Goal: Contribute content: Contribute content

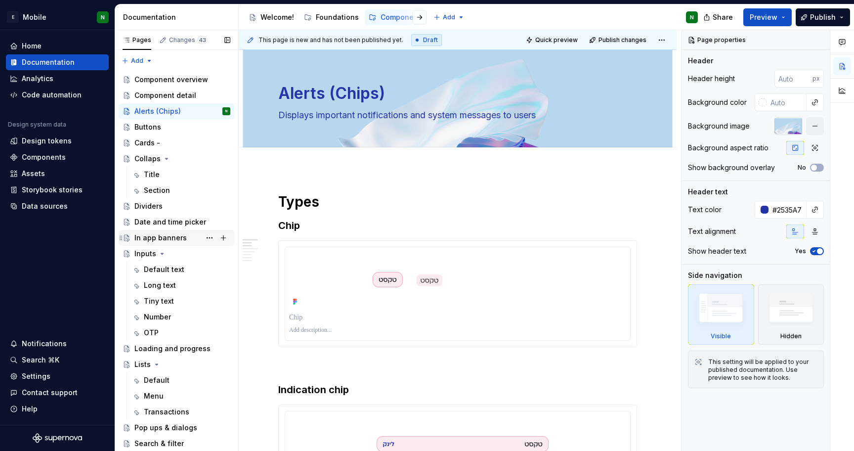
scroll to position [33, 0]
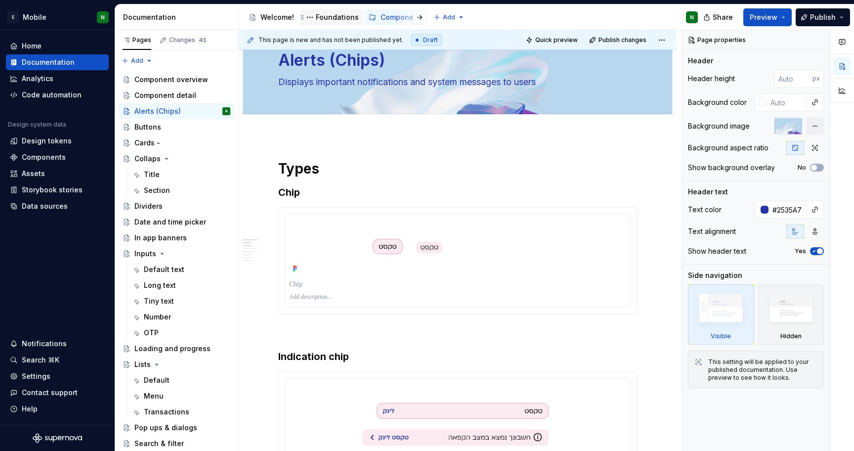
click at [336, 13] on div "Foundations" at bounding box center [337, 17] width 43 height 10
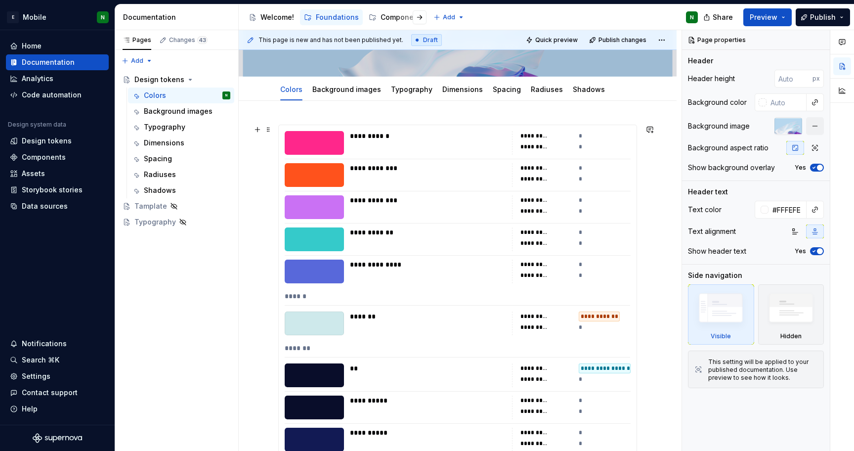
scroll to position [78, 0]
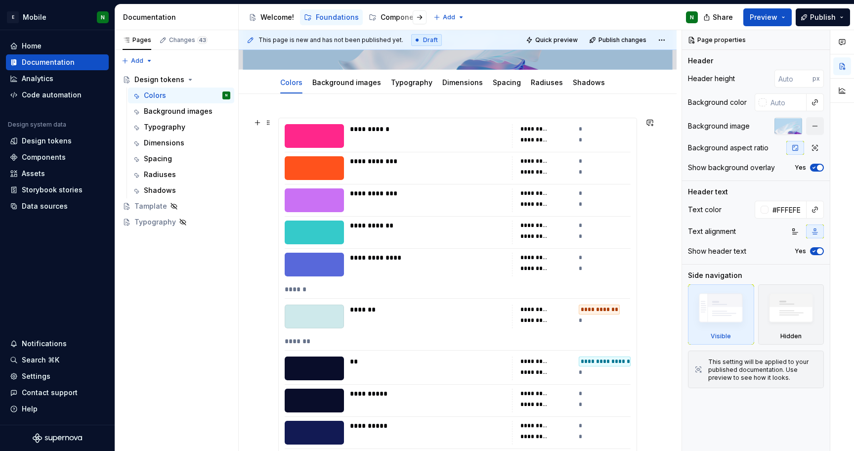
click at [419, 227] on div "**********" at bounding box center [428, 225] width 156 height 10
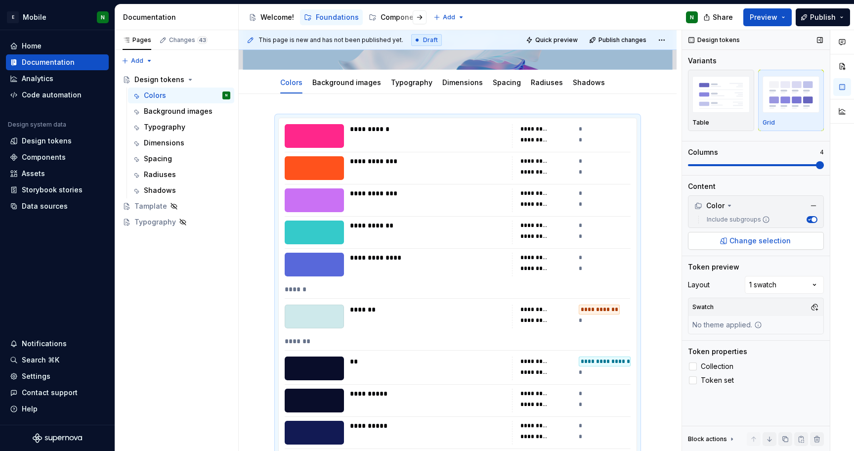
click at [784, 234] on button "Change selection" at bounding box center [756, 241] width 136 height 18
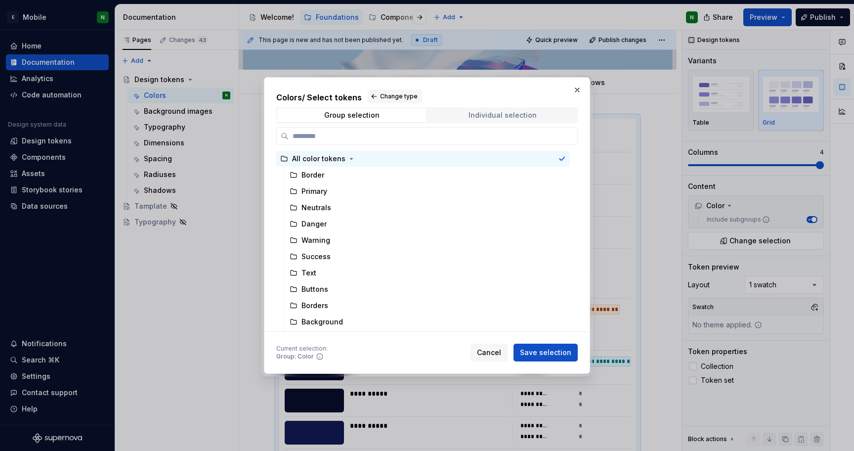
click at [536, 117] on span "Individual selection" at bounding box center [502, 115] width 149 height 14
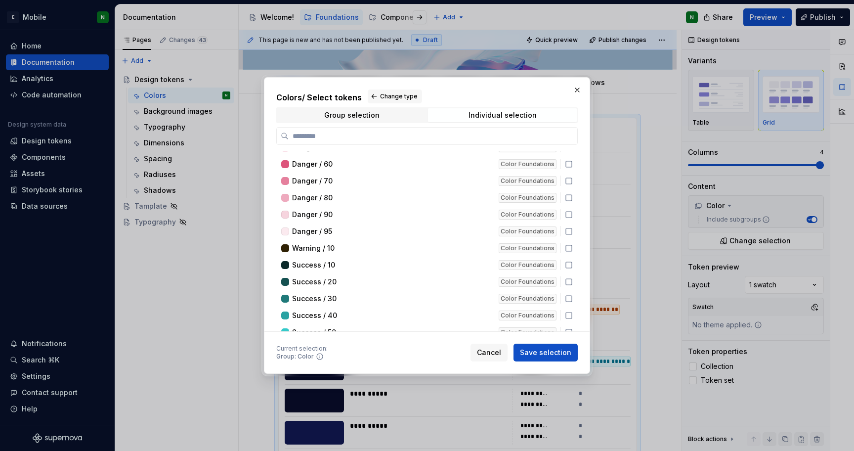
scroll to position [0, 0]
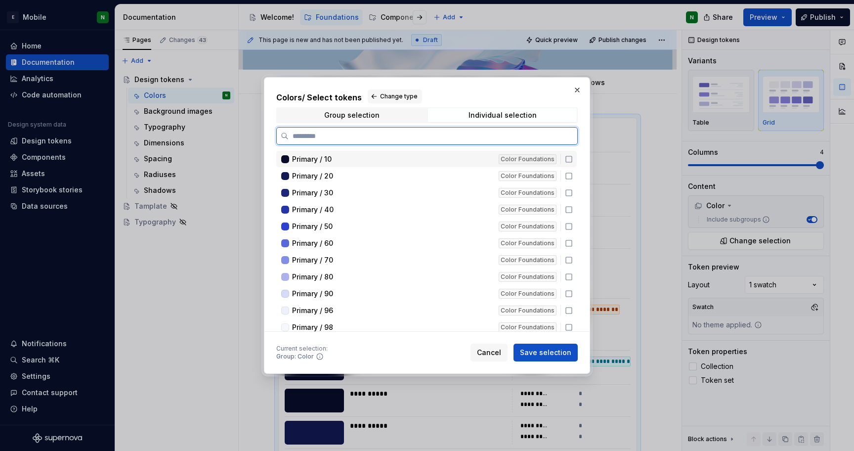
click at [570, 156] on icon at bounding box center [569, 159] width 8 height 8
click at [570, 156] on icon at bounding box center [568, 159] width 6 height 6
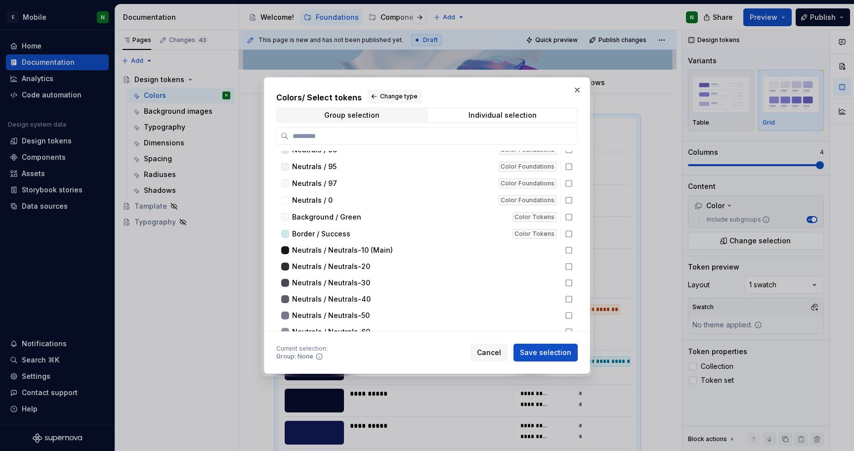
scroll to position [811, 0]
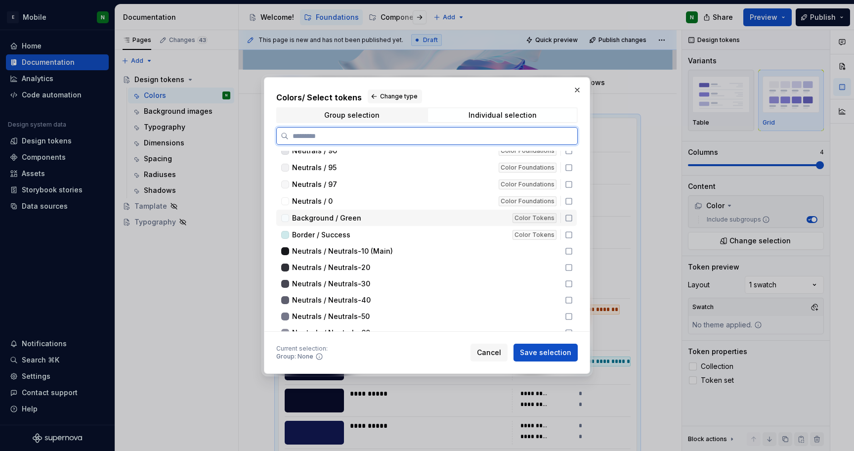
click at [567, 218] on icon at bounding box center [569, 218] width 8 height 8
click at [568, 235] on icon at bounding box center [569, 235] width 8 height 8
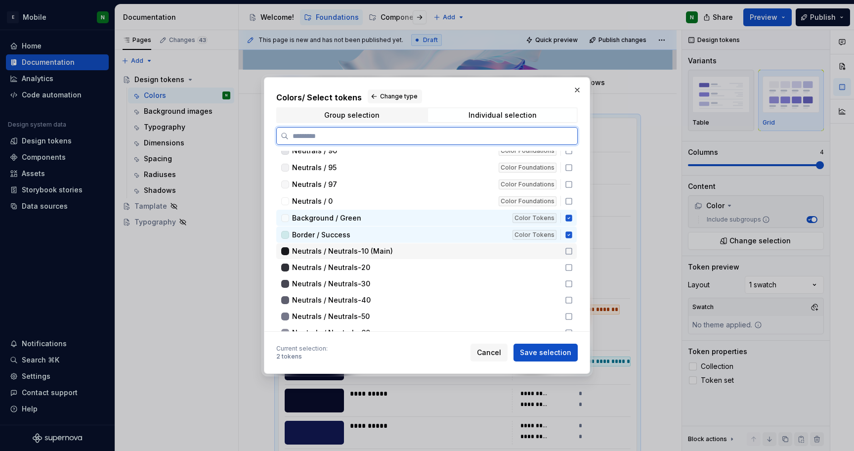
click at [568, 253] on icon at bounding box center [569, 251] width 8 height 8
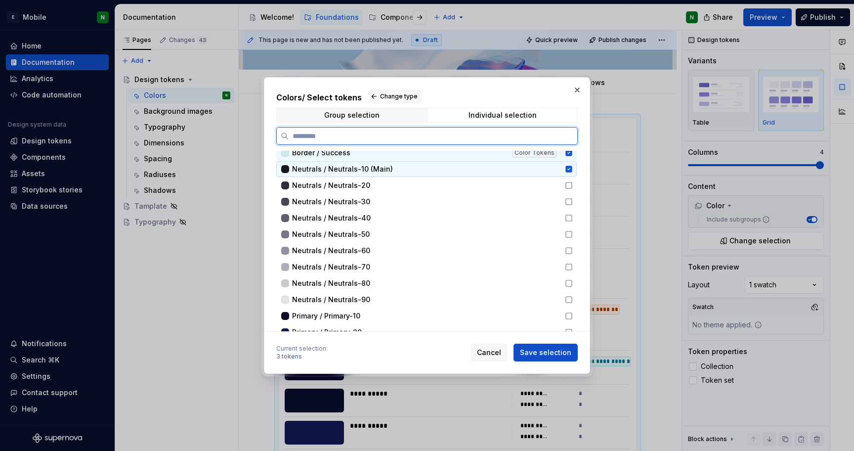
scroll to position [895, 0]
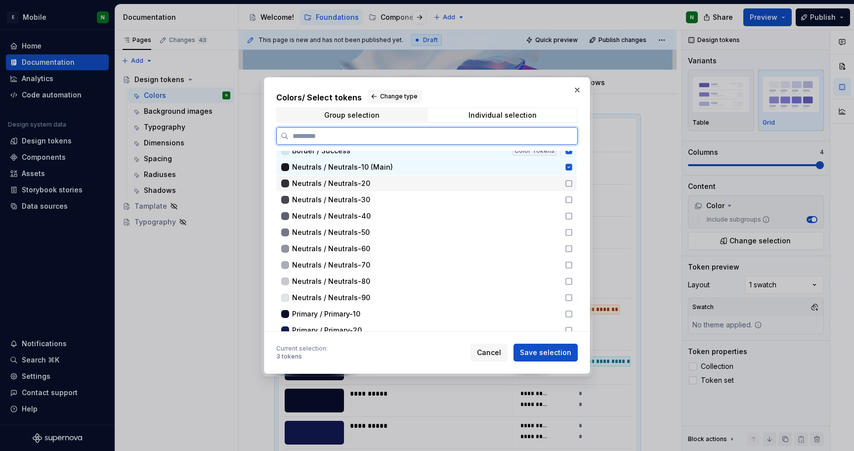
click at [569, 184] on icon at bounding box center [569, 183] width 8 height 8
click at [568, 199] on icon at bounding box center [569, 200] width 8 height 8
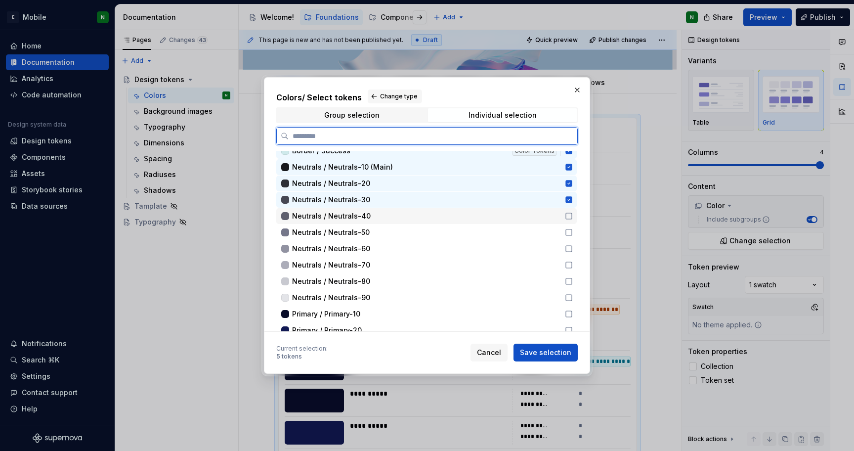
click at [565, 217] on icon at bounding box center [569, 216] width 8 height 8
click at [565, 233] on icon at bounding box center [569, 232] width 8 height 8
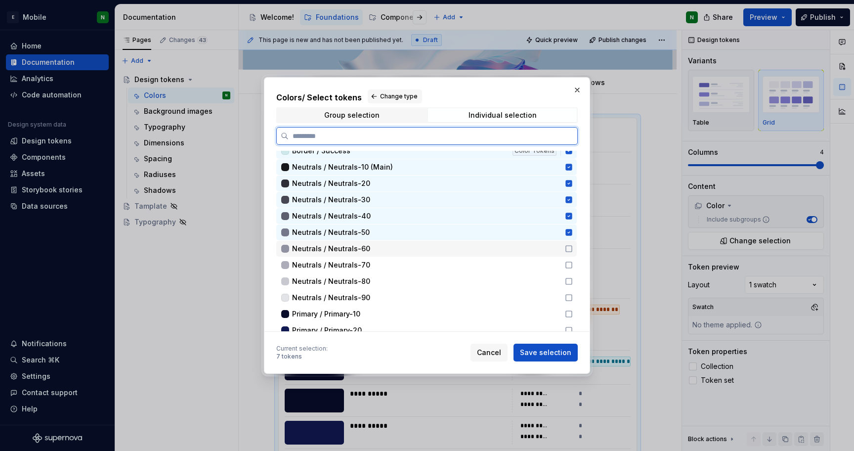
click at [567, 248] on icon at bounding box center [569, 249] width 8 height 8
click at [567, 264] on icon at bounding box center [569, 265] width 8 height 8
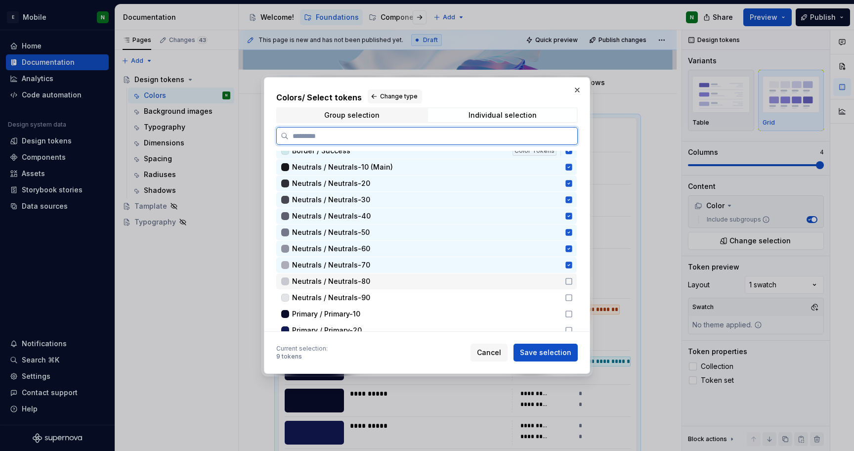
click at [570, 280] on icon at bounding box center [569, 281] width 8 height 8
click at [569, 299] on icon at bounding box center [569, 298] width 8 height 8
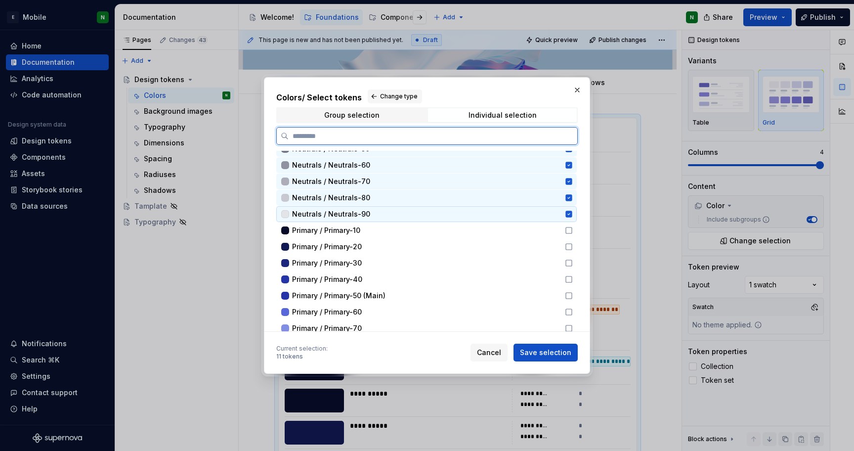
scroll to position [985, 0]
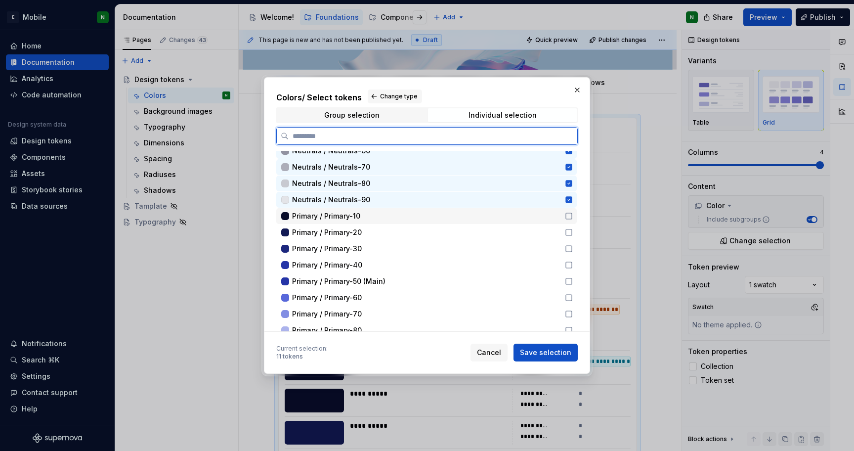
click at [568, 215] on icon at bounding box center [569, 216] width 8 height 8
click at [567, 233] on icon at bounding box center [569, 232] width 8 height 8
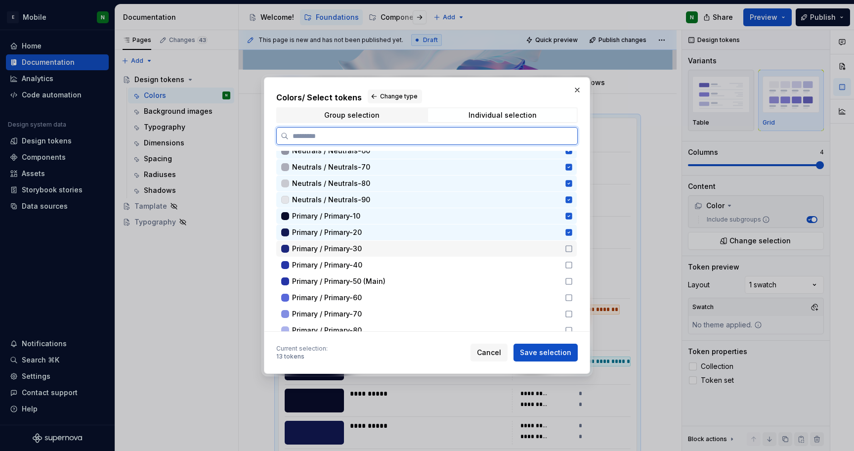
click at [569, 250] on icon at bounding box center [569, 249] width 8 height 8
click at [566, 265] on icon at bounding box center [569, 265] width 8 height 8
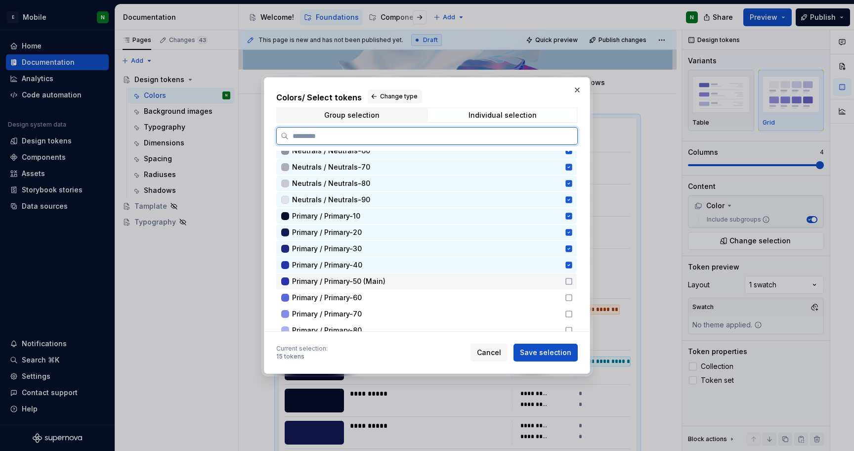
click at [568, 283] on icon at bounding box center [569, 281] width 8 height 8
click at [569, 300] on icon at bounding box center [569, 298] width 8 height 8
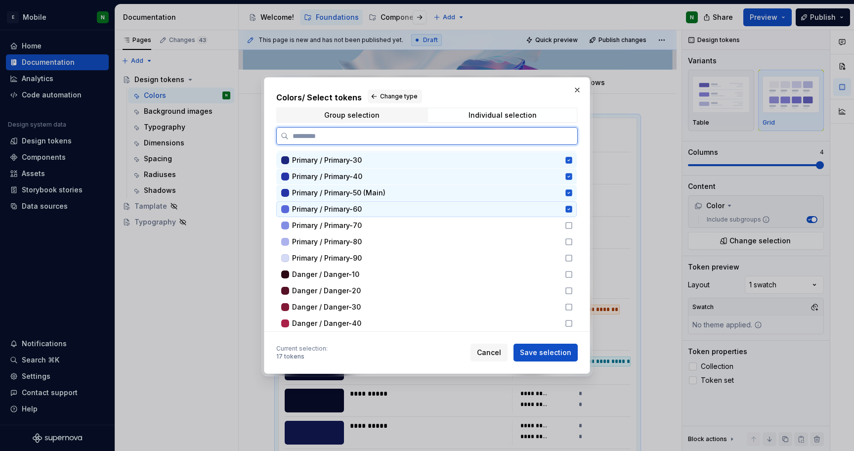
scroll to position [1064, 0]
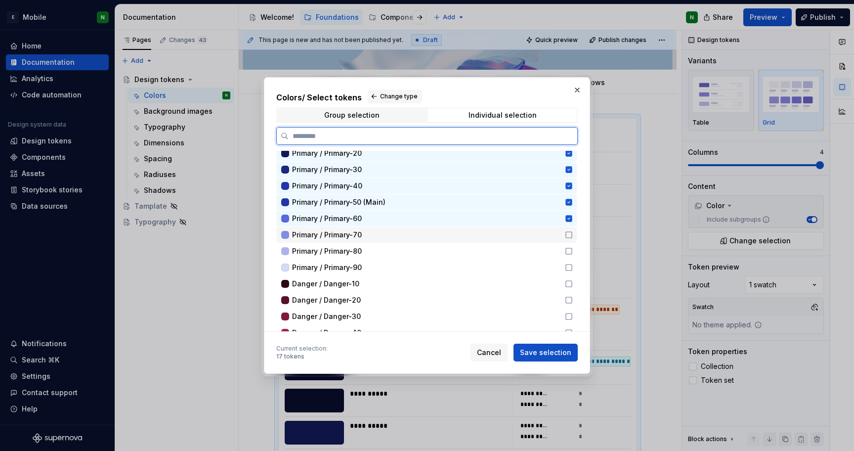
click at [568, 234] on icon at bounding box center [569, 235] width 8 height 8
click at [570, 251] on icon at bounding box center [569, 251] width 8 height 8
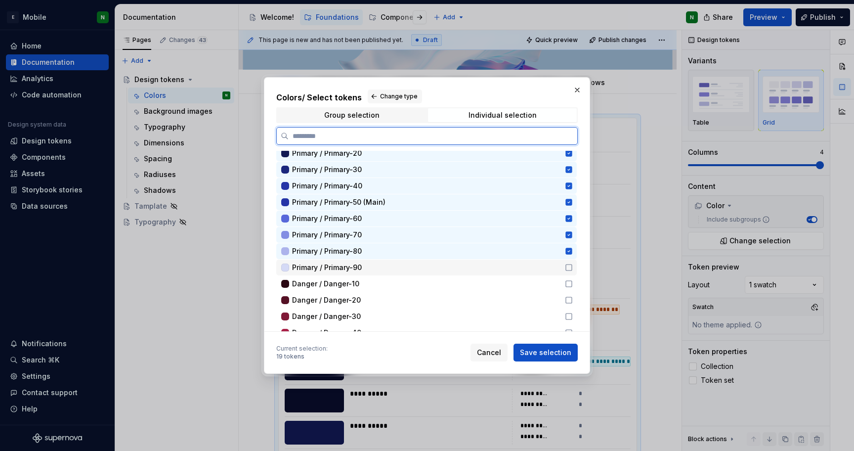
click at [569, 264] on icon at bounding box center [569, 267] width 6 height 6
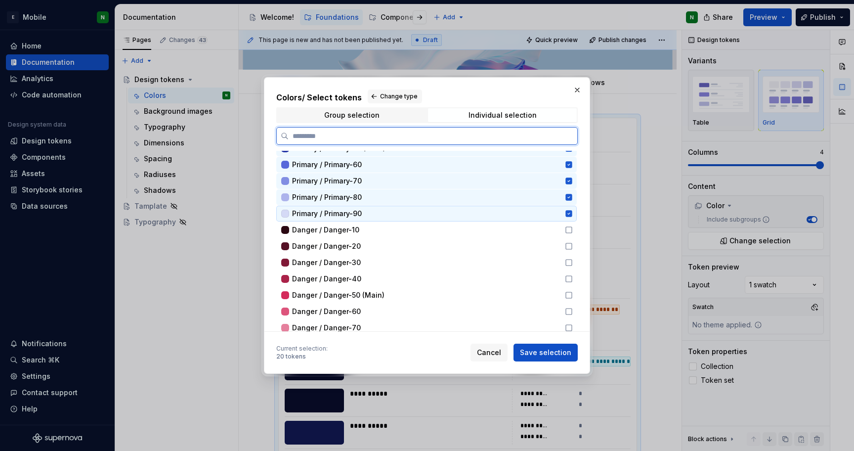
scroll to position [1132, 0]
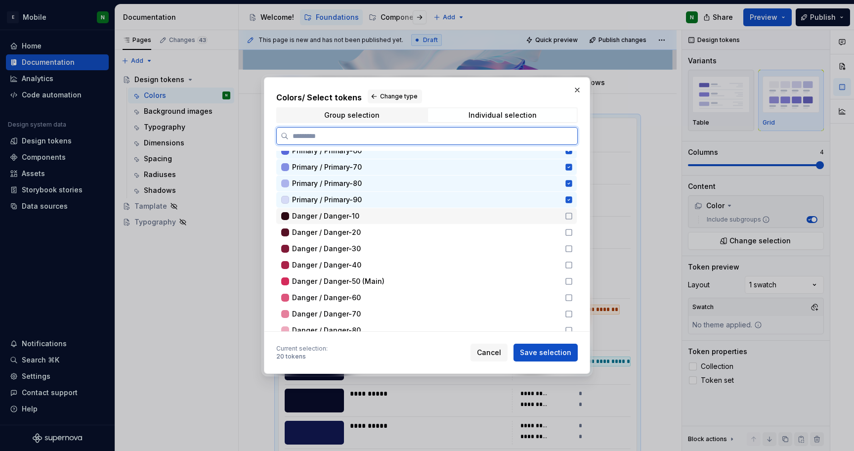
click at [568, 218] on icon at bounding box center [569, 216] width 8 height 8
click at [568, 230] on icon at bounding box center [569, 232] width 8 height 8
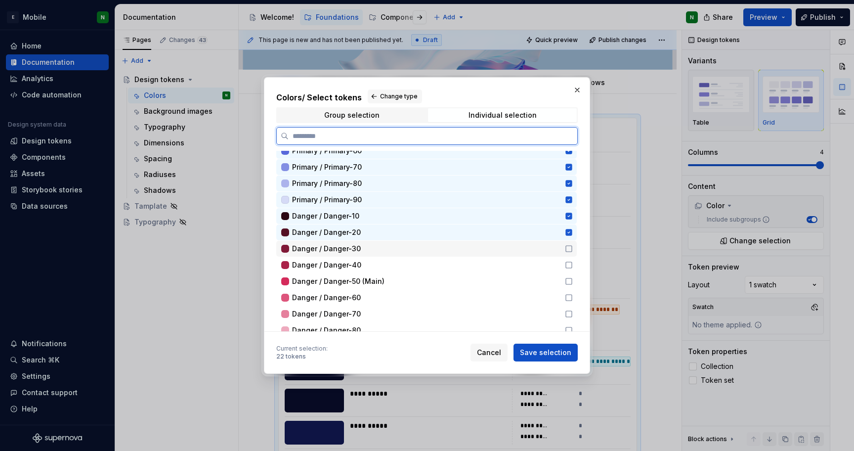
click at [567, 251] on icon at bounding box center [569, 249] width 8 height 8
click at [567, 267] on icon at bounding box center [569, 265] width 8 height 8
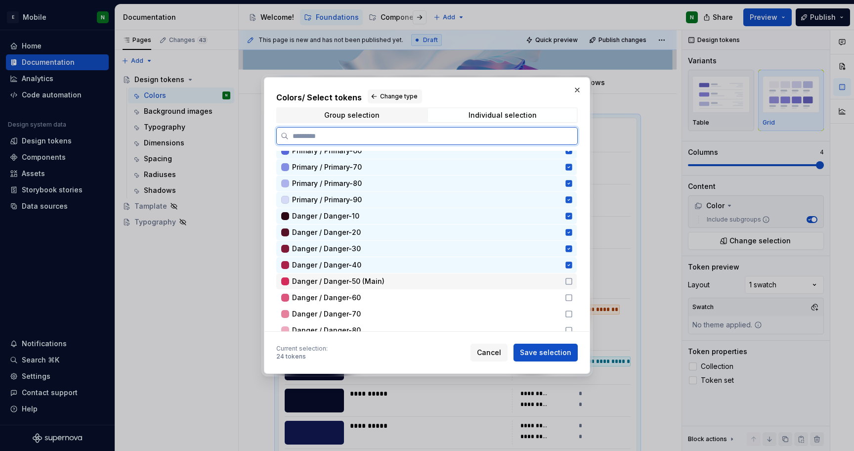
click at [566, 281] on icon at bounding box center [569, 281] width 8 height 8
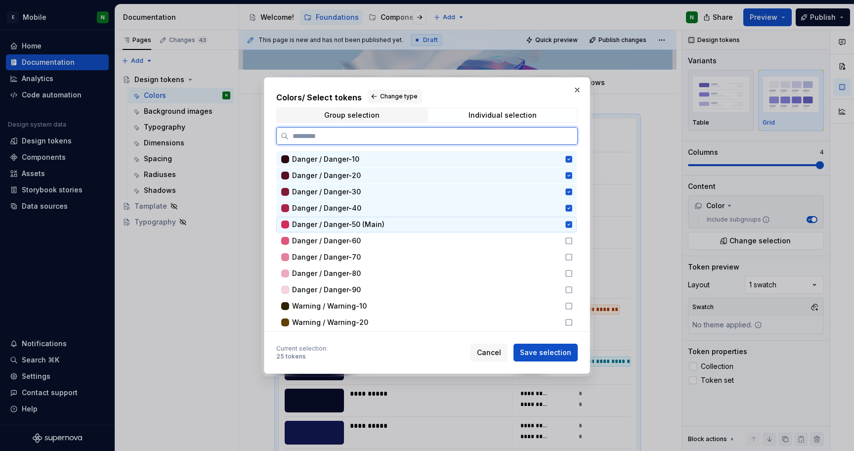
scroll to position [1199, 0]
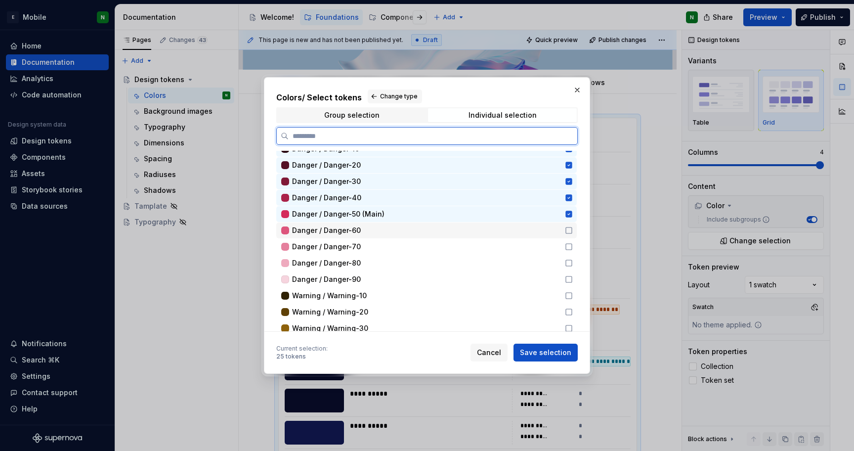
click at [566, 230] on icon at bounding box center [569, 230] width 8 height 8
click at [570, 251] on div "Danger / Danger-70" at bounding box center [426, 247] width 301 height 16
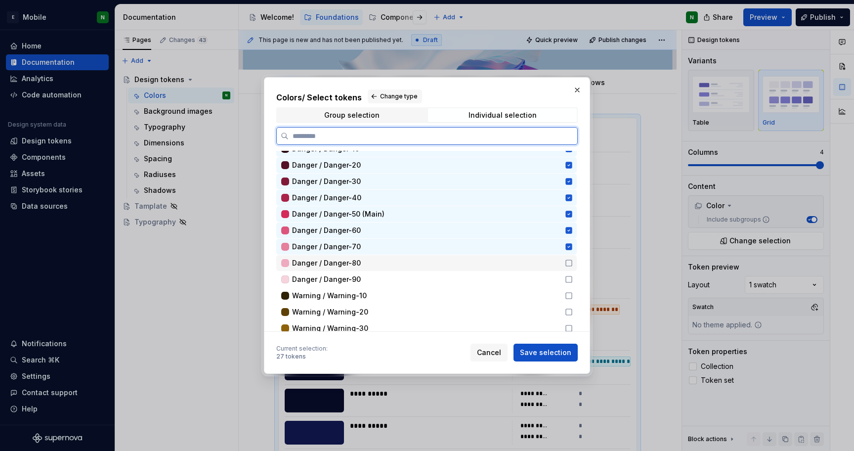
click at [569, 260] on icon at bounding box center [569, 263] width 8 height 8
click at [566, 280] on icon at bounding box center [569, 279] width 8 height 8
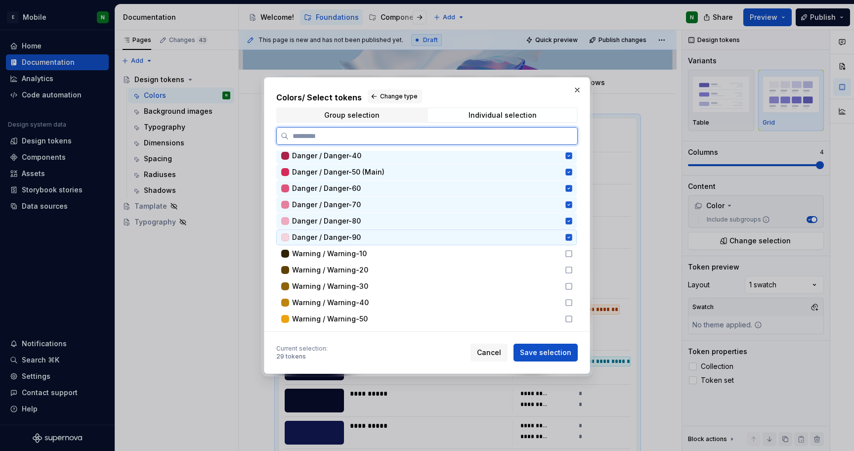
scroll to position [1260, 0]
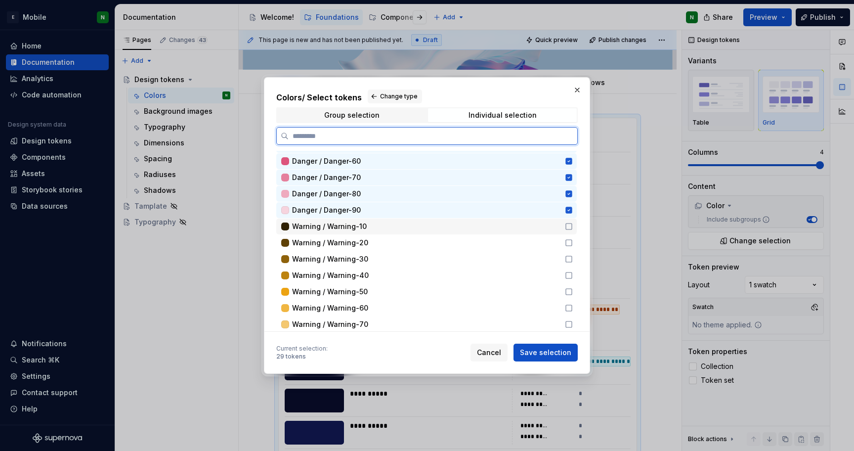
click at [568, 229] on icon at bounding box center [569, 226] width 6 height 6
click at [566, 241] on icon at bounding box center [569, 243] width 8 height 8
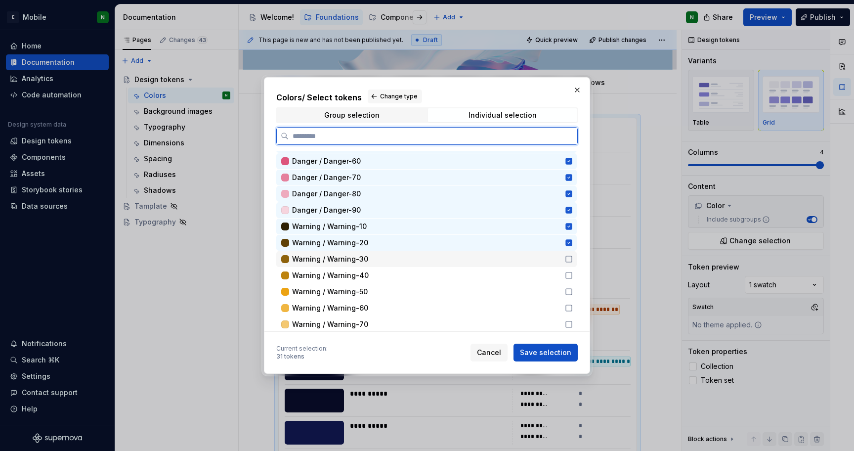
click at [570, 260] on icon at bounding box center [569, 259] width 8 height 8
click at [569, 275] on icon at bounding box center [569, 275] width 8 height 8
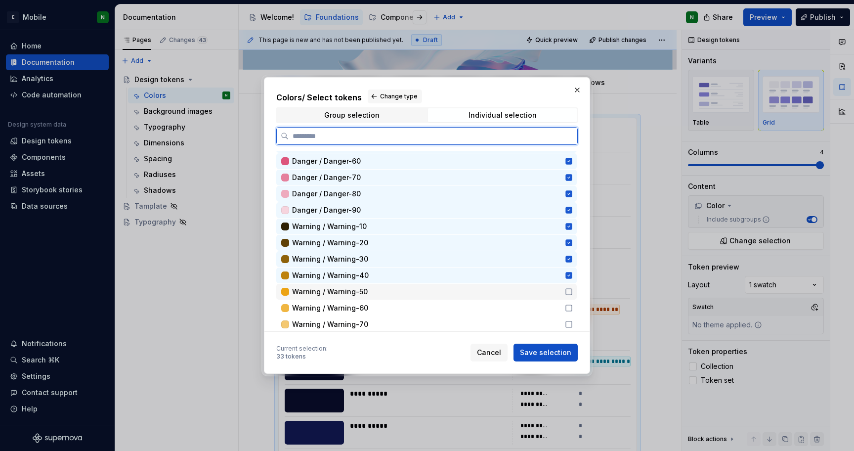
click at [566, 295] on icon at bounding box center [569, 292] width 8 height 8
click at [566, 307] on icon at bounding box center [569, 308] width 8 height 8
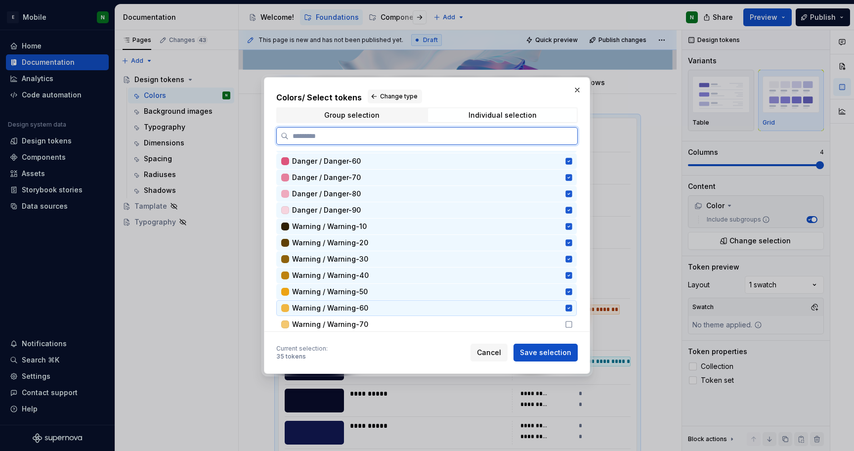
scroll to position [1356, 0]
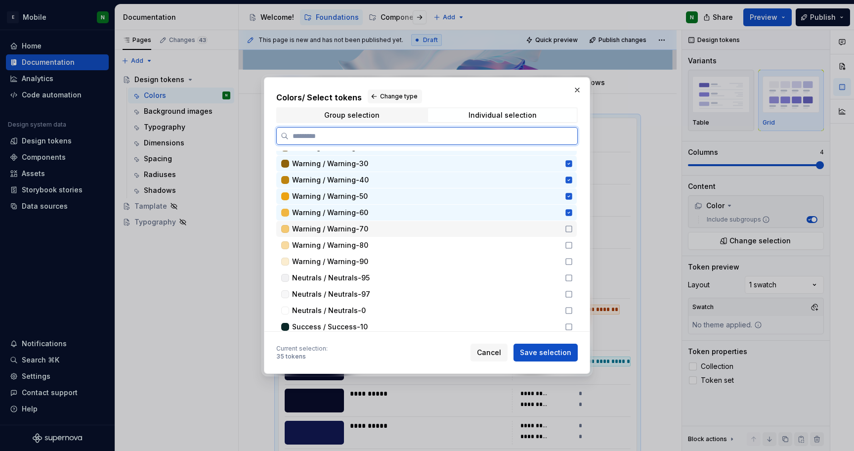
click at [568, 229] on icon at bounding box center [569, 229] width 8 height 8
click at [567, 245] on icon at bounding box center [569, 245] width 8 height 8
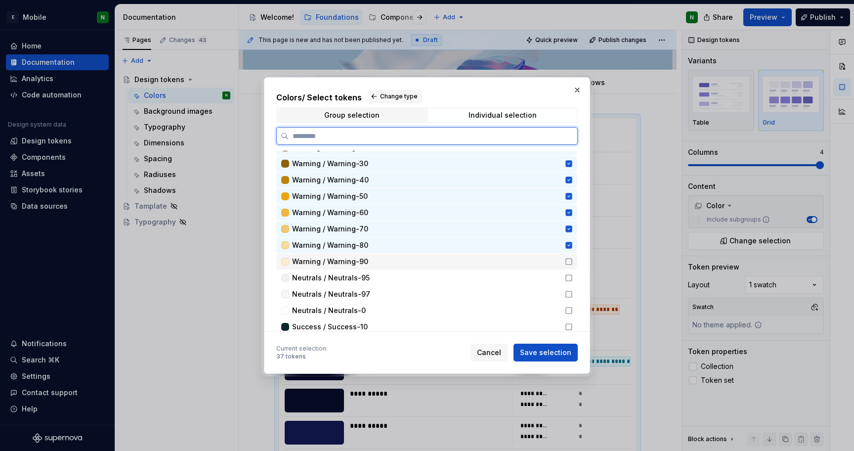
click at [566, 264] on icon at bounding box center [569, 262] width 6 height 6
click at [568, 275] on icon at bounding box center [569, 278] width 8 height 8
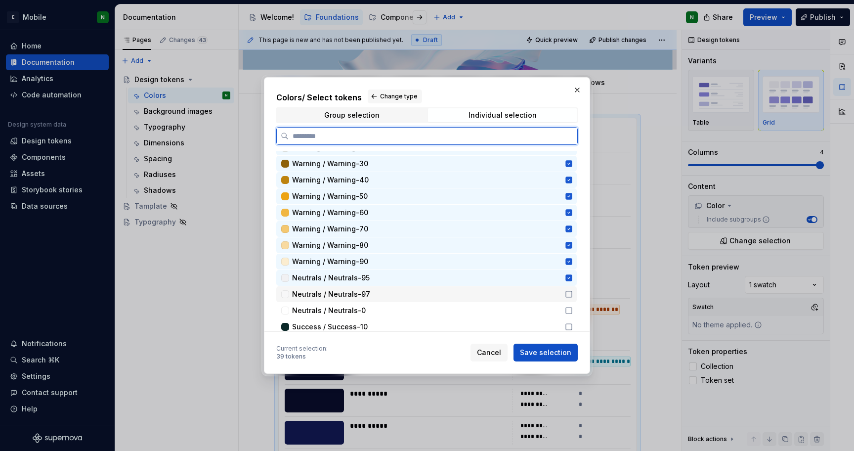
click at [565, 296] on icon at bounding box center [569, 294] width 8 height 8
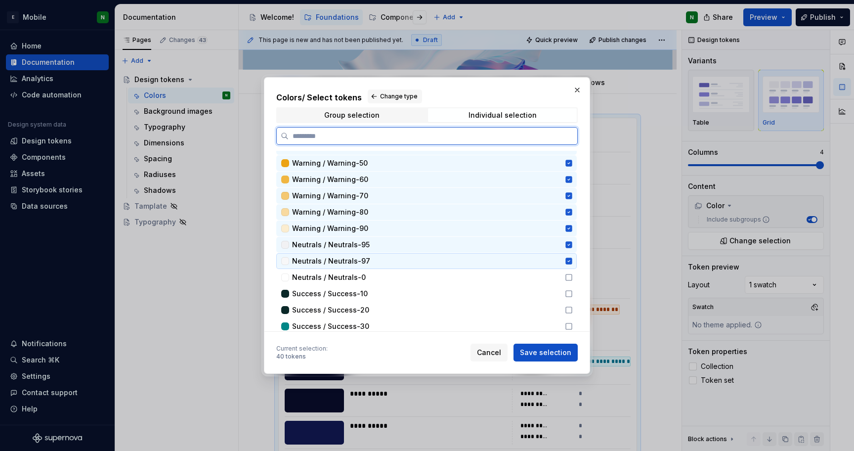
scroll to position [1391, 0]
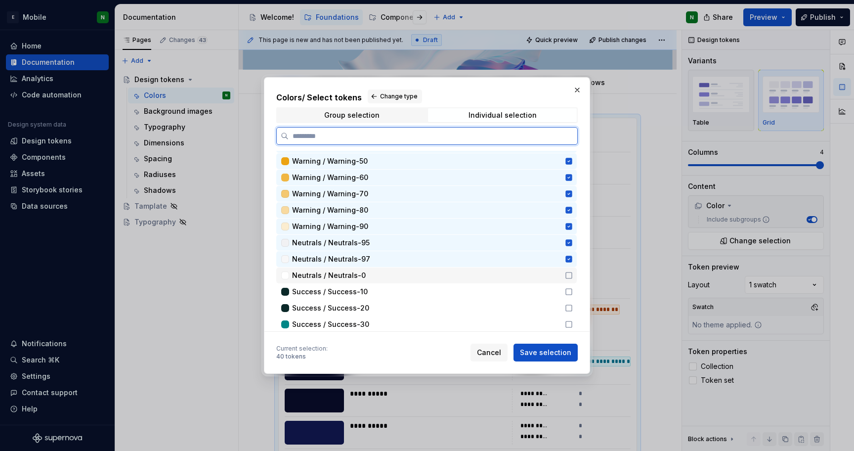
click at [568, 272] on icon at bounding box center [569, 275] width 8 height 8
click at [569, 294] on icon at bounding box center [569, 292] width 8 height 8
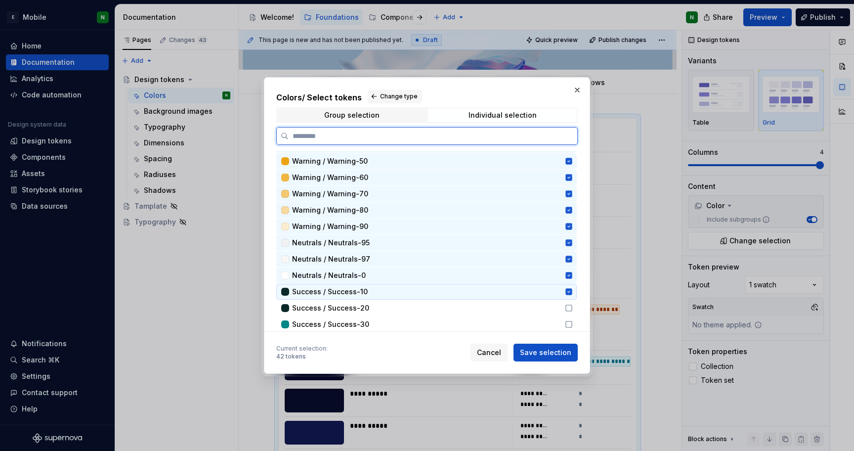
scroll to position [1476, 0]
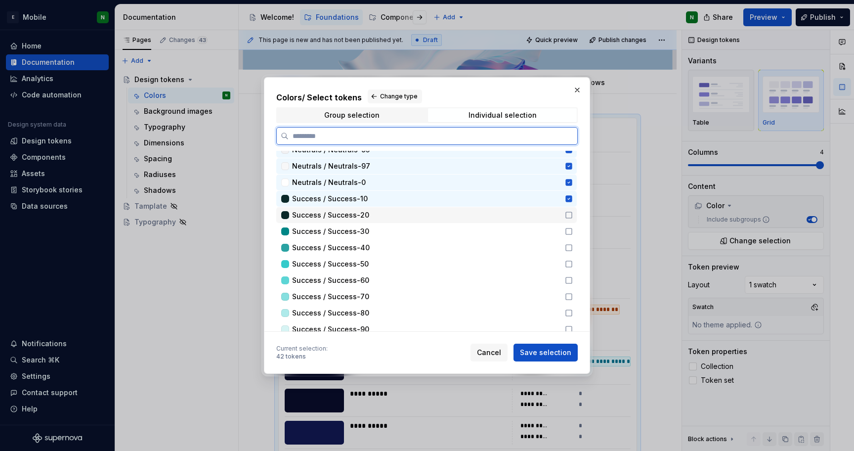
click at [566, 212] on icon at bounding box center [569, 215] width 6 height 6
click at [567, 229] on icon at bounding box center [569, 231] width 8 height 8
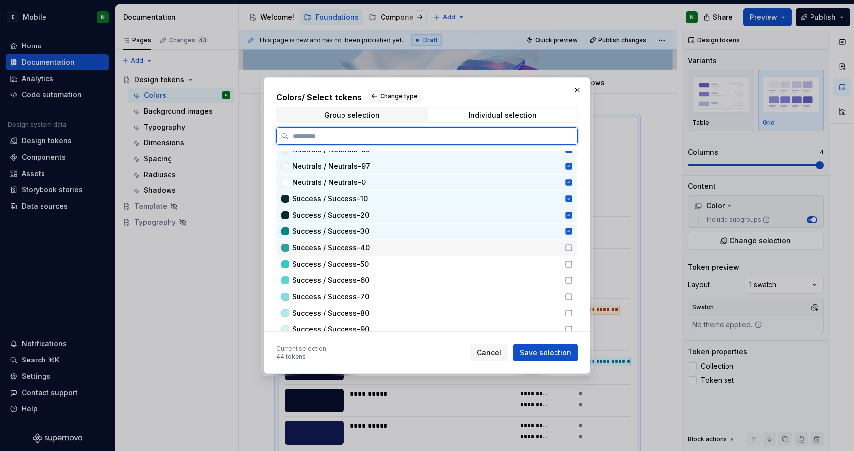
click at [565, 246] on icon at bounding box center [569, 248] width 8 height 8
click at [568, 266] on icon at bounding box center [569, 264] width 8 height 8
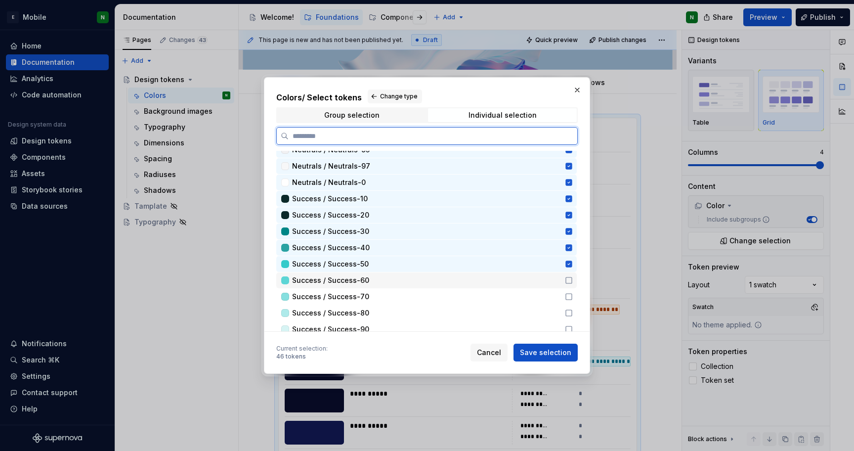
click at [568, 285] on div "Success / Success-60" at bounding box center [426, 280] width 301 height 16
click at [568, 296] on icon at bounding box center [569, 297] width 8 height 8
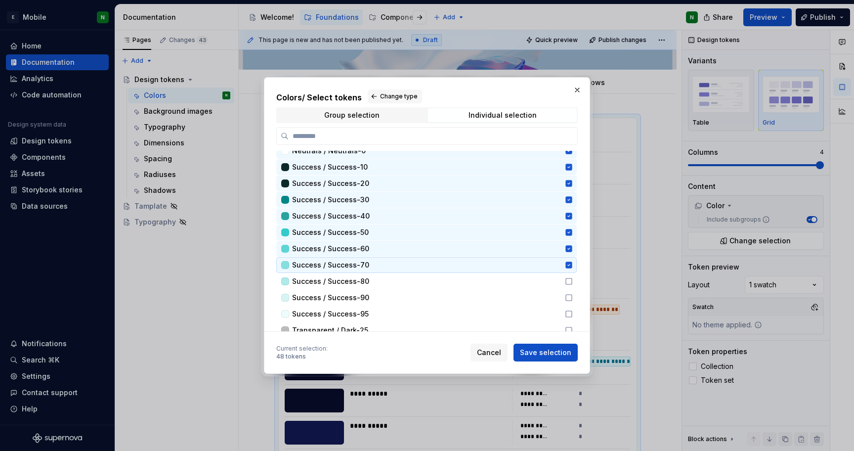
scroll to position [1511, 0]
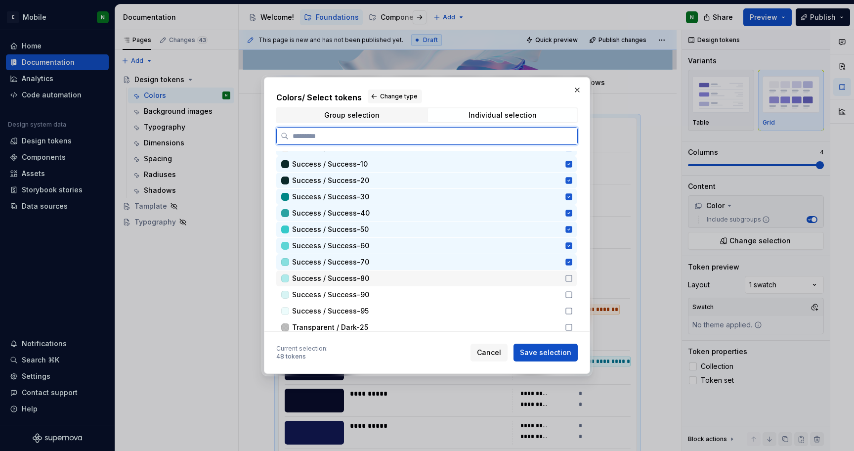
click at [569, 283] on div "Success / Success-80" at bounding box center [426, 278] width 301 height 16
click at [568, 295] on icon at bounding box center [569, 295] width 8 height 8
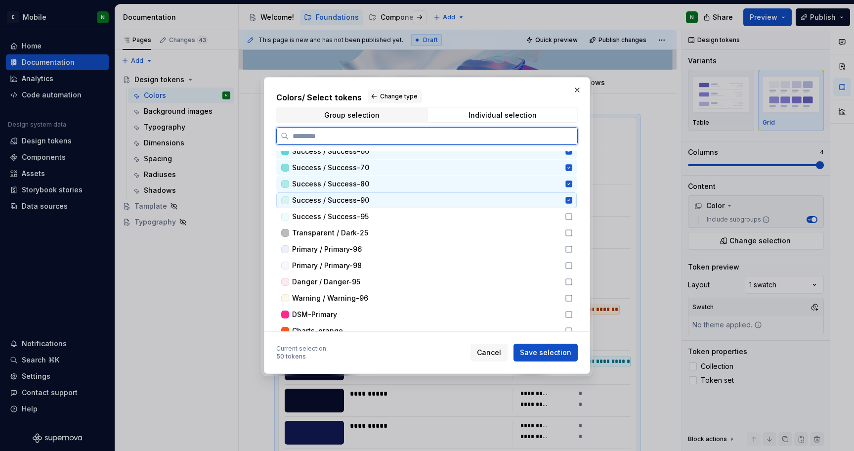
scroll to position [1608, 0]
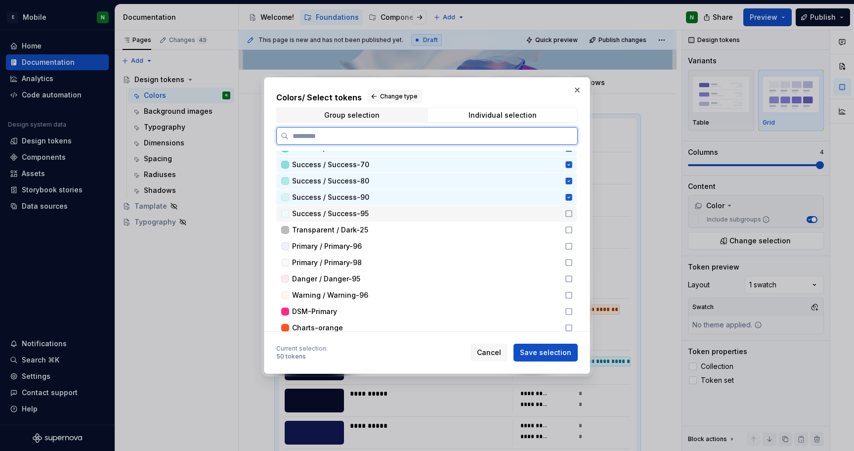
click at [569, 212] on icon at bounding box center [569, 214] width 8 height 8
click at [568, 228] on icon at bounding box center [569, 230] width 8 height 8
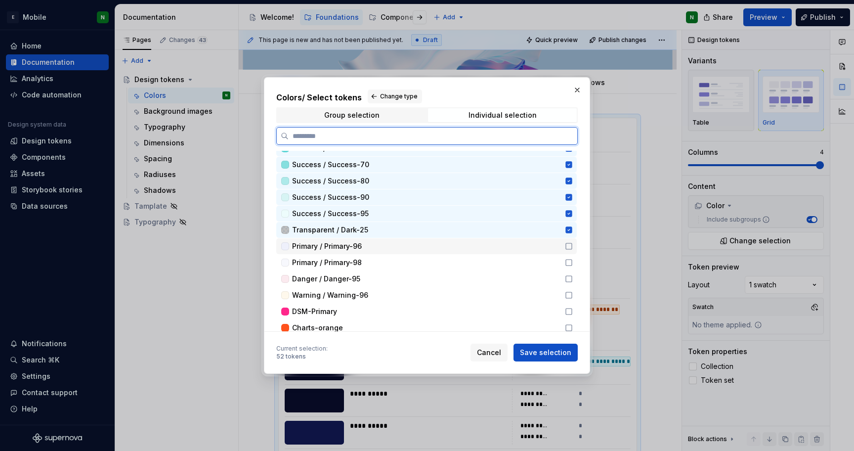
click at [569, 247] on icon at bounding box center [569, 246] width 8 height 8
click at [569, 261] on icon at bounding box center [569, 263] width 8 height 8
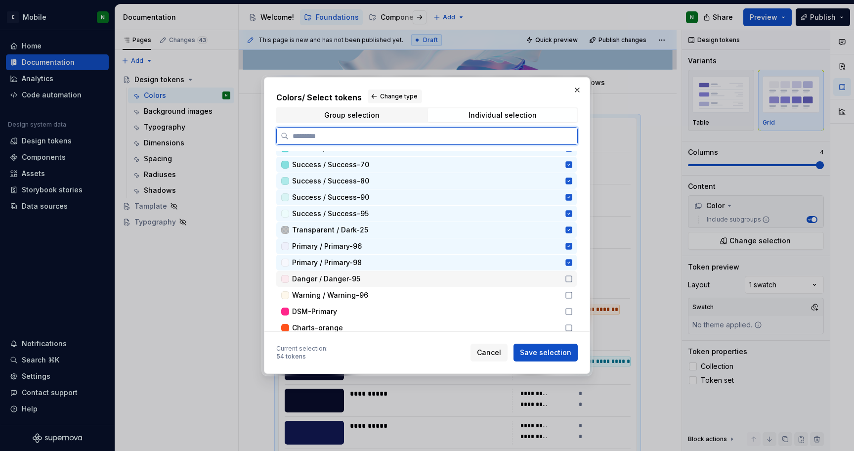
click at [566, 282] on icon at bounding box center [569, 279] width 6 height 6
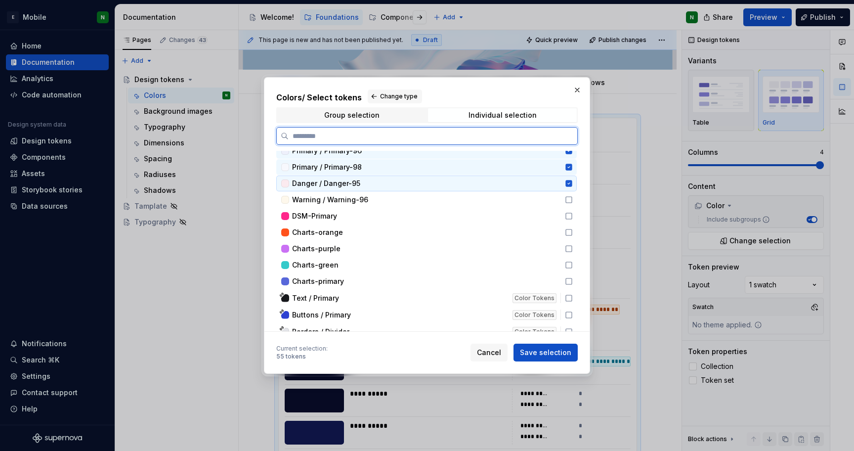
scroll to position [1711, 0]
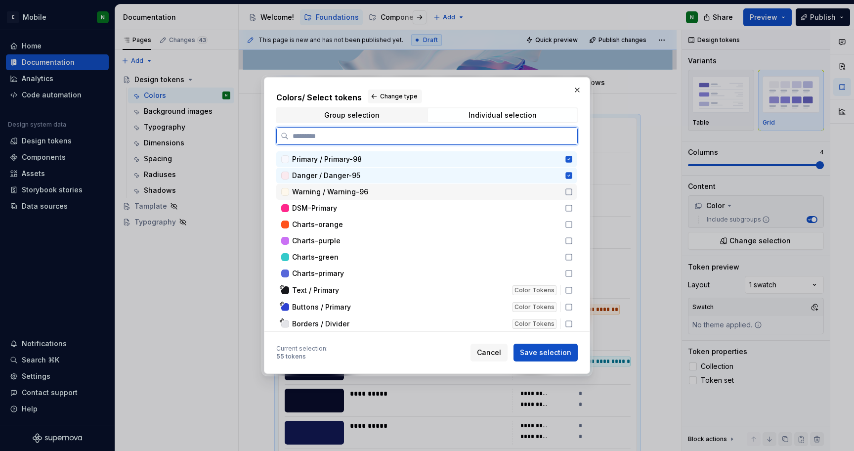
click at [570, 192] on icon at bounding box center [569, 192] width 8 height 8
click at [569, 210] on icon at bounding box center [569, 208] width 8 height 8
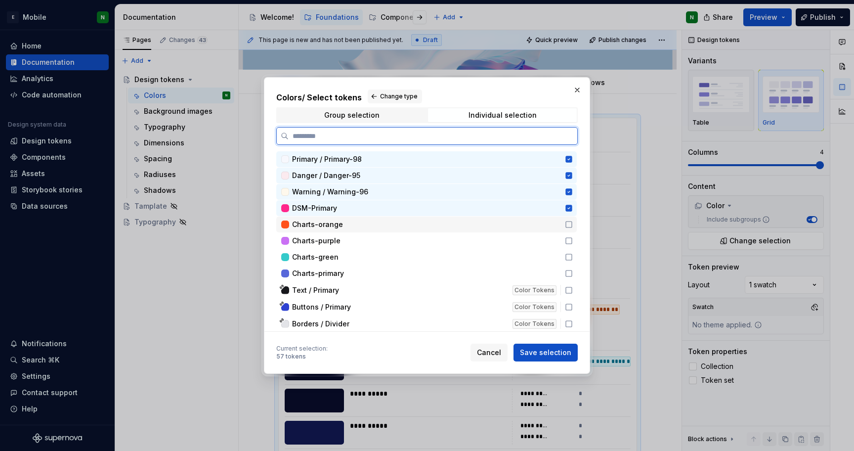
click at [568, 220] on div "Charts-orange" at bounding box center [426, 225] width 301 height 16
click at [568, 239] on icon at bounding box center [569, 241] width 8 height 8
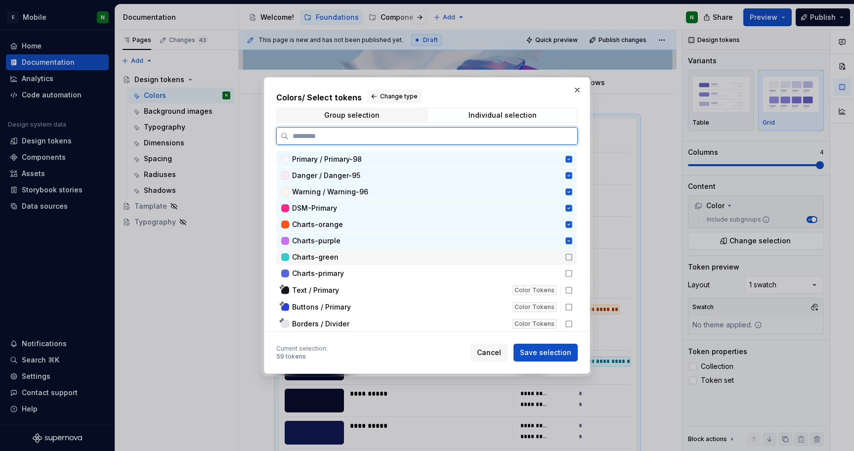
click at [567, 258] on icon at bounding box center [569, 257] width 8 height 8
click at [566, 272] on icon at bounding box center [569, 273] width 8 height 8
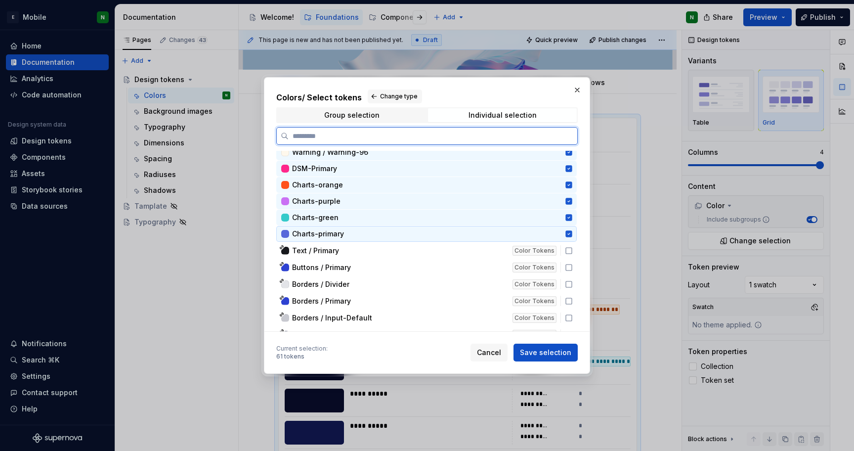
scroll to position [1797, 0]
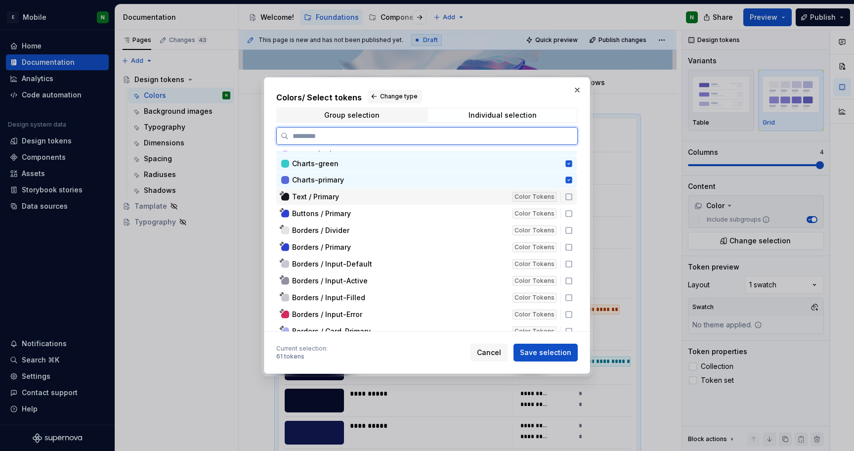
click at [568, 201] on div "Text / Primary Color Tokens" at bounding box center [426, 196] width 301 height 16
click at [569, 210] on icon at bounding box center [569, 214] width 8 height 8
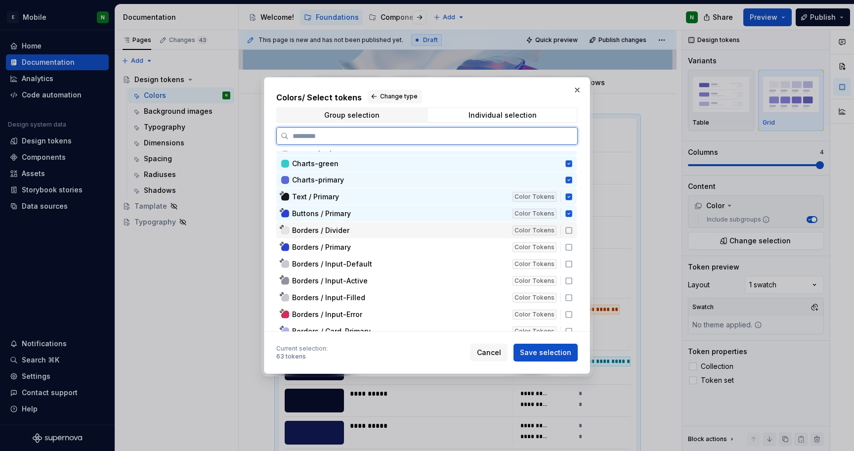
click at [568, 234] on div "Borders / Divider Color Tokens" at bounding box center [426, 230] width 301 height 16
click at [566, 248] on icon at bounding box center [569, 247] width 8 height 8
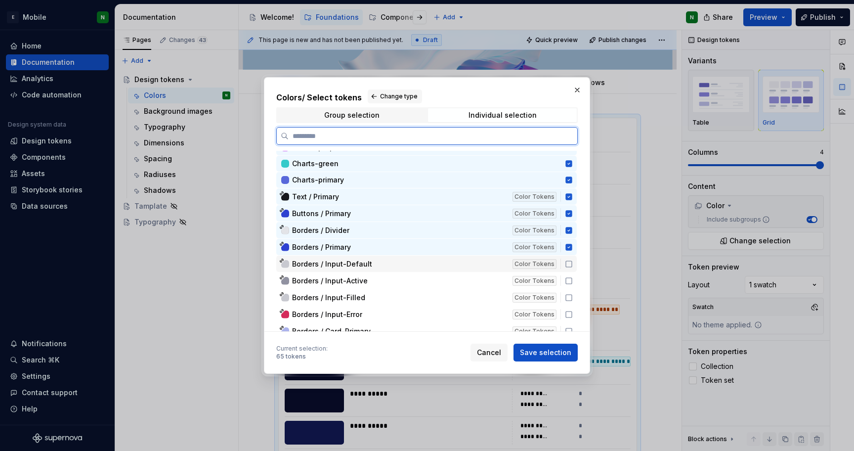
click at [567, 264] on icon at bounding box center [569, 264] width 8 height 8
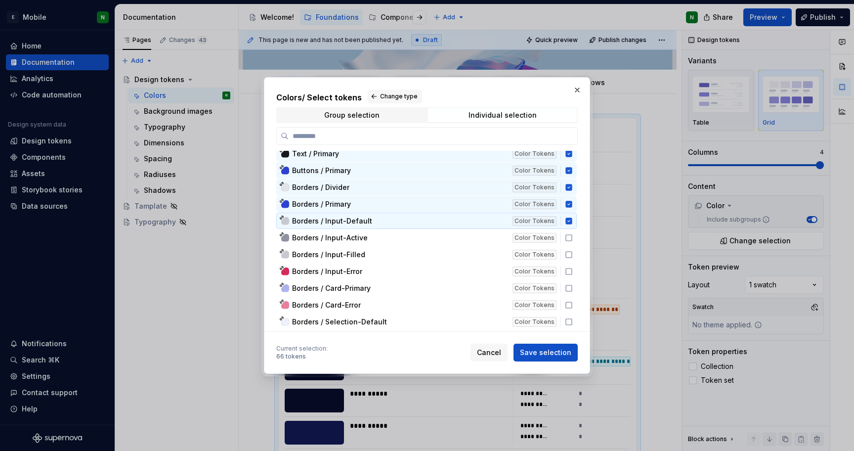
scroll to position [1858, 0]
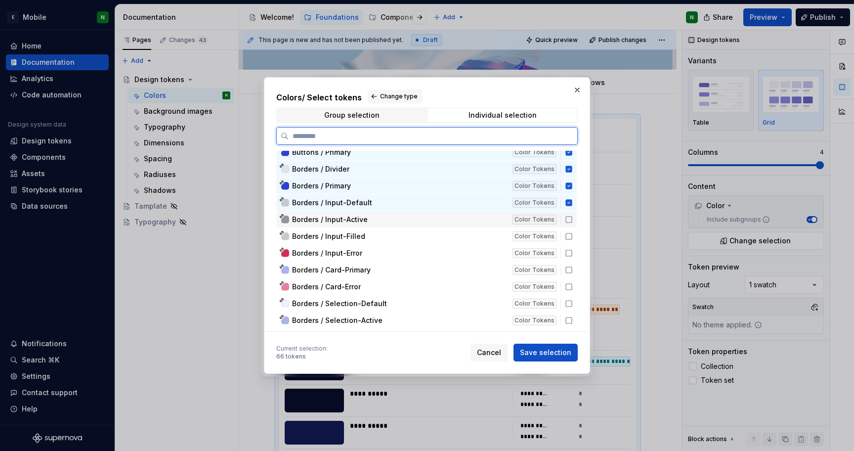
click at [568, 221] on icon at bounding box center [569, 220] width 8 height 8
click at [569, 236] on icon at bounding box center [569, 236] width 8 height 8
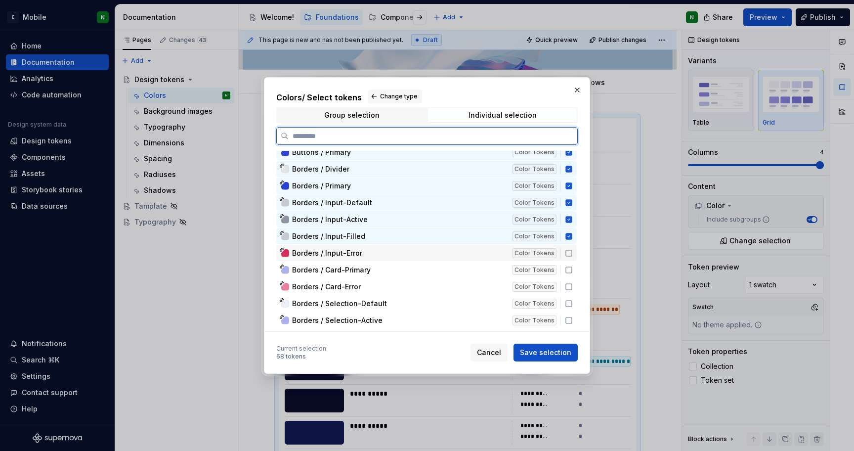
click at [569, 256] on icon at bounding box center [569, 253] width 6 height 6
click at [569, 274] on div "Borders / Card-Primary Color Tokens" at bounding box center [426, 269] width 301 height 16
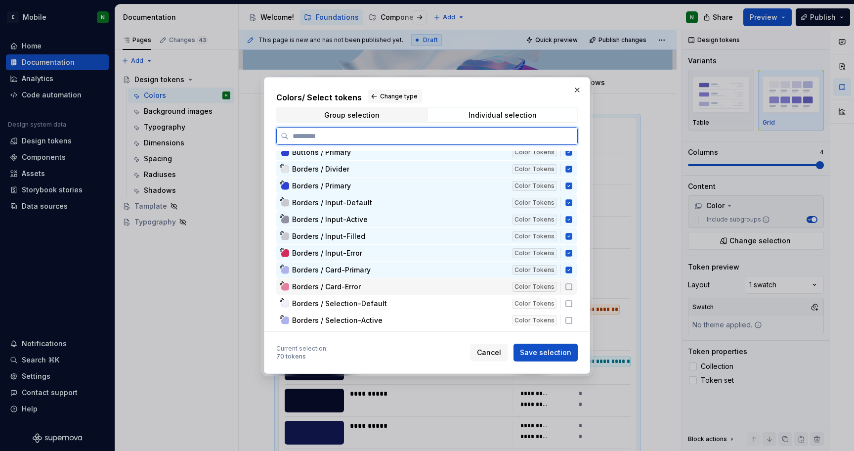
click at [568, 288] on icon at bounding box center [569, 287] width 8 height 8
click at [569, 304] on icon at bounding box center [569, 304] width 8 height 8
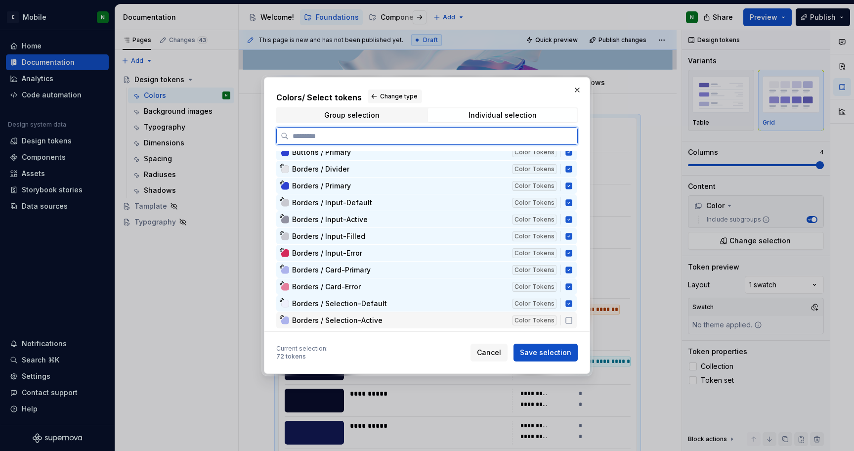
click at [569, 317] on icon at bounding box center [569, 320] width 8 height 8
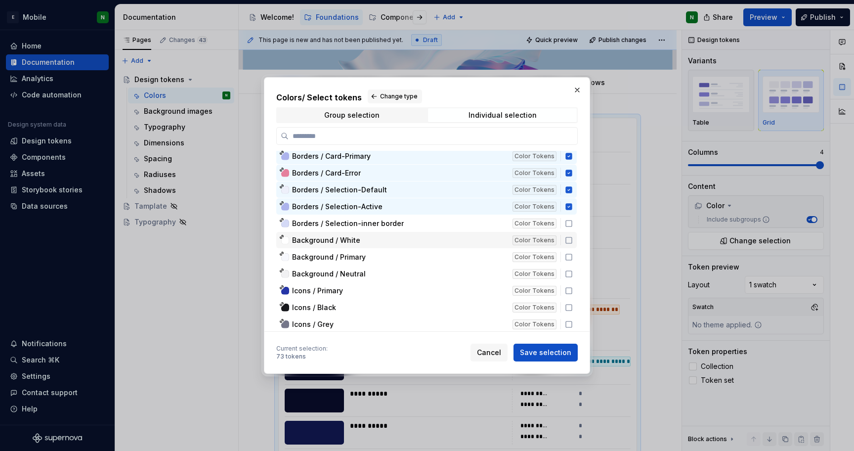
scroll to position [1981, 0]
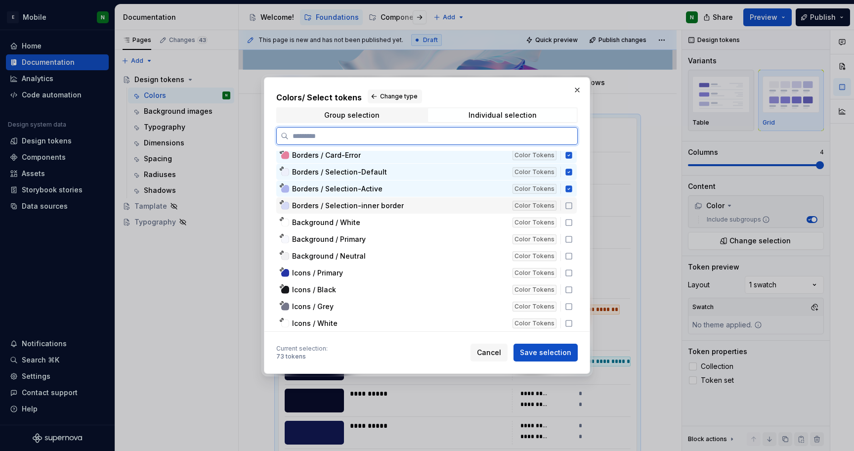
click at [566, 204] on icon at bounding box center [569, 206] width 8 height 8
click at [569, 221] on icon at bounding box center [569, 222] width 8 height 8
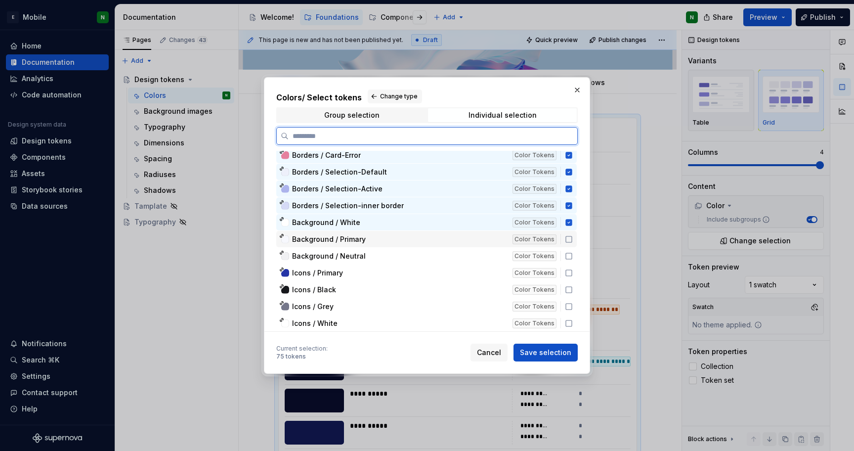
click at [566, 238] on icon at bounding box center [569, 239] width 8 height 8
click at [566, 258] on icon at bounding box center [569, 256] width 8 height 8
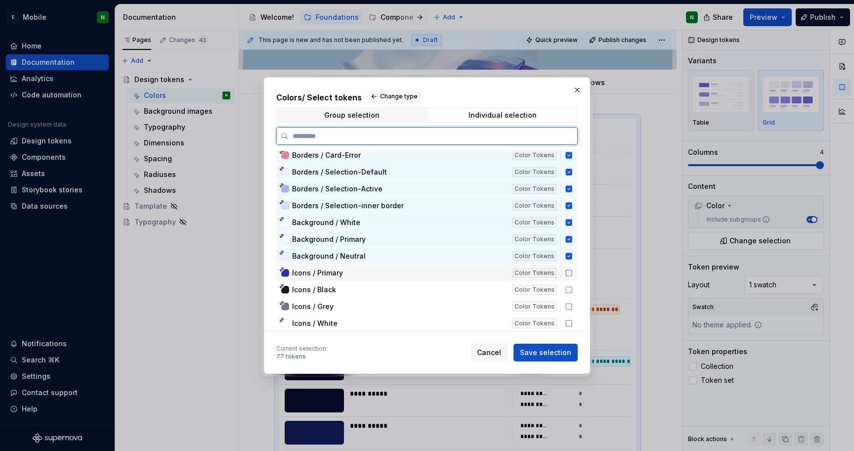
click at [570, 270] on icon at bounding box center [569, 273] width 6 height 6
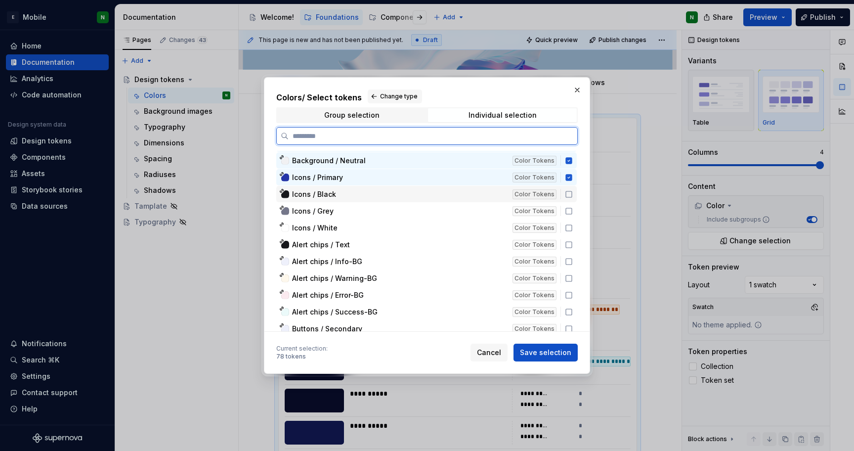
click at [566, 193] on icon at bounding box center [569, 194] width 6 height 6
click at [571, 211] on icon at bounding box center [569, 211] width 6 height 6
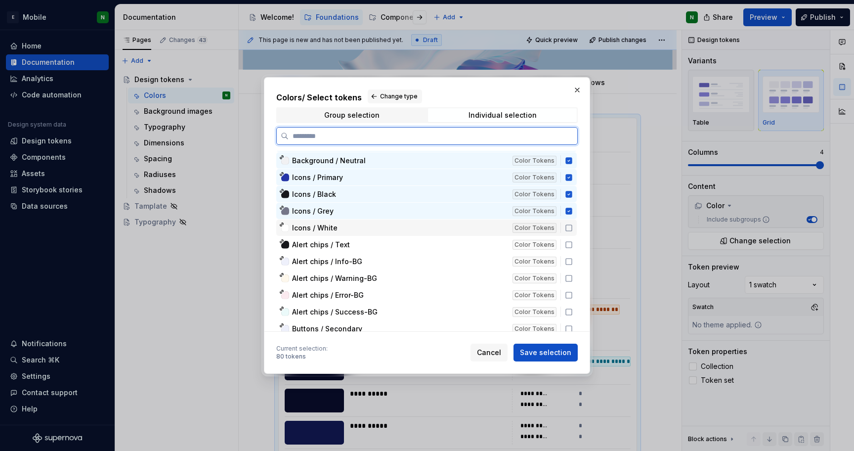
click at [568, 229] on icon at bounding box center [569, 228] width 8 height 8
click at [568, 245] on icon at bounding box center [569, 245] width 8 height 8
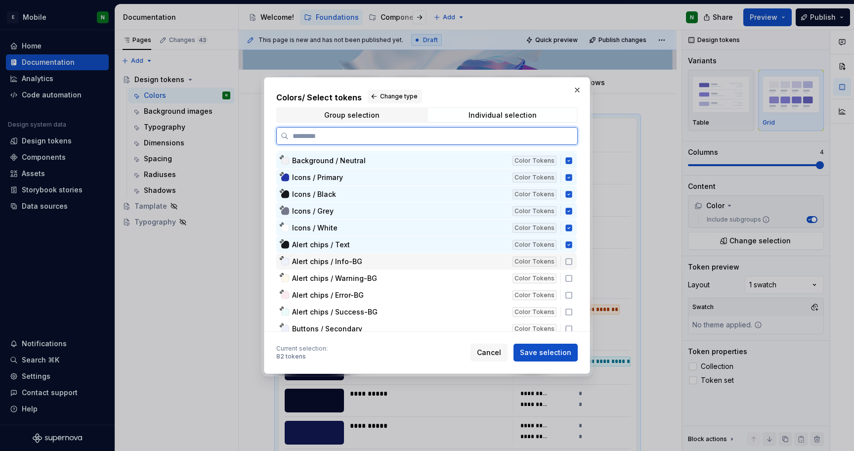
click at [567, 263] on icon at bounding box center [569, 262] width 8 height 8
click at [566, 279] on icon at bounding box center [569, 278] width 6 height 6
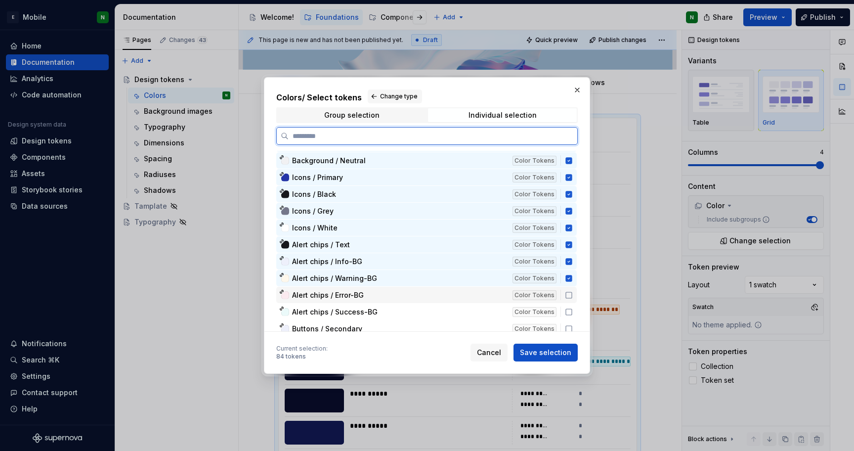
click at [567, 297] on icon at bounding box center [569, 295] width 8 height 8
click at [567, 309] on icon at bounding box center [569, 312] width 8 height 8
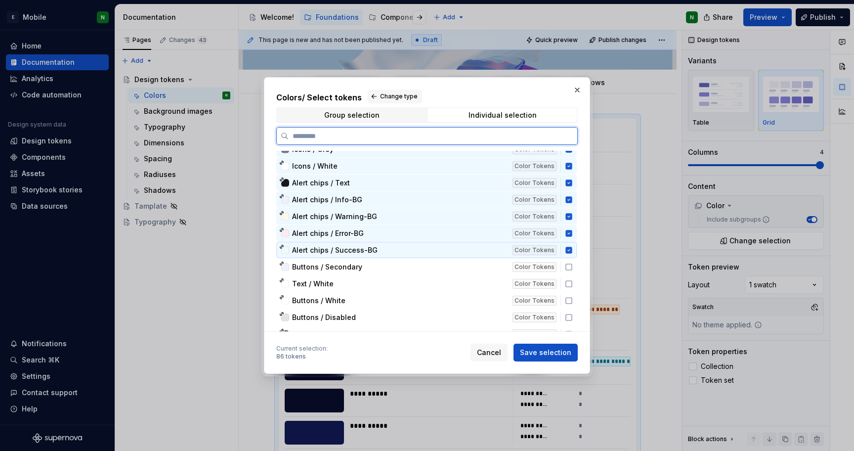
scroll to position [2225, 0]
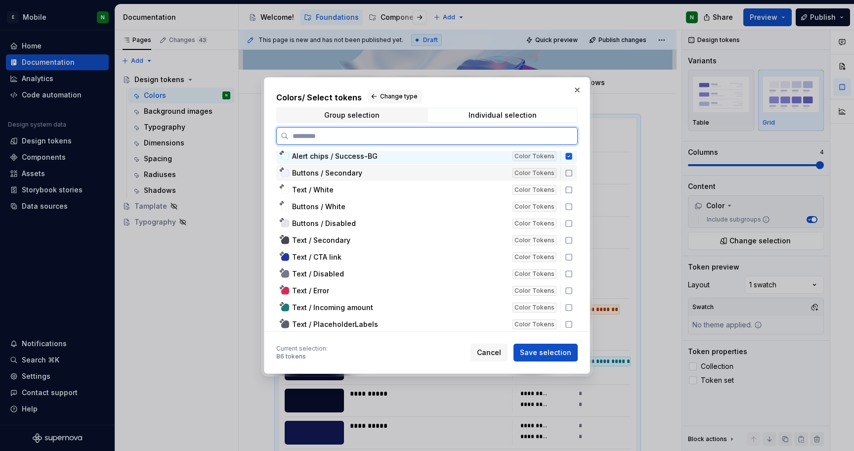
click at [569, 174] on icon at bounding box center [569, 173] width 8 height 8
click at [568, 187] on icon at bounding box center [569, 190] width 6 height 6
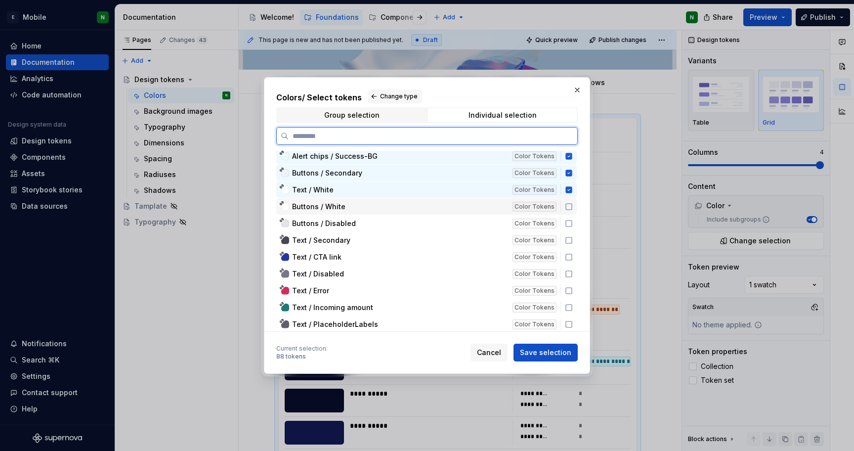
click at [568, 206] on icon at bounding box center [569, 207] width 8 height 8
click at [568, 221] on icon at bounding box center [569, 223] width 8 height 8
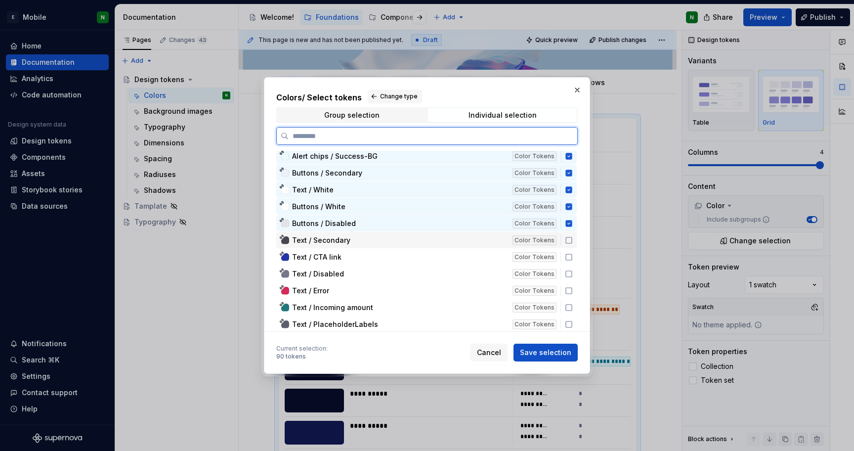
click at [568, 242] on icon at bounding box center [569, 240] width 8 height 8
click at [567, 255] on icon at bounding box center [569, 257] width 8 height 8
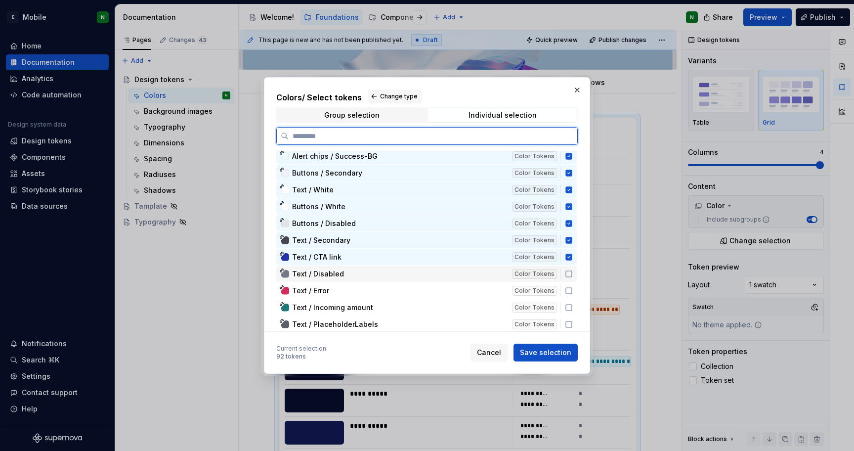
click at [566, 270] on icon at bounding box center [569, 274] width 8 height 8
click at [566, 289] on icon at bounding box center [569, 290] width 8 height 8
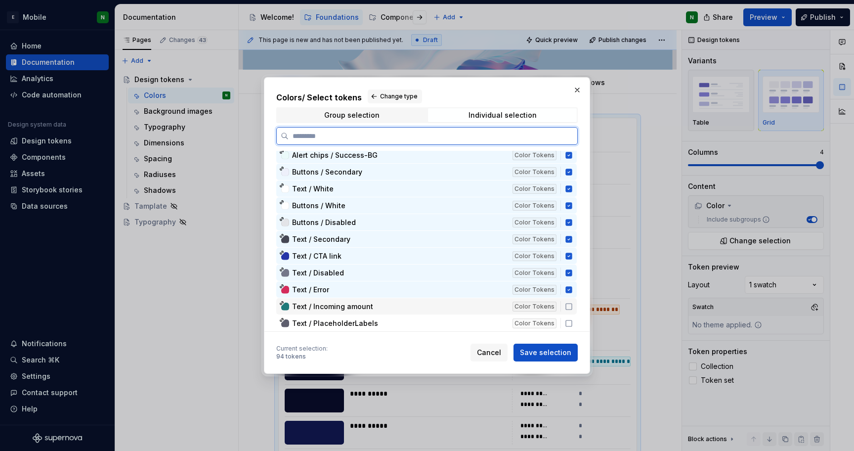
click at [570, 308] on icon at bounding box center [569, 307] width 8 height 8
click at [567, 321] on icon at bounding box center [569, 323] width 8 height 8
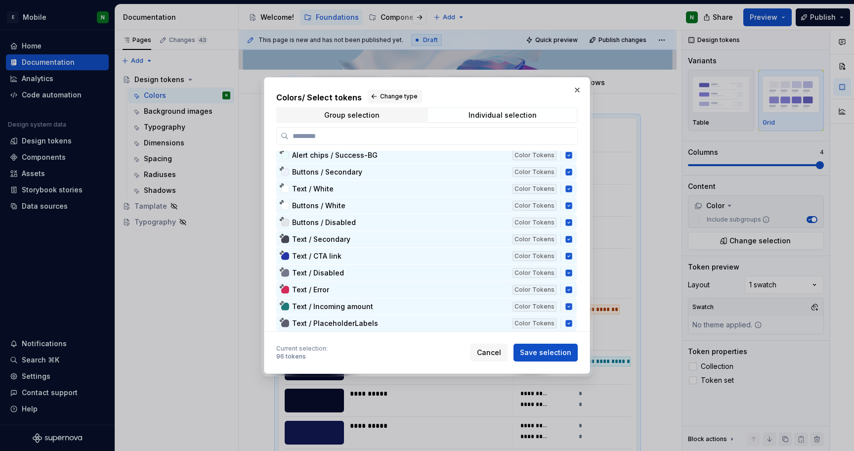
click at [540, 346] on button "Save selection" at bounding box center [546, 353] width 64 height 18
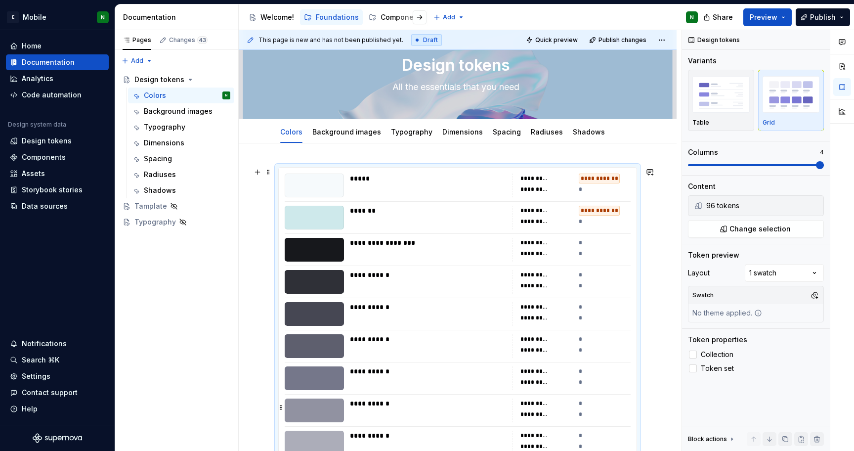
scroll to position [0, 0]
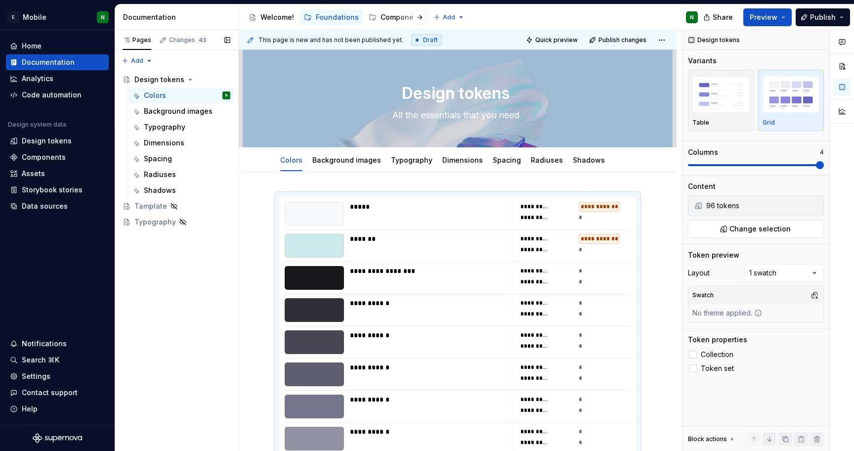
click at [235, 280] on div "Pages Changes 43 Add Accessibility guide for tree Page tree. Navigate the tree …" at bounding box center [177, 240] width 124 height 421
click at [382, 21] on div "Components" at bounding box center [403, 17] width 44 height 10
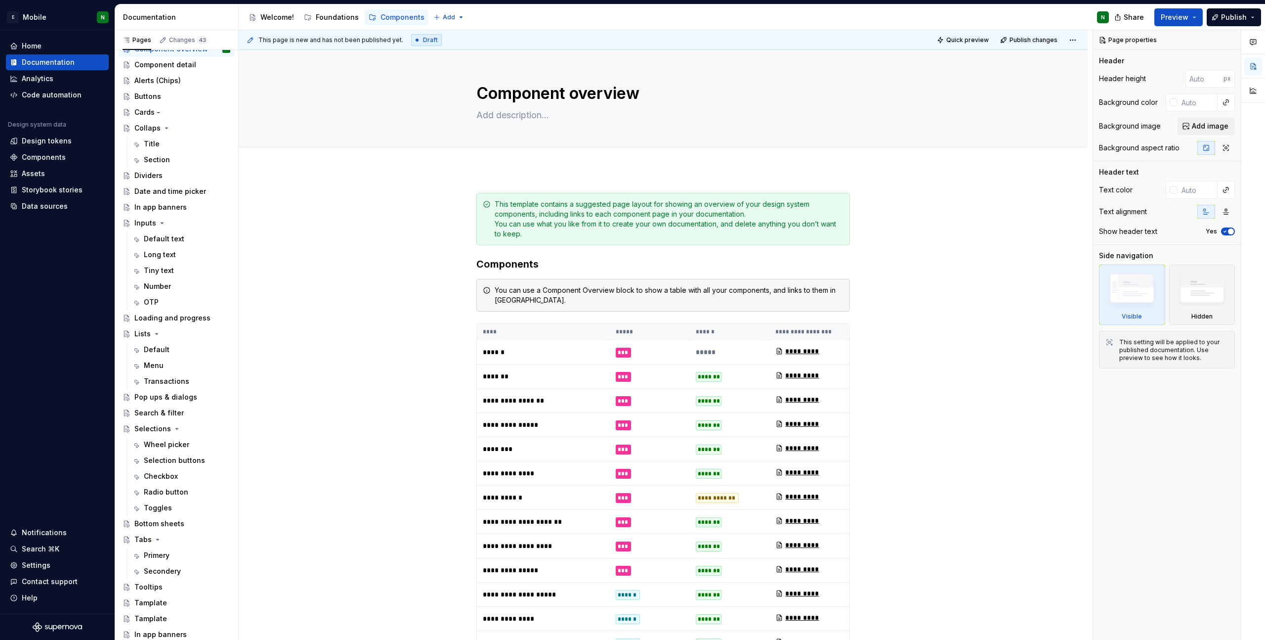
scroll to position [31, 0]
click at [331, 20] on div "Foundations" at bounding box center [337, 17] width 43 height 10
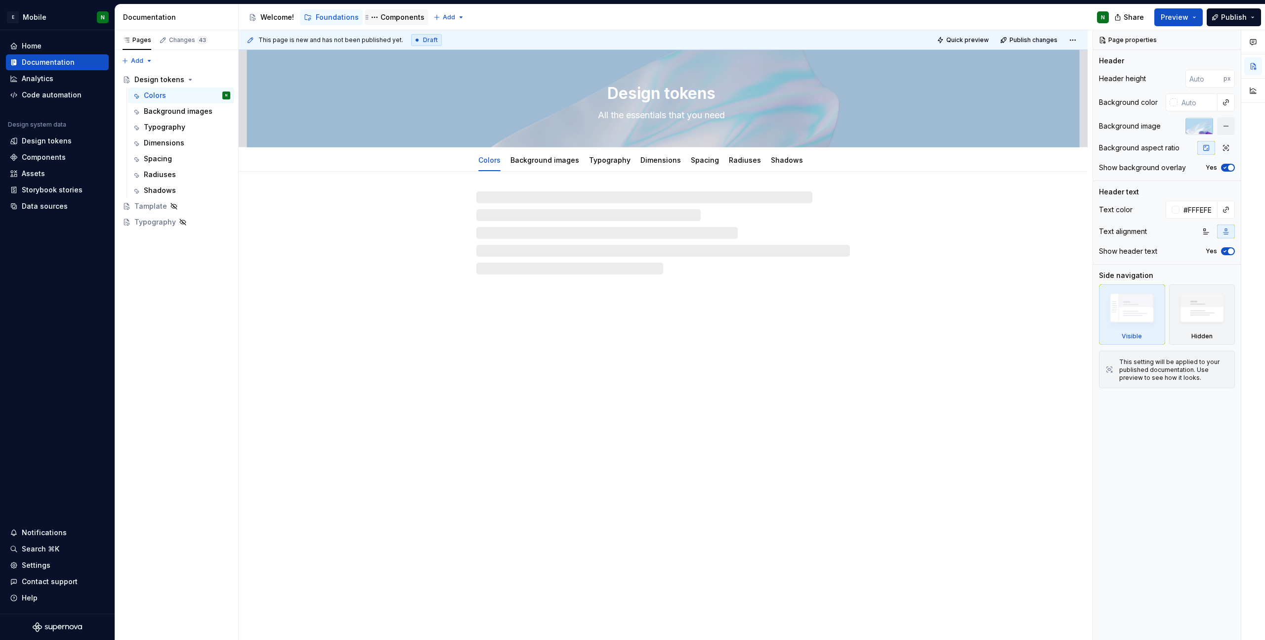
click at [390, 16] on div "Components" at bounding box center [403, 17] width 44 height 10
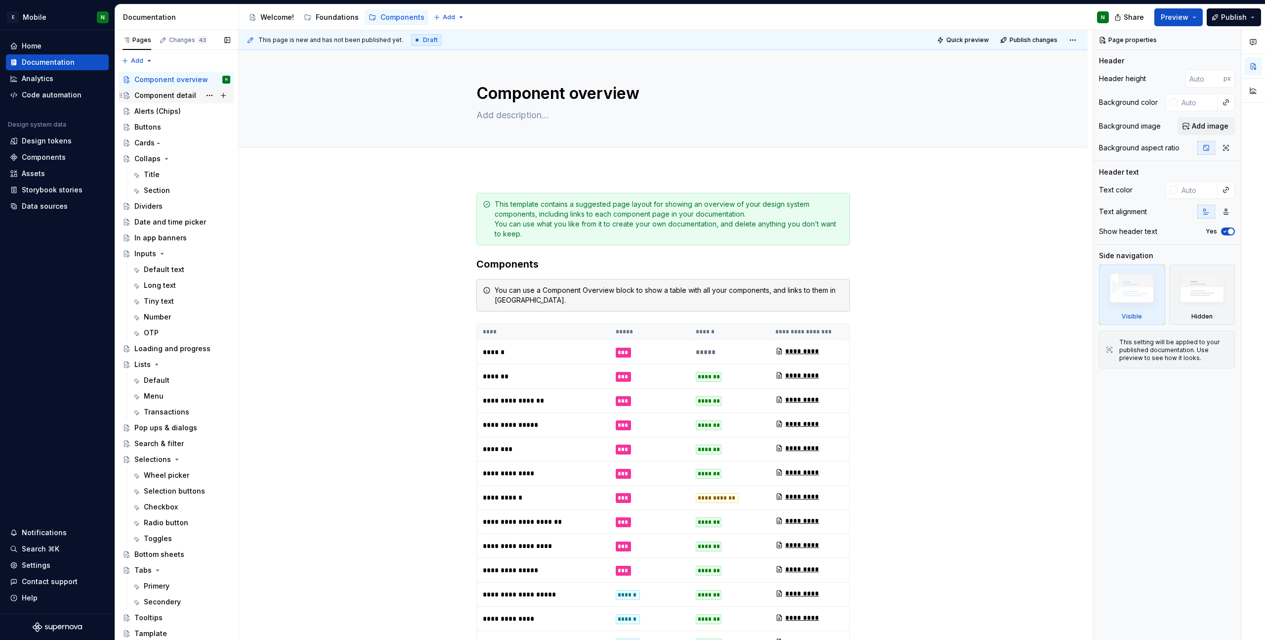
click at [164, 96] on div "Component detail" at bounding box center [165, 95] width 62 height 10
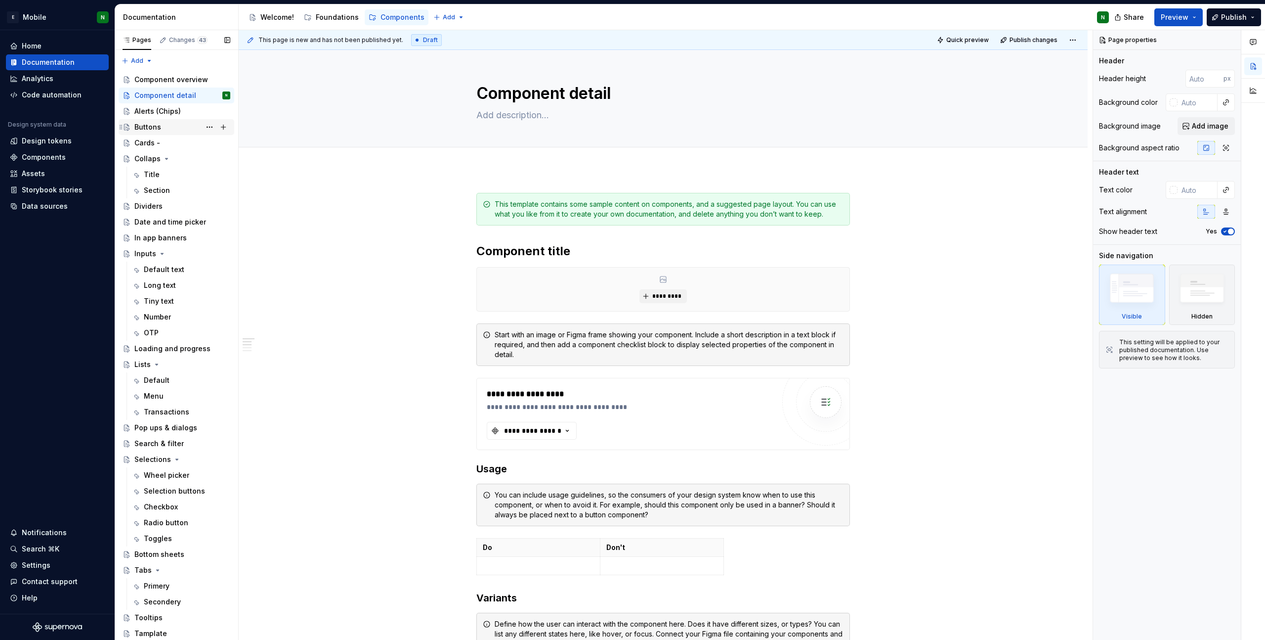
click at [143, 129] on div "Buttons" at bounding box center [147, 127] width 27 height 10
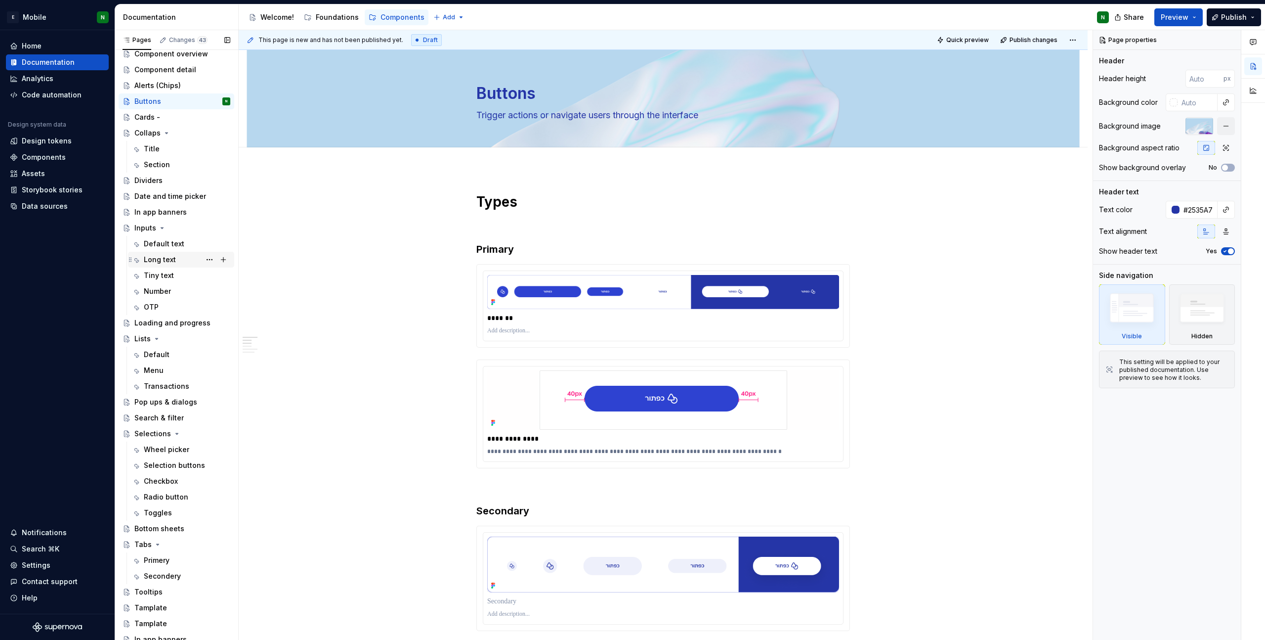
scroll to position [31, 0]
click at [172, 315] on div "Loading and progress" at bounding box center [167, 318] width 66 height 10
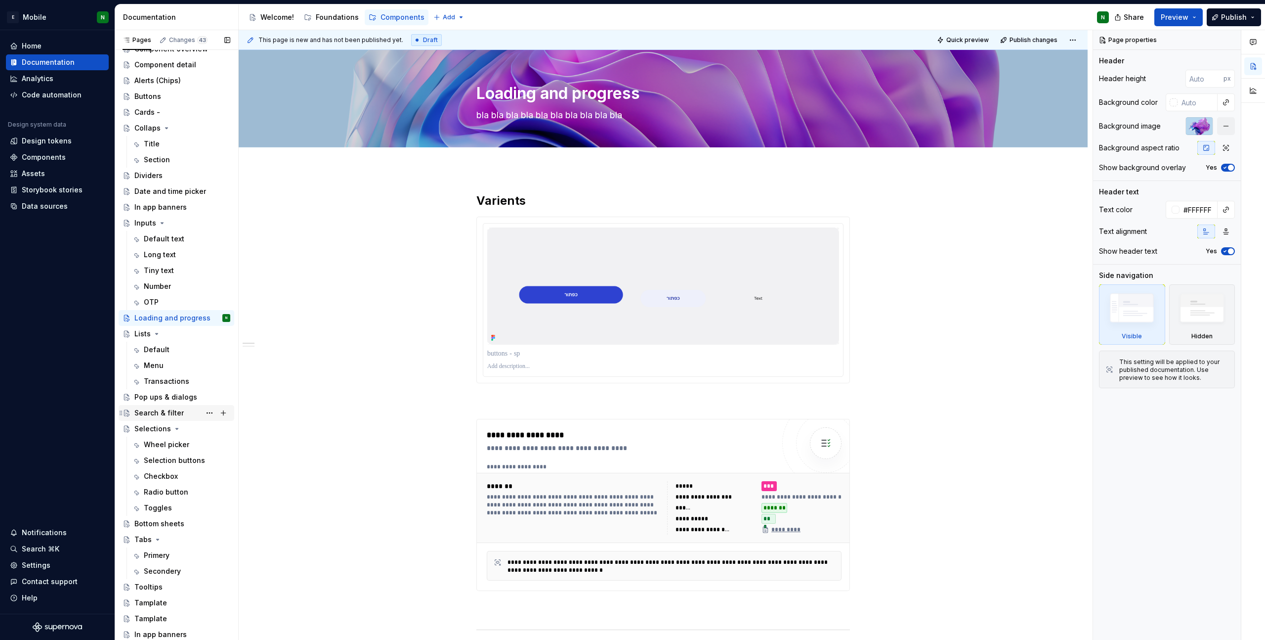
click at [149, 407] on div "Search & filter" at bounding box center [182, 413] width 96 height 14
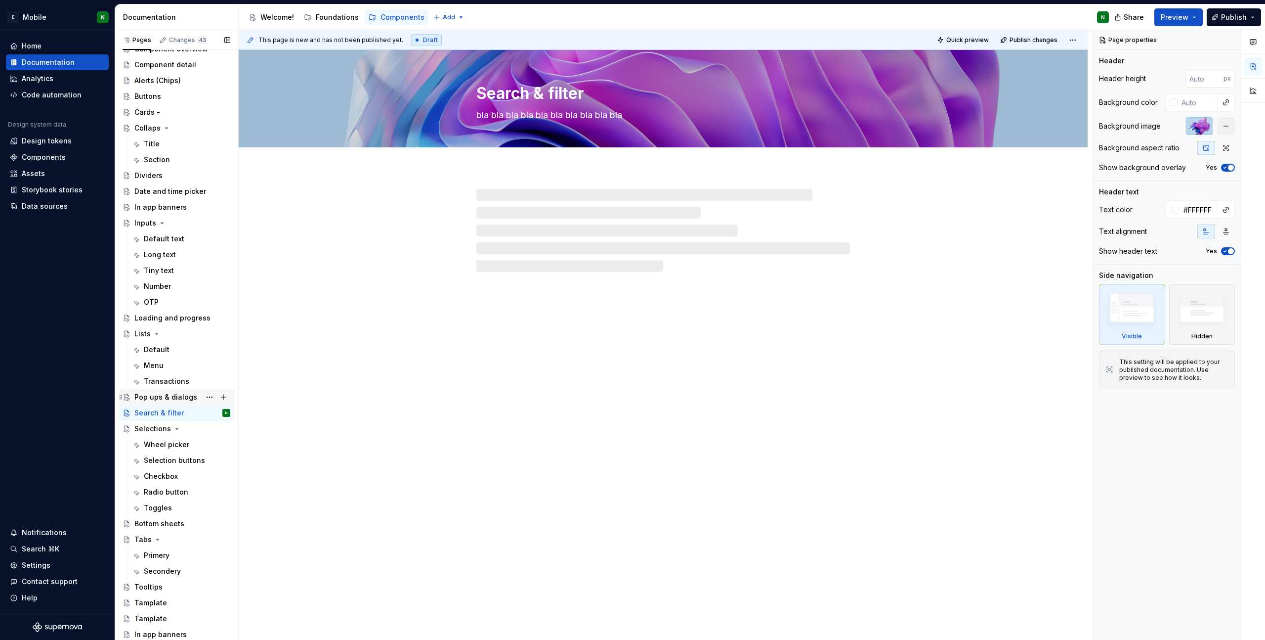
click at [152, 391] on div "Pop ups & dialogs" at bounding box center [182, 397] width 96 height 14
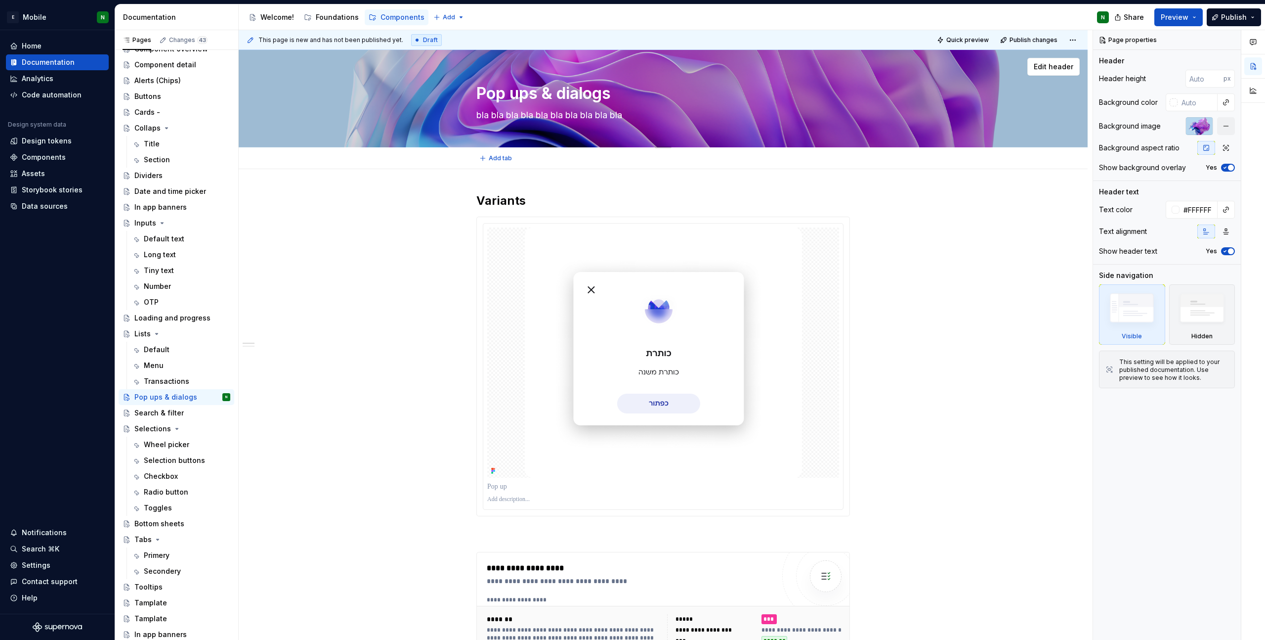
click at [693, 78] on div "Pop ups & dialogs bla bla bla bla bla bla bla bla bla bla" at bounding box center [664, 98] width 374 height 97
click at [854, 132] on div at bounding box center [1200, 126] width 28 height 18
click at [854, 130] on button "button" at bounding box center [1226, 126] width 18 height 18
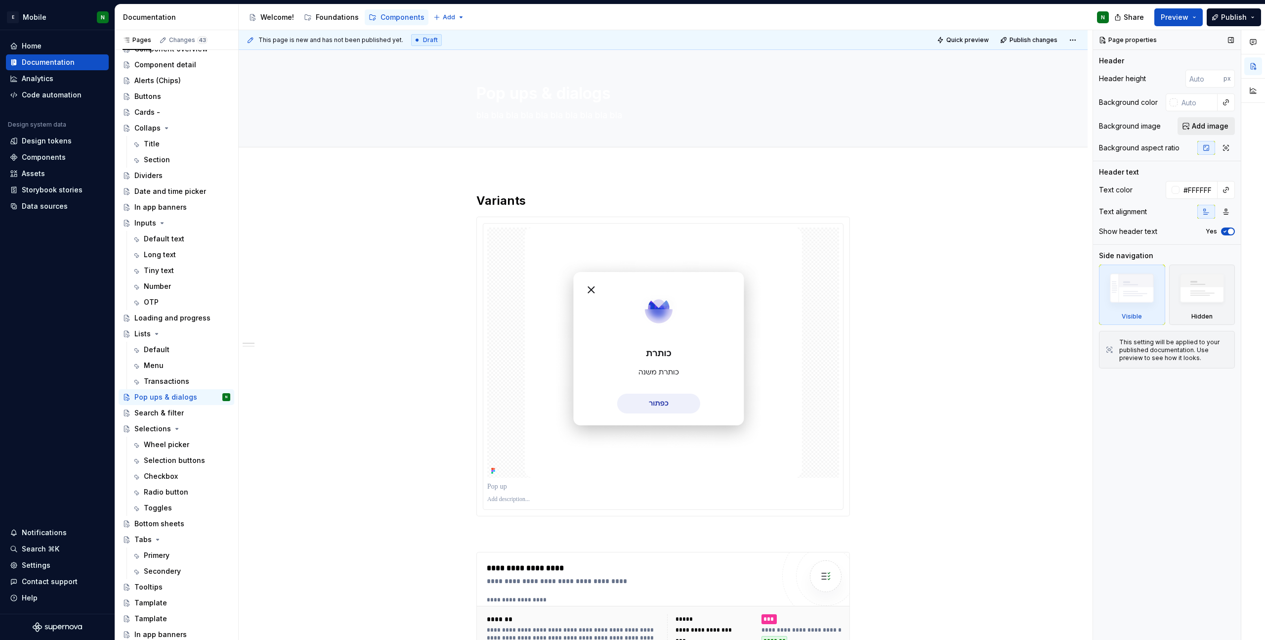
click at [854, 129] on span "Add image" at bounding box center [1210, 126] width 37 height 10
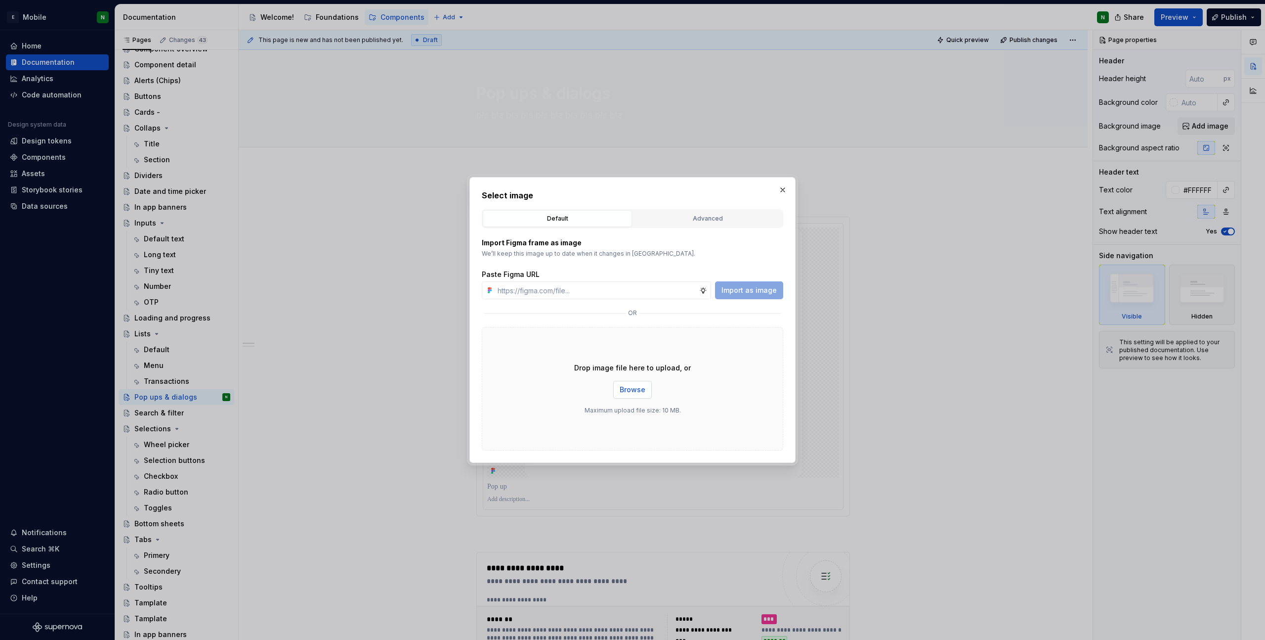
click at [647, 388] on button "Browse" at bounding box center [632, 390] width 39 height 18
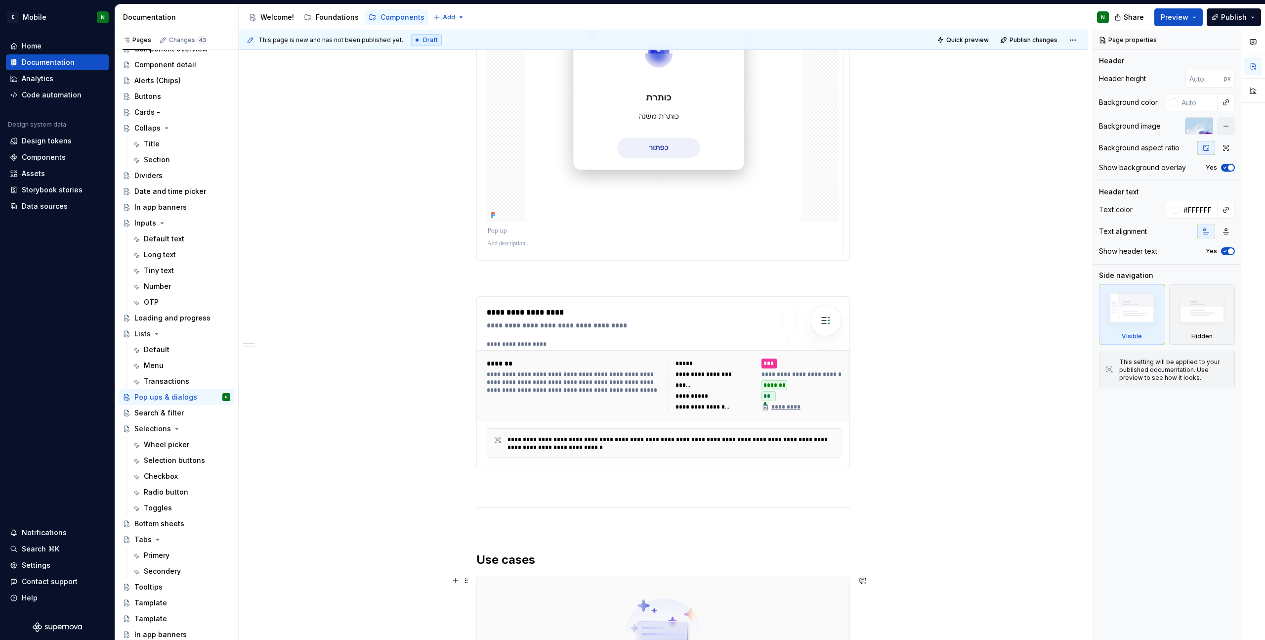
scroll to position [123, 0]
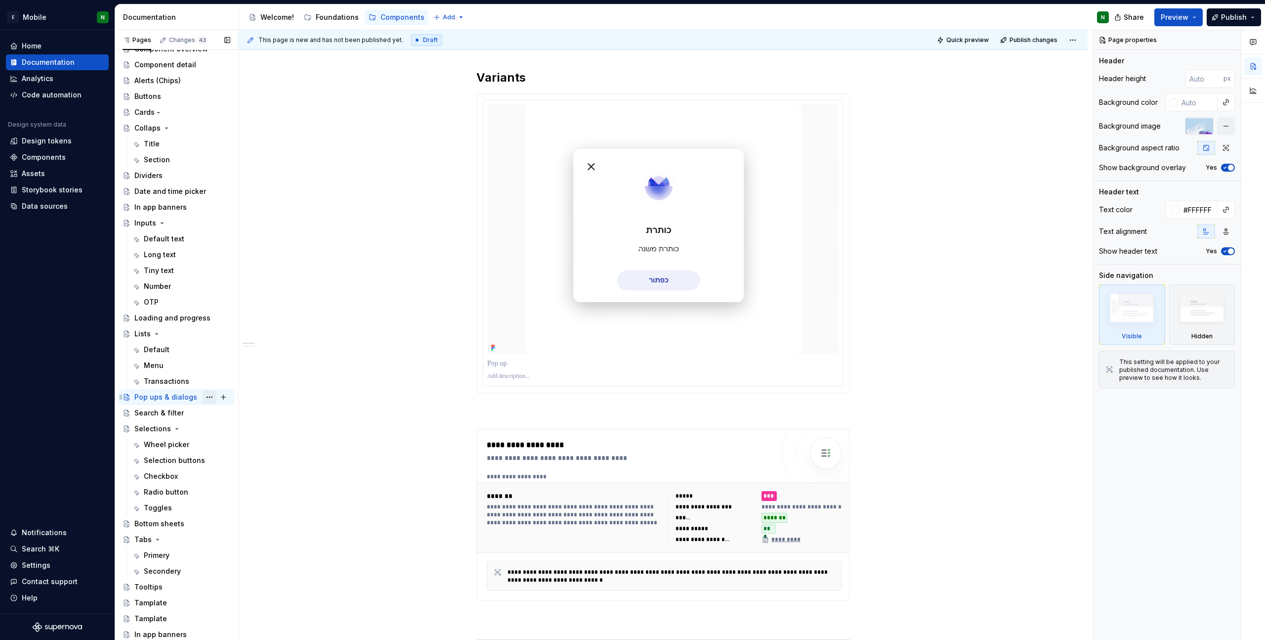
click at [203, 397] on button "Page tree" at bounding box center [210, 397] width 14 height 14
click at [234, 433] on div "Duplicate page" at bounding box center [264, 430] width 97 height 10
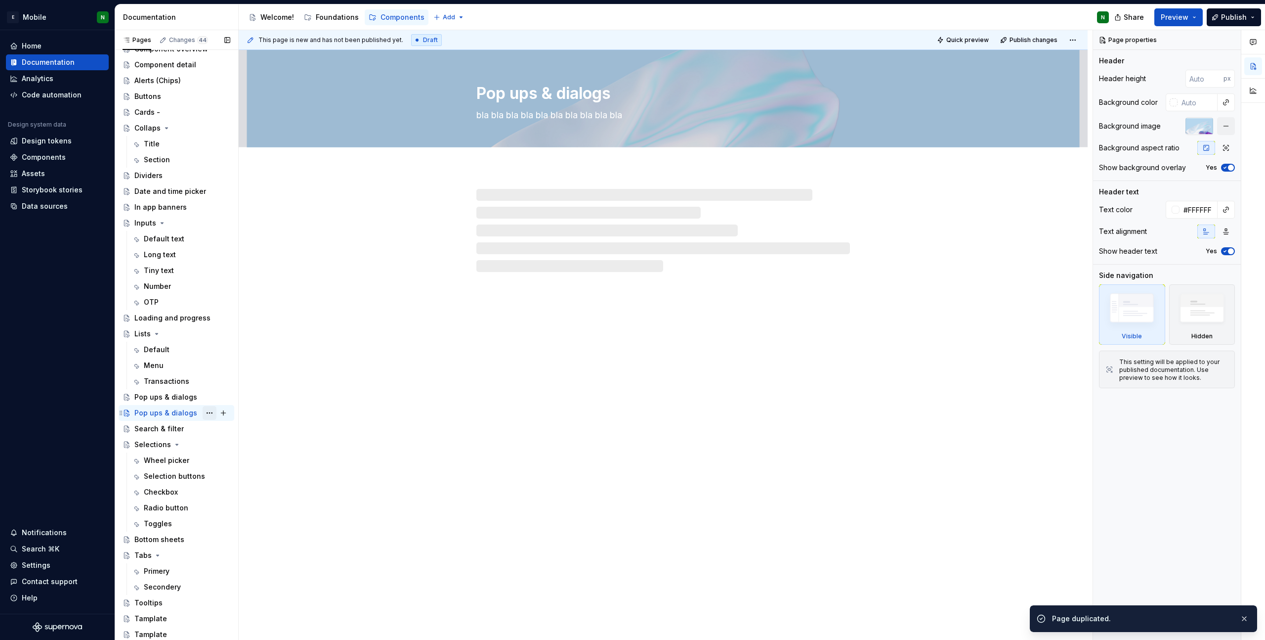
click at [204, 415] on button "Page tree" at bounding box center [210, 413] width 14 height 14
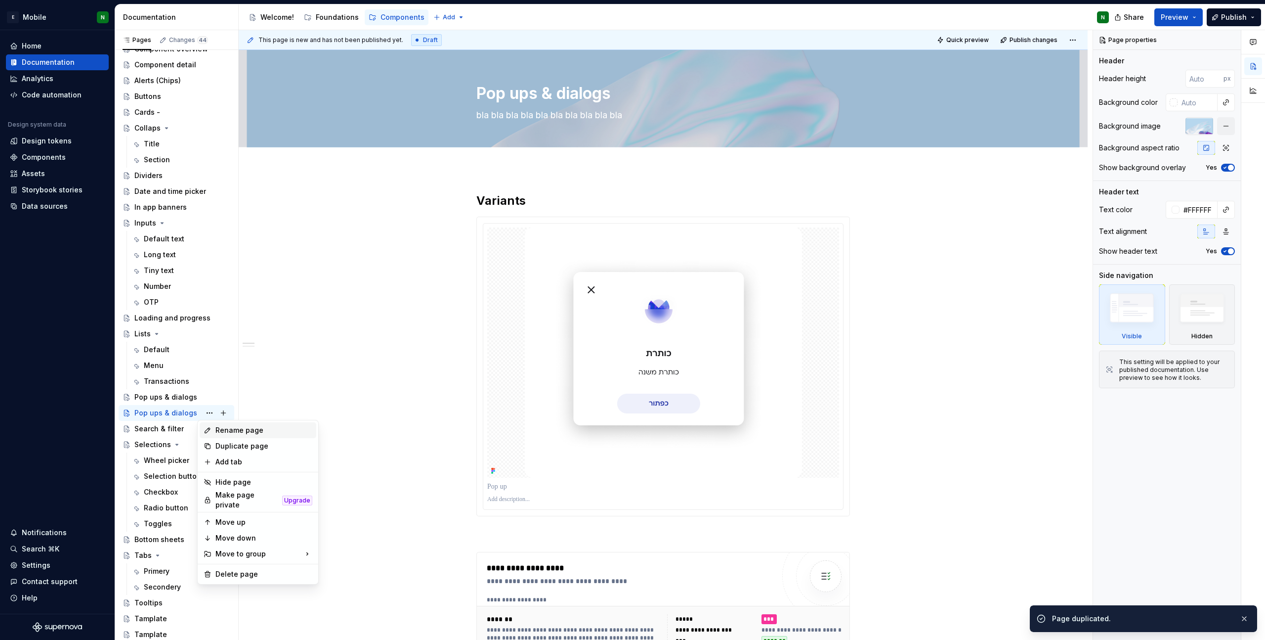
click at [218, 427] on div "Rename page" at bounding box center [264, 430] width 97 height 10
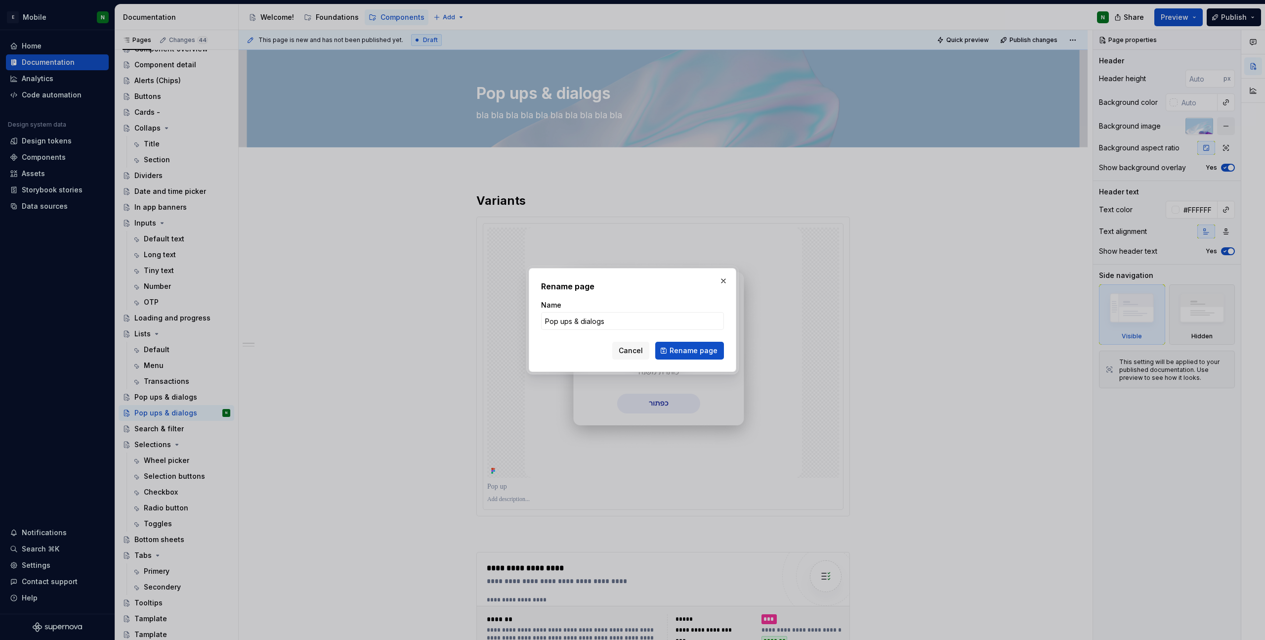
type textarea "*"
type input "Footers"
click at [686, 347] on span "Rename page" at bounding box center [694, 351] width 48 height 10
type textarea "*"
type textarea "Footers"
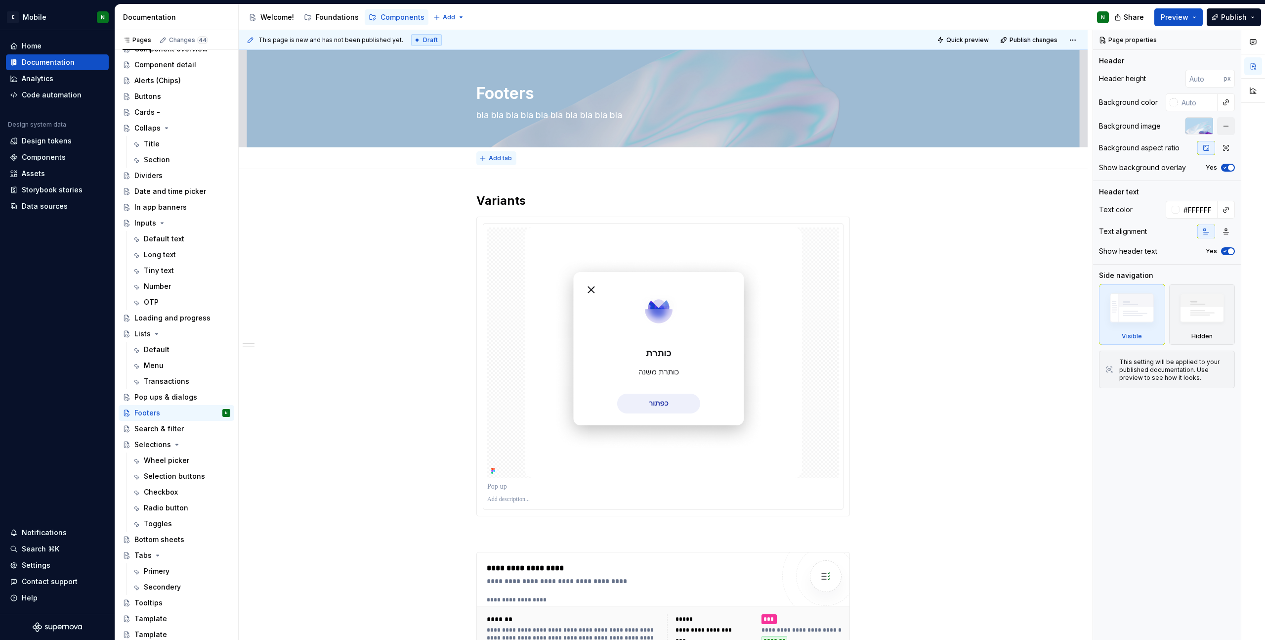
click at [499, 155] on span "Add tab" at bounding box center [500, 158] width 23 height 8
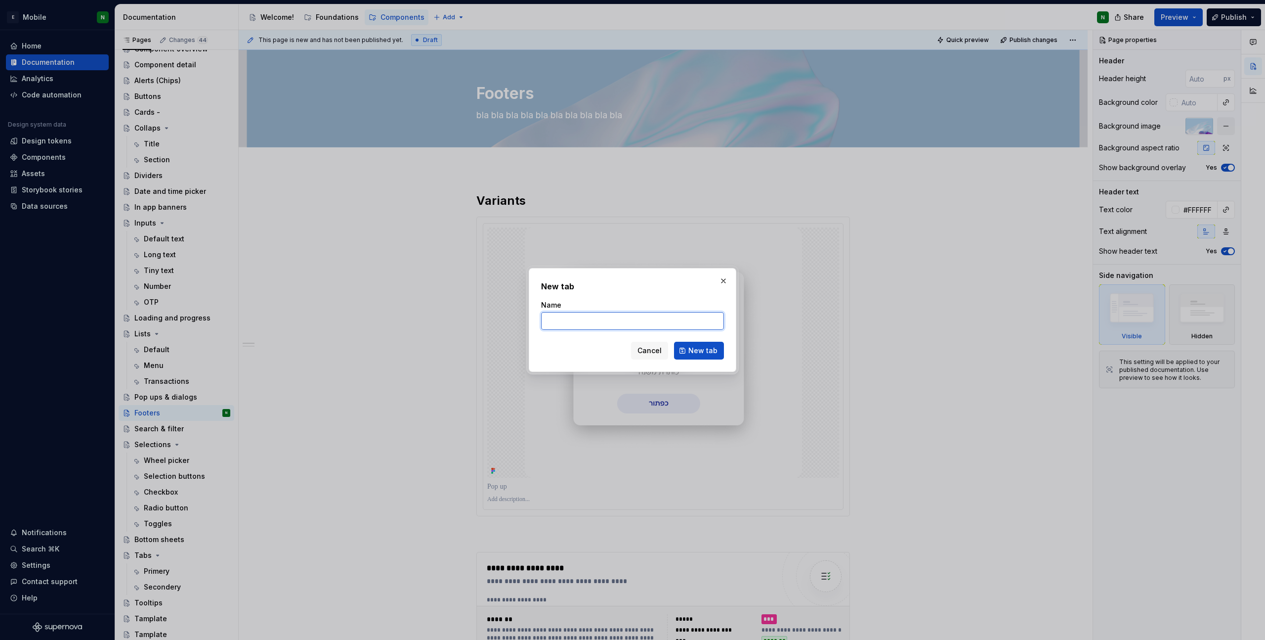
type textarea "*"
paste input "Primry CTA"
type input "Primary CTA"
type textarea "*"
type input "Primary CTA"
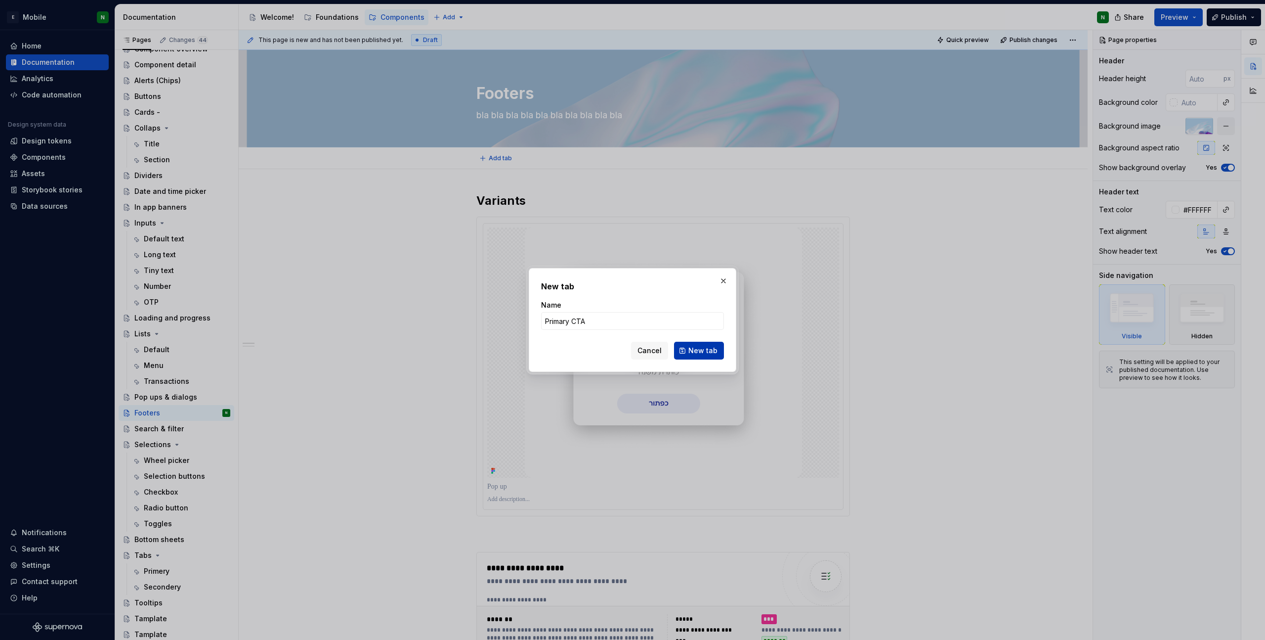
click at [693, 352] on span "New tab" at bounding box center [703, 351] width 29 height 10
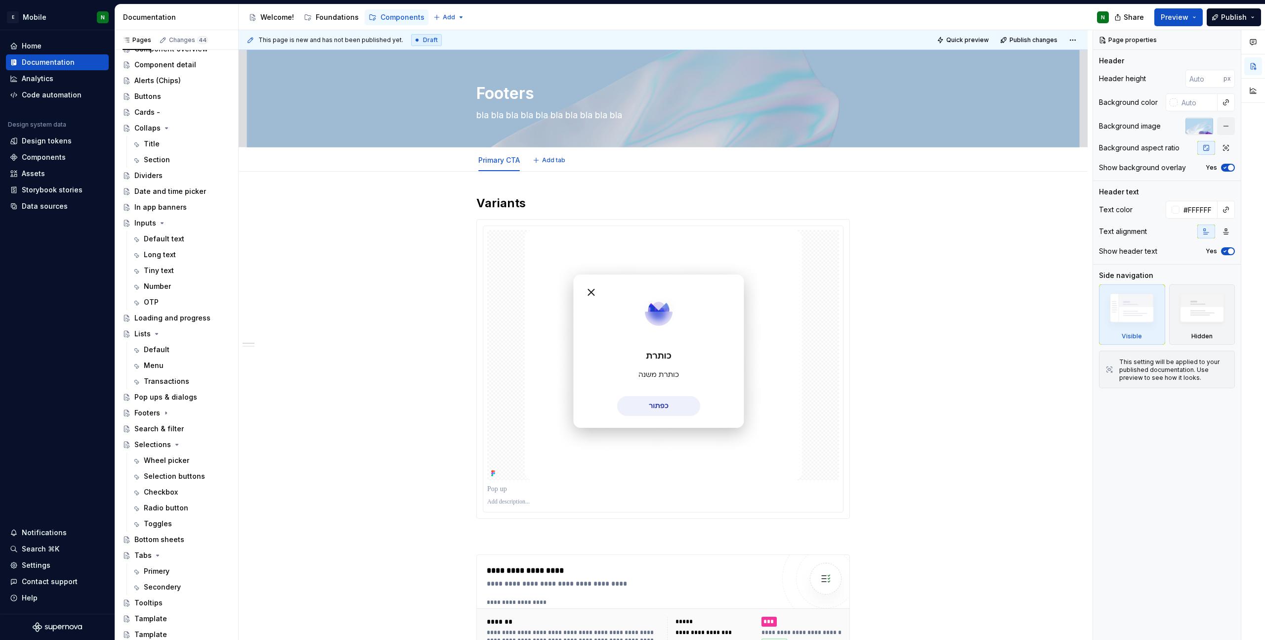
type textarea "*"
click at [829, 293] on div at bounding box center [663, 355] width 352 height 250
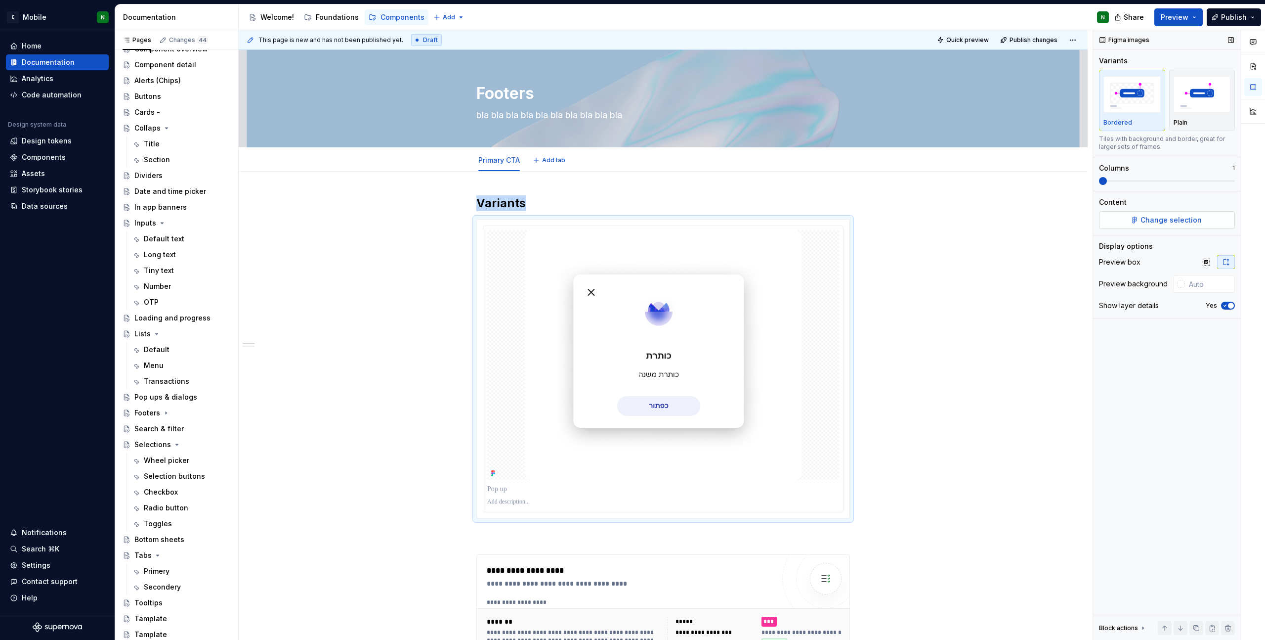
click at [854, 220] on span "Change selection" at bounding box center [1171, 220] width 61 height 10
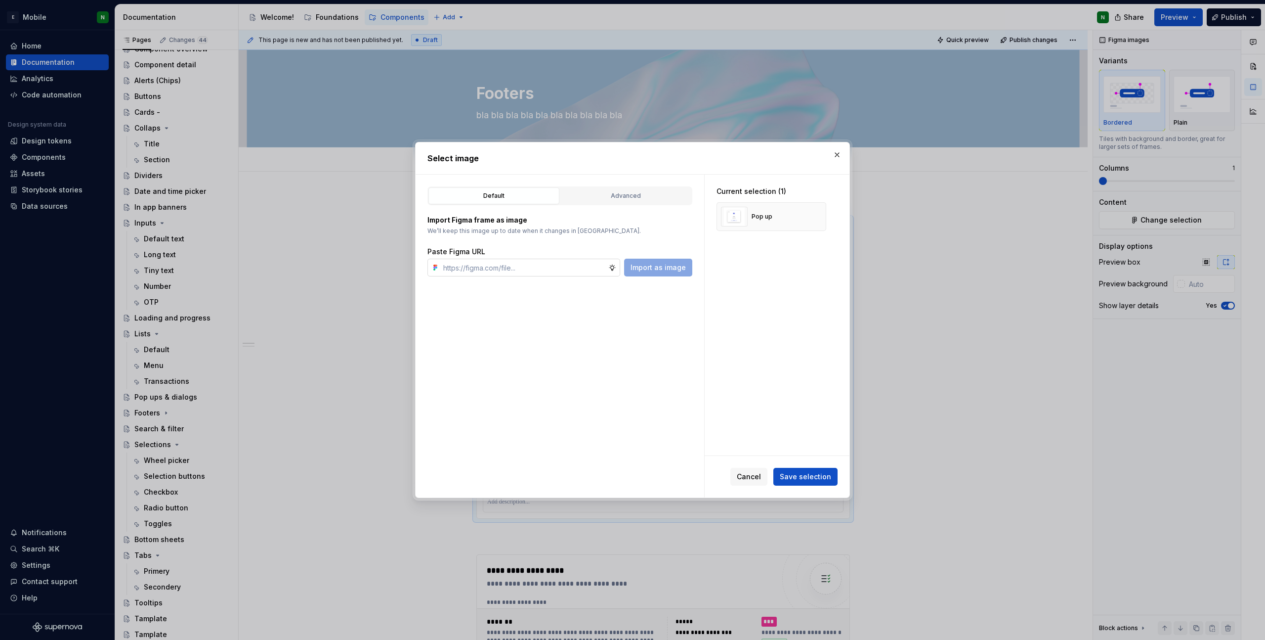
click at [538, 274] on input "text" at bounding box center [523, 268] width 169 height 18
type input "[URL][DOMAIN_NAME]"
click at [646, 272] on button "Import as image" at bounding box center [658, 268] width 68 height 18
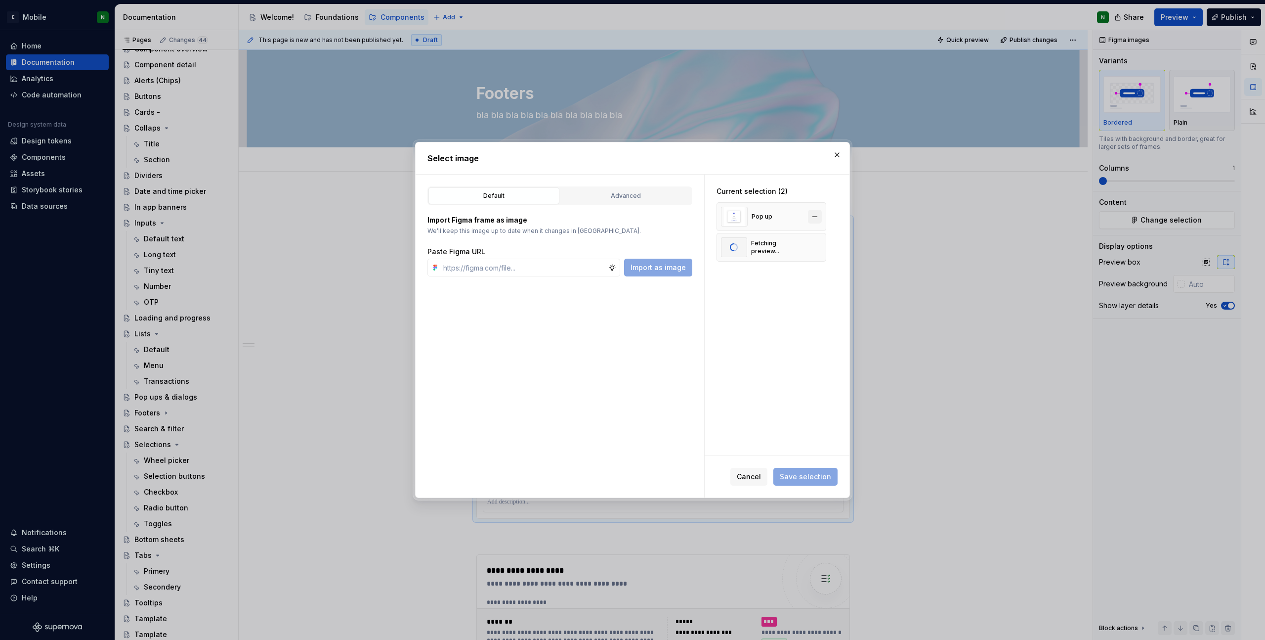
click at [814, 218] on button "button" at bounding box center [815, 217] width 14 height 14
click at [815, 450] on span "Save selection" at bounding box center [805, 477] width 51 height 10
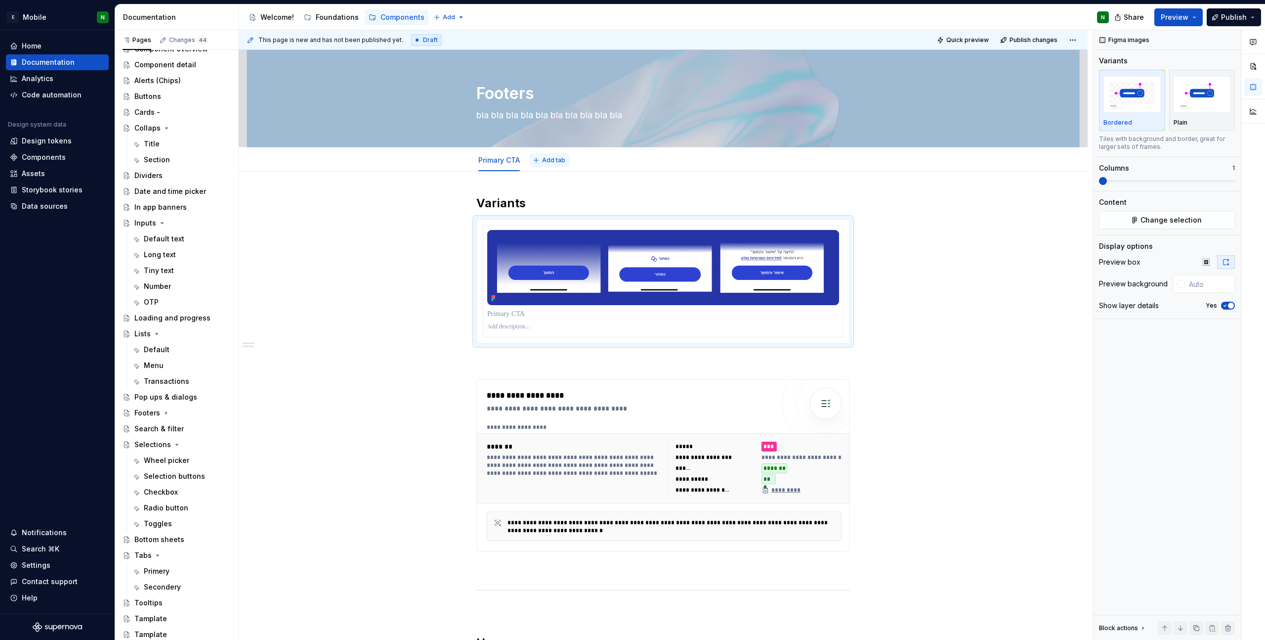
click at [559, 158] on span "Add tab" at bounding box center [553, 160] width 23 height 8
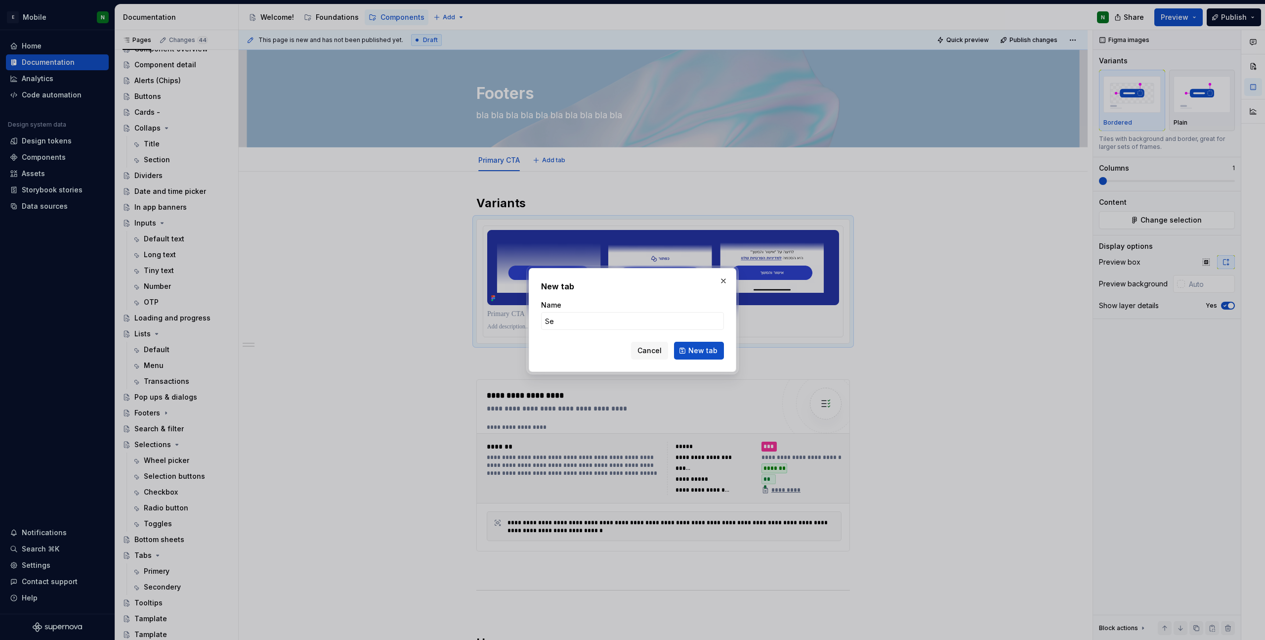
type input "Sec"
type textarea "*"
type input "Secondery"
type textarea "*"
type input "Secondary CTA"
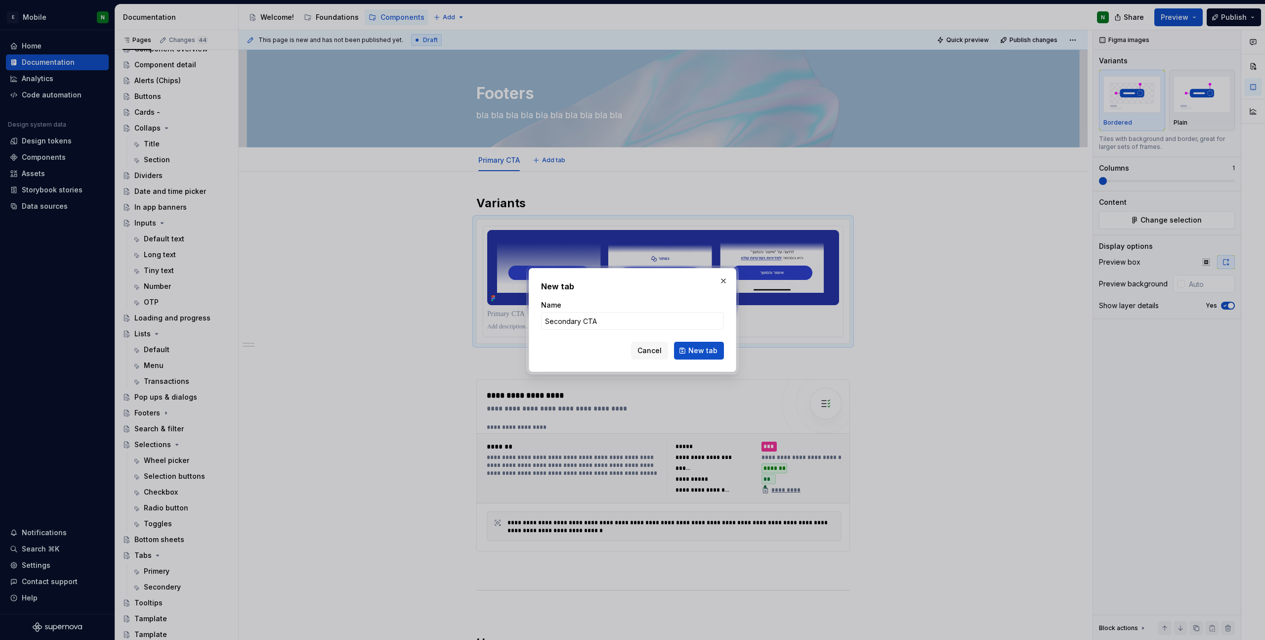
type textarea "*"
type input "Secondary CTA"
click at [695, 346] on span "New tab" at bounding box center [703, 351] width 29 height 10
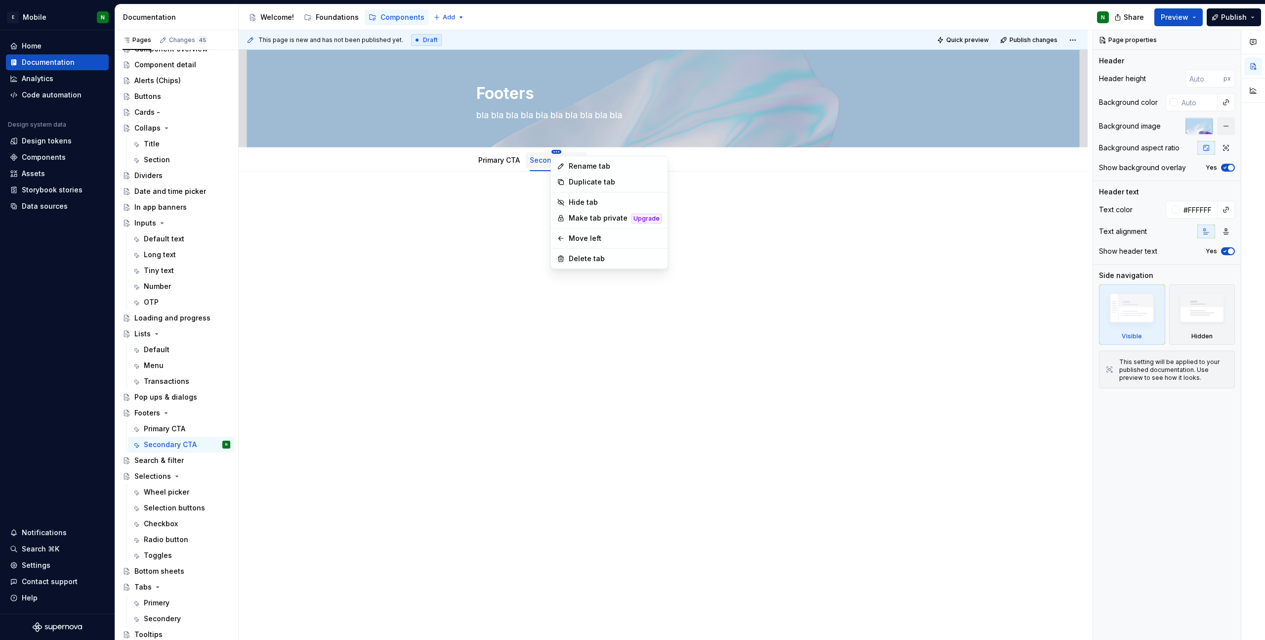
click at [559, 151] on html "E Mobile N Home Documentation Analytics Code automation Design system data Desi…" at bounding box center [632, 320] width 1265 height 640
click at [595, 255] on div "Delete tab" at bounding box center [615, 259] width 93 height 10
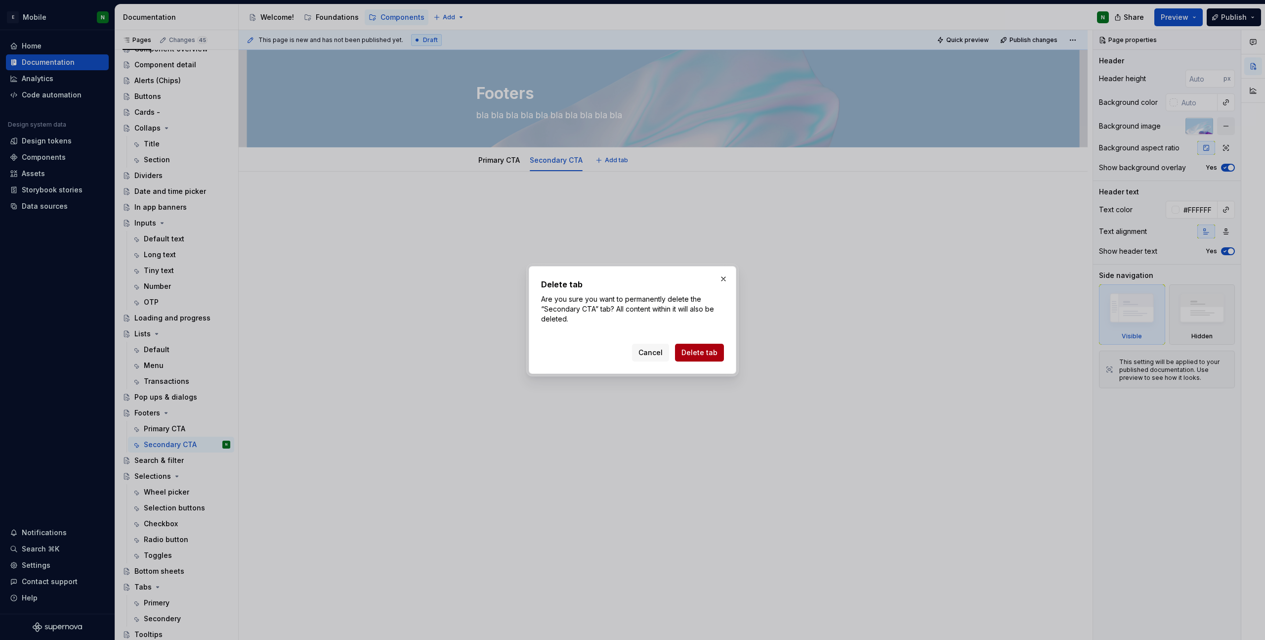
click at [689, 353] on span "Delete tab" at bounding box center [700, 352] width 36 height 10
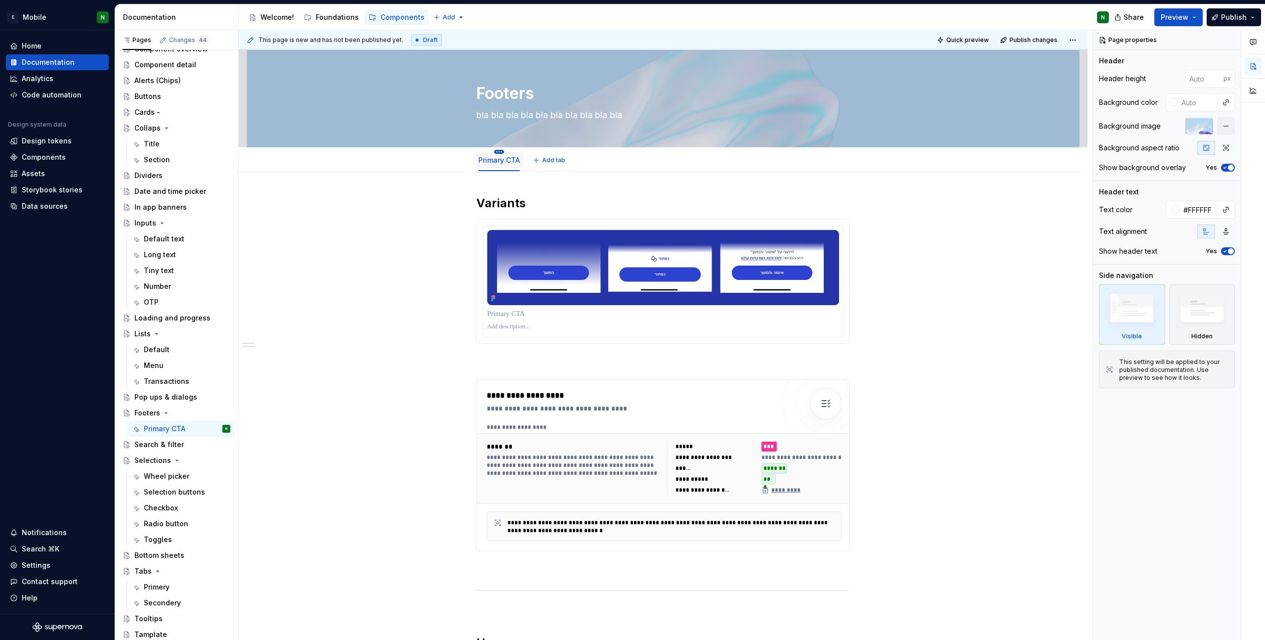
click at [500, 150] on html "E Mobile N Home Documentation Analytics Code automation Design system data Desi…" at bounding box center [632, 320] width 1265 height 640
click at [540, 184] on div "Duplicate tab" at bounding box center [558, 182] width 93 height 10
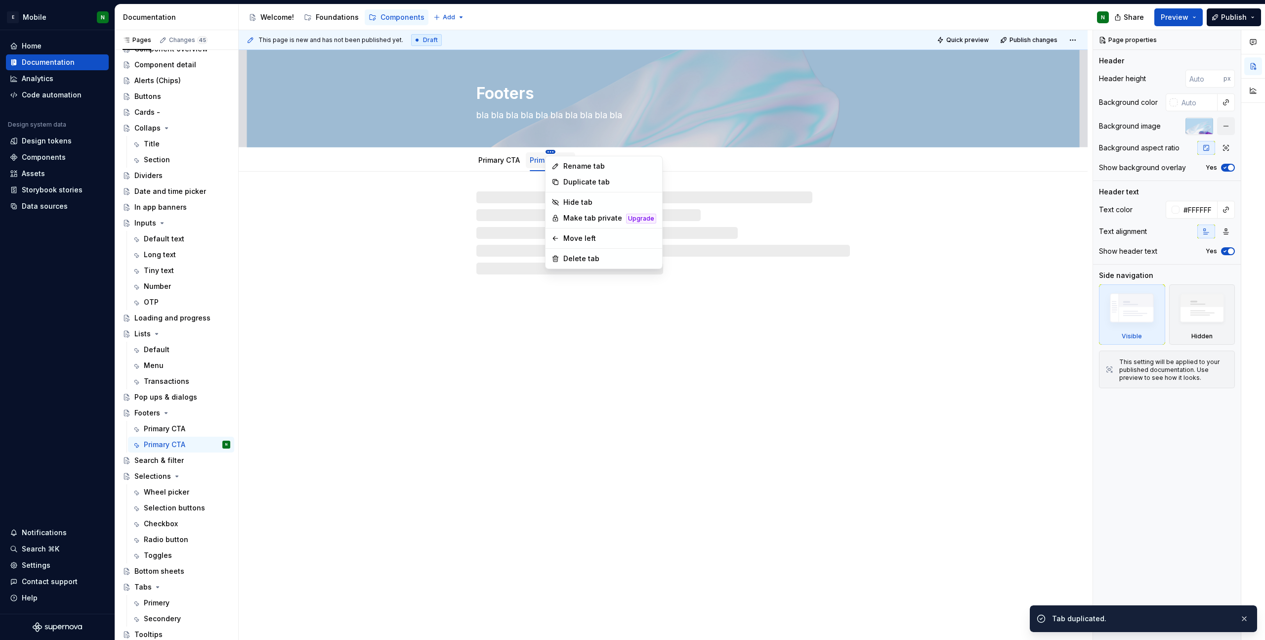
click at [548, 151] on html "E Mobile N Home Documentation Analytics Code automation Design system data Desi…" at bounding box center [632, 320] width 1265 height 640
click at [579, 170] on div "Rename tab" at bounding box center [610, 166] width 93 height 10
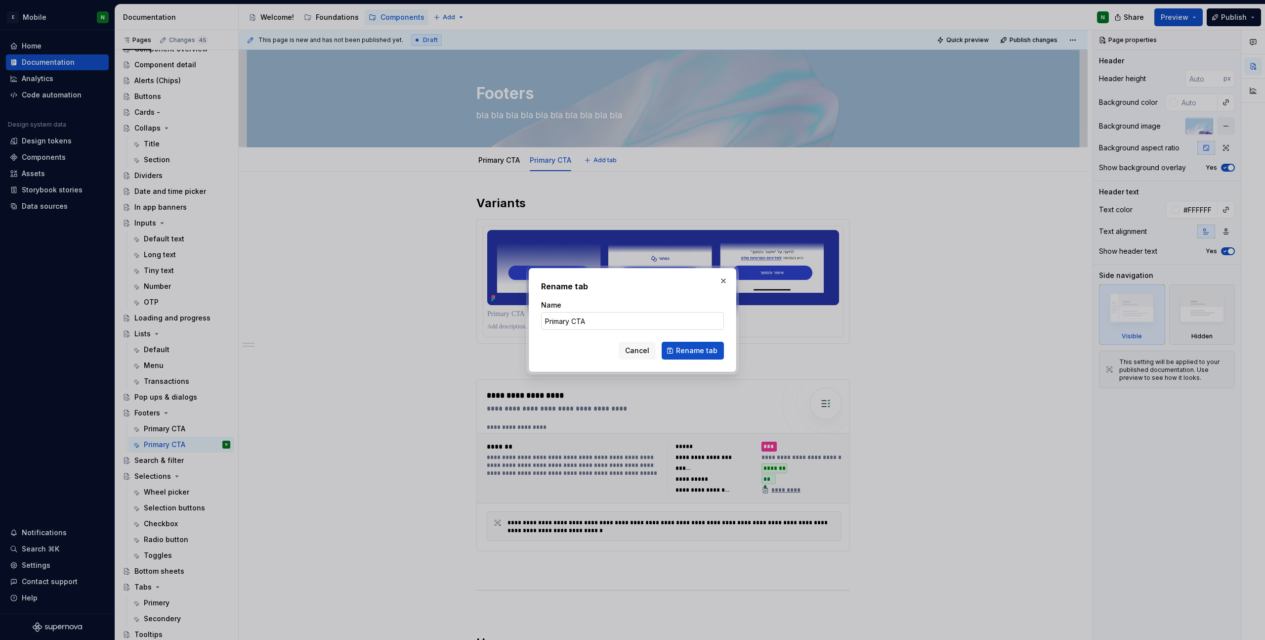
type textarea "*"
drag, startPoint x: 570, startPoint y: 321, endPoint x: 505, endPoint y: 313, distance: 65.7
click at [505, 313] on div "Rename tab Name Primary CTA Cancel Rename tab" at bounding box center [632, 320] width 1265 height 640
type input "Secondary CTA"
click at [687, 351] on span "Rename tab" at bounding box center [697, 351] width 42 height 10
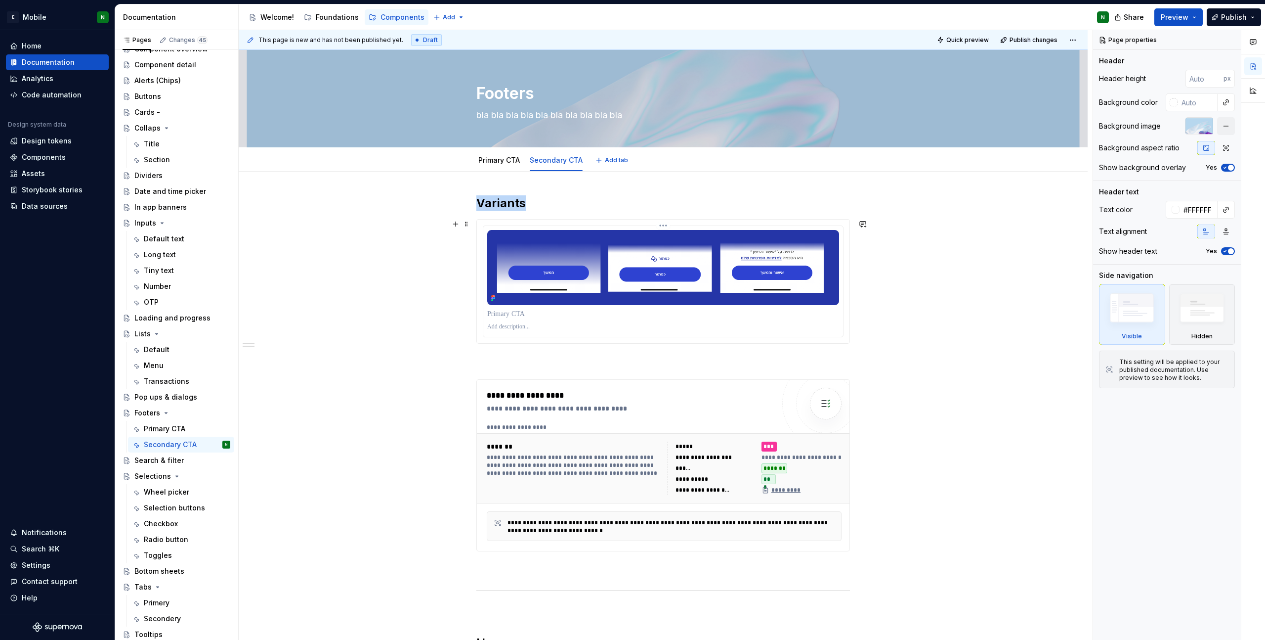
click at [491, 237] on img at bounding box center [663, 267] width 352 height 75
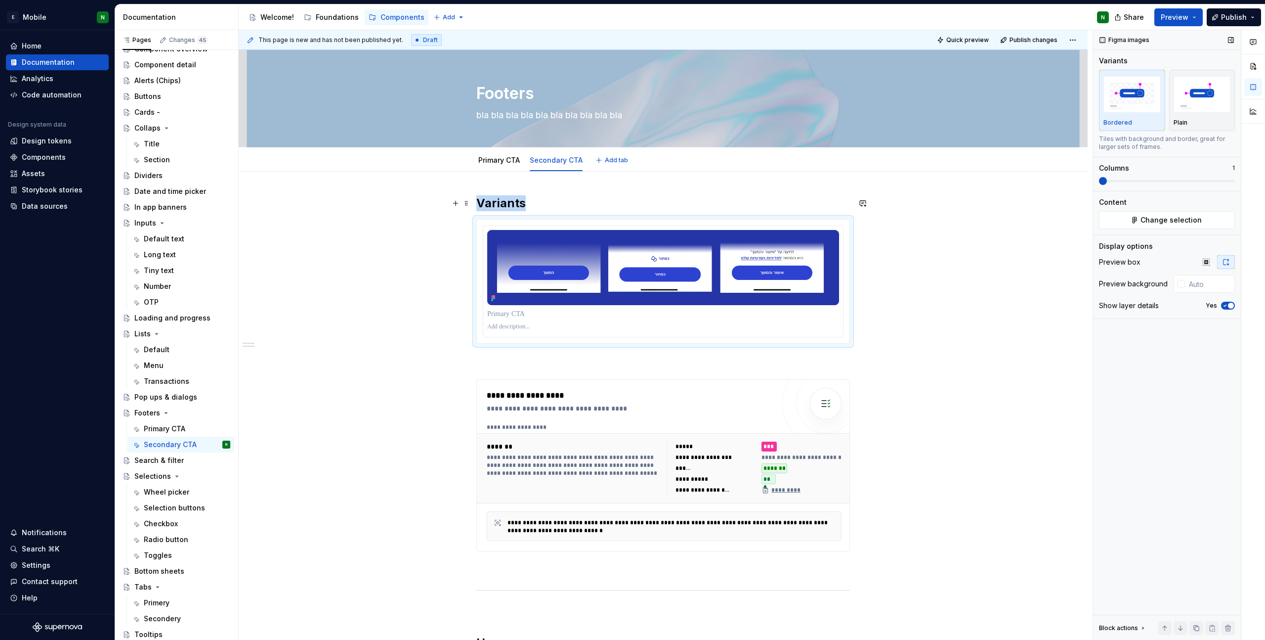
type textarea "*"
click at [854, 213] on button "Change selection" at bounding box center [1167, 220] width 136 height 18
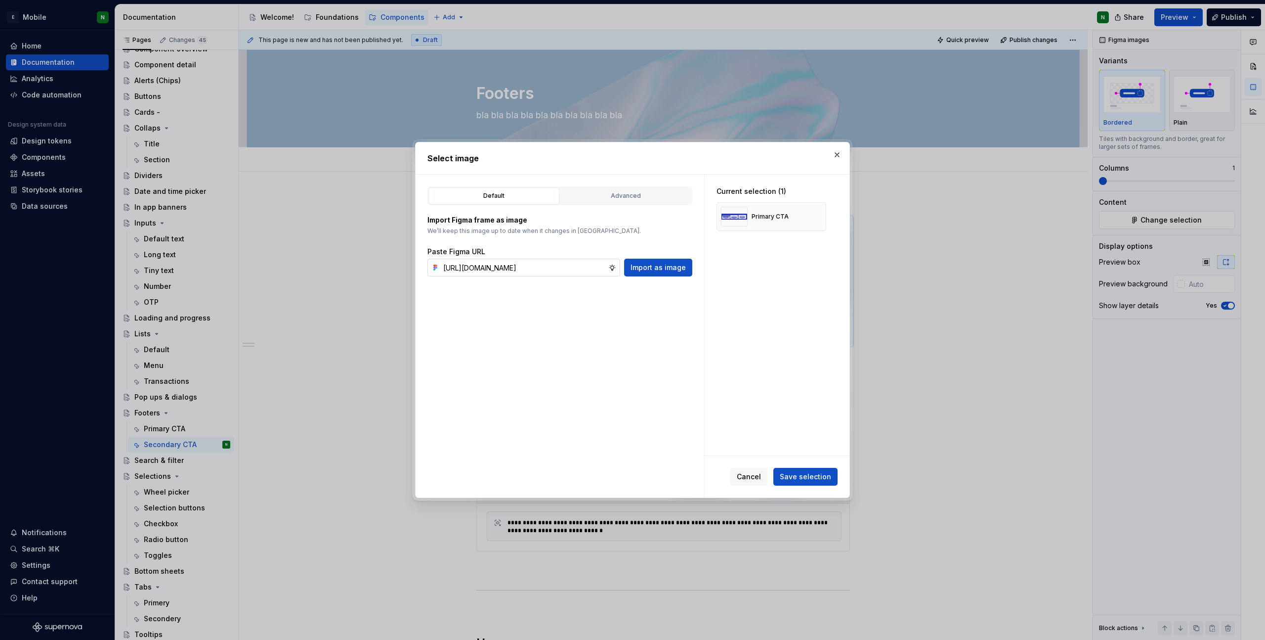
scroll to position [0, 257]
type input "[URL][DOMAIN_NAME]"
click at [669, 270] on span "Import as image" at bounding box center [658, 267] width 55 height 10
click at [811, 217] on button "button" at bounding box center [815, 217] width 14 height 14
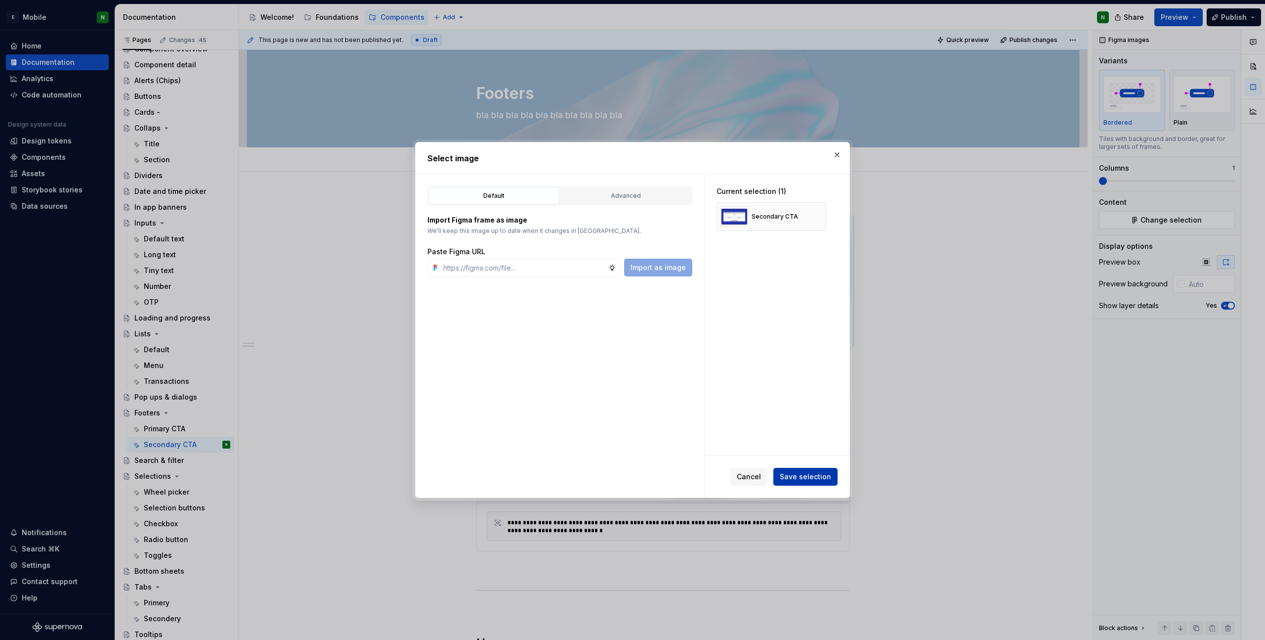
click at [825, 450] on button "Save selection" at bounding box center [806, 477] width 64 height 18
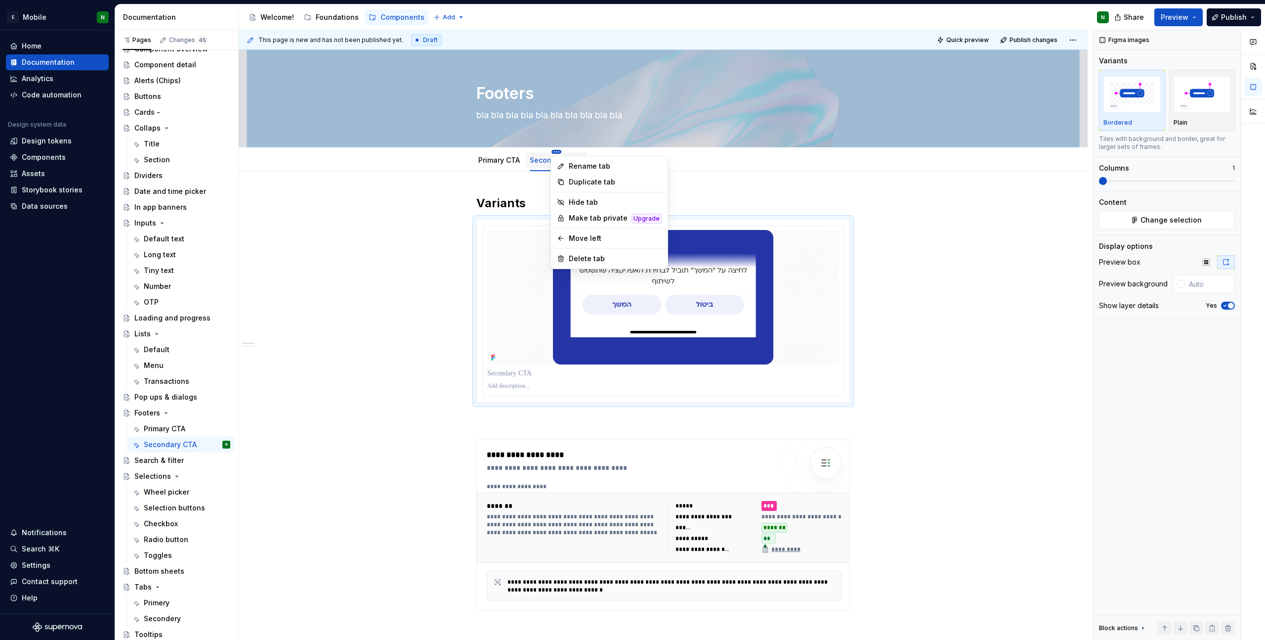
click at [558, 150] on html "E Mobile N Home Documentation Analytics Code automation Design system data Desi…" at bounding box center [632, 320] width 1265 height 640
click at [601, 186] on div "Duplicate tab" at bounding box center [615, 182] width 93 height 10
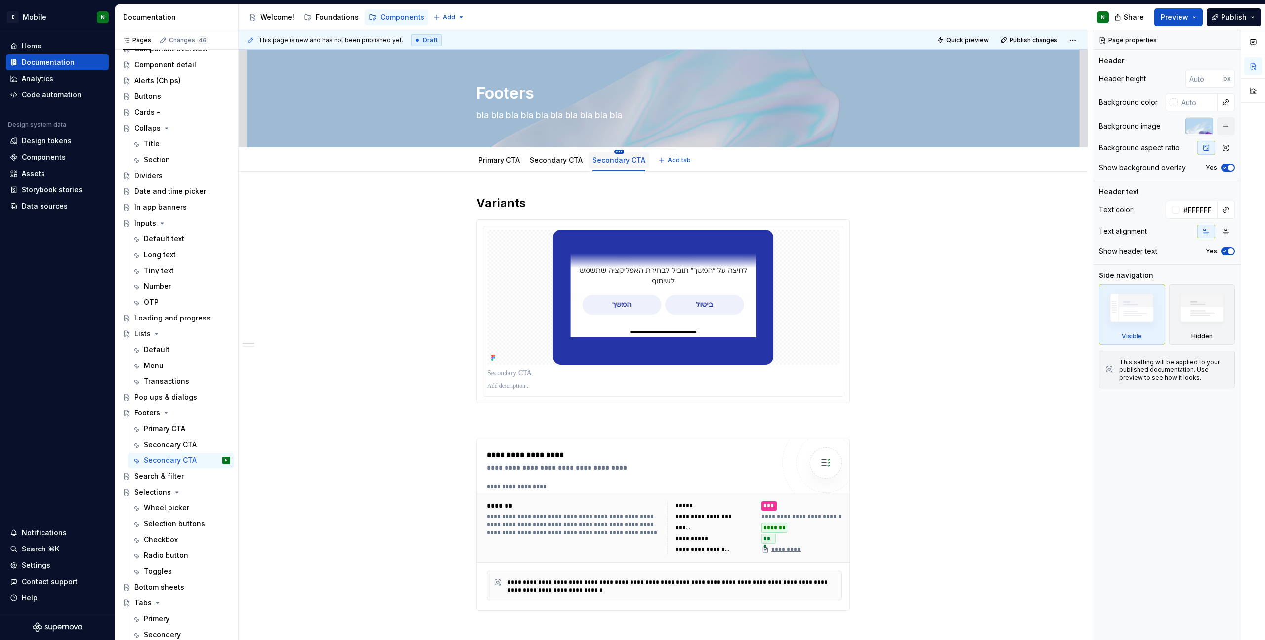
click at [616, 152] on html "E Mobile N Home Documentation Analytics Code automation Design system data Desi…" at bounding box center [632, 320] width 1265 height 640
click at [635, 167] on div "Rename tab" at bounding box center [676, 166] width 93 height 10
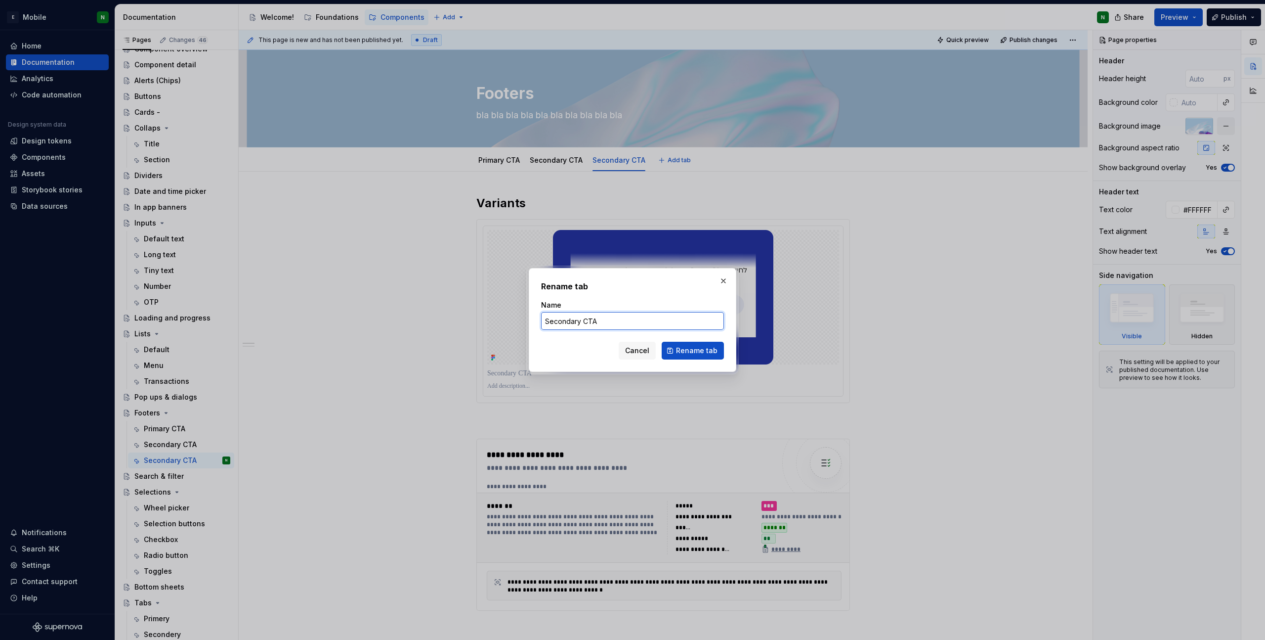
type textarea "*"
drag, startPoint x: 580, startPoint y: 322, endPoint x: 536, endPoint y: 324, distance: 44.0
click at [536, 324] on div "Rename tab Name Secondary CTA Cancel Rename tab" at bounding box center [633, 320] width 208 height 104
type input "Multi CTA"
click at [709, 349] on span "Rename tab" at bounding box center [697, 351] width 42 height 10
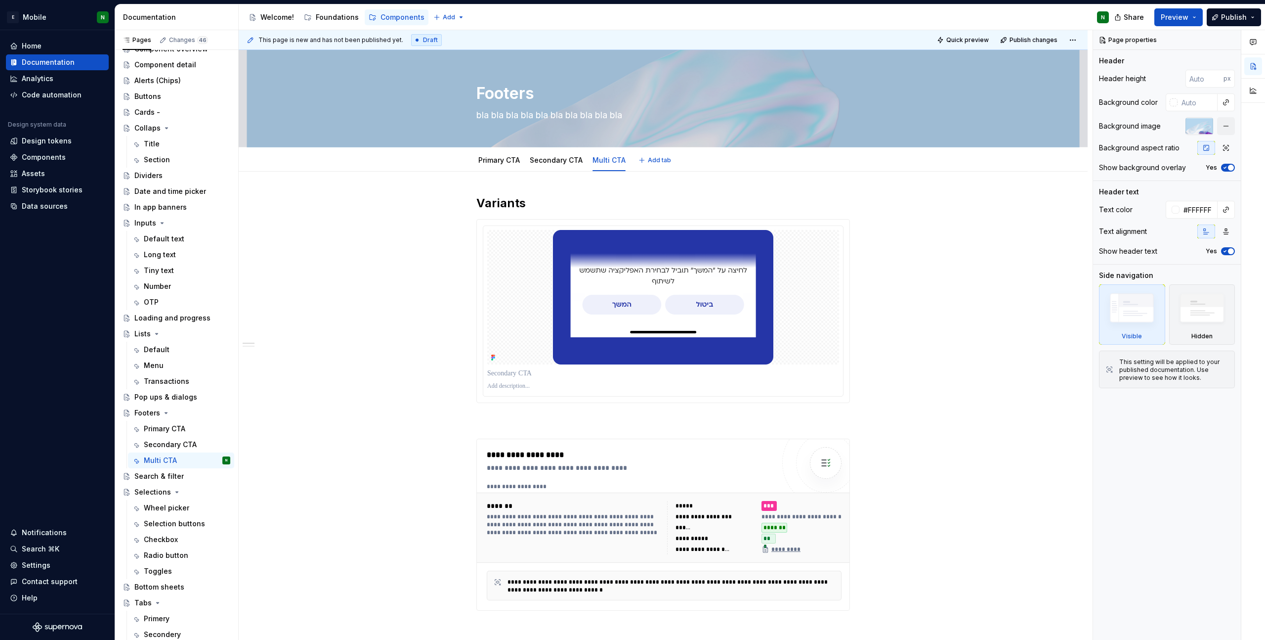
click at [546, 316] on div at bounding box center [663, 297] width 352 height 134
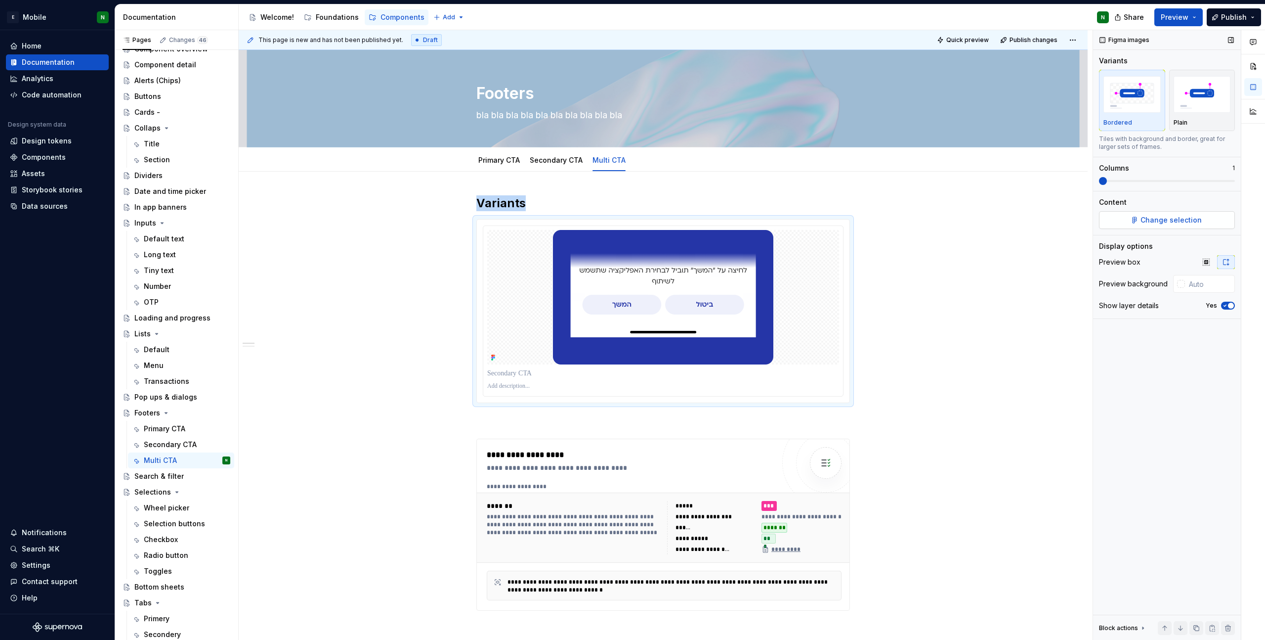
click at [854, 212] on button "Change selection" at bounding box center [1167, 220] width 136 height 18
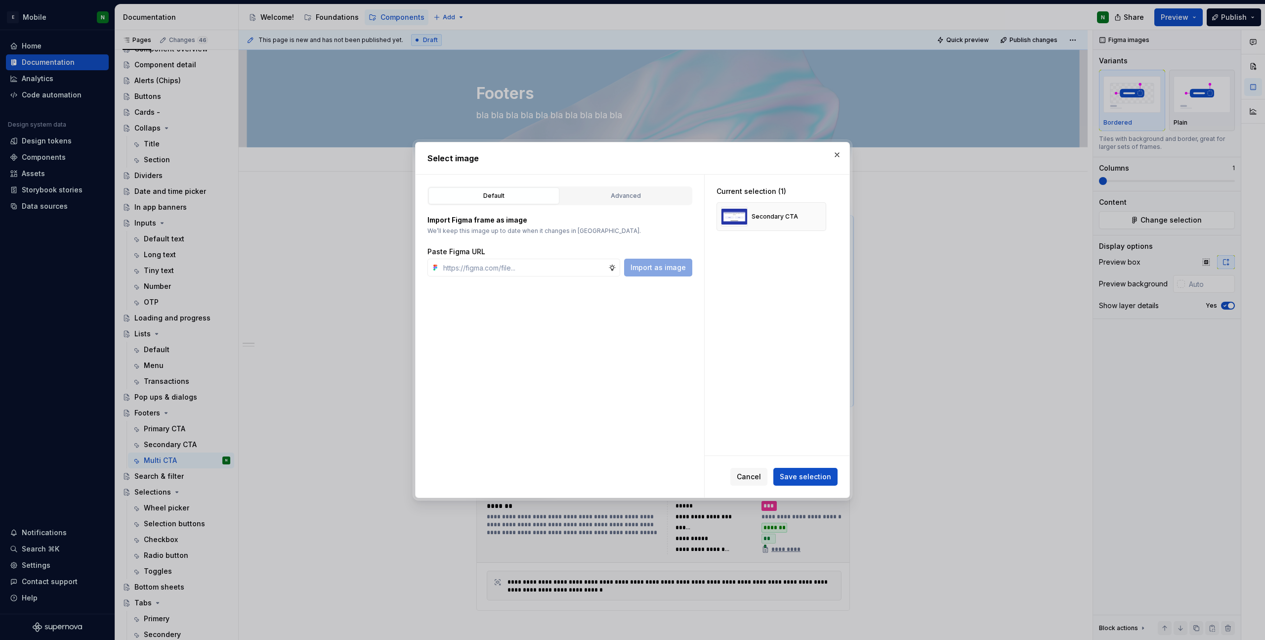
type textarea "*"
click at [554, 272] on input "text" at bounding box center [523, 268] width 169 height 18
type input "[URL][DOMAIN_NAME]"
click at [647, 262] on span "Import as image" at bounding box center [658, 267] width 55 height 10
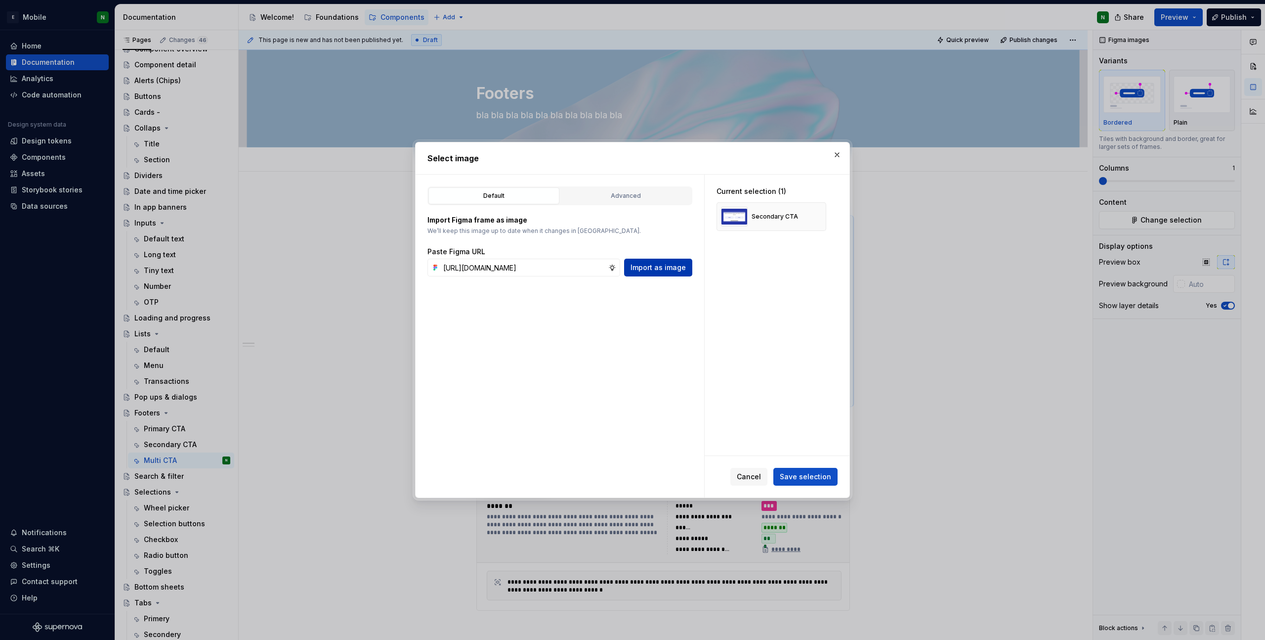
scroll to position [0, 0]
click at [818, 216] on button "button" at bounding box center [815, 217] width 14 height 14
click at [810, 450] on button "Save selection" at bounding box center [806, 477] width 64 height 18
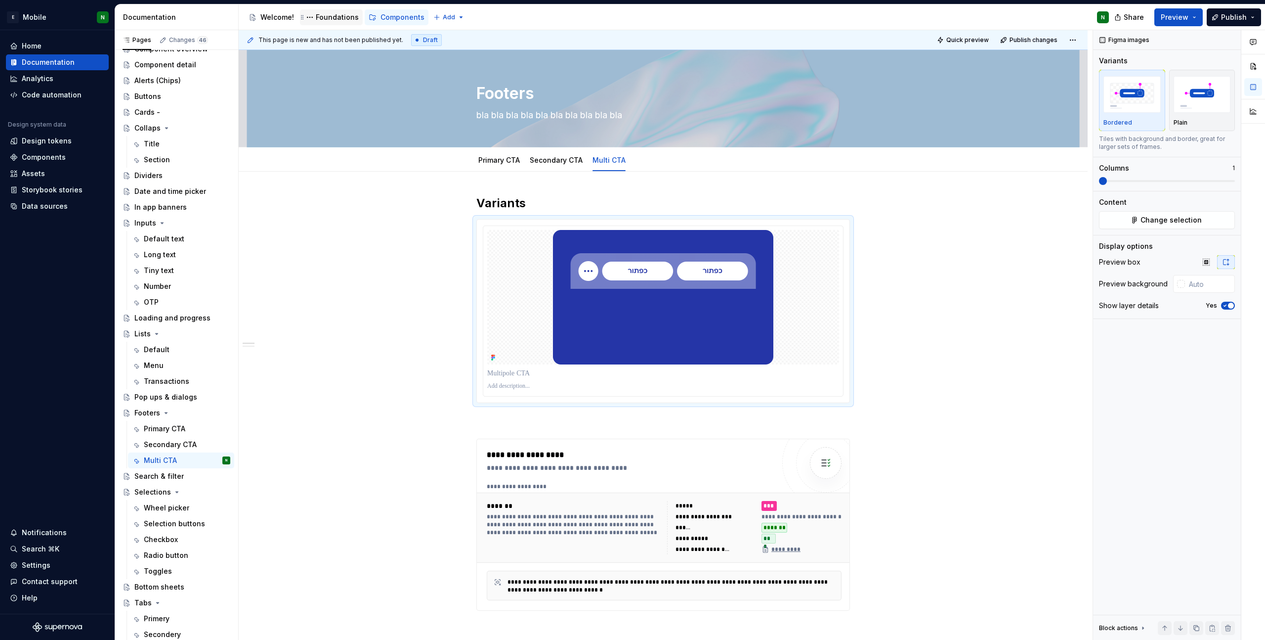
click at [317, 18] on div "Foundations" at bounding box center [337, 17] width 43 height 10
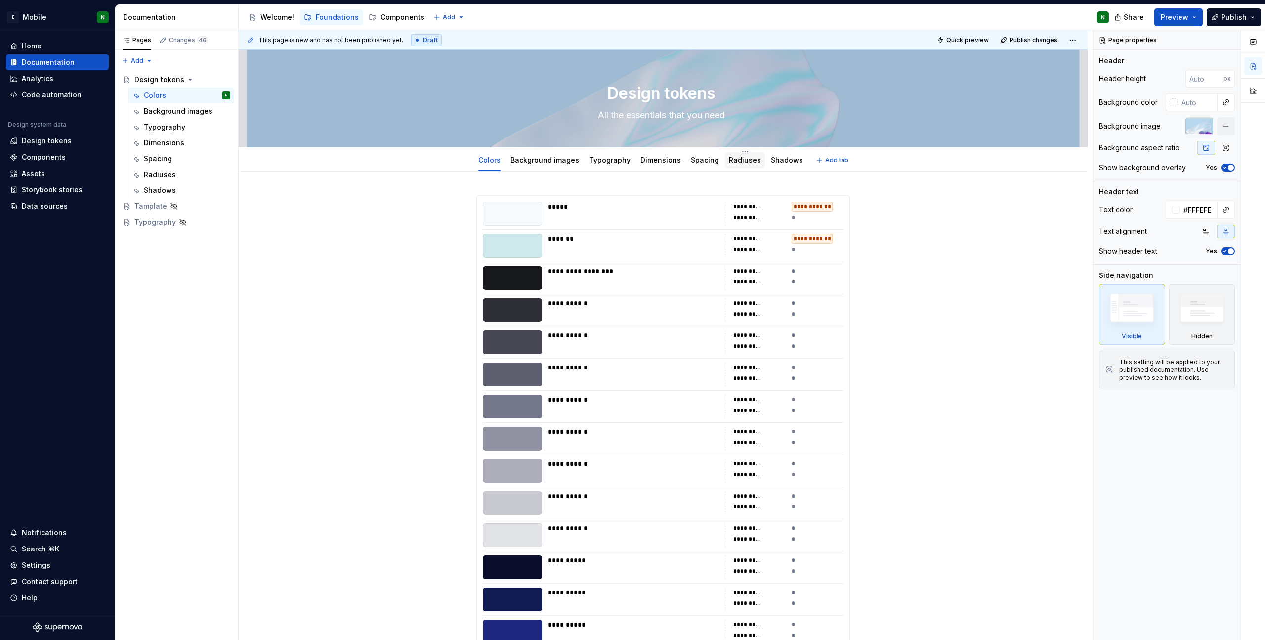
click at [729, 164] on link "Radiuses" at bounding box center [745, 160] width 32 height 8
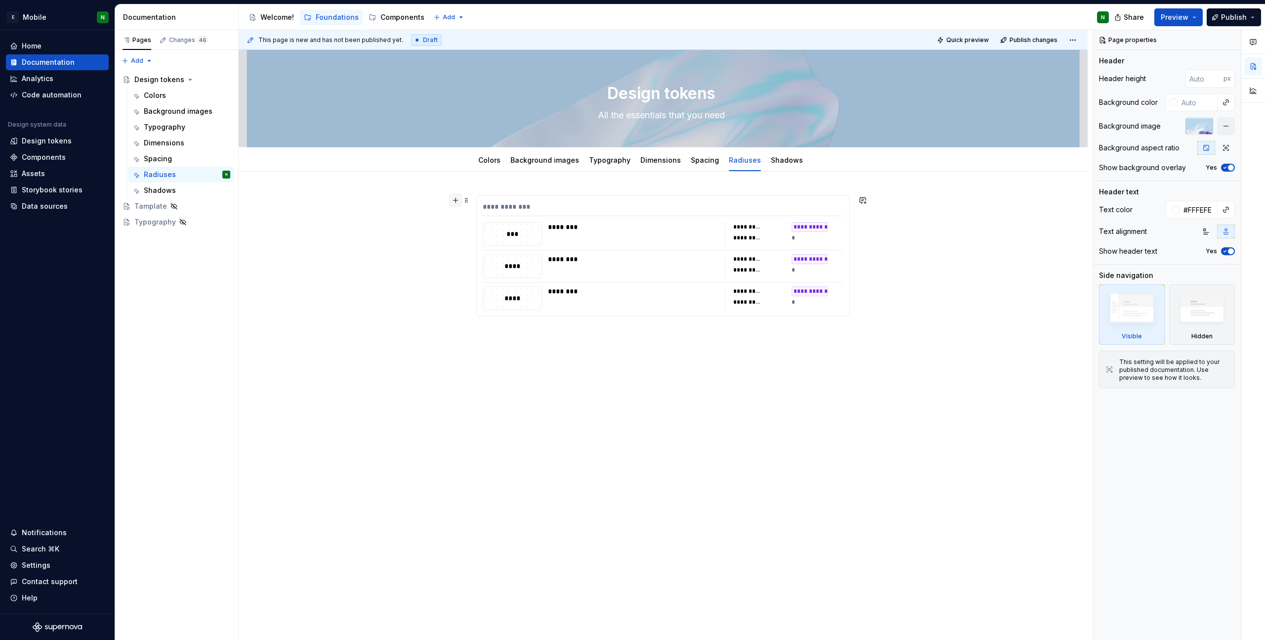
click at [459, 201] on button "button" at bounding box center [456, 200] width 14 height 14
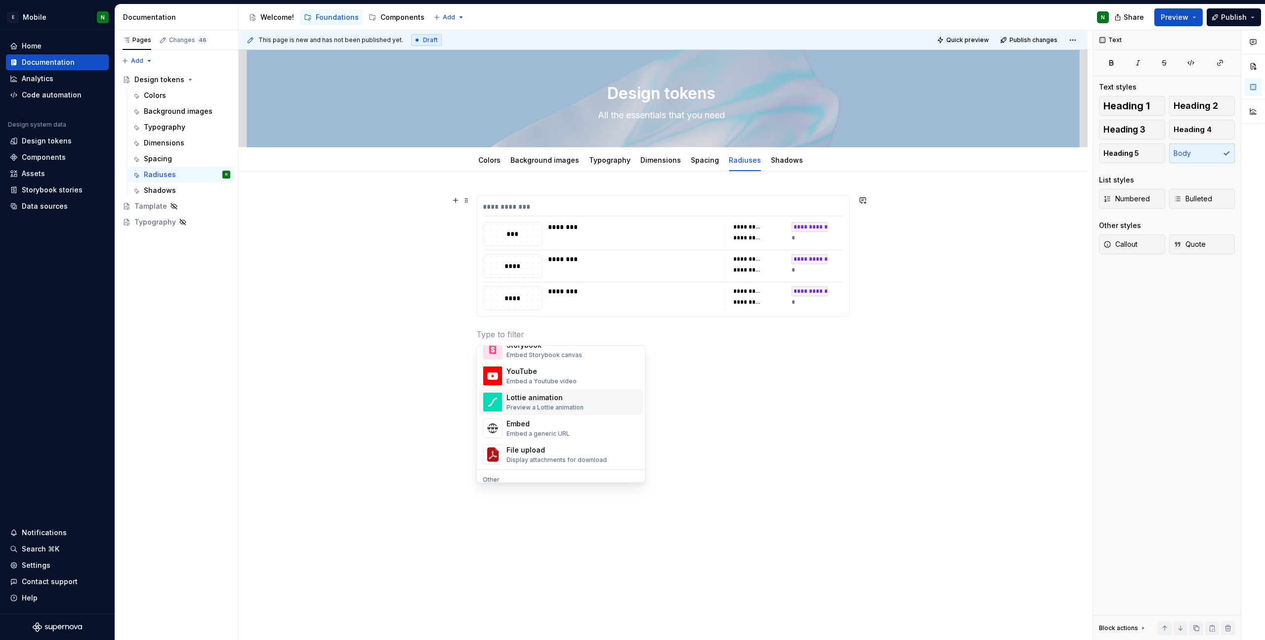
scroll to position [540, 0]
click at [553, 415] on div "Embed a generic URL" at bounding box center [538, 417] width 63 height 8
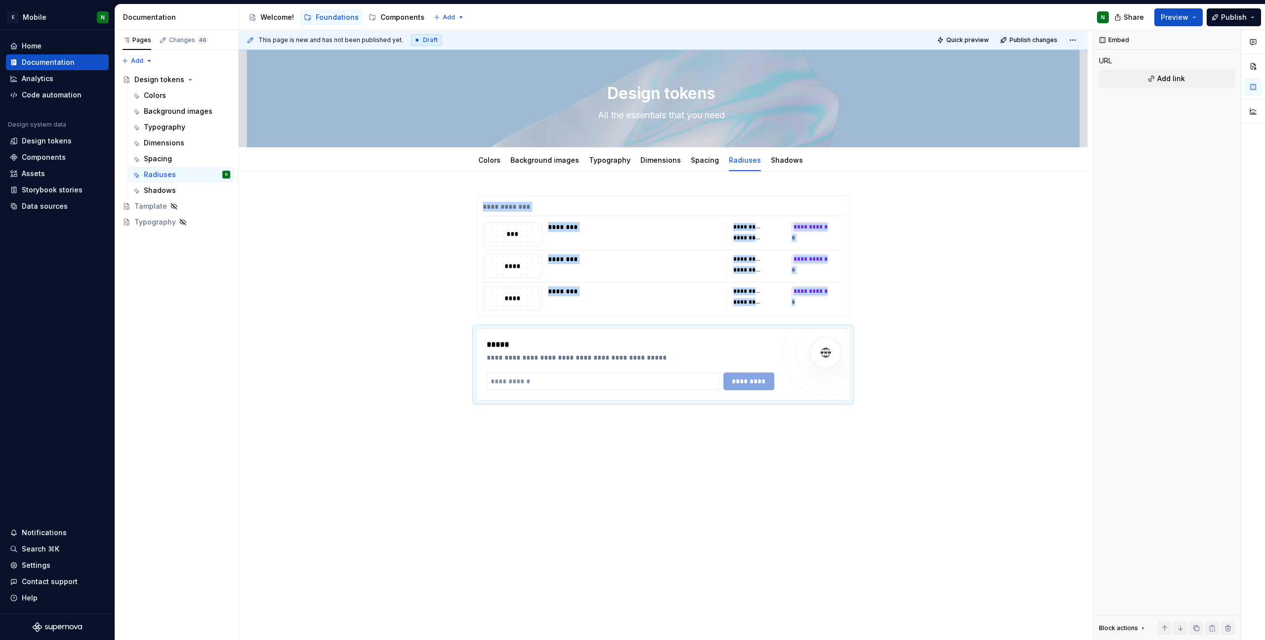
type textarea "*"
click at [563, 381] on input "text" at bounding box center [603, 381] width 233 height 18
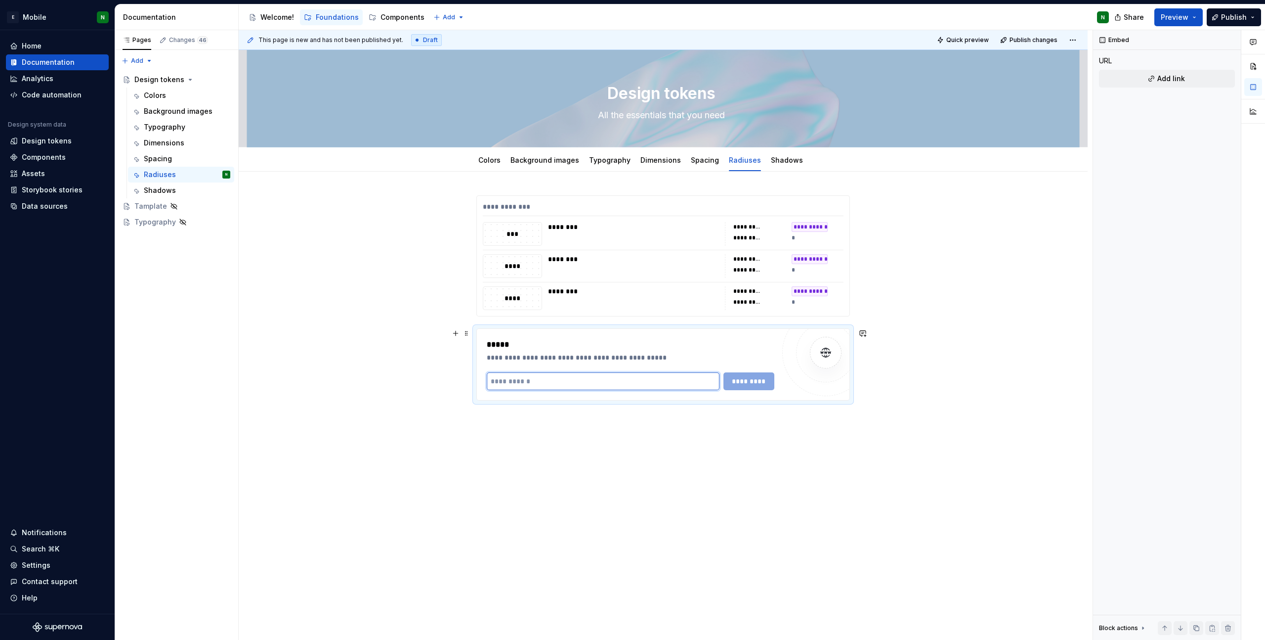
paste input "**********"
type input "**********"
click at [756, 388] on button "*********" at bounding box center [749, 381] width 51 height 18
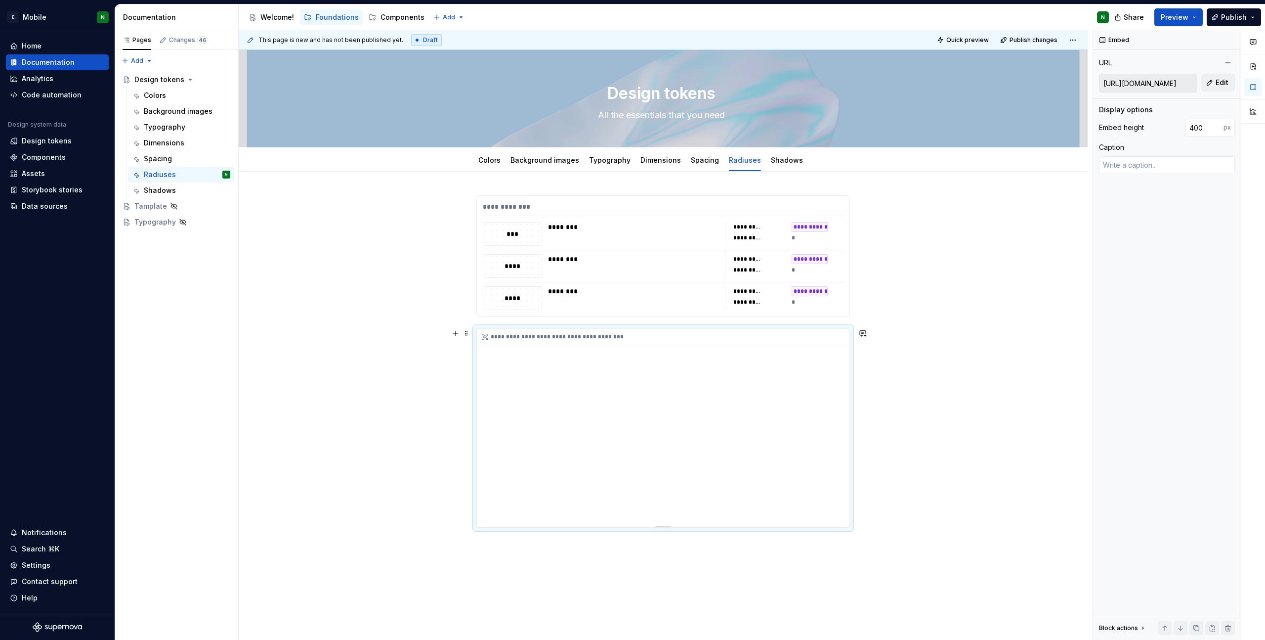
click at [781, 397] on div "**********" at bounding box center [663, 428] width 373 height 198
click at [451, 332] on button "button" at bounding box center [456, 333] width 14 height 14
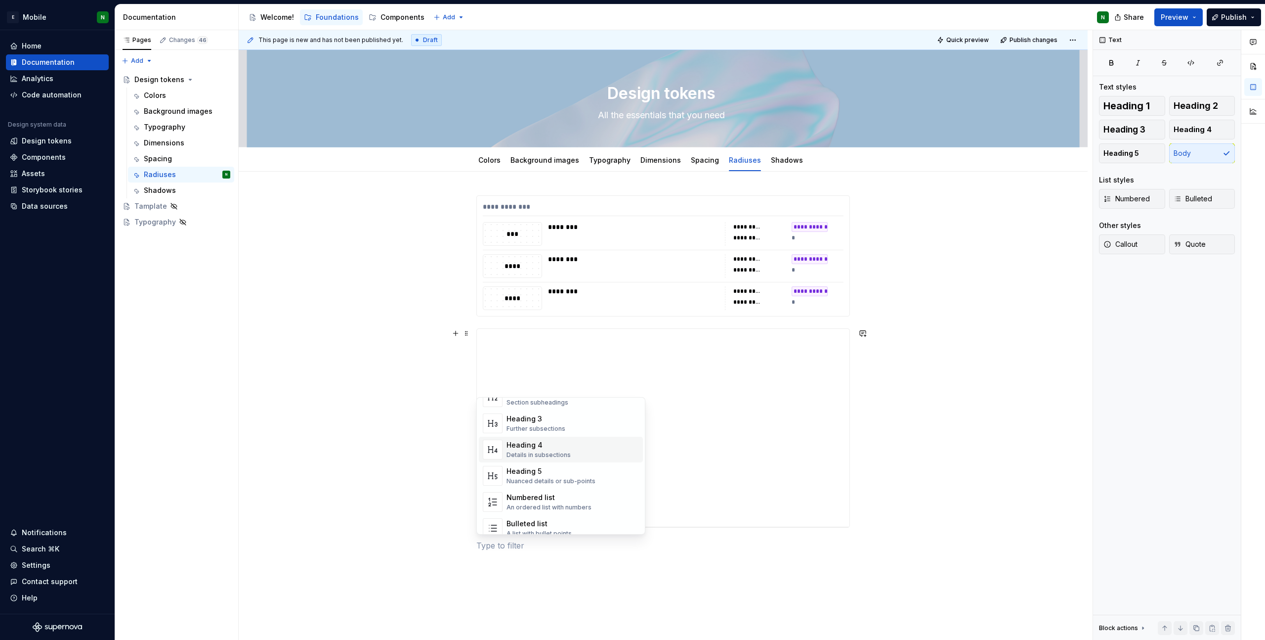
scroll to position [0, 0]
click at [552, 428] on div "Text Plain text" at bounding box center [573, 426] width 132 height 20
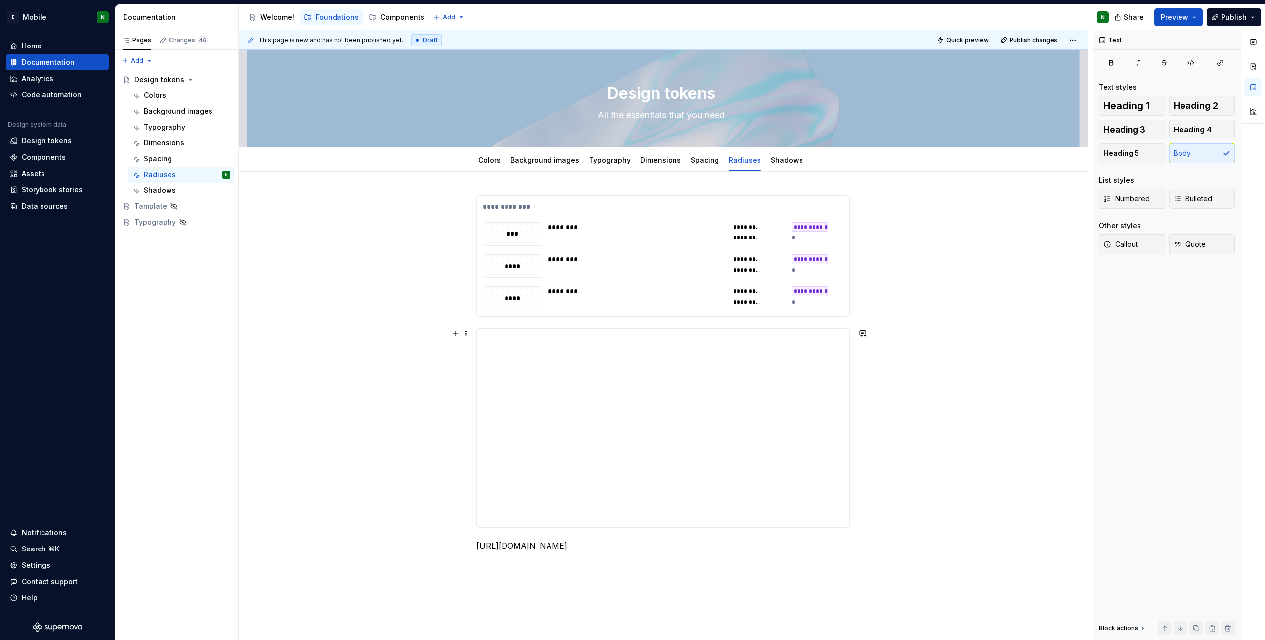
click at [414, 450] on div "**********" at bounding box center [663, 472] width 849 height 601
click at [464, 334] on span at bounding box center [467, 333] width 8 height 14
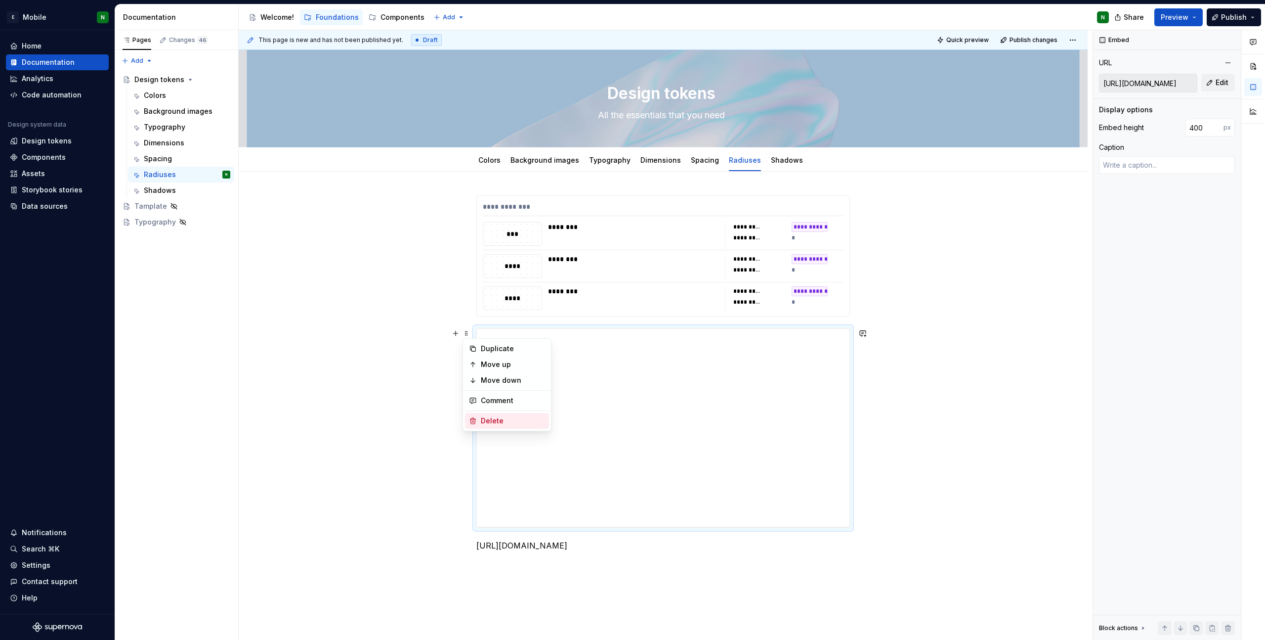
click at [508, 423] on div "Delete" at bounding box center [513, 421] width 64 height 10
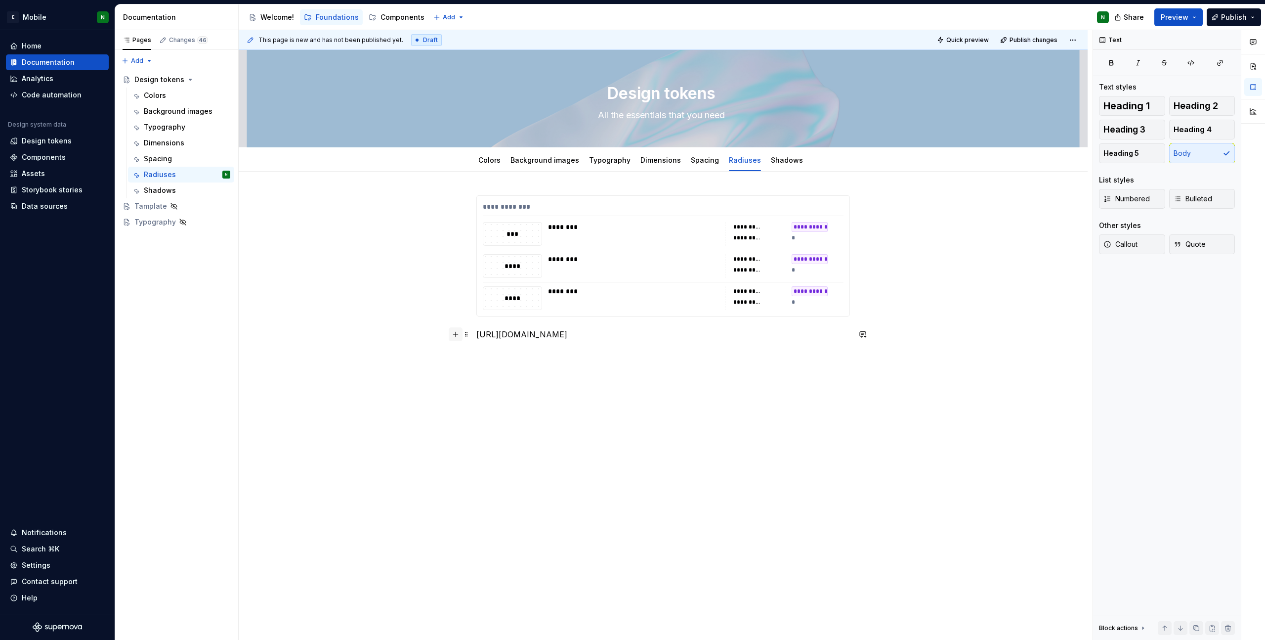
click at [453, 336] on button "button" at bounding box center [456, 334] width 14 height 14
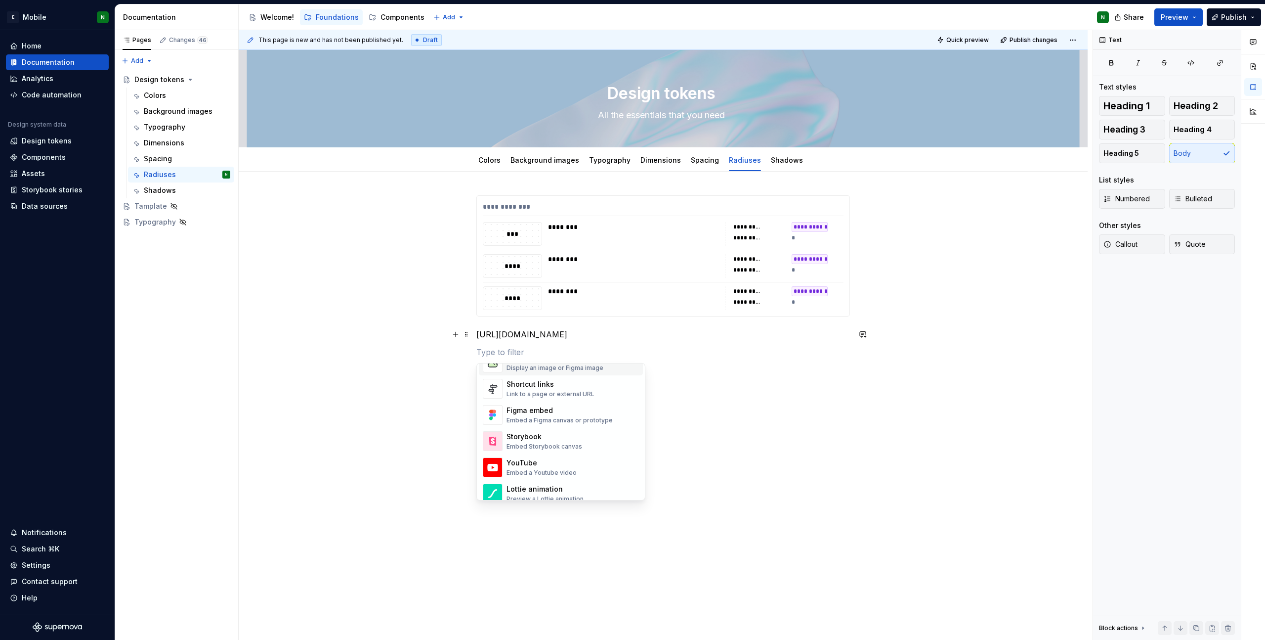
scroll to position [450, 0]
click at [560, 393] on div "Link to a page or external URL" at bounding box center [551, 394] width 88 height 8
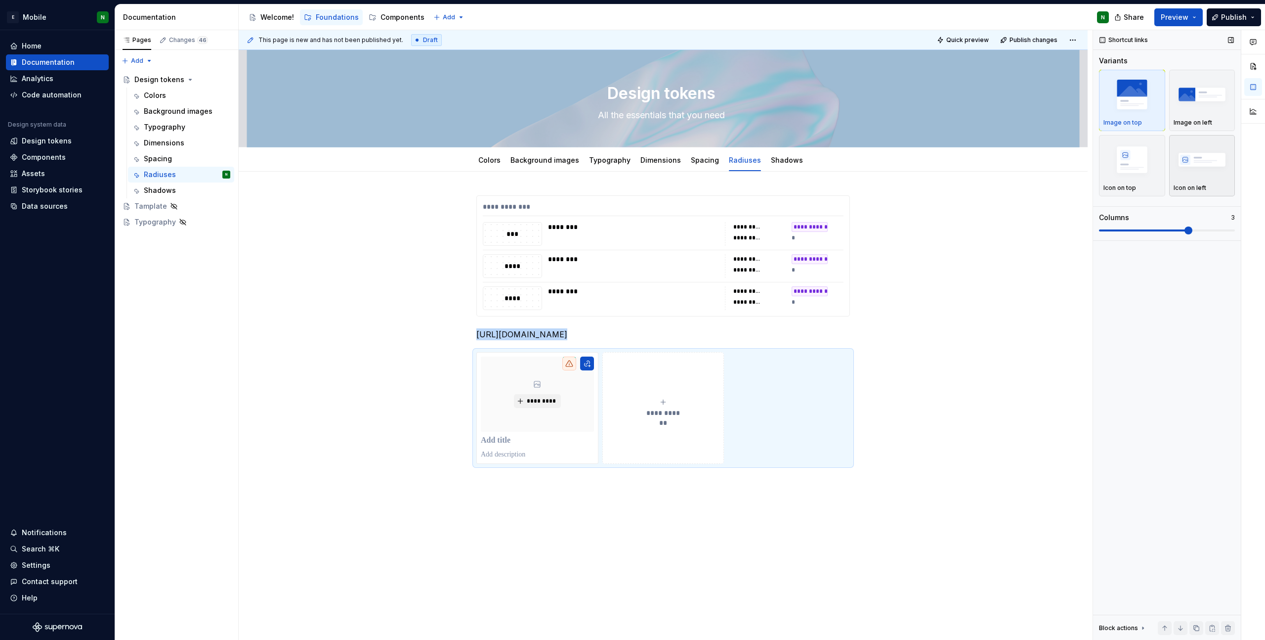
click at [854, 162] on img "button" at bounding box center [1202, 159] width 57 height 36
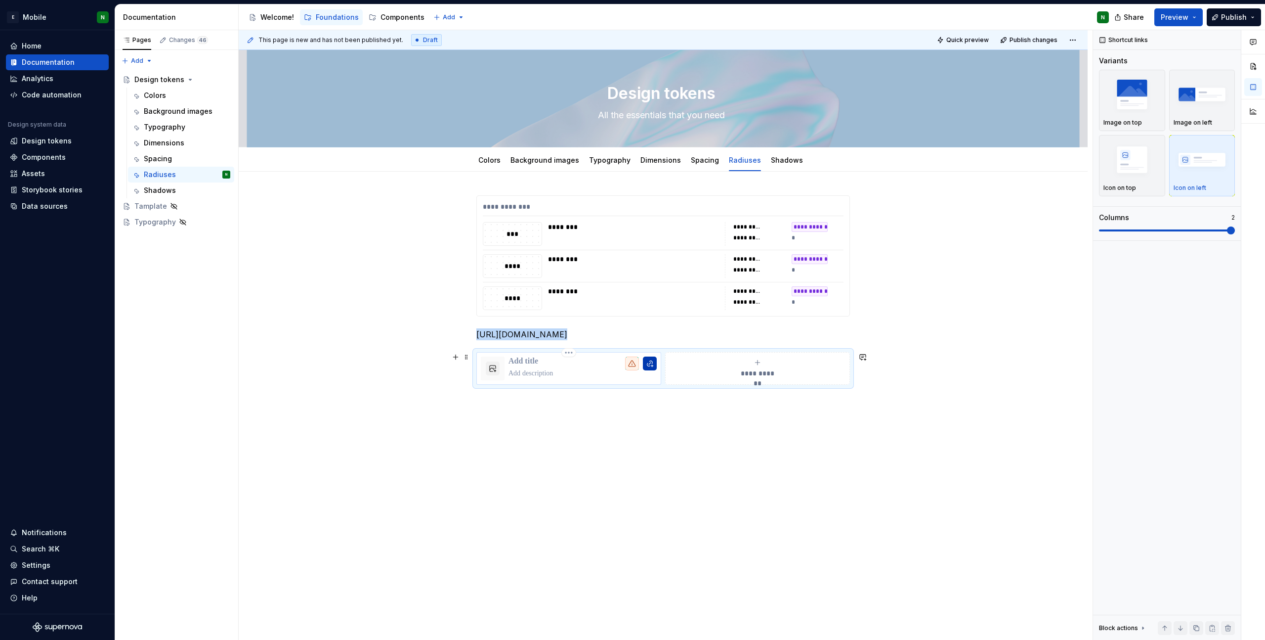
click at [651, 368] on button "button" at bounding box center [650, 363] width 14 height 14
type textarea "*"
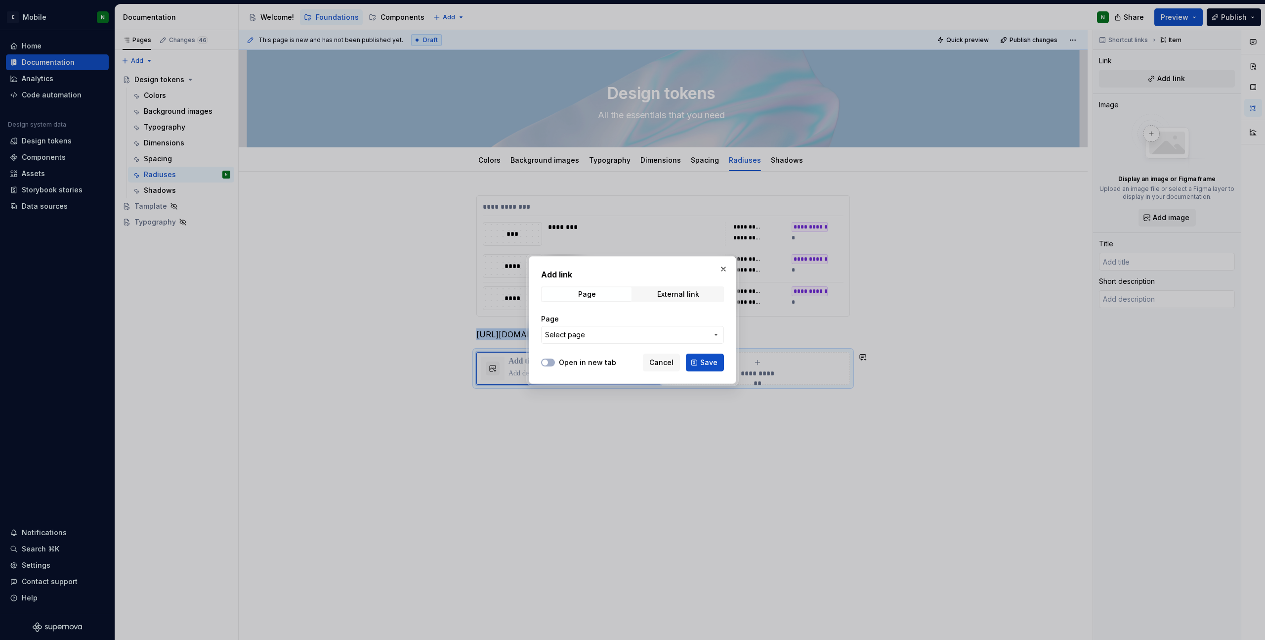
click at [637, 336] on span "Select page" at bounding box center [626, 335] width 163 height 10
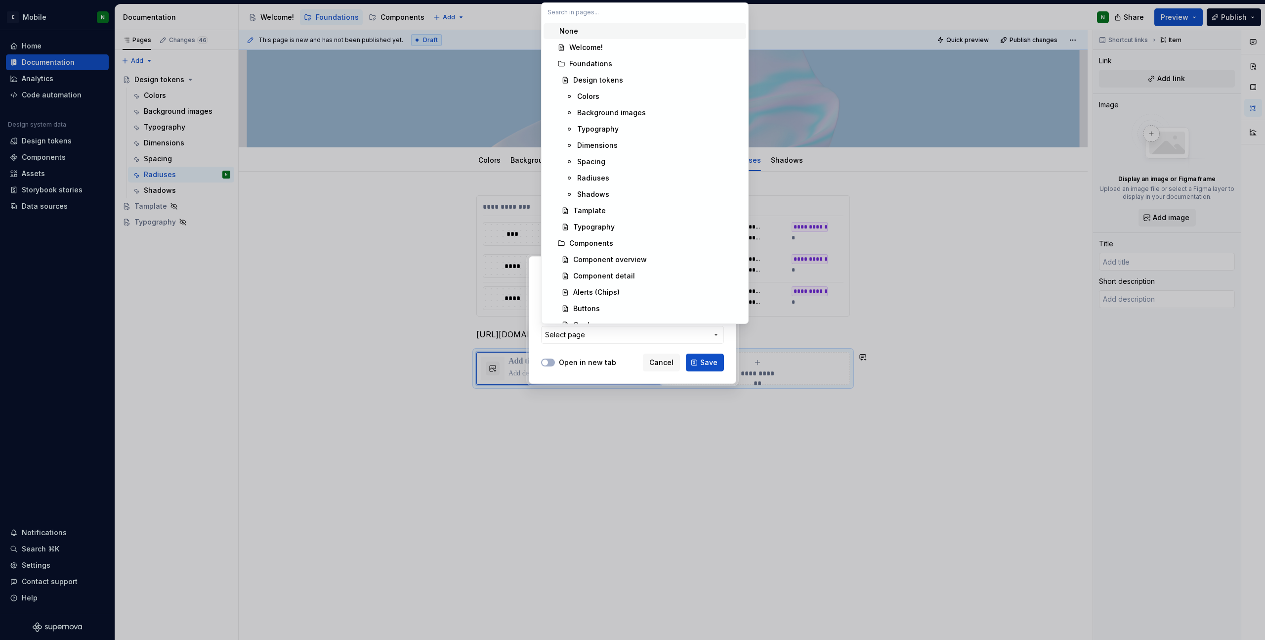
click at [637, 336] on div "Add link Page External link Page Select page Open in new tab Cancel Save" at bounding box center [632, 320] width 1265 height 640
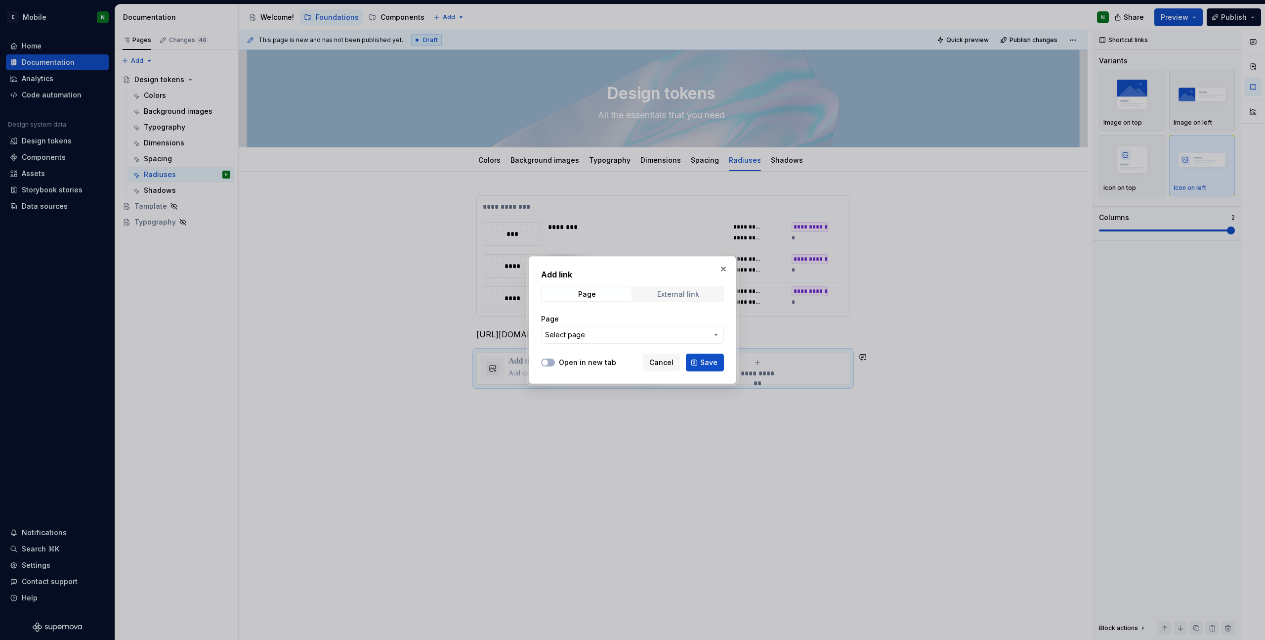
click at [676, 292] on div "External link" at bounding box center [678, 294] width 42 height 8
click at [612, 335] on input "URL" at bounding box center [632, 335] width 183 height 18
paste input "[URL][DOMAIN_NAME]"
type input "[URL][DOMAIN_NAME]"
click at [549, 363] on icon "button" at bounding box center [545, 362] width 8 height 6
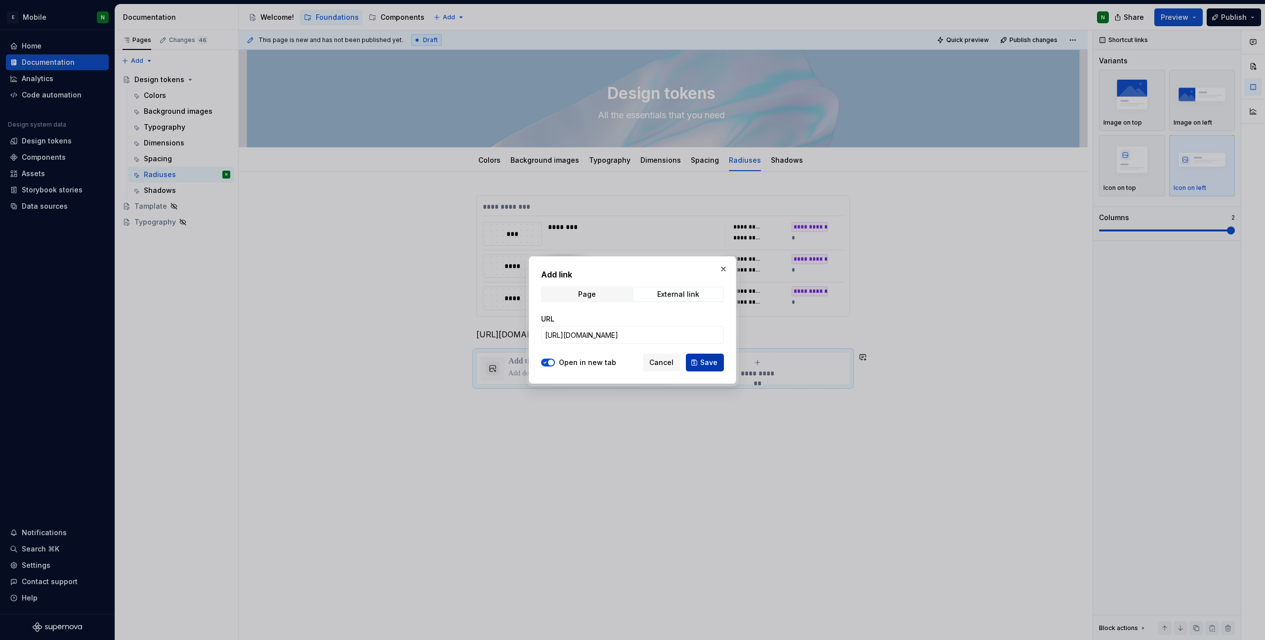
click at [714, 363] on span "Save" at bounding box center [708, 362] width 17 height 10
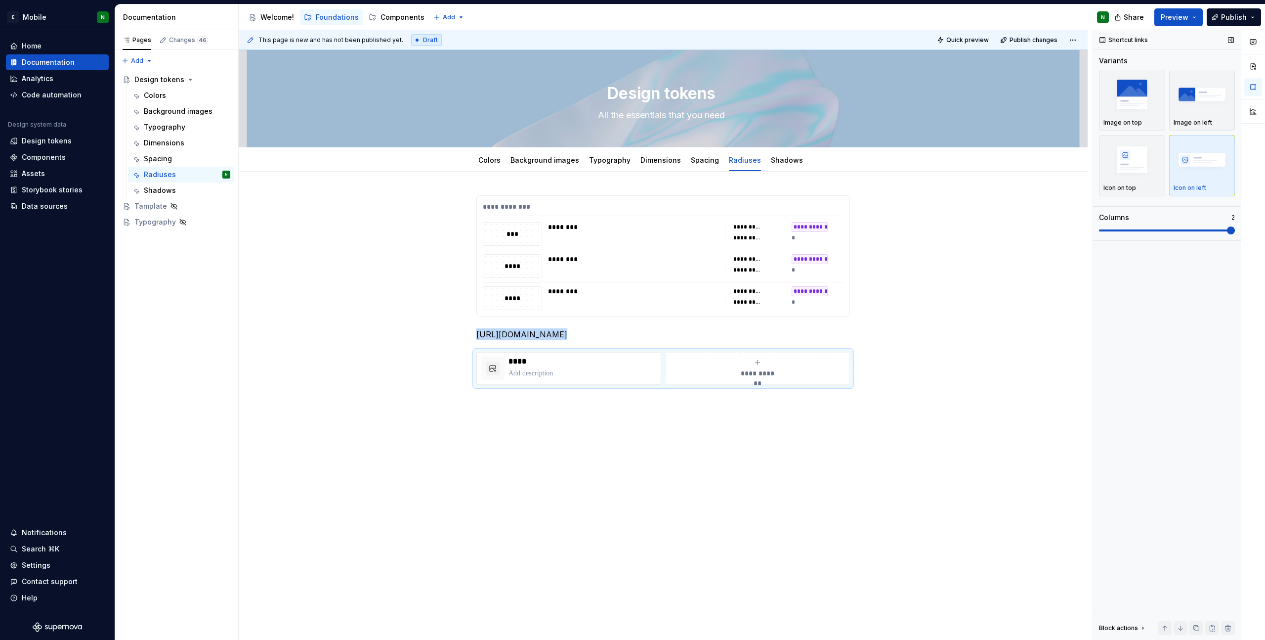
click at [854, 228] on span at bounding box center [1231, 230] width 8 height 8
click at [854, 230] on span at bounding box center [1167, 230] width 136 height 2
click at [854, 218] on p "2" at bounding box center [1233, 218] width 3 height 8
click at [854, 234] on span at bounding box center [1103, 230] width 8 height 8
click at [765, 402] on div "**********" at bounding box center [663, 403] width 365 height 20
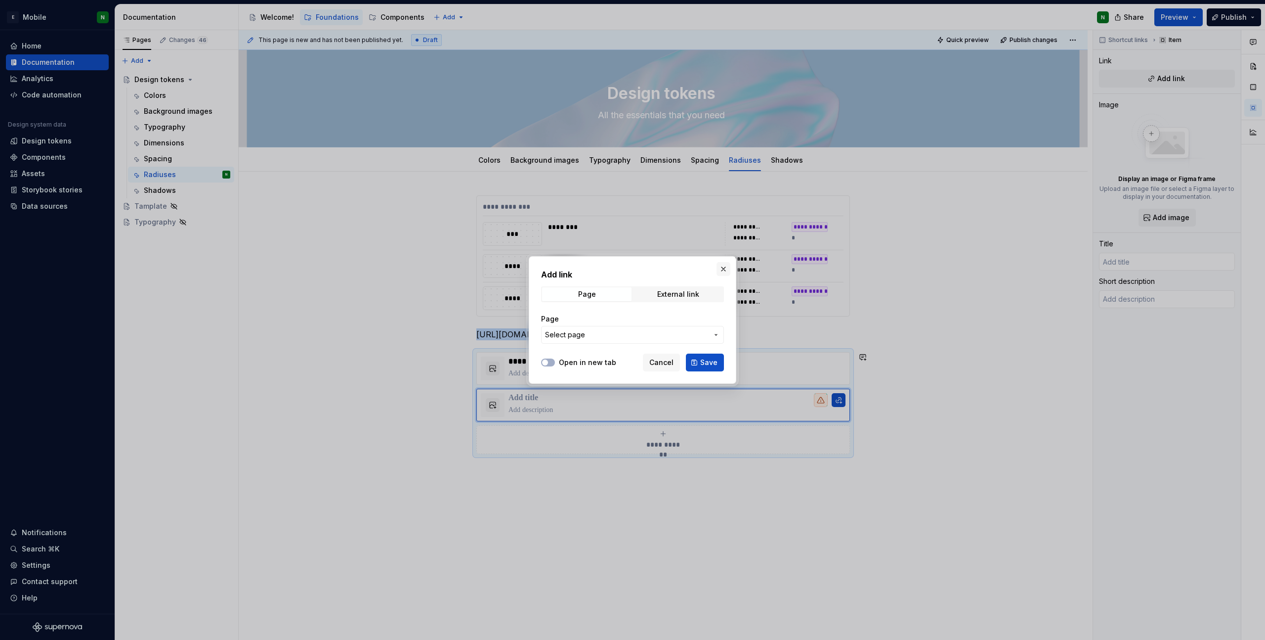
click at [724, 268] on button "button" at bounding box center [724, 269] width 14 height 14
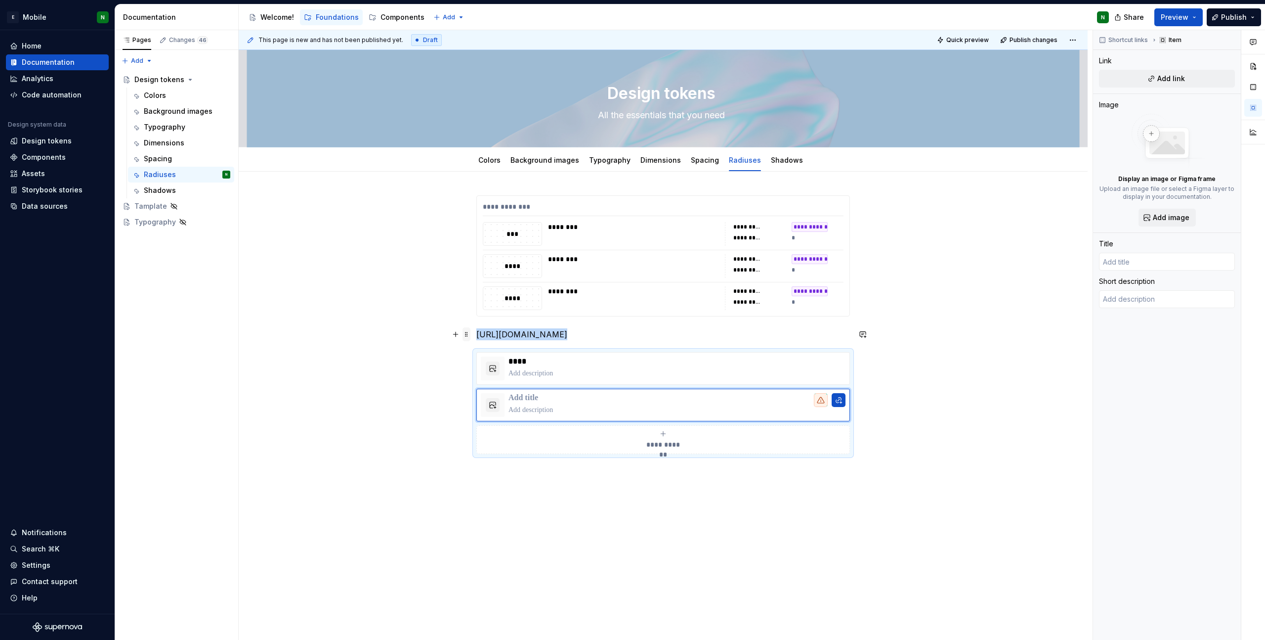
click at [468, 334] on span at bounding box center [467, 334] width 8 height 14
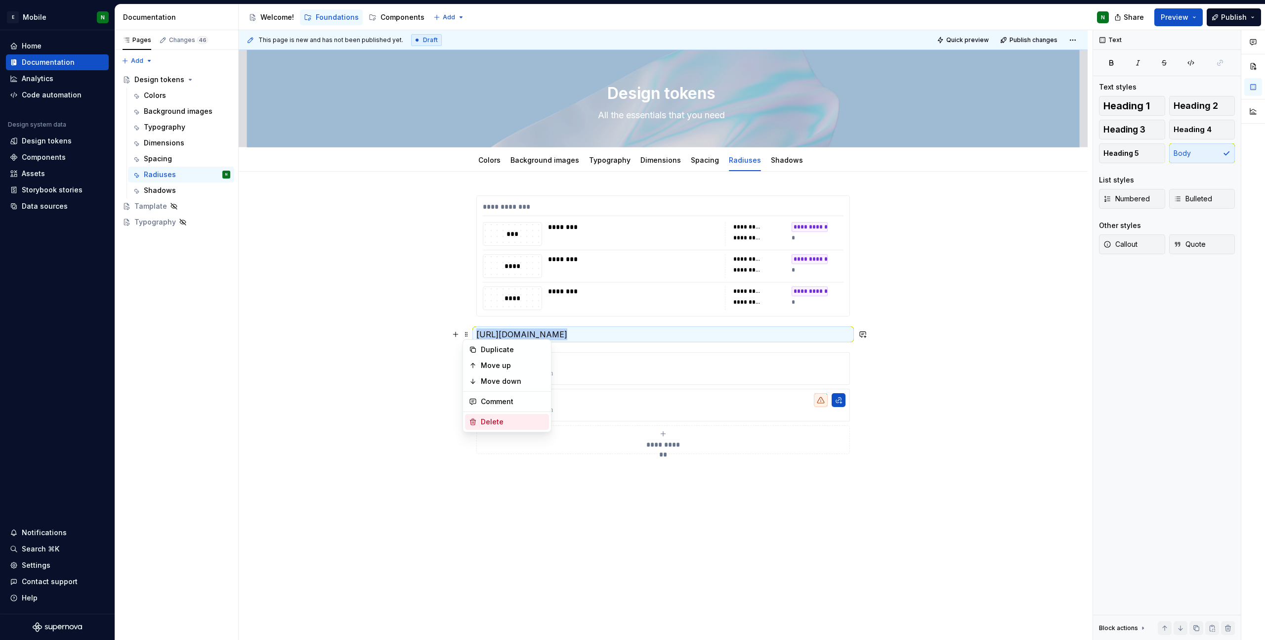
click at [511, 417] on div "Delete" at bounding box center [513, 422] width 64 height 10
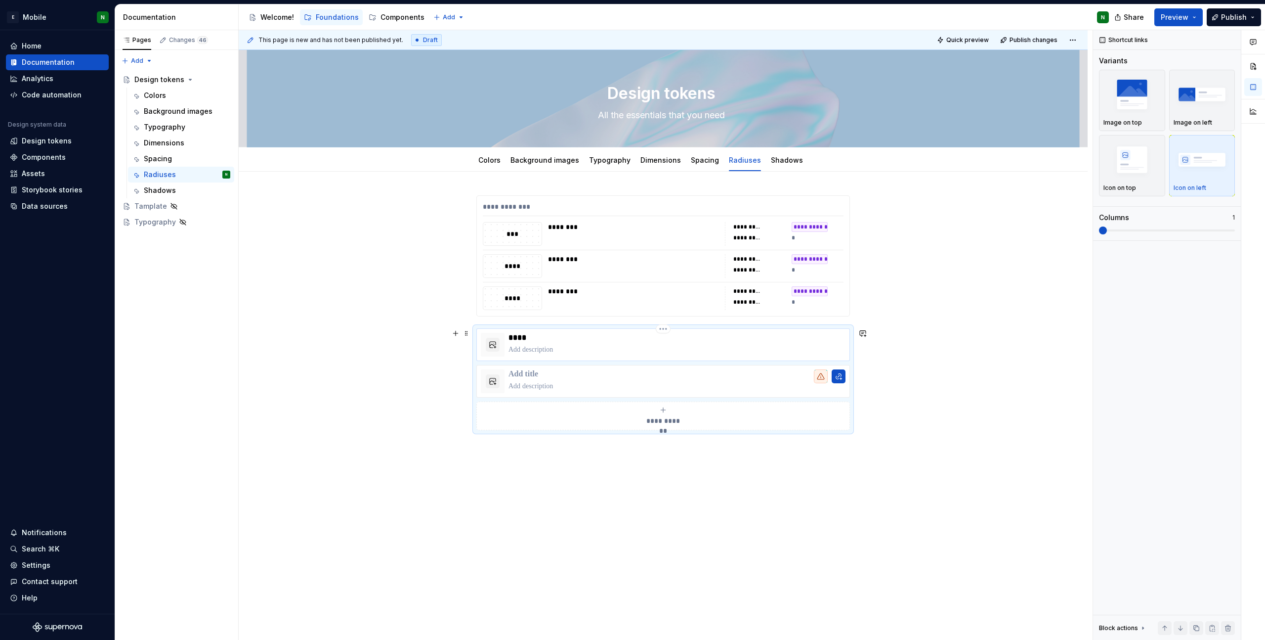
click at [521, 351] on p at bounding box center [677, 350] width 337 height 10
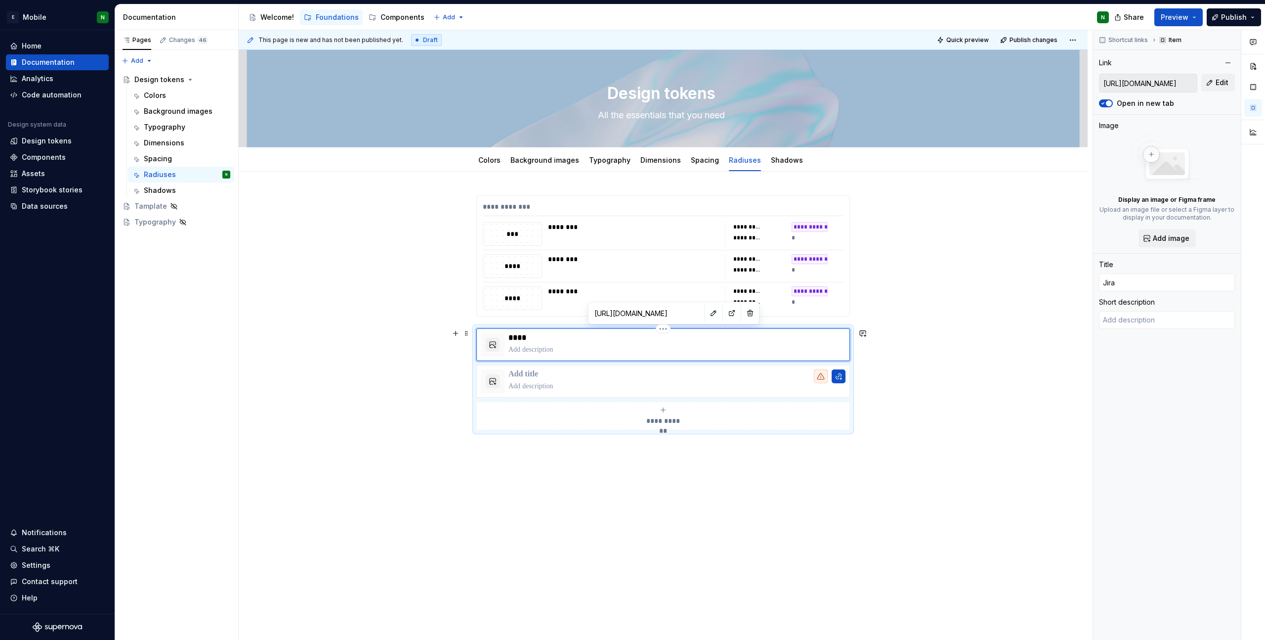
type textarea "*"
type textarea "L"
type textarea "*"
type textarea "Li"
type textarea "*"
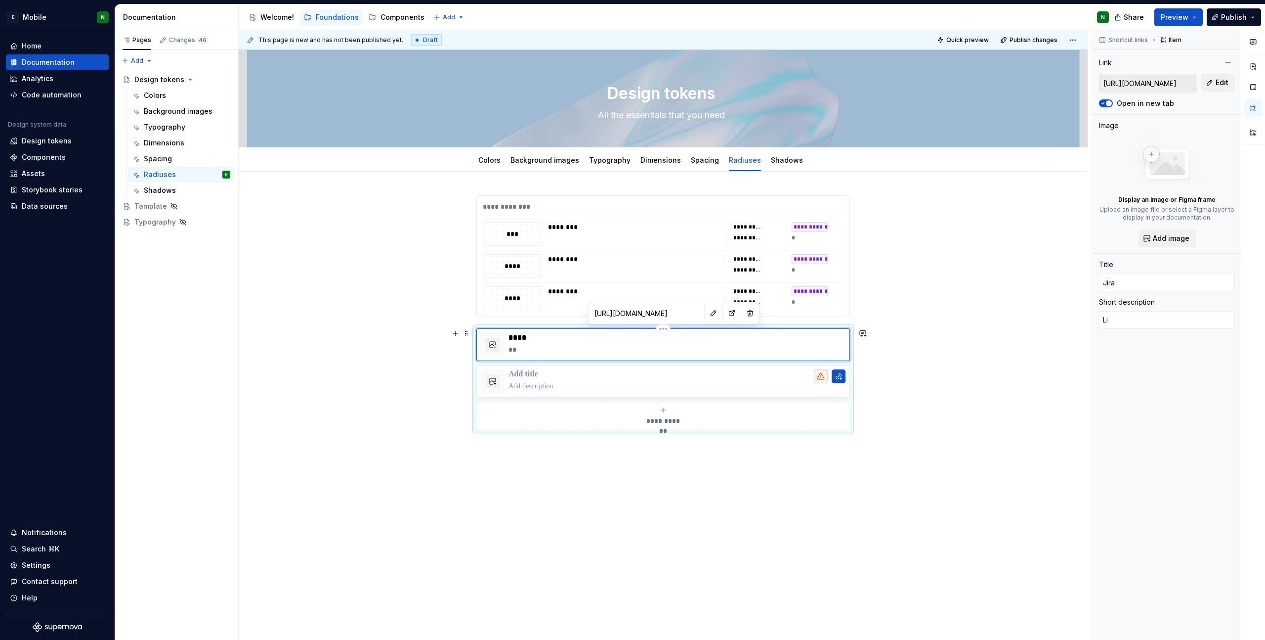
type textarea "[PERSON_NAME]"
type textarea "*"
type textarea "Link"
type textarea "*"
type textarea "Link"
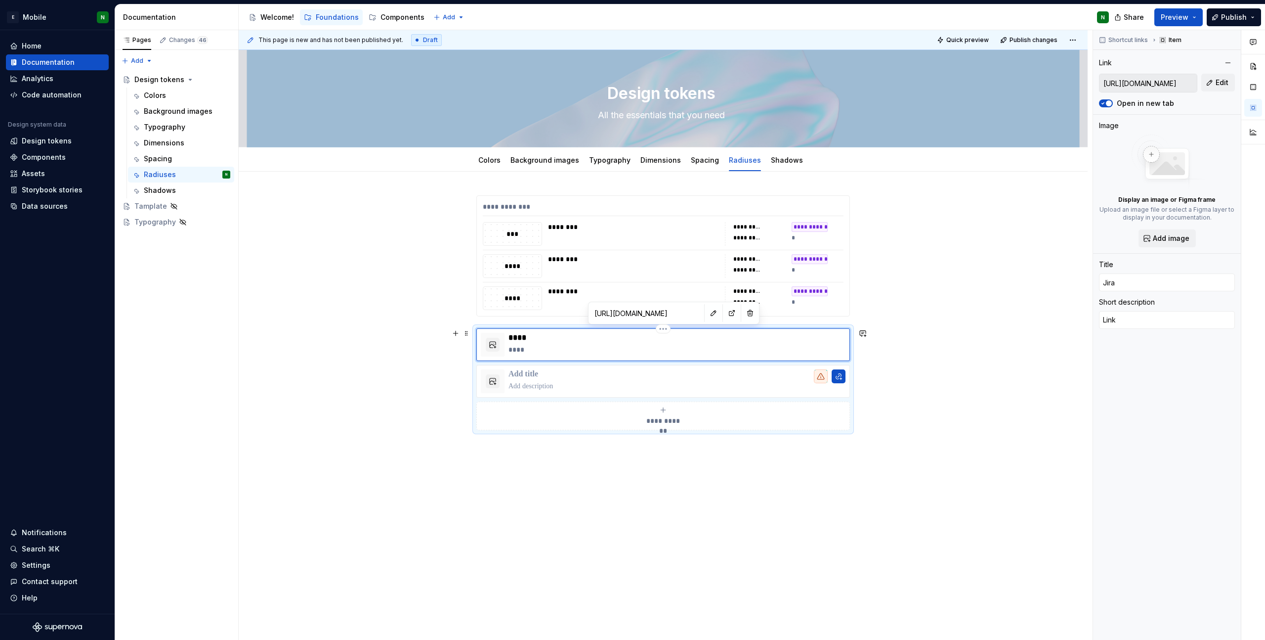
type textarea "*"
type textarea "Link t"
type textarea "*"
type textarea "Link to"
type textarea "*"
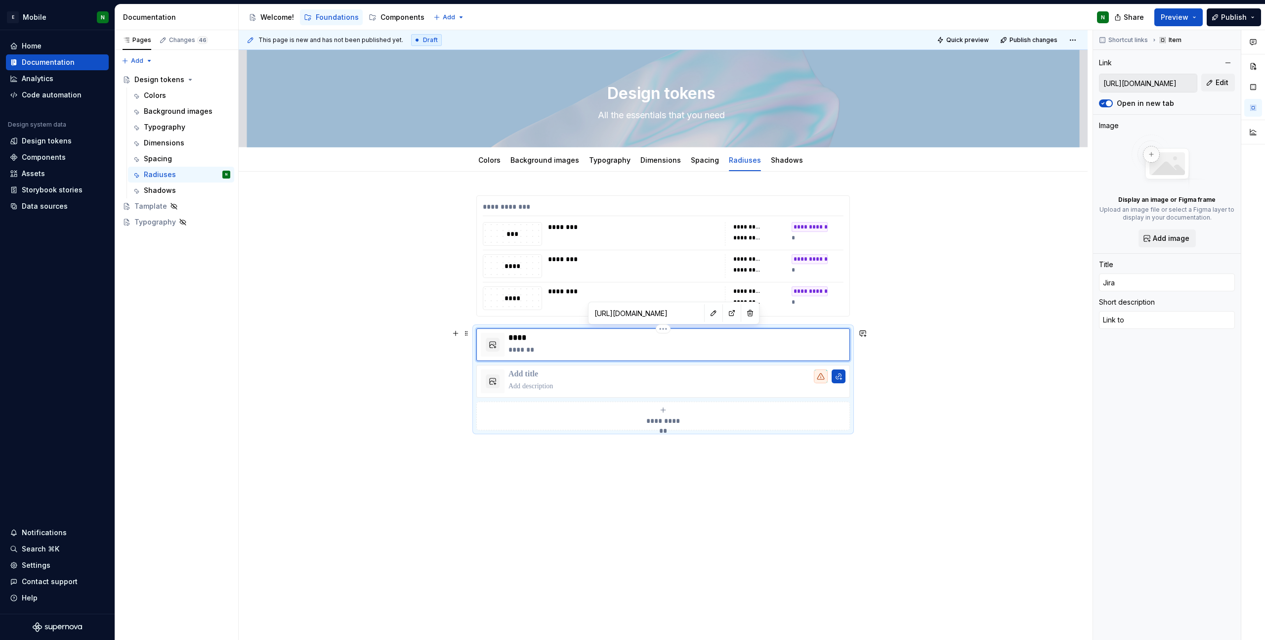
type textarea "Link to"
type textarea "*"
type textarea "Link to D"
type textarea "*"
type textarea "Link to DE"
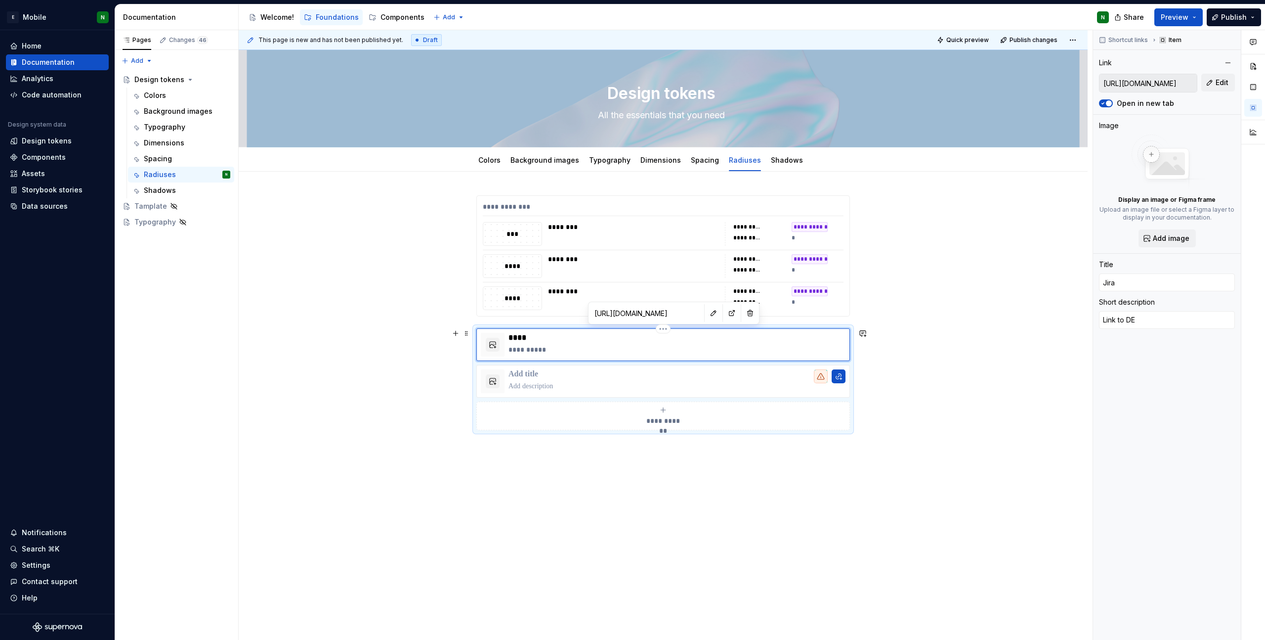
type textarea "*"
type textarea "Link to DEV"
type textarea "*"
type textarea "Link to DEV"
type textarea "*"
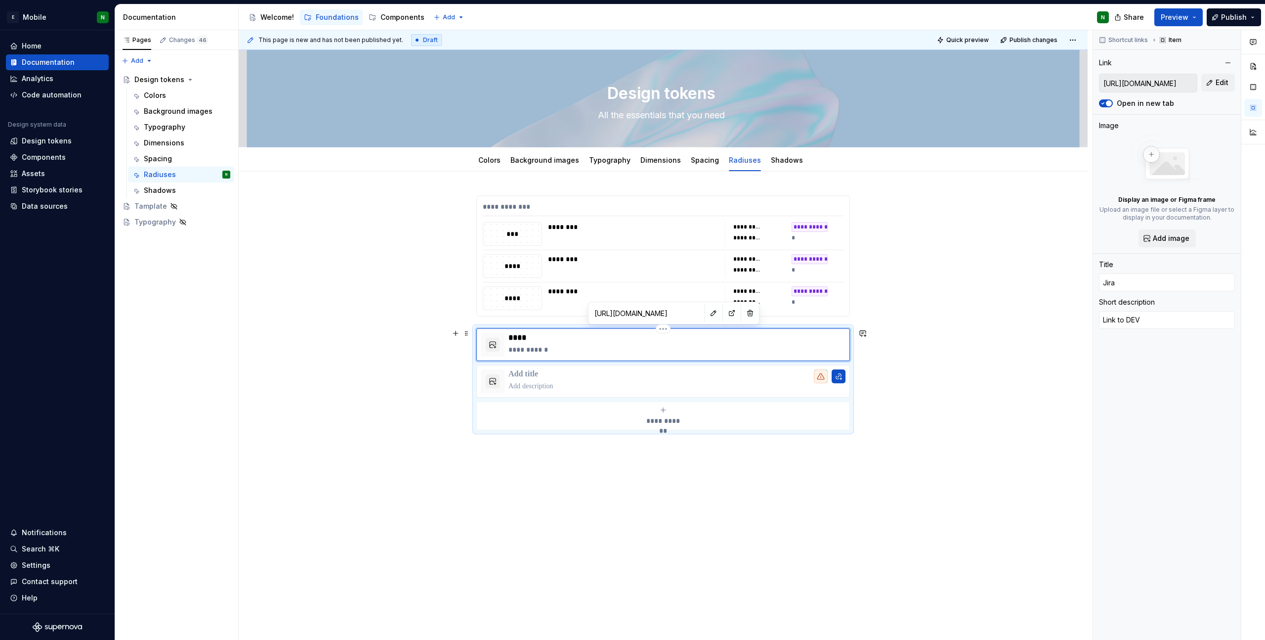
type textarea "Link to DEV t"
type textarea "*"
type textarea "Link to DEV ta"
type textarea "*"
type textarea "Link to DEV tas"
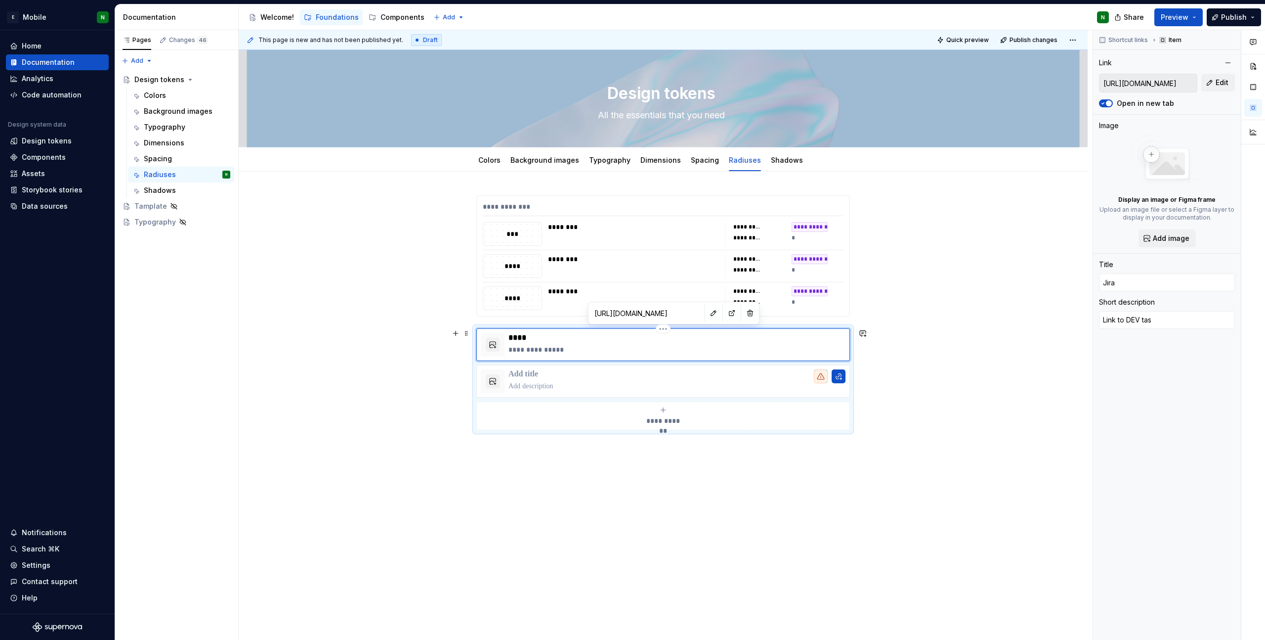
type textarea "*"
type textarea "Link to DEV task"
click at [854, 395] on div "**********" at bounding box center [663, 415] width 849 height 486
click at [854, 394] on div "**********" at bounding box center [663, 415] width 849 height 486
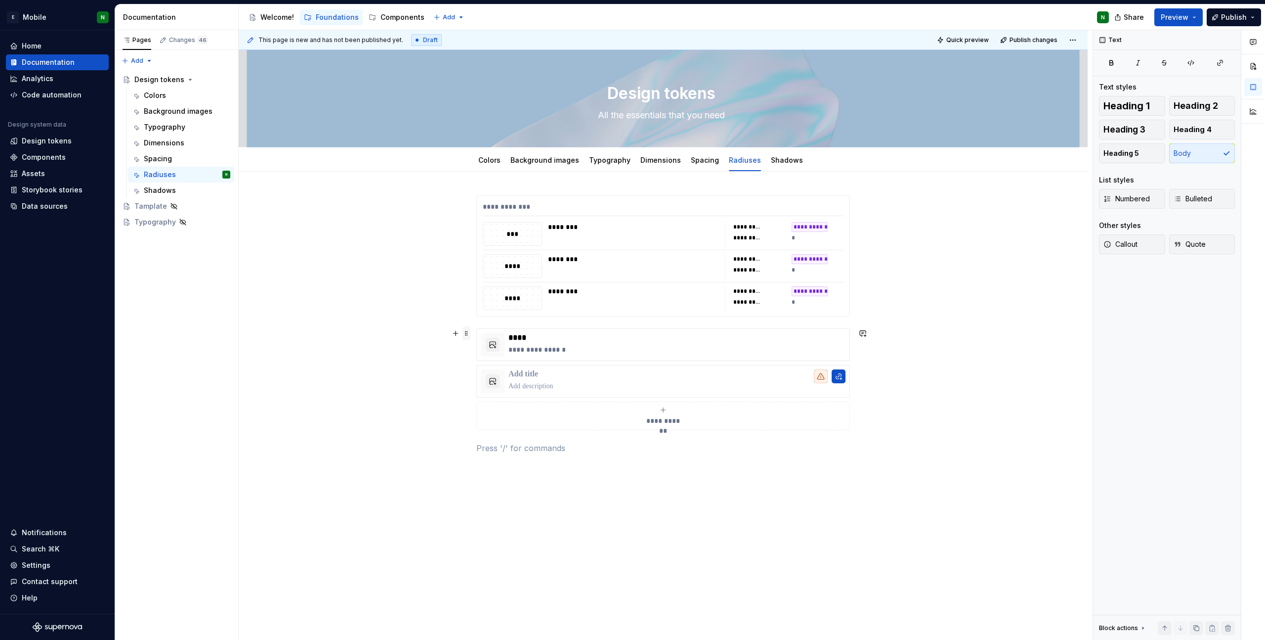
click at [467, 332] on span at bounding box center [467, 333] width 8 height 14
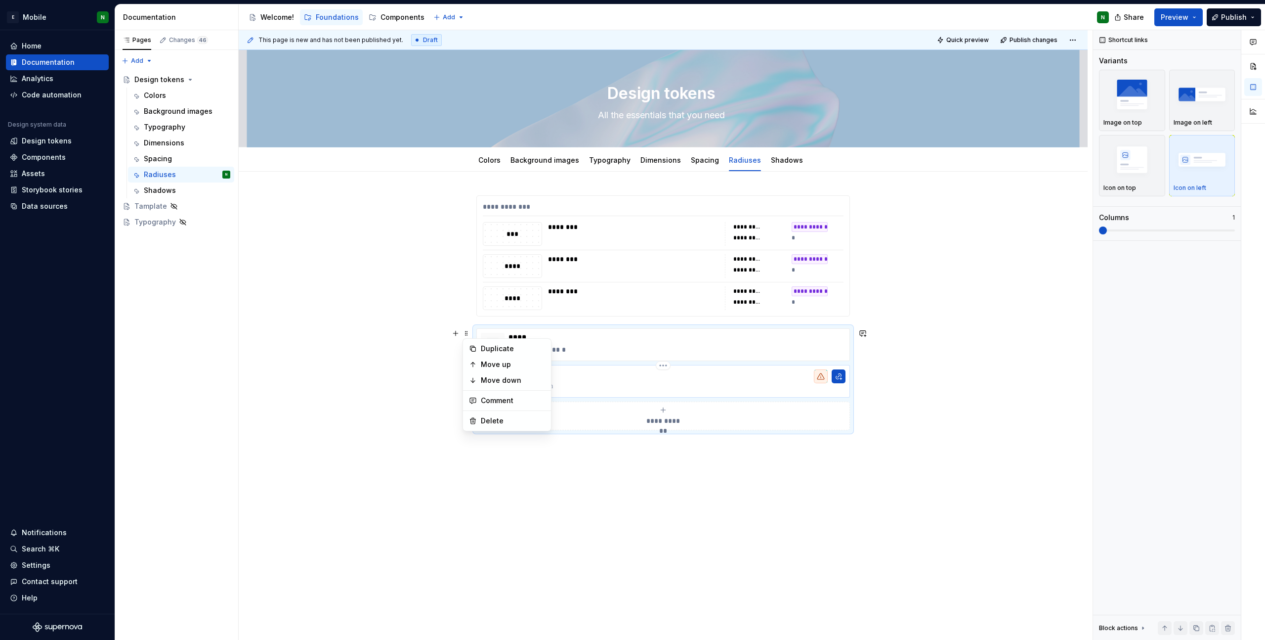
click at [714, 378] on p at bounding box center [677, 374] width 337 height 10
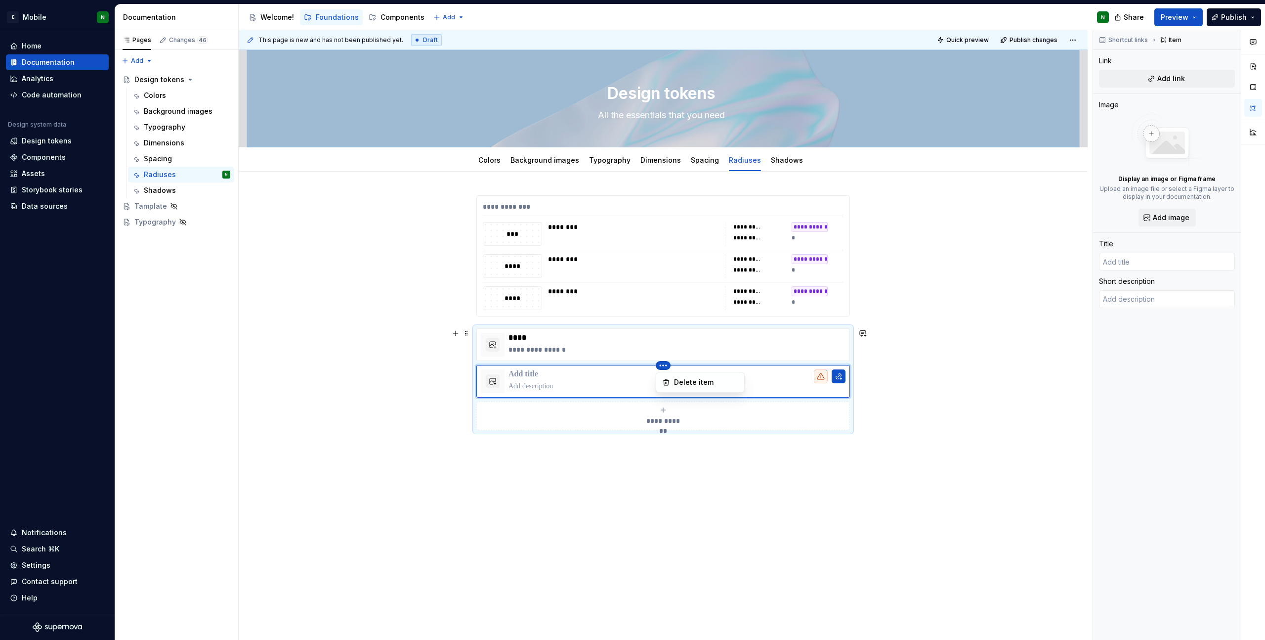
click at [662, 364] on html "E Mobile N Home Documentation Analytics Code automation Design system data Desi…" at bounding box center [632, 320] width 1265 height 640
click at [694, 384] on div "Delete item" at bounding box center [706, 382] width 64 height 10
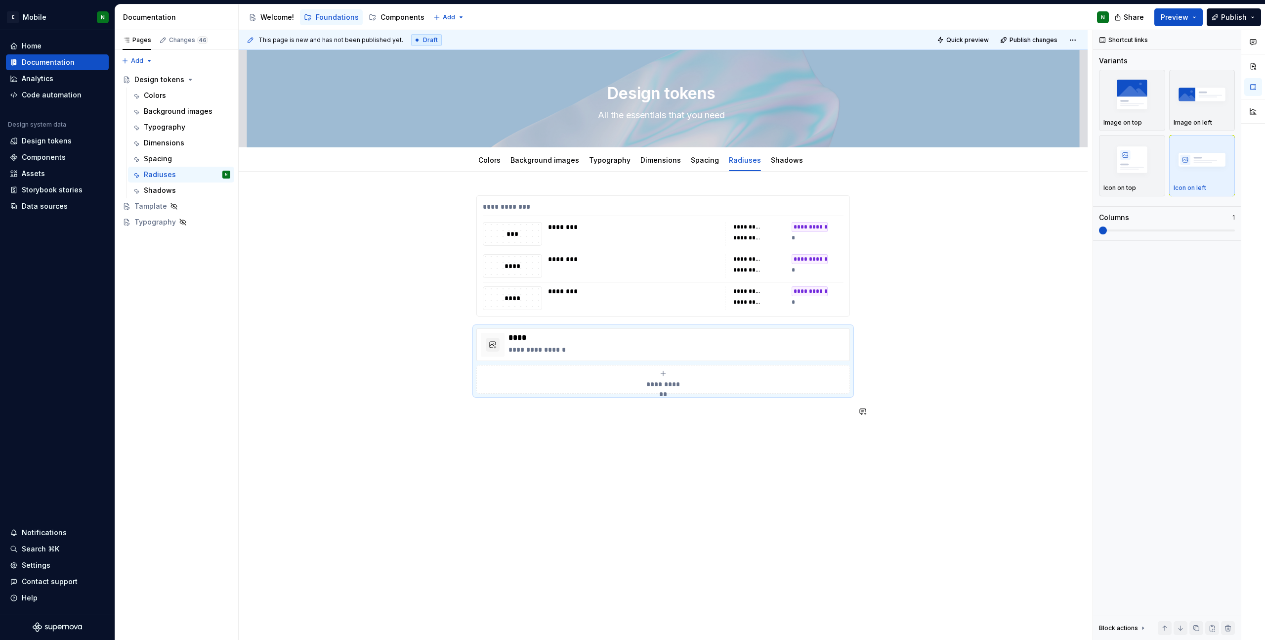
click at [677, 450] on div "**********" at bounding box center [663, 396] width 849 height 449
click at [854, 276] on div "**********" at bounding box center [666, 335] width 854 height 610
click at [390, 17] on div "Components" at bounding box center [403, 17] width 44 height 10
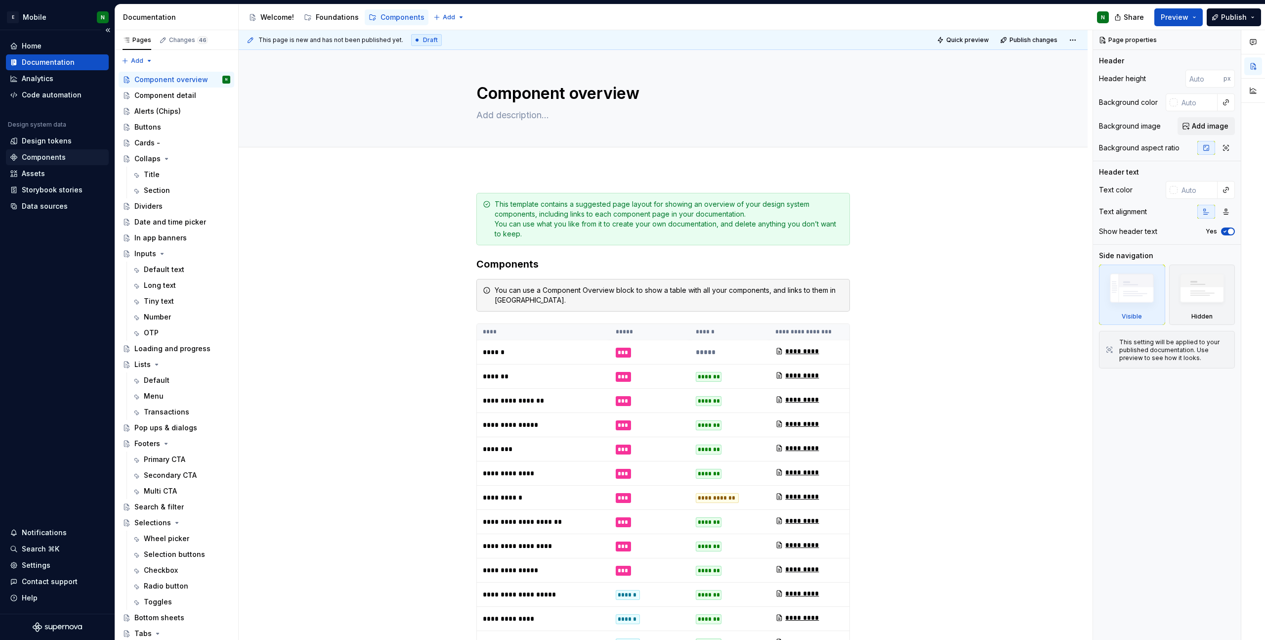
click at [46, 161] on div "Components" at bounding box center [44, 157] width 44 height 10
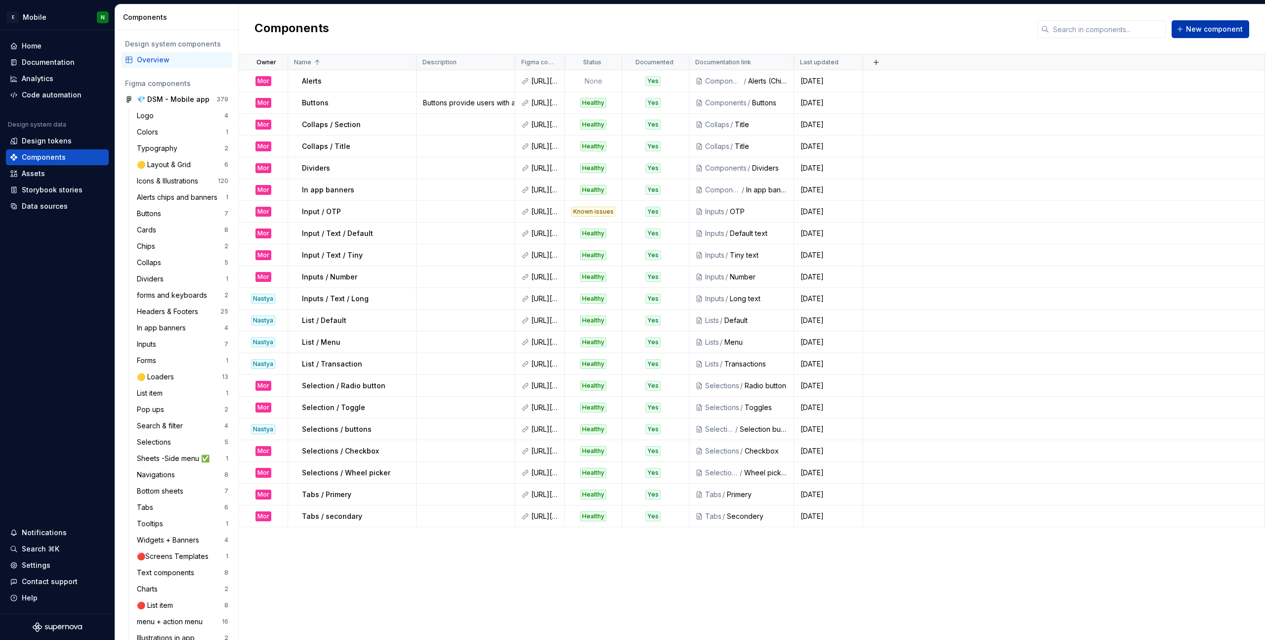
click at [854, 25] on span "New component" at bounding box center [1214, 29] width 57 height 10
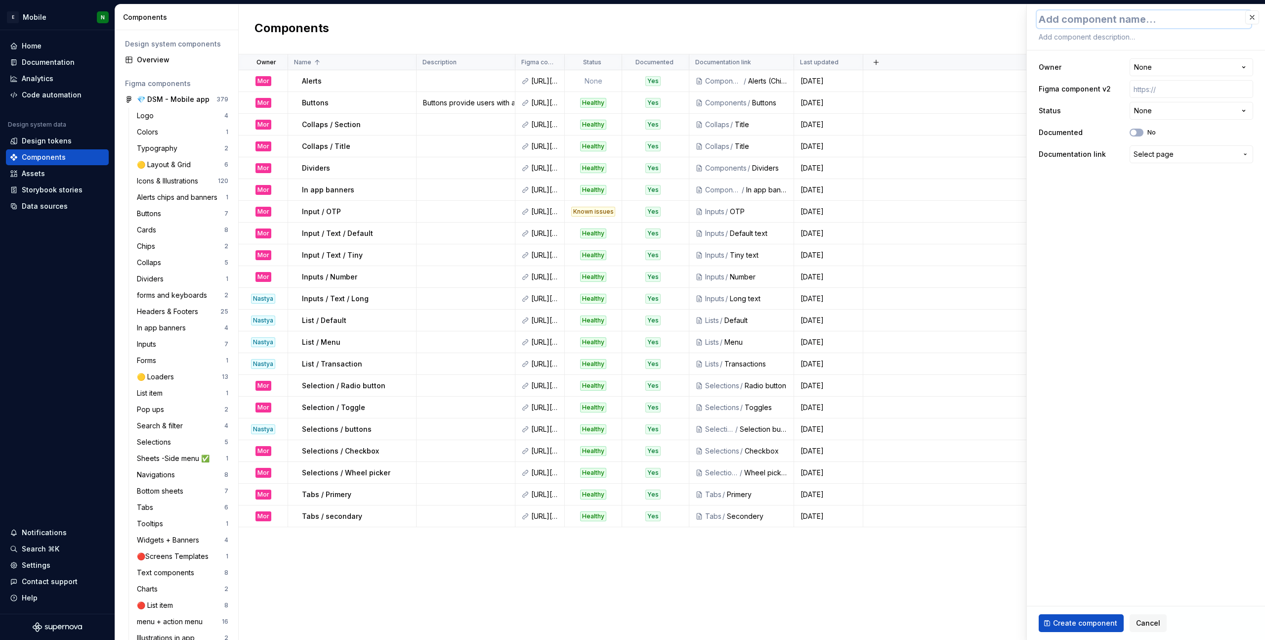
click at [854, 23] on textarea at bounding box center [1144, 19] width 215 height 18
type textarea "*"
type textarea "F"
type textarea "*"
type textarea "Fo"
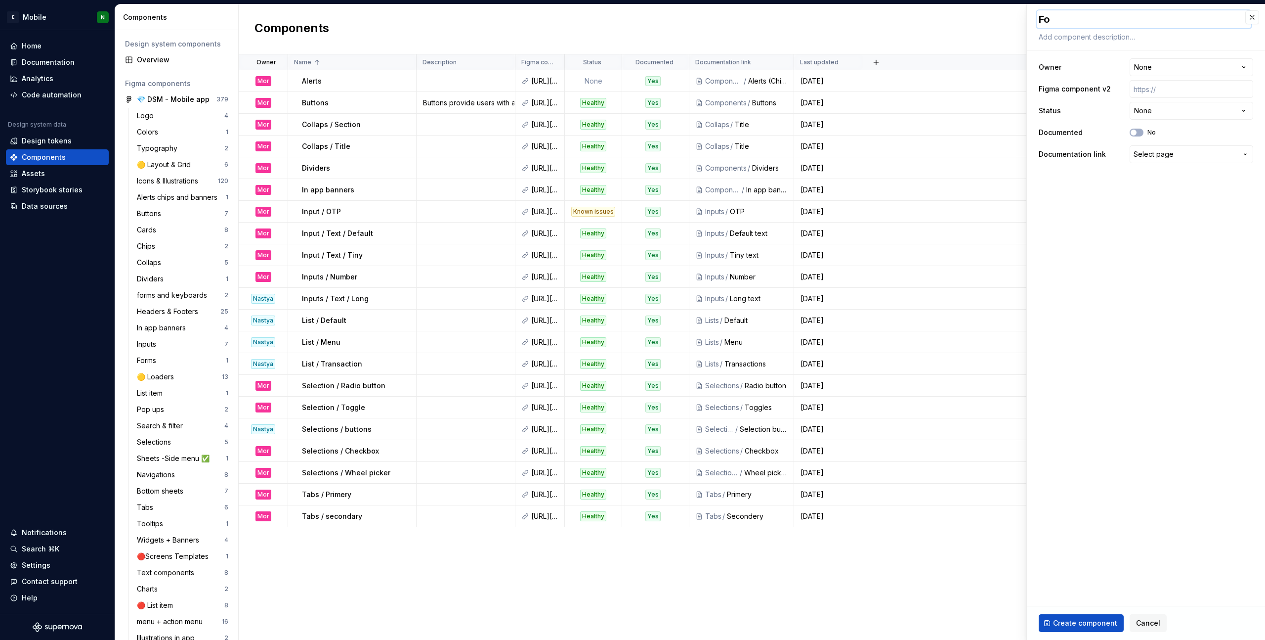
type textarea "*"
type textarea "Foo"
type textarea "*"
type textarea "Foot"
type textarea "*"
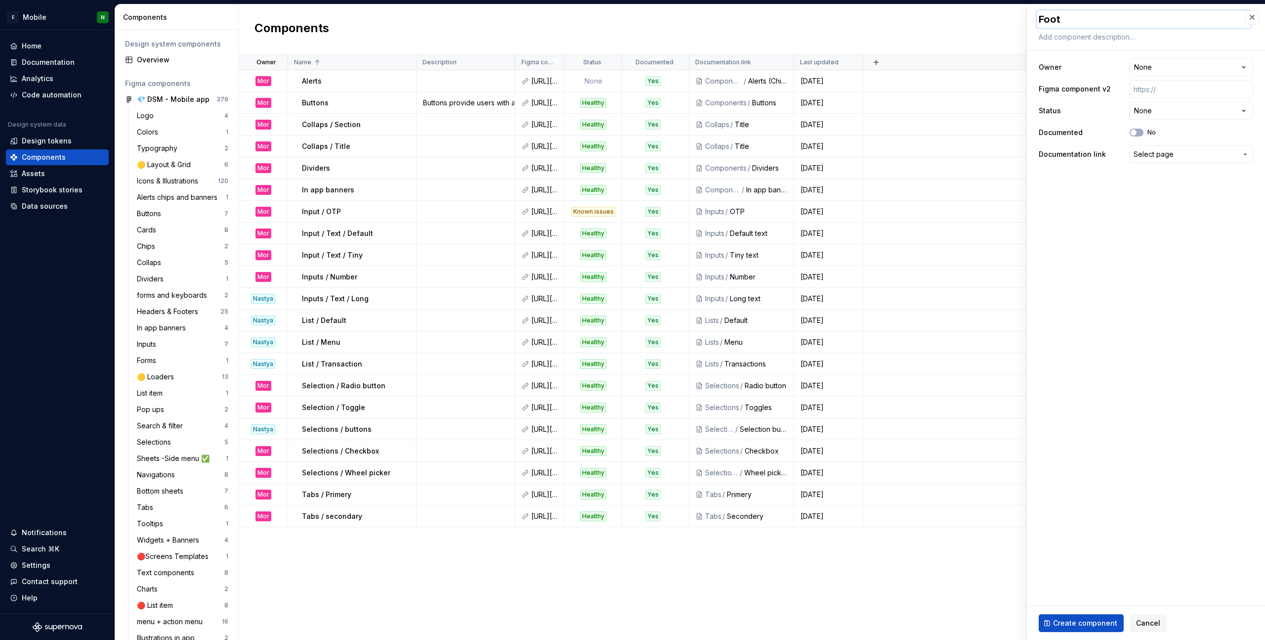
type textarea "Foote"
type textarea "*"
type textarea "Footer"
type textarea "*"
type textarea "Footer"
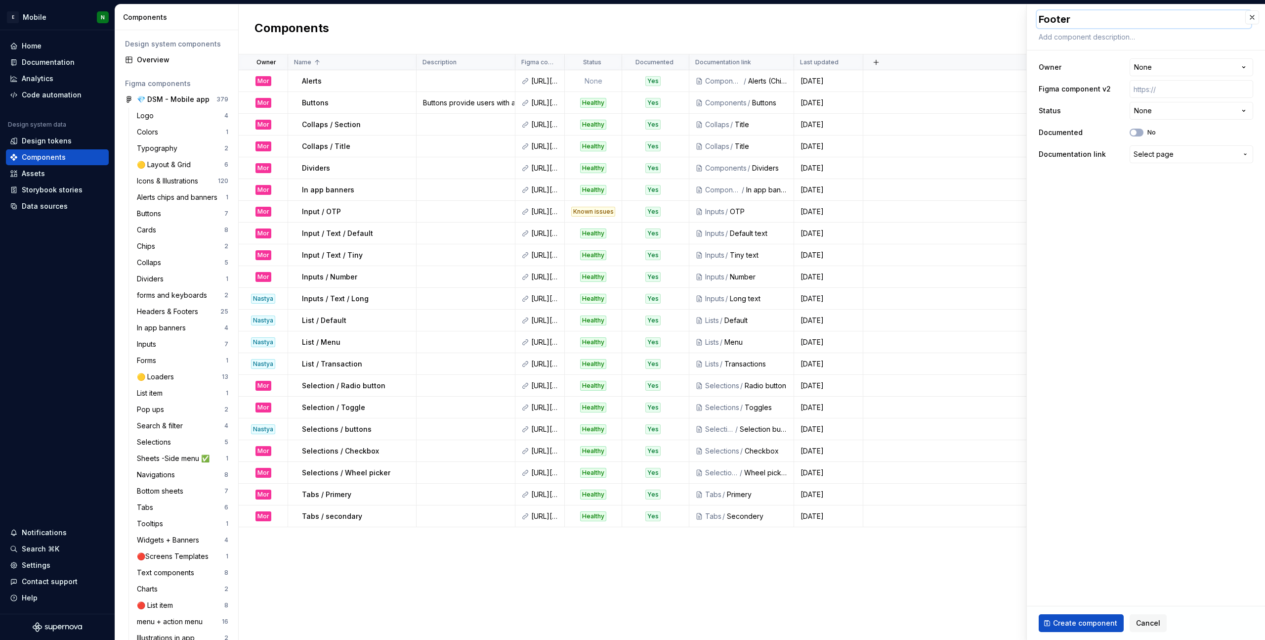
type textarea "*"
type textarea "Footer /"
type textarea "*"
type textarea "Footer /"
type textarea "*"
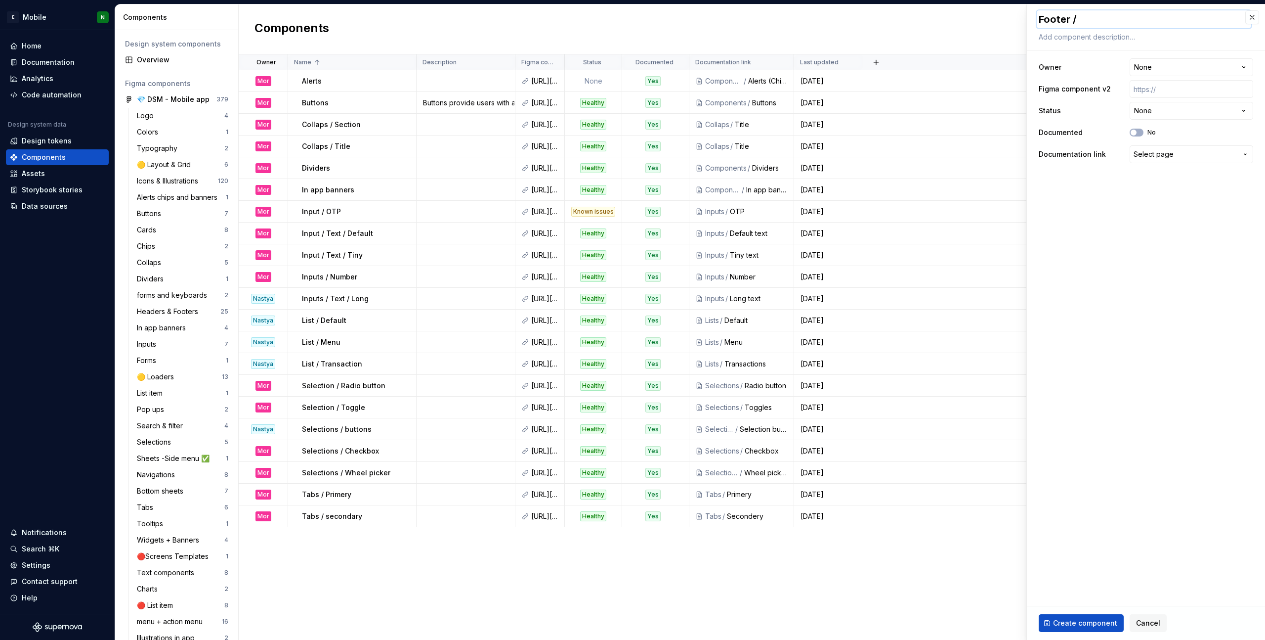
type textarea "Footer / P"
type textarea "*"
type textarea "Footer / Pr"
type textarea "*"
type textarea "Footer / Pri"
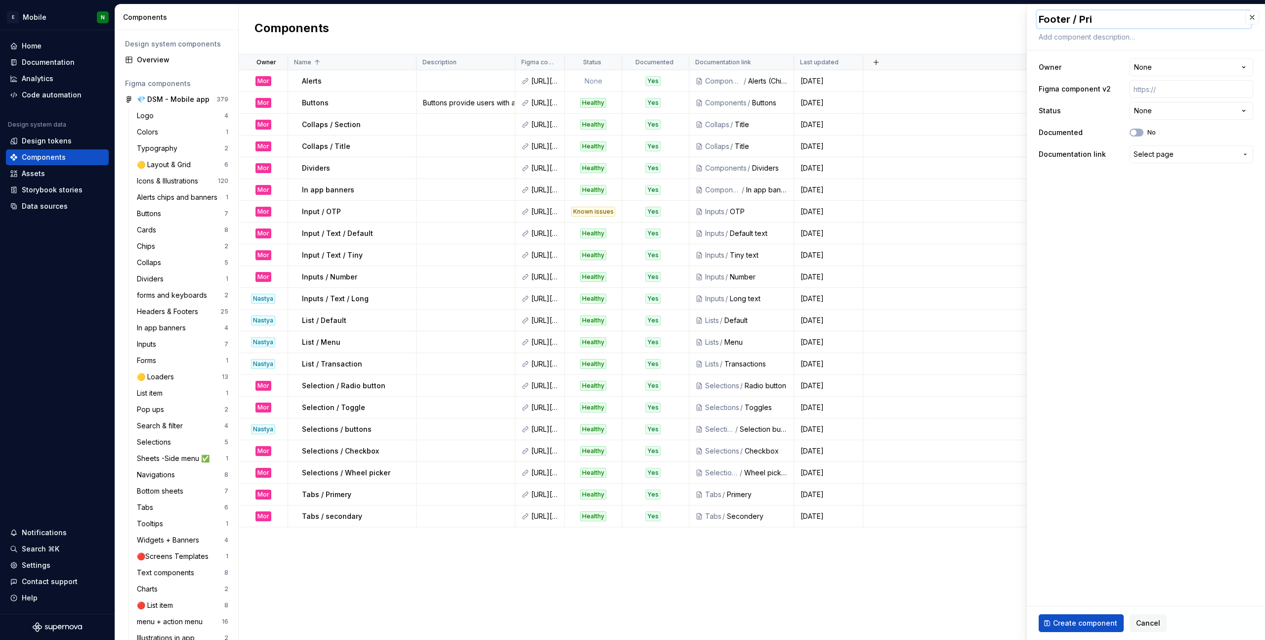
type textarea "*"
type textarea "Footer / Prim"
type textarea "*"
type textarea "Footer / Prima"
type textarea "*"
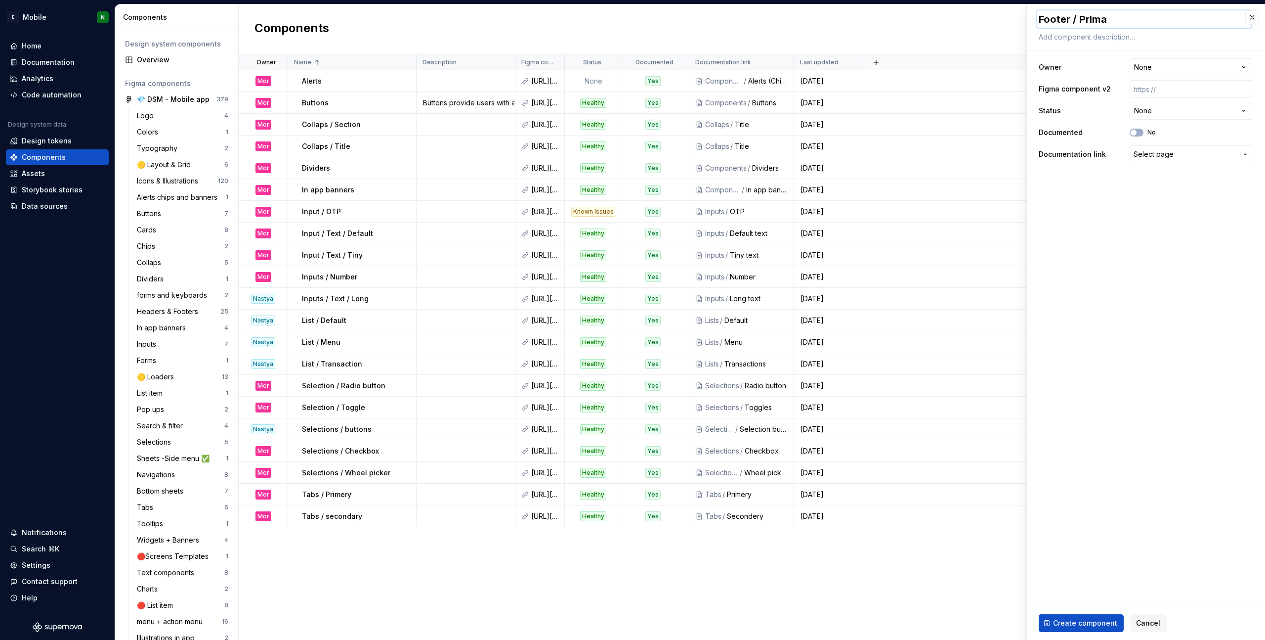
type textarea "Footer / Primar"
type textarea "*"
type textarea "Footer / Primary"
type textarea "*"
type textarea "Footer / Primary"
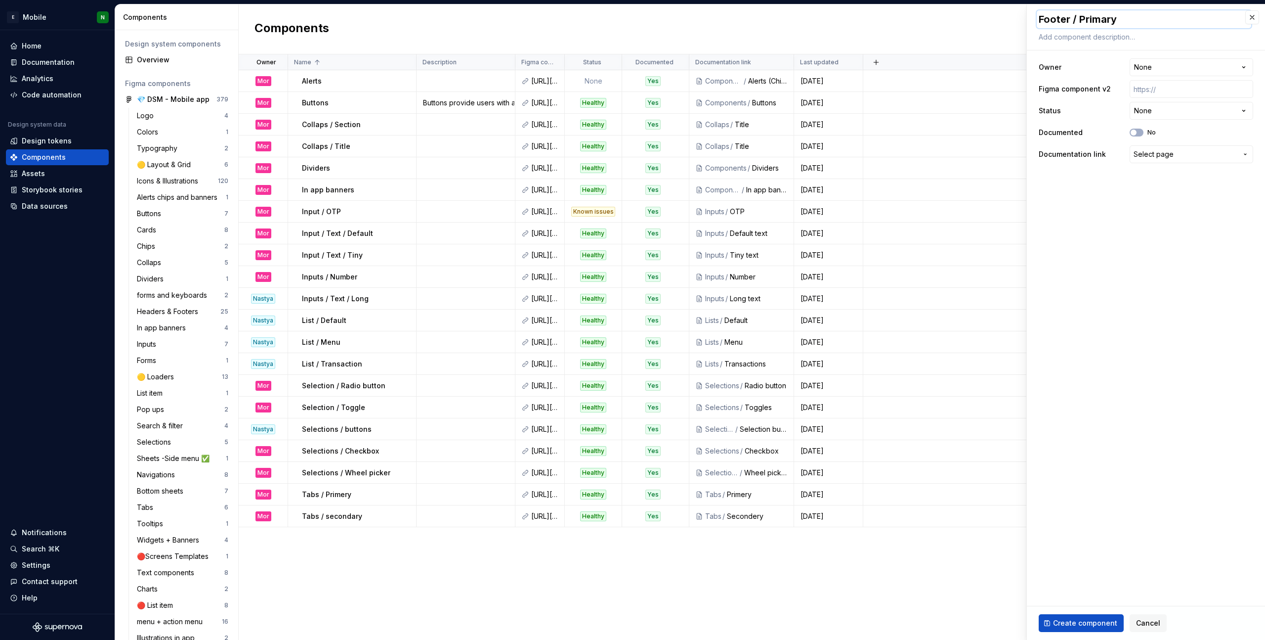
type textarea "*"
type textarea "Footer / Primary C"
type textarea "*"
type textarea "Footer / Primary CT"
type textarea "*"
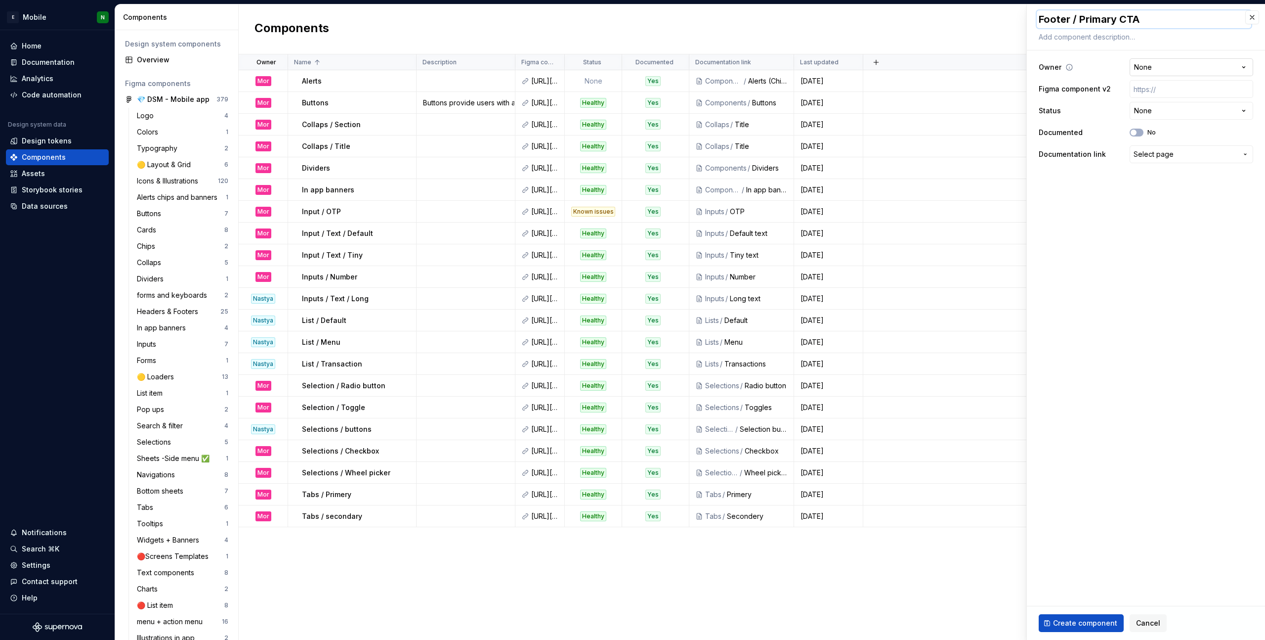
type textarea "Footer / Primary CTA"
click at [854, 69] on html "E Mobile N Home Documentation Analytics Code automation Design system data Desi…" at bounding box center [632, 320] width 1265 height 640
select select "**********"
click at [854, 94] on input "text" at bounding box center [1192, 89] width 124 height 18
paste input "[URL][DOMAIN_NAME]"
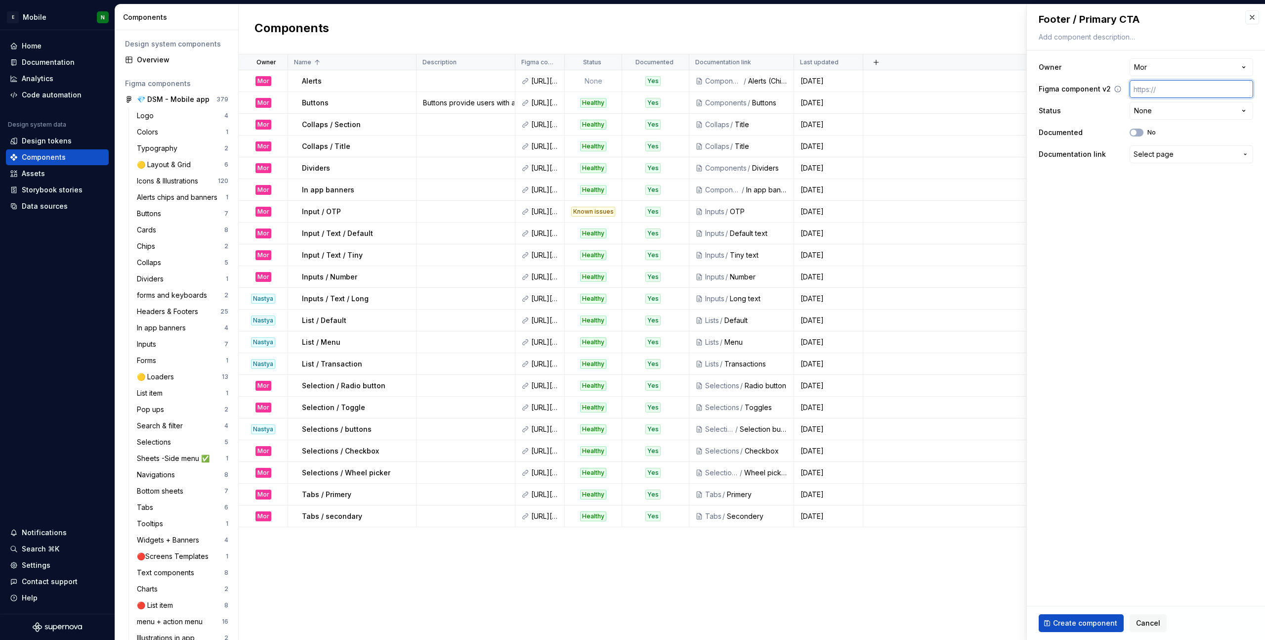
type textarea "*"
type input "[URL][DOMAIN_NAME]"
click at [854, 109] on html "E Mobile N Home Documentation Analytics Code automation Design system data Desi…" at bounding box center [632, 320] width 1265 height 640
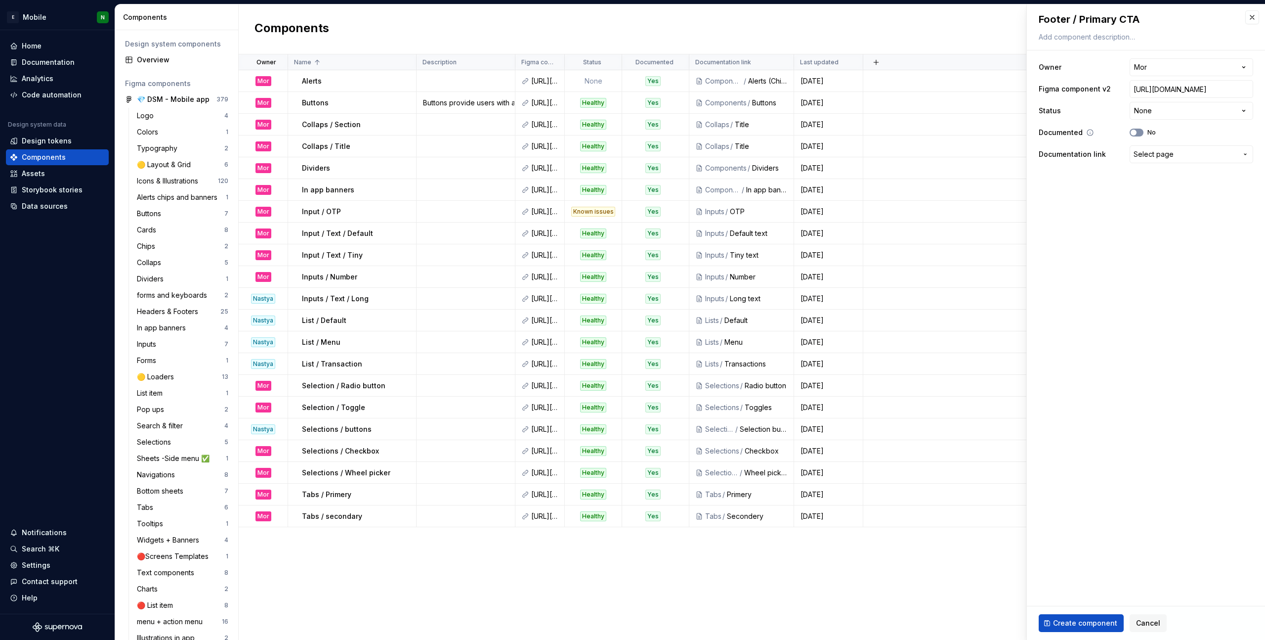
click at [854, 131] on icon "button" at bounding box center [1134, 133] width 8 height 6
click at [854, 154] on span "Select page" at bounding box center [1154, 154] width 40 height 10
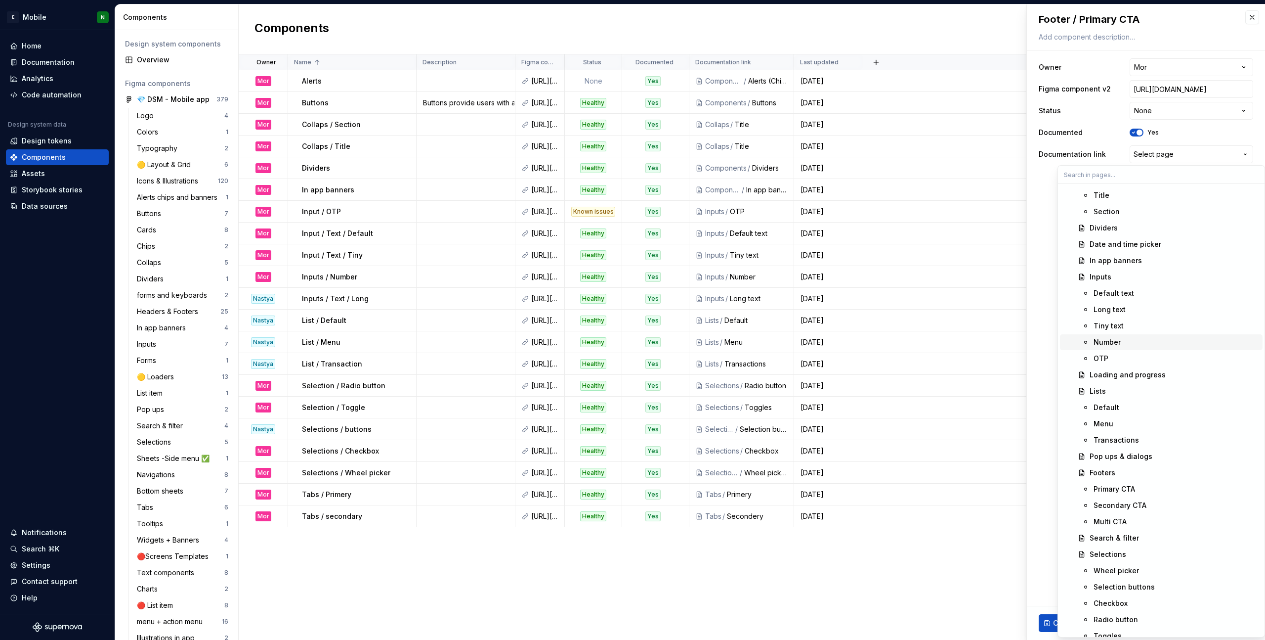
scroll to position [464, 0]
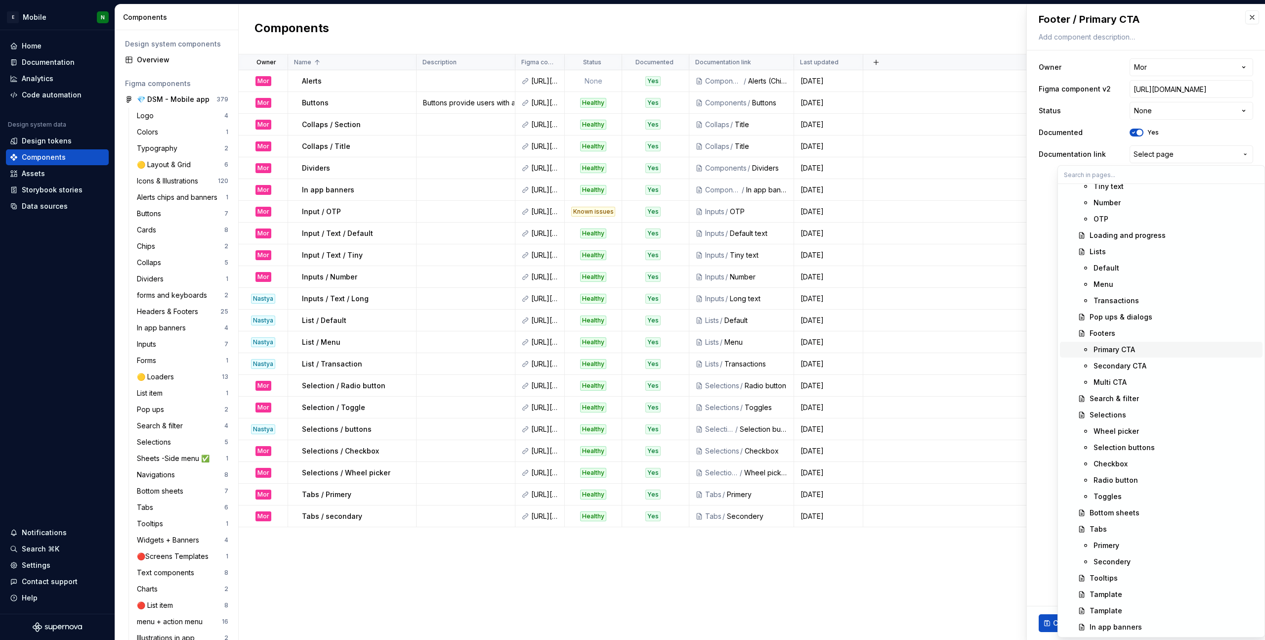
click at [854, 345] on div "Primary CTA" at bounding box center [1115, 350] width 42 height 10
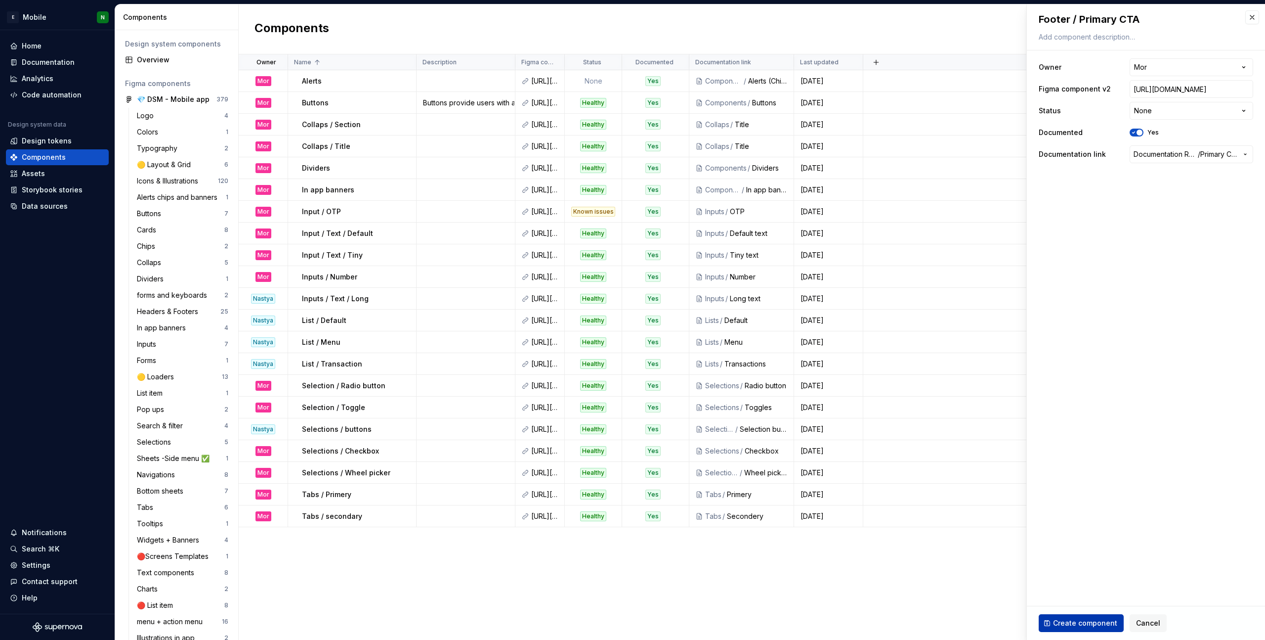
click at [854, 450] on span "Create component" at bounding box center [1085, 623] width 64 height 10
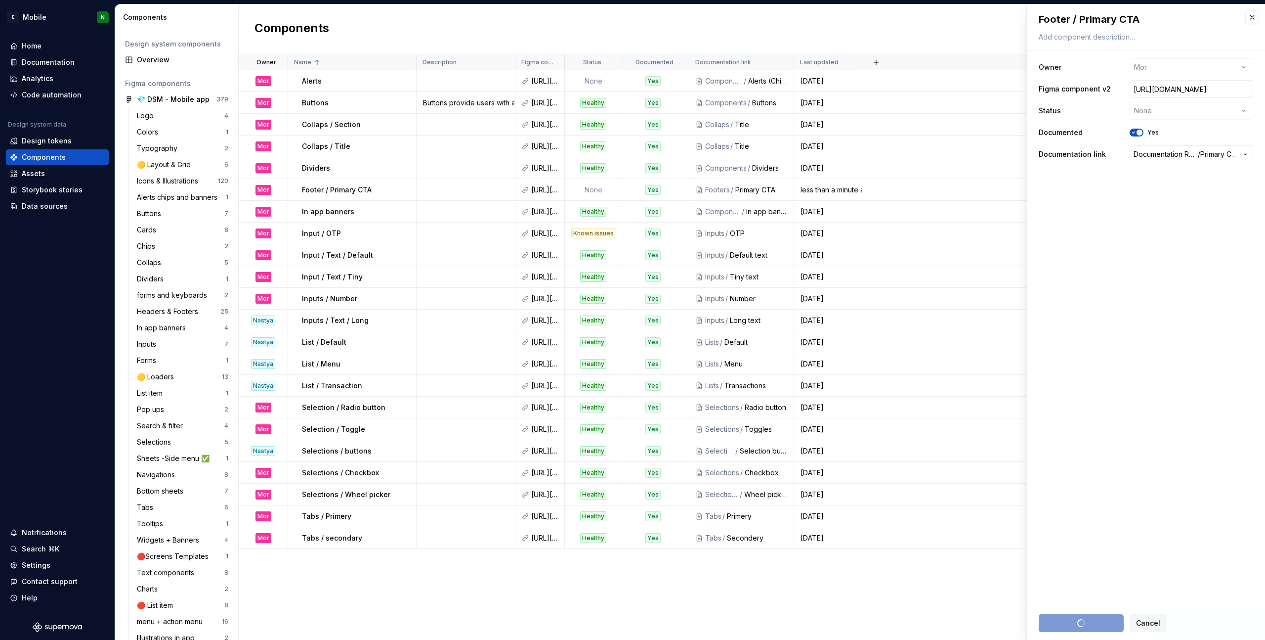
type textarea "*"
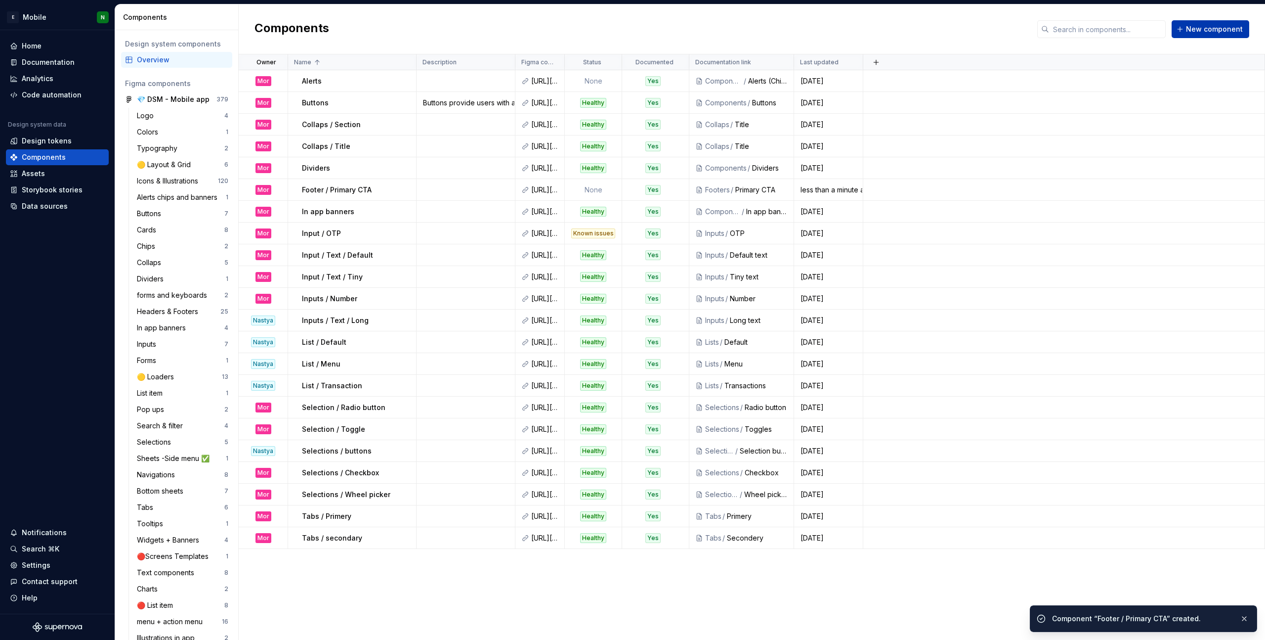
click at [854, 31] on span "New component" at bounding box center [1214, 29] width 57 height 10
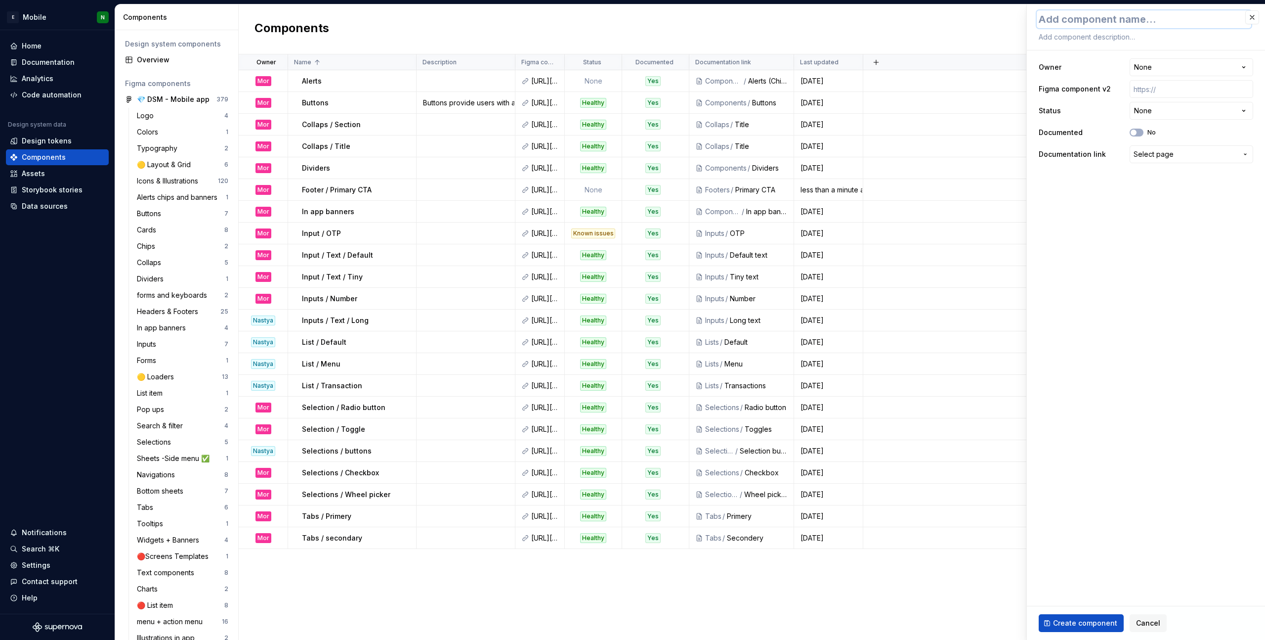
type textarea "*"
type textarea "f"
type textarea "*"
type textarea "fO"
type textarea "*"
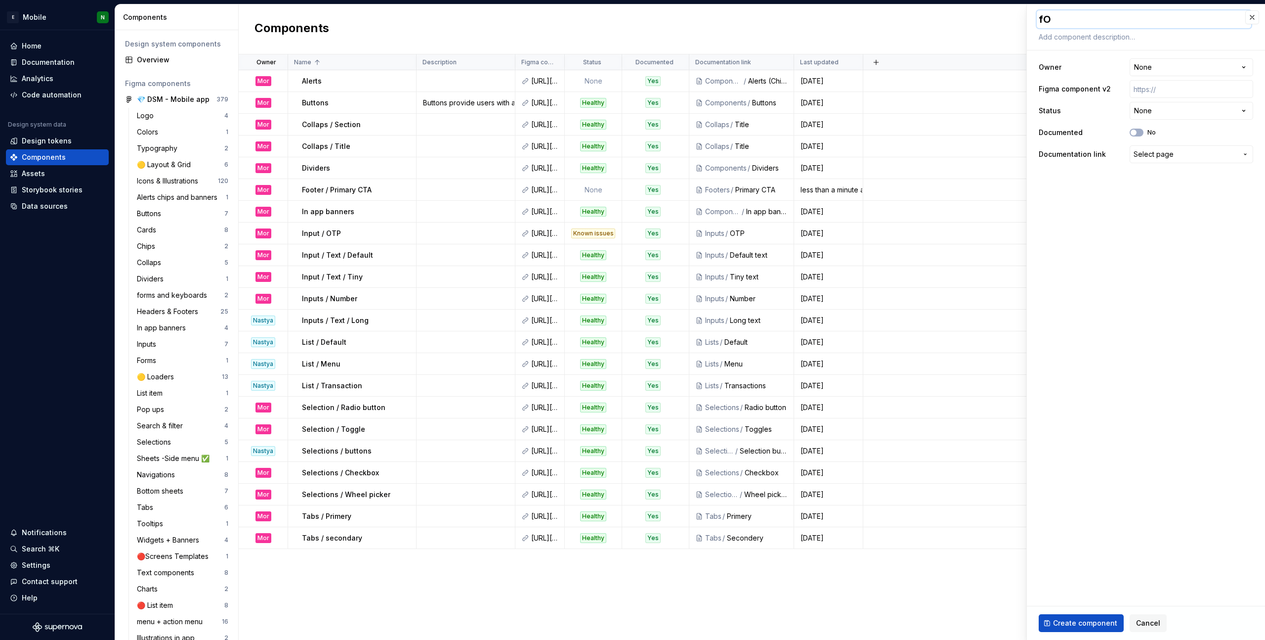
type textarea "fOO"
type textarea "*"
type textarea "fOOT"
type textarea "*"
type textarea "[PERSON_NAME]"
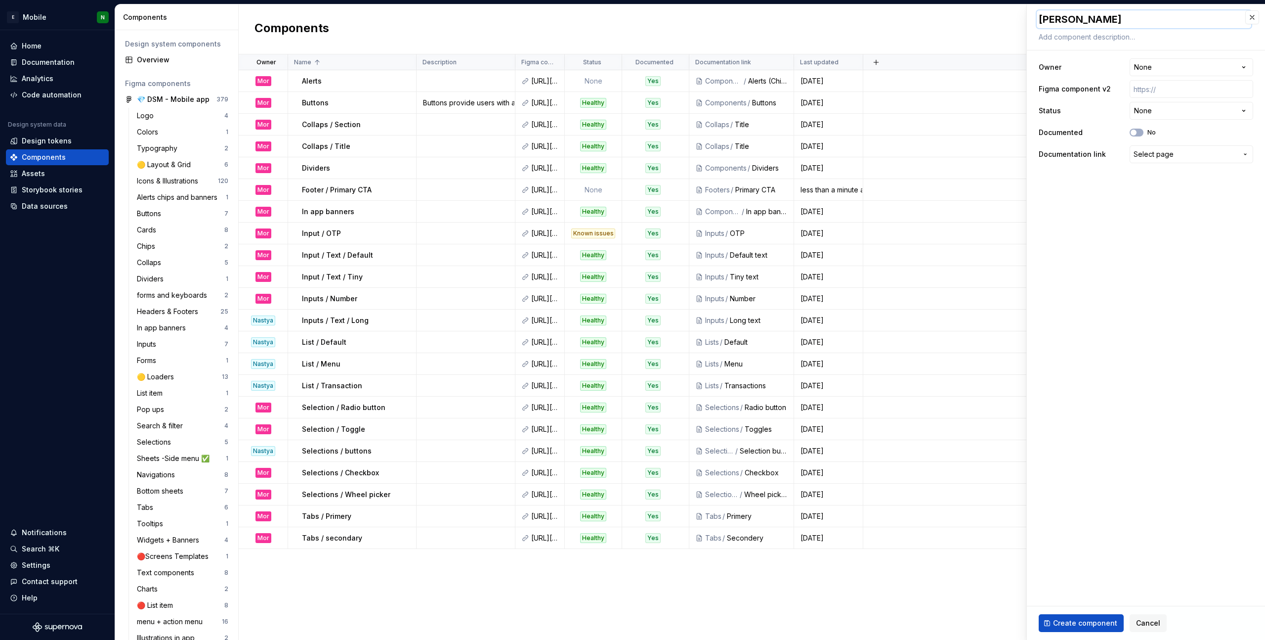
type textarea "*"
type textarea "fOOTER"
type textarea "*"
type textarea "fOOTER /"
type textarea "*"
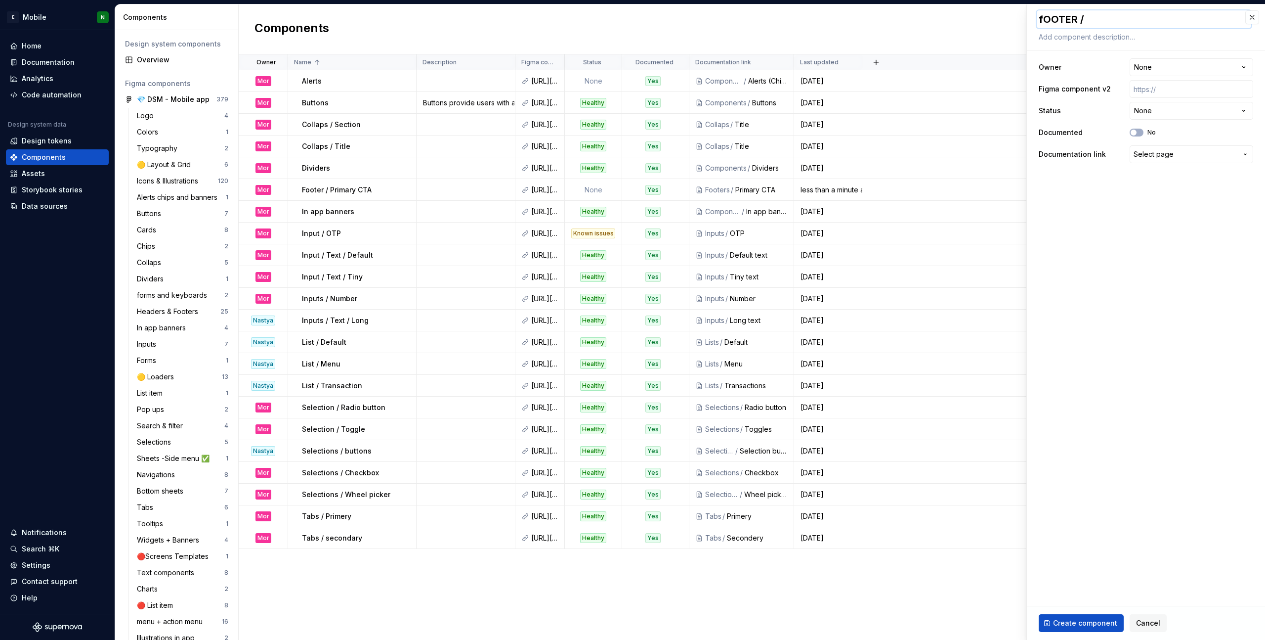
type textarea "fOOTER /"
type textarea "*"
type textarea "fOOTER /"
type textarea "*"
type textarea "fOOTER"
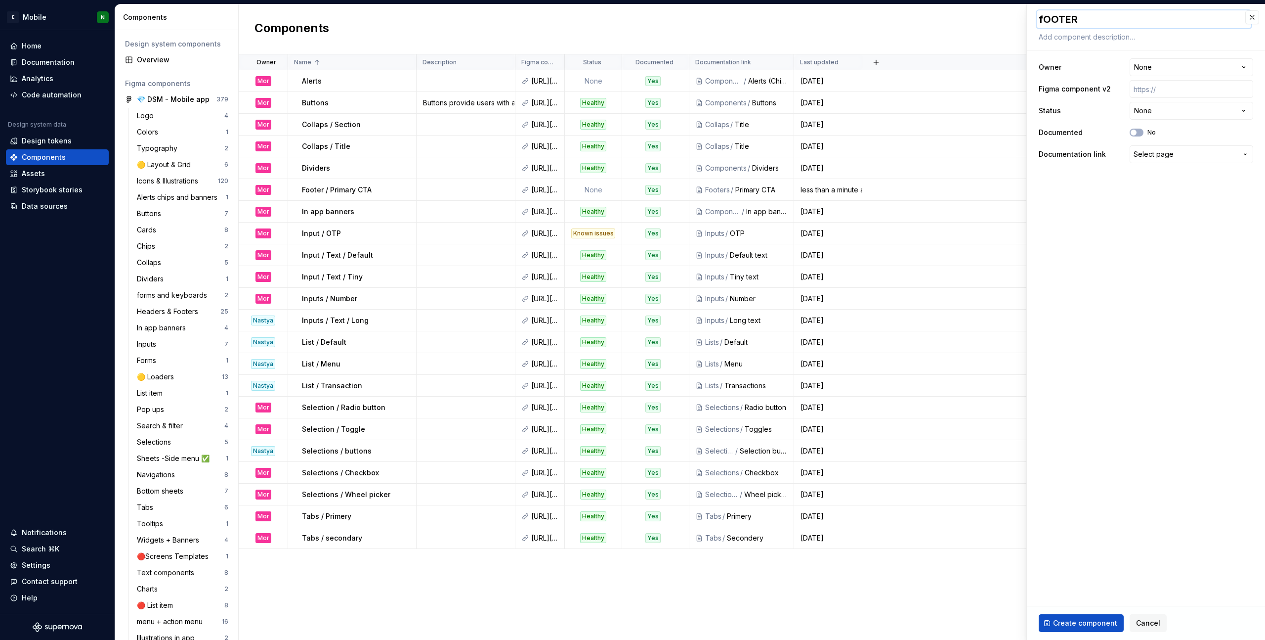
type textarea "*"
type textarea "fOOTER"
type textarea "*"
type textarea "[PERSON_NAME]"
type textarea "*"
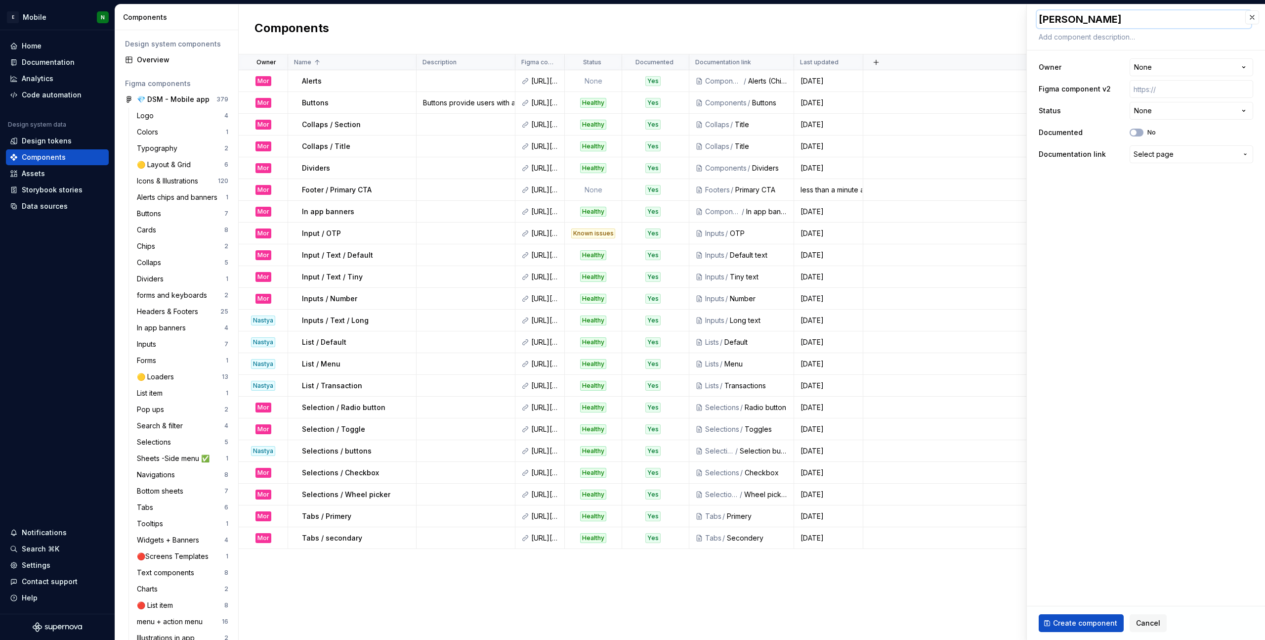
type textarea "fOOT"
type textarea "*"
type textarea "fOO"
type textarea "*"
type textarea "fO"
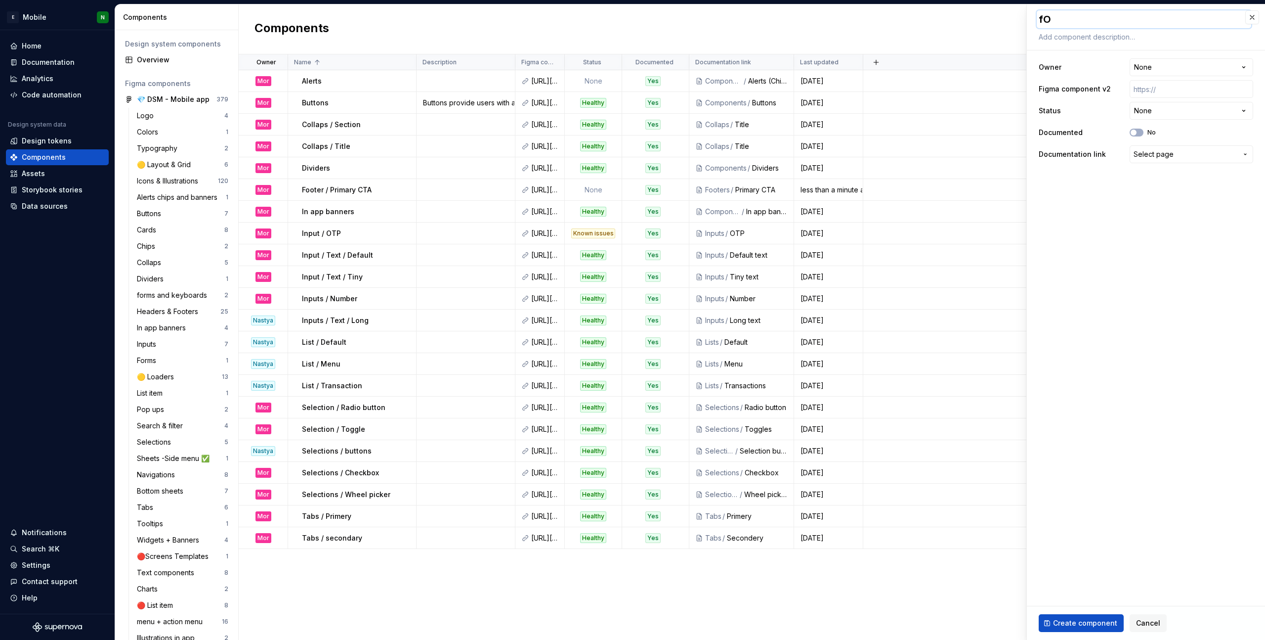
type textarea "*"
type textarea "f"
type textarea "*"
type textarea "F"
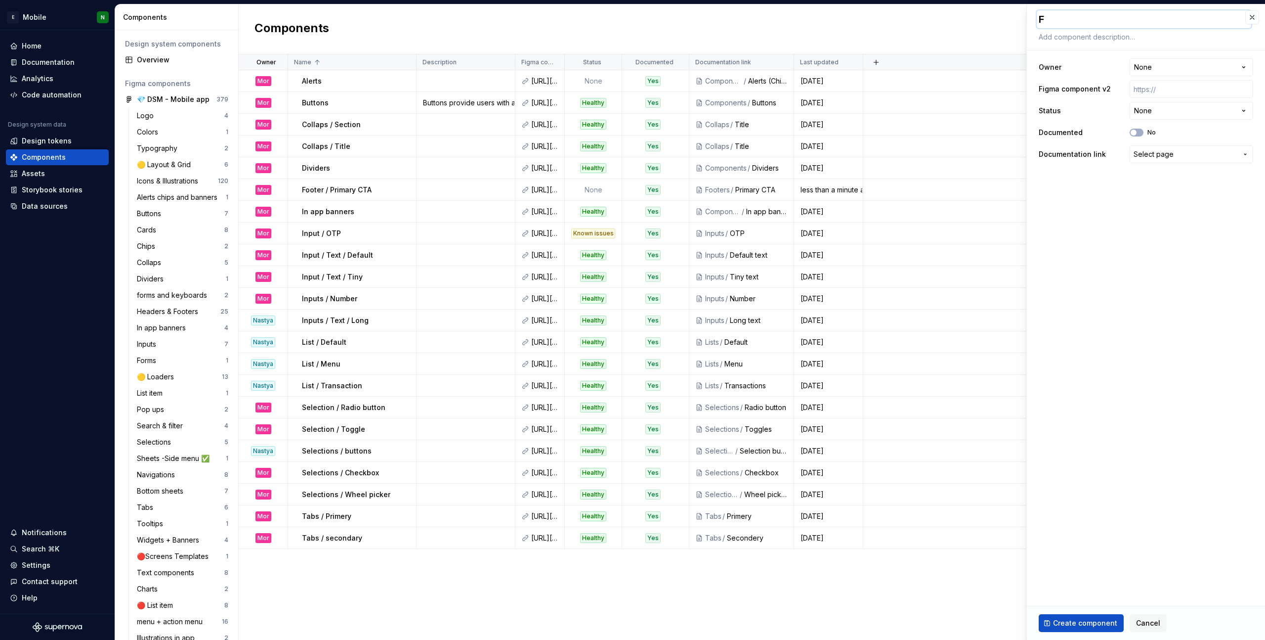
type textarea "*"
type textarea "Fo"
type textarea "*"
type textarea "Foo"
type textarea "*"
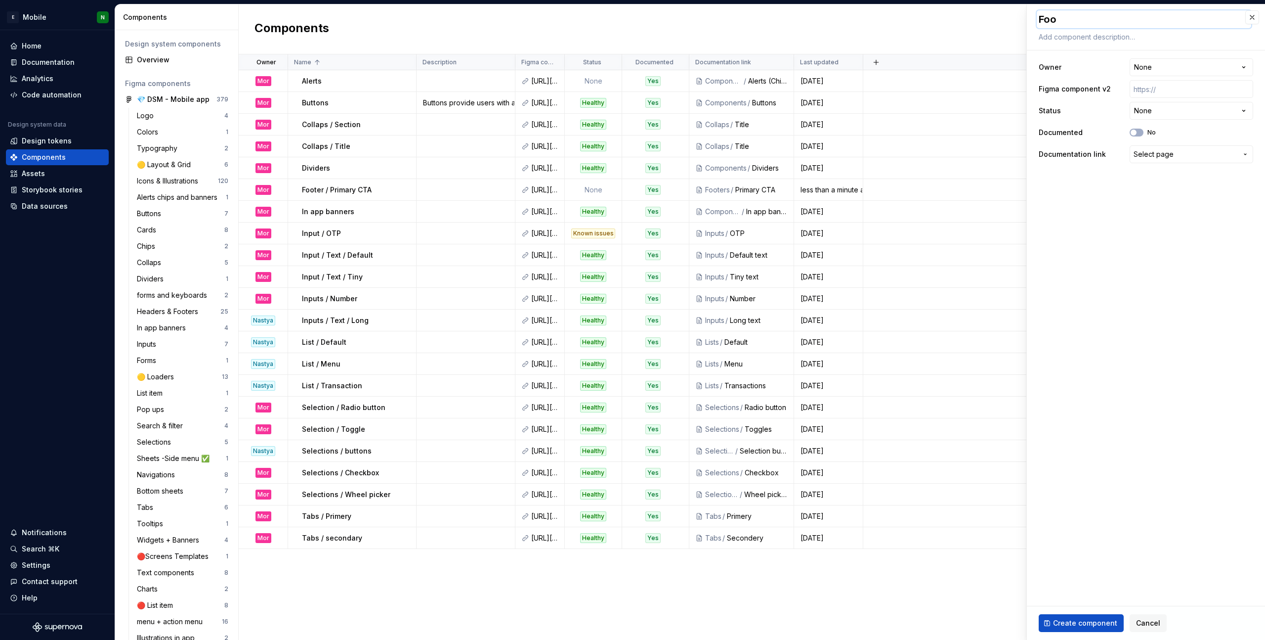
type textarea "Foot"
type textarea "*"
type textarea "Foote"
type textarea "*"
type textarea "Footer"
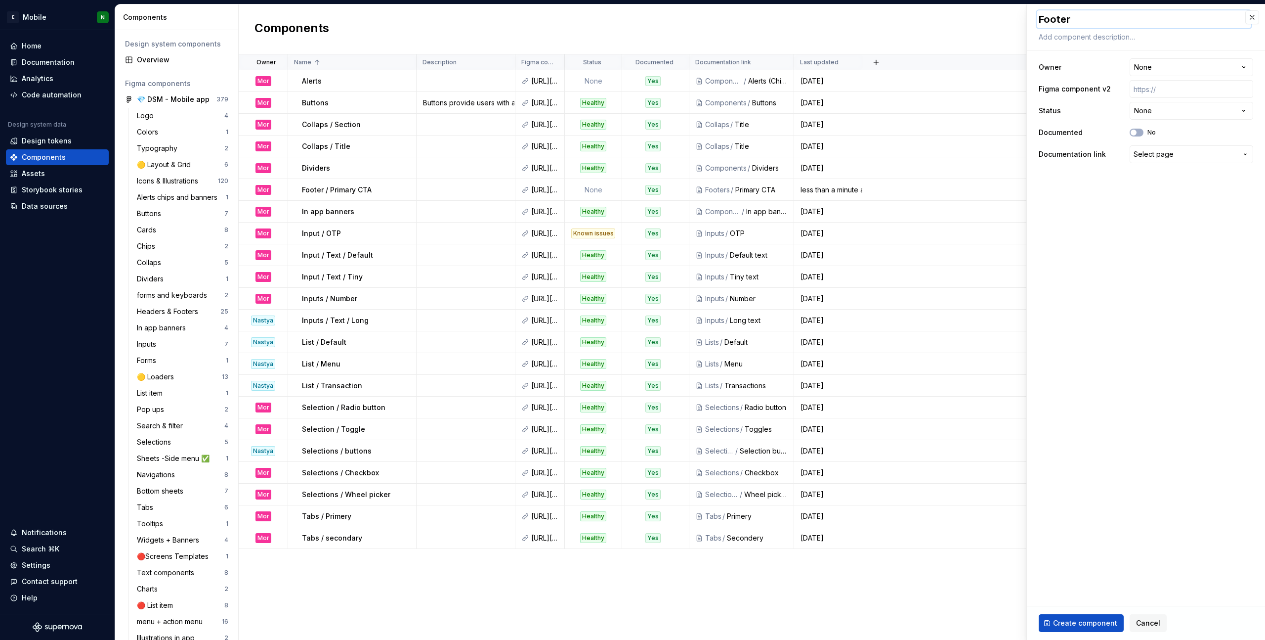
type textarea "*"
type textarea "Footer"
type textarea "*"
type textarea "Footer /"
type textarea "*"
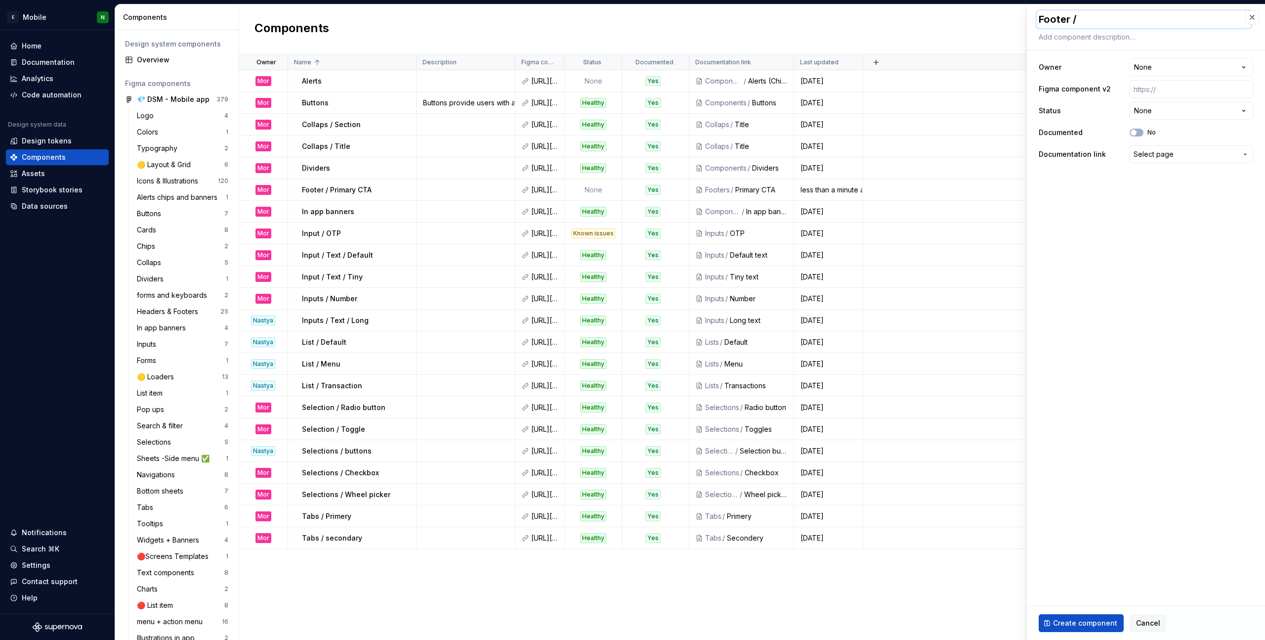
type textarea "Footer /"
type textarea "*"
type textarea "Footer / s"
type textarea "*"
type textarea "Footer / sE"
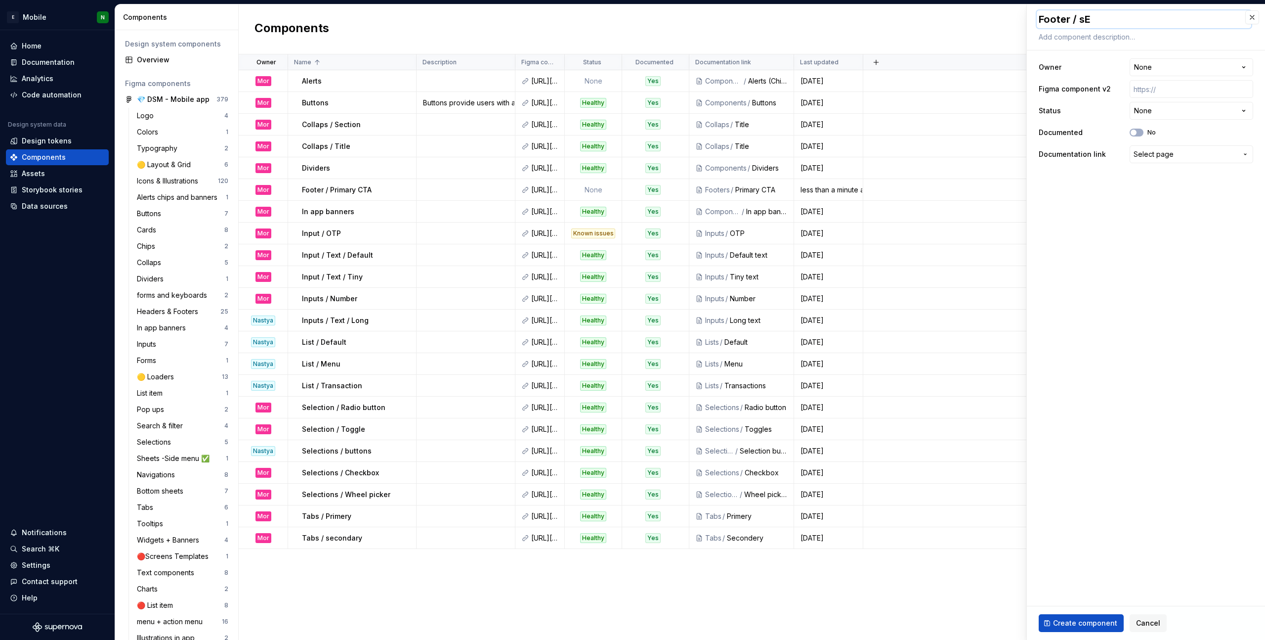
type textarea "*"
type textarea "Footer / sEC"
type textarea "*"
type textarea "Footer / sECO"
type textarea "*"
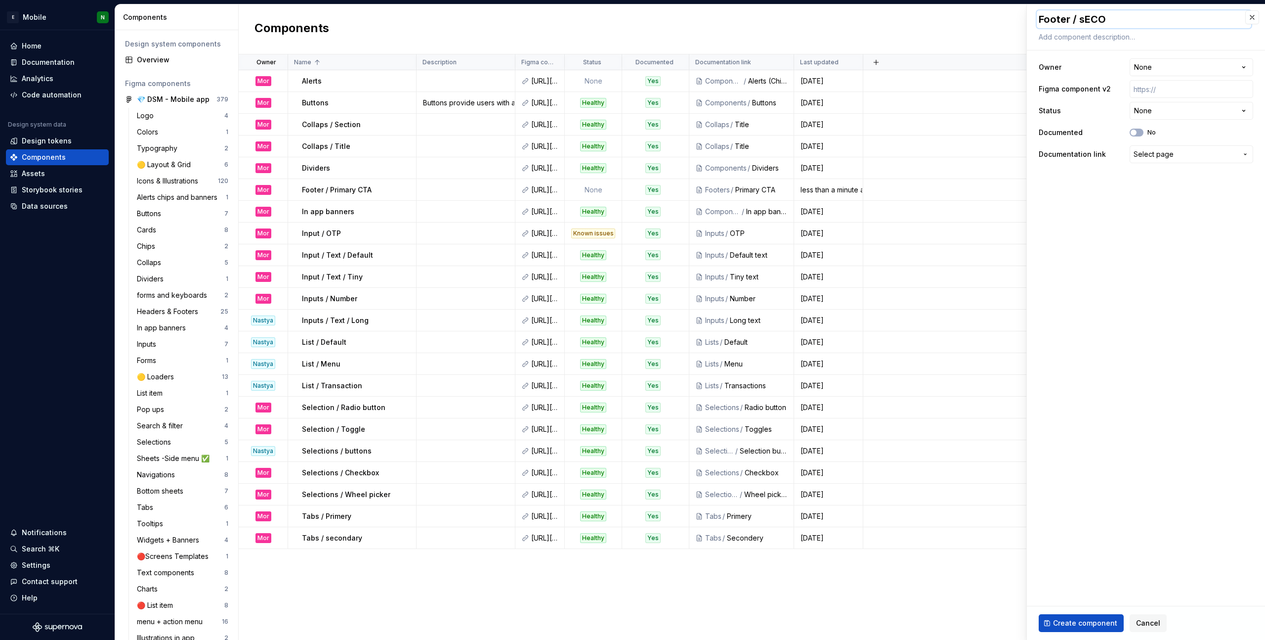
type textarea "Footer / sECON"
type textarea "*"
type textarea "Footer / sECOND"
type textarea "*"
type textarea "Footer / sECONDA"
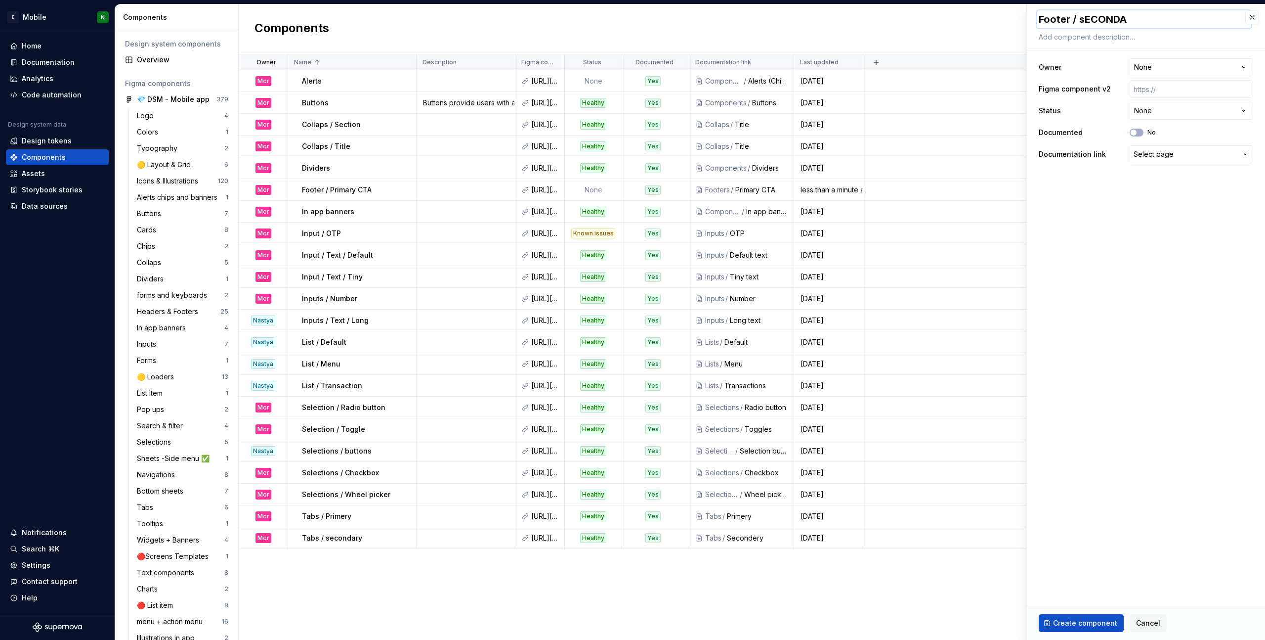
type textarea "*"
type textarea "Footer / sECONDAR"
type textarea "*"
type textarea "Footer / sECONDARY"
type textarea "*"
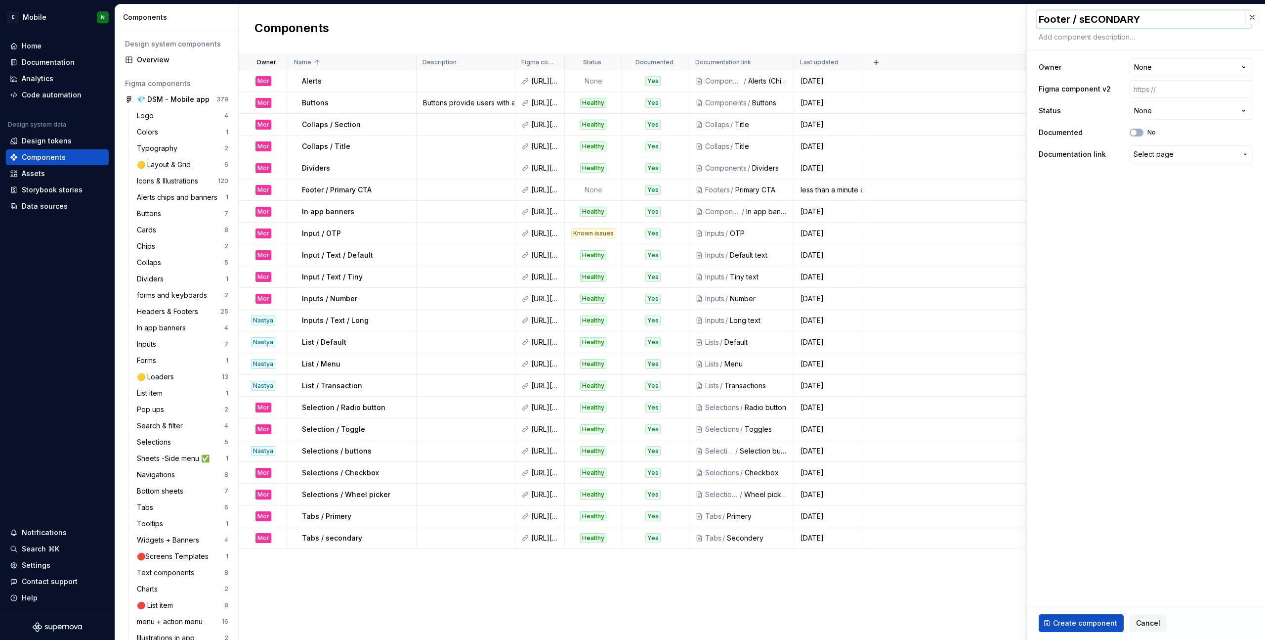
type textarea "Footer / sECONDARY"
type textarea "*"
type textarea "Footer / sECONDARY c"
type textarea "*"
type textarea "Footer / sECONDARY ct"
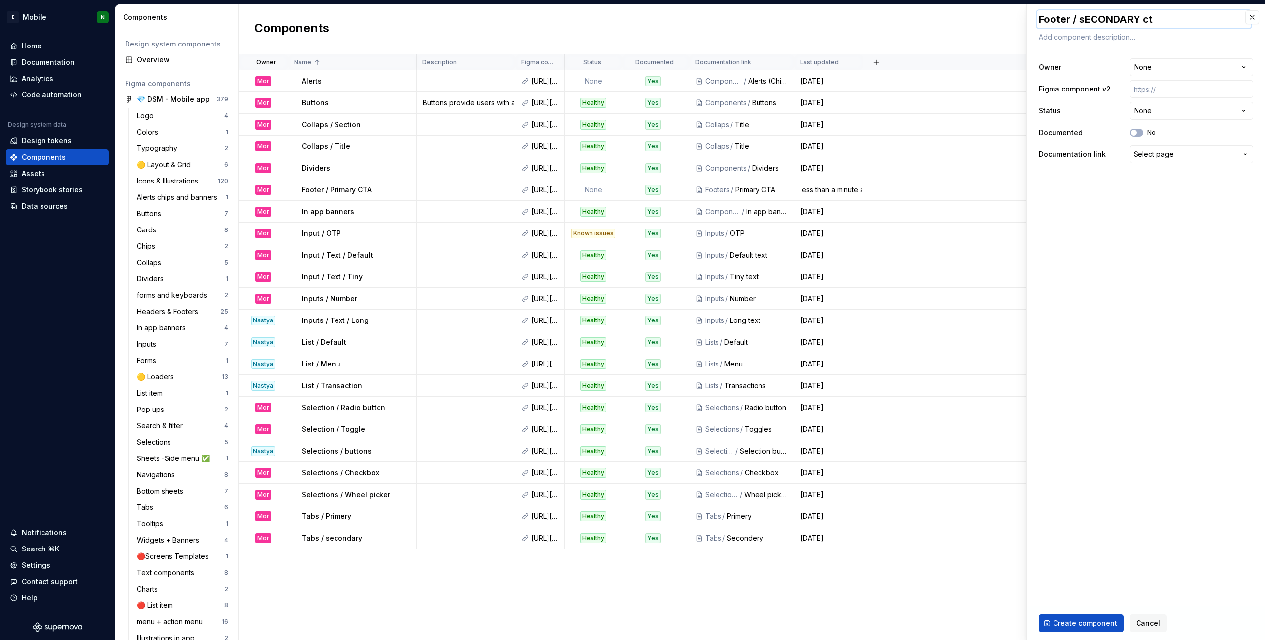
type textarea "*"
type textarea "Footer / sECONDARY cts"
type textarea "*"
type textarea "Footer / sECONDARY ct"
type textarea "*"
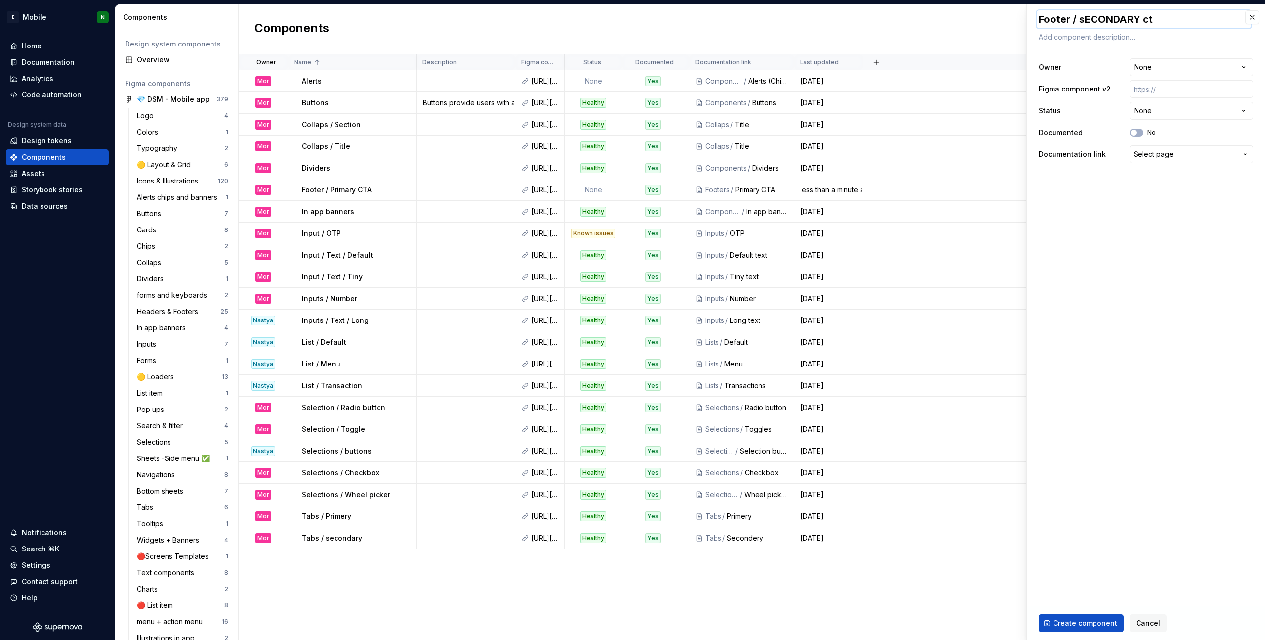
type textarea "Footer / sECONDARY c"
type textarea "*"
type textarea "Footer / sECONDARY"
type textarea "*"
type textarea "Footer / sECONDARY"
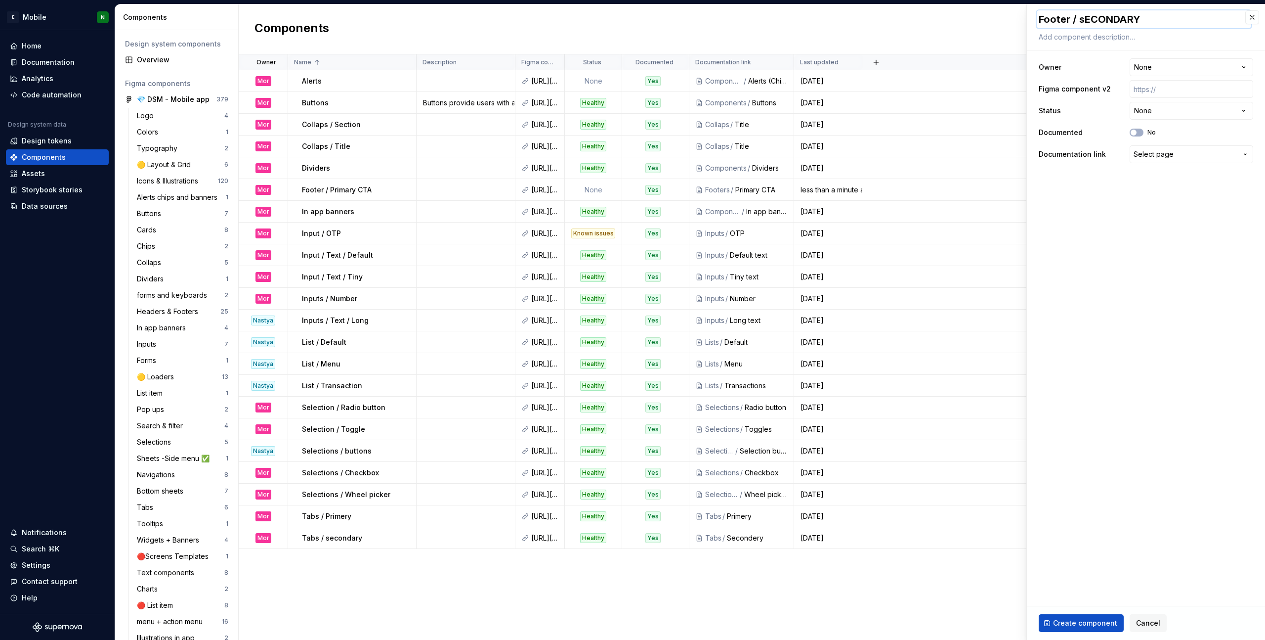
type textarea "*"
type textarea "Footer / sECONDAR"
type textarea "*"
type textarea "Footer / sECONDA"
click at [854, 89] on input "text" at bounding box center [1192, 89] width 124 height 18
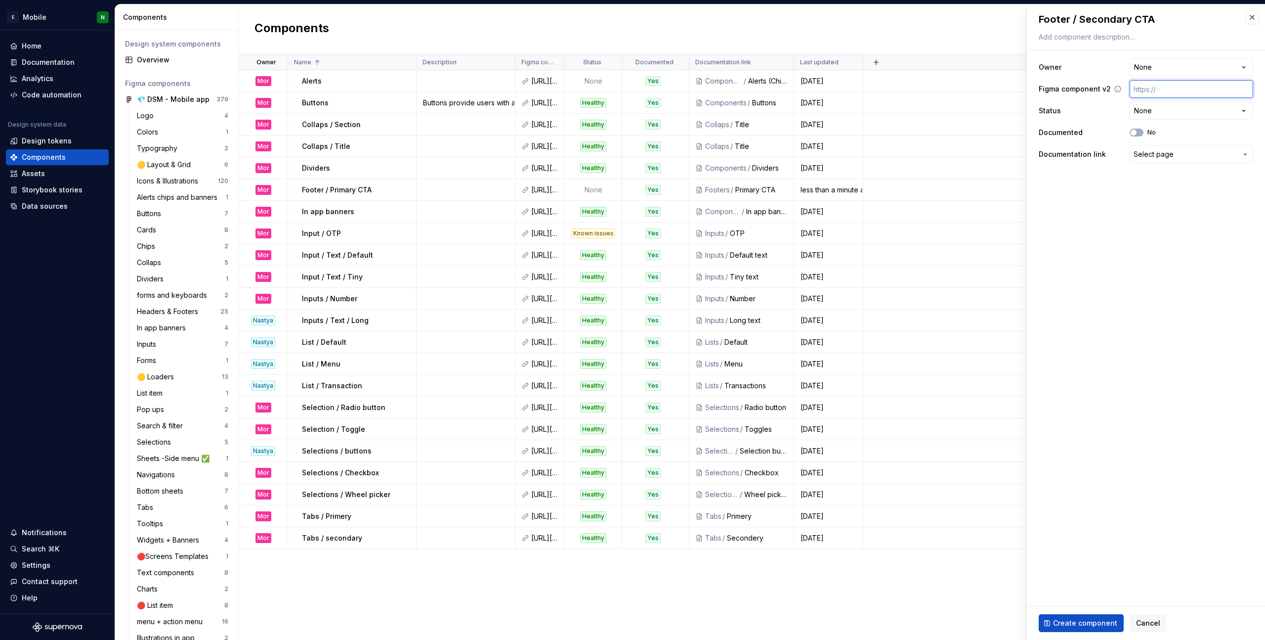
click at [854, 86] on input "text" at bounding box center [1192, 89] width 124 height 18
paste input "[URL][DOMAIN_NAME]"
click at [854, 75] on html "E Mobile N Home Documentation Analytics Code automation Design system data Desi…" at bounding box center [632, 320] width 1265 height 640
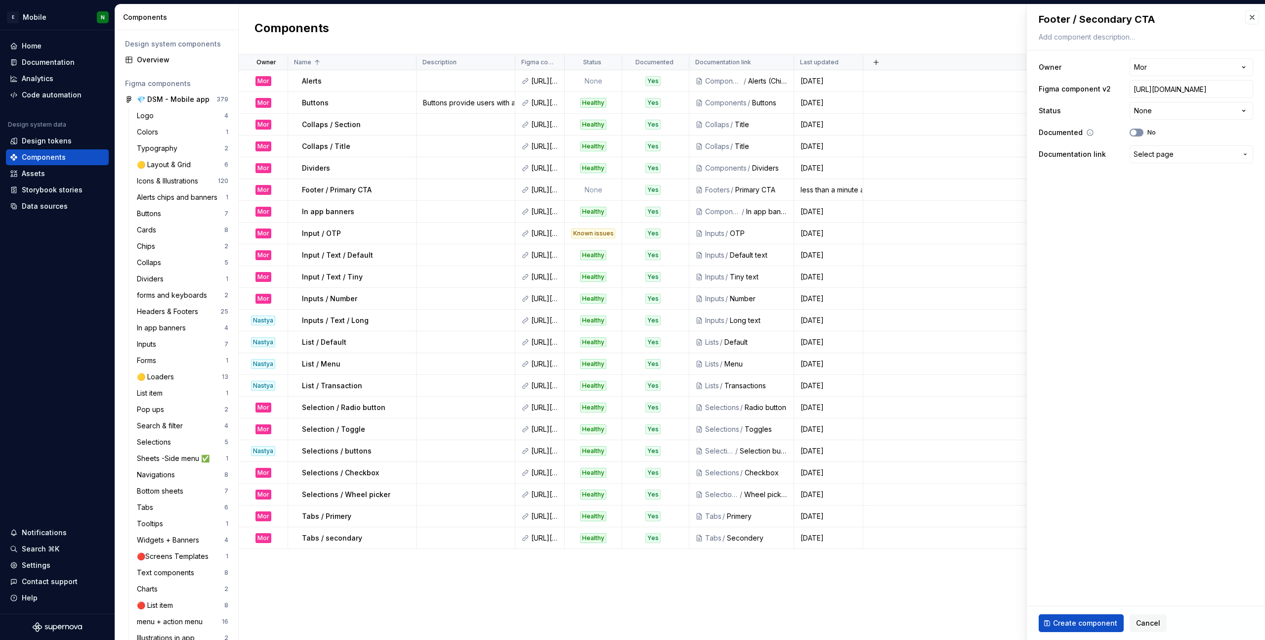
click at [854, 134] on span "button" at bounding box center [1134, 133] width 6 height 6
click at [854, 151] on span "Select page" at bounding box center [1154, 154] width 40 height 10
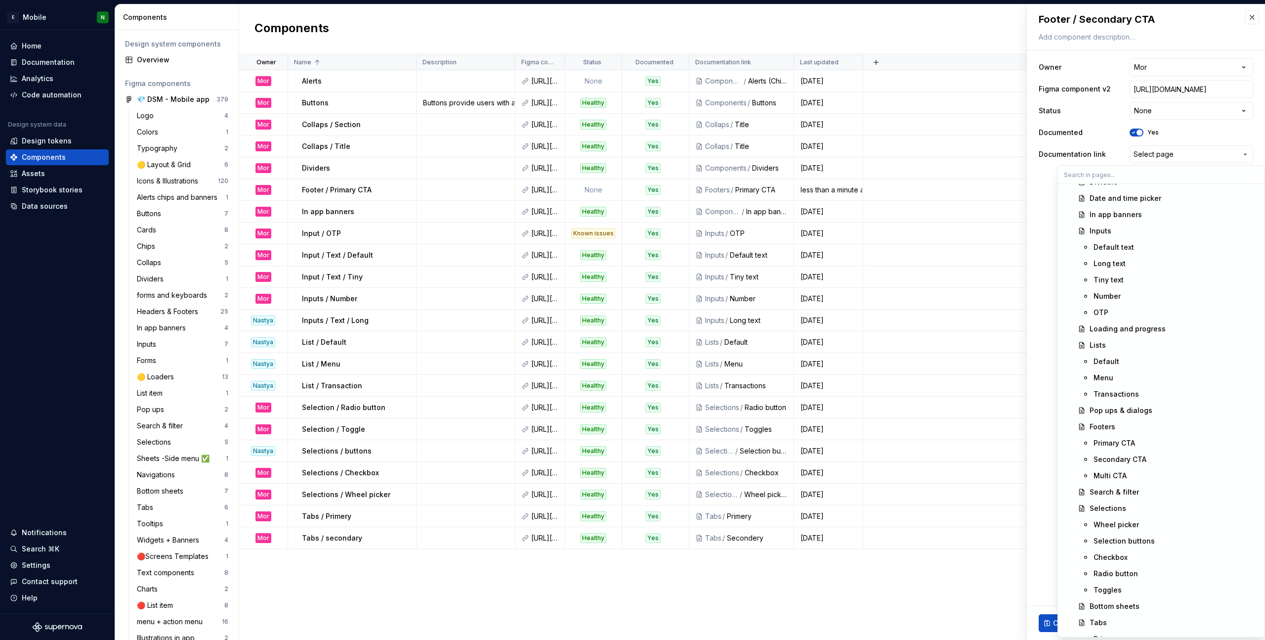
scroll to position [373, 0]
click at [854, 450] on div "Secondary CTA" at bounding box center [1120, 457] width 53 height 10
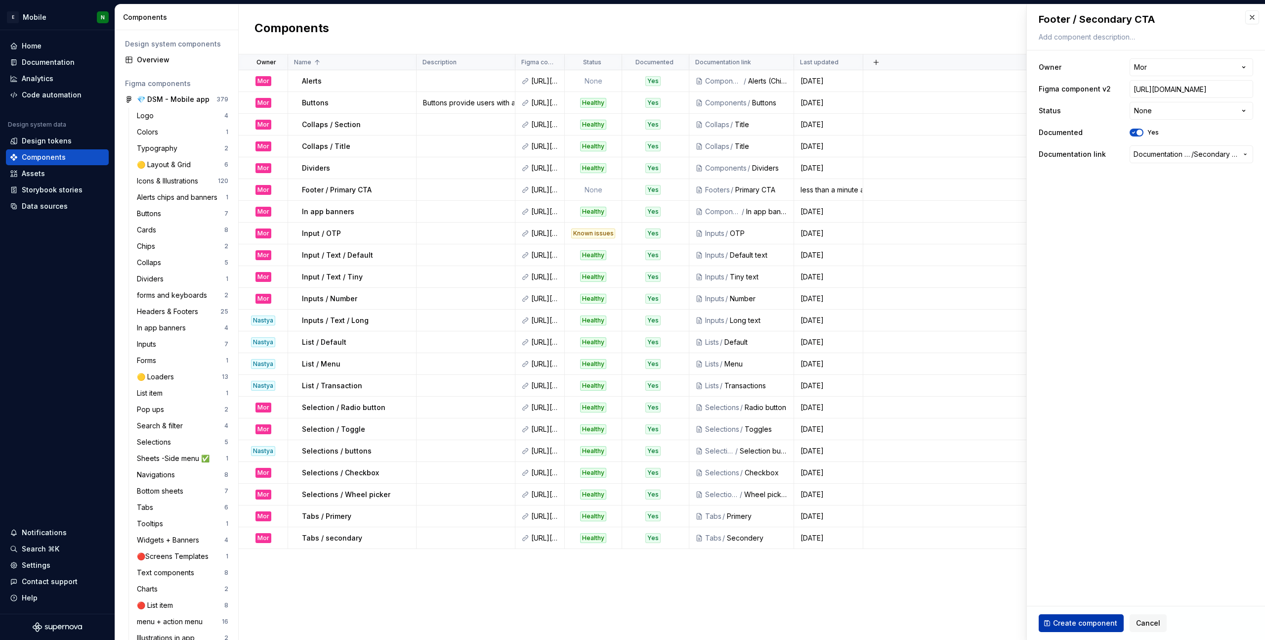
click at [854, 450] on span "Create component" at bounding box center [1085, 623] width 64 height 10
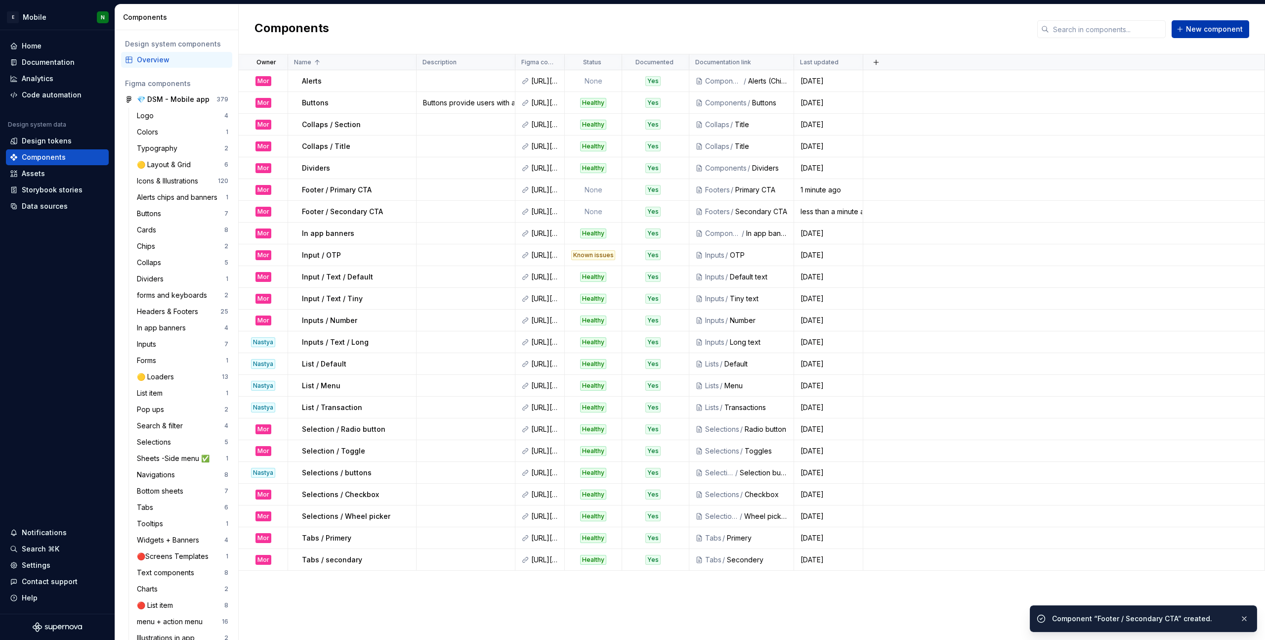
click at [854, 24] on span "New component" at bounding box center [1214, 29] width 57 height 10
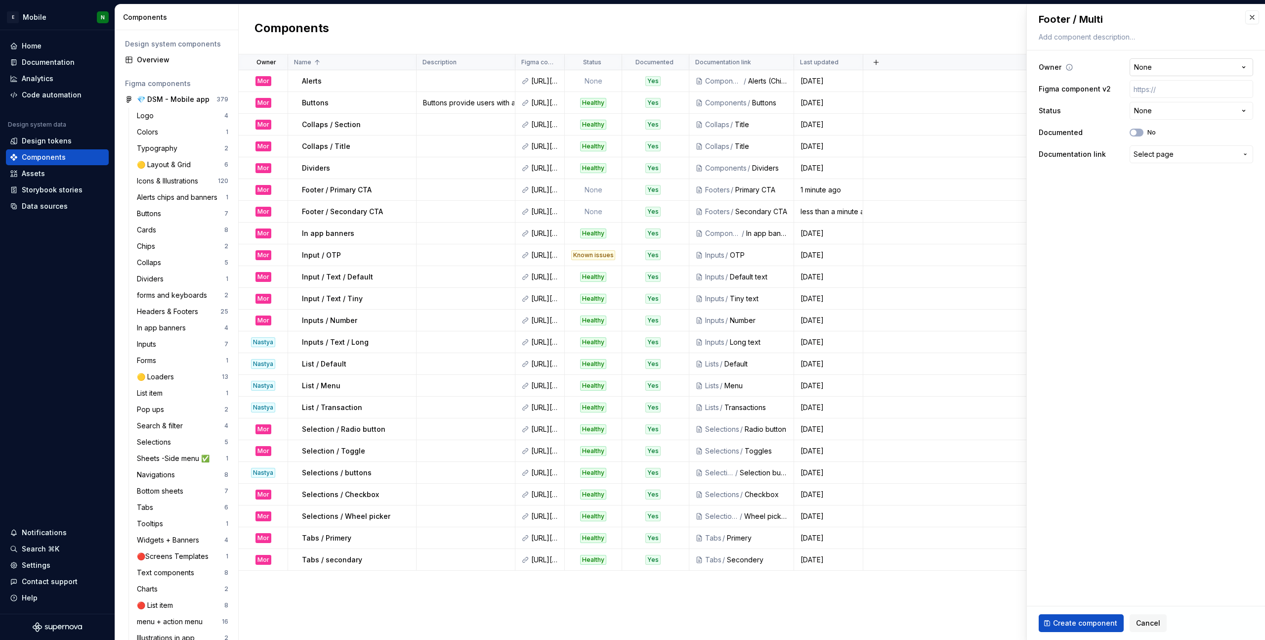
click at [854, 61] on html "E Mobile N Home Documentation Analytics Code automation Design system data Desi…" at bounding box center [632, 320] width 1265 height 640
click at [854, 83] on input "text" at bounding box center [1192, 89] width 124 height 18
paste input "[URL][DOMAIN_NAME]"
click at [854, 157] on span "Select page" at bounding box center [1154, 154] width 40 height 10
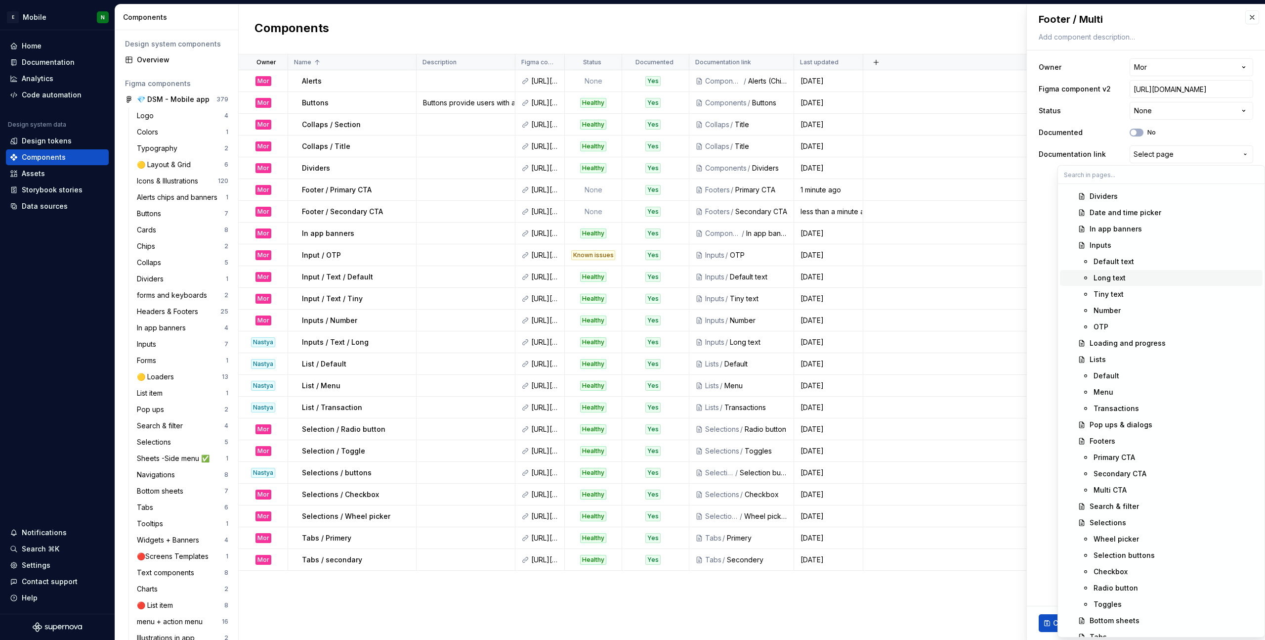
scroll to position [365, 0]
click at [854, 450] on div "Multi CTA" at bounding box center [1110, 482] width 33 height 10
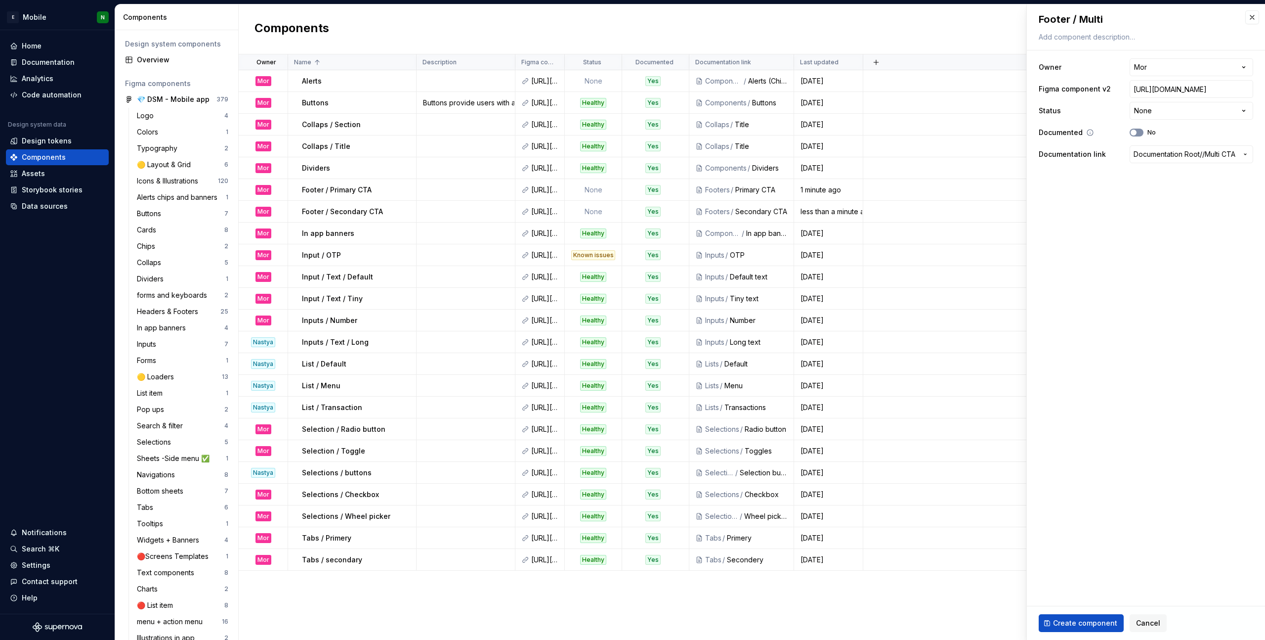
click at [854, 131] on button "No" at bounding box center [1137, 133] width 14 height 8
click at [854, 450] on span "Create component" at bounding box center [1085, 623] width 64 height 10
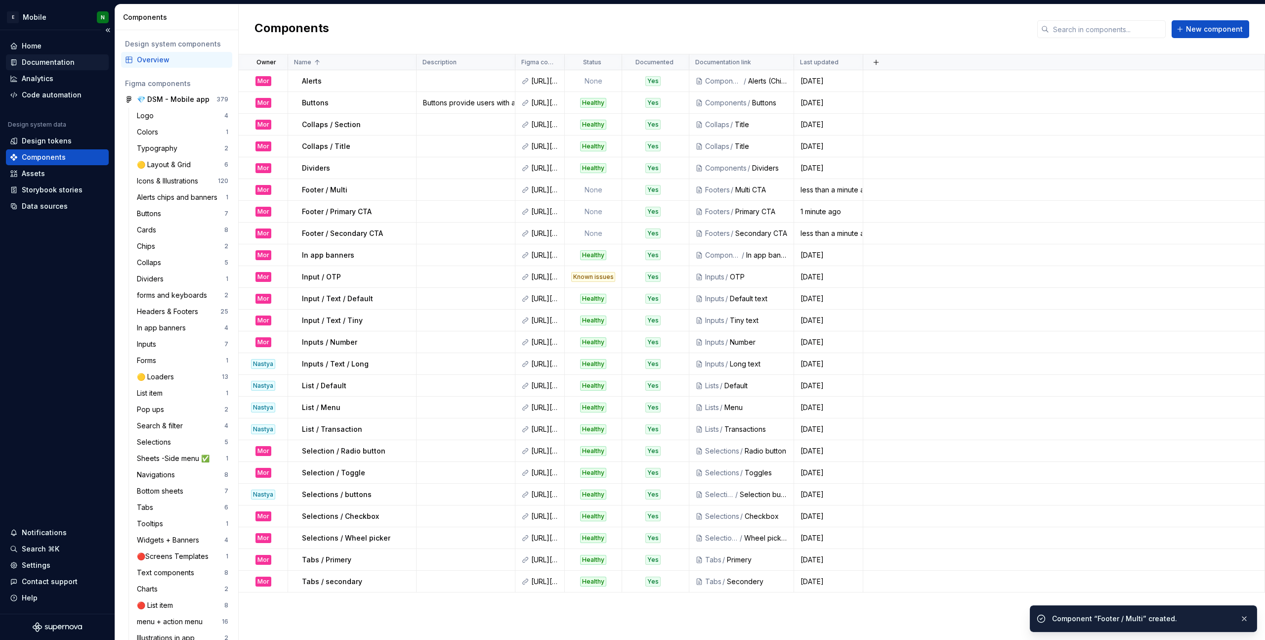
click at [45, 60] on div "Documentation" at bounding box center [48, 62] width 53 height 10
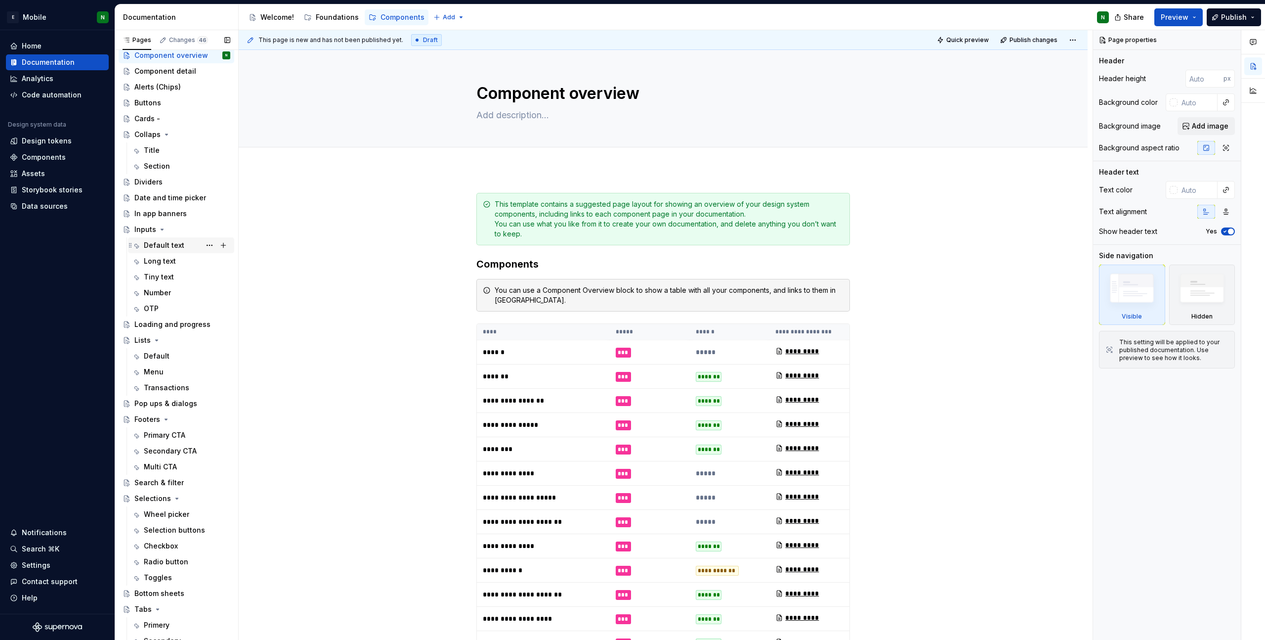
scroll to position [94, 0]
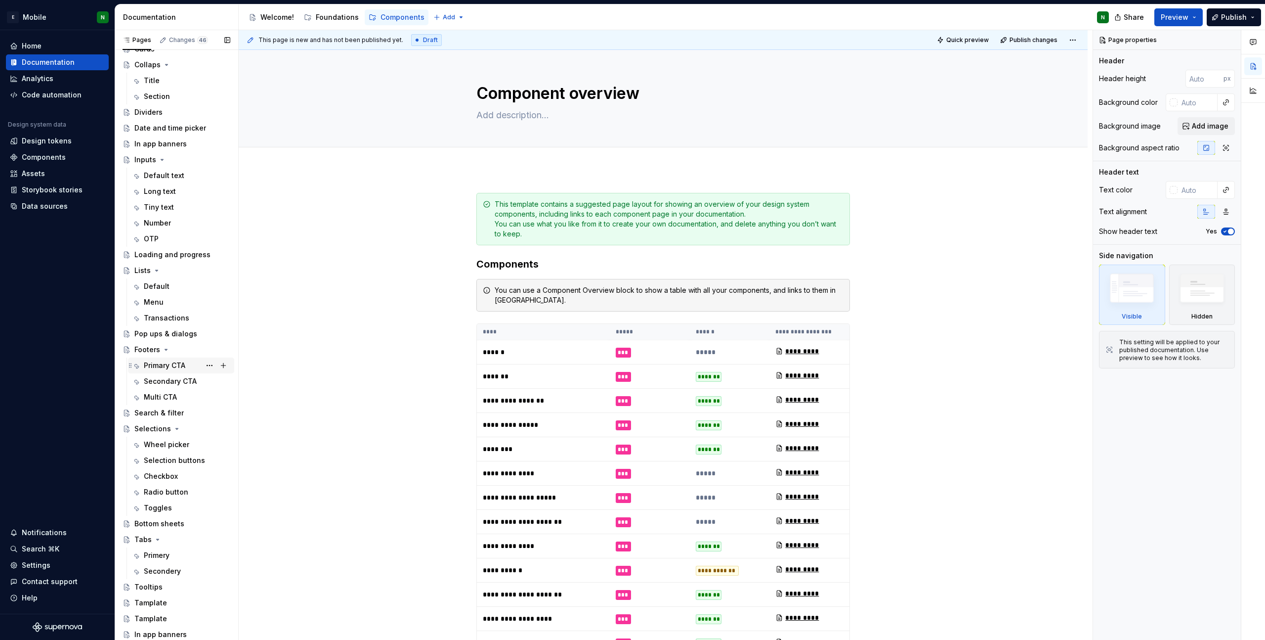
click at [166, 368] on div "Primary CTA" at bounding box center [165, 365] width 42 height 10
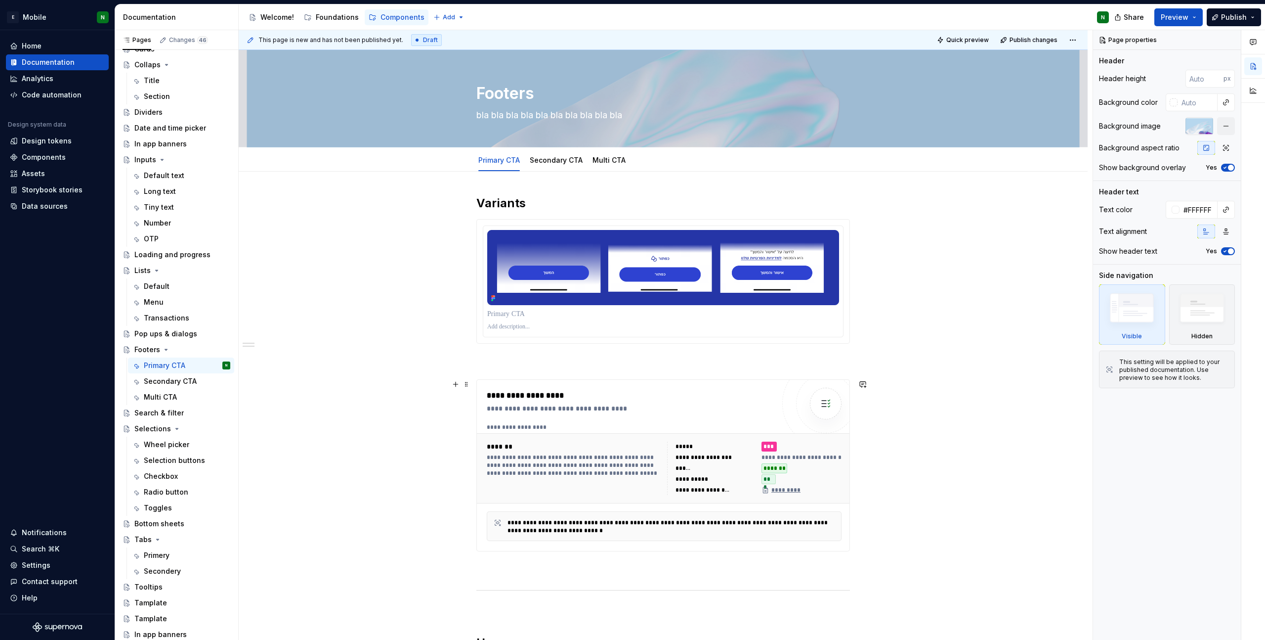
scroll to position [27, 0]
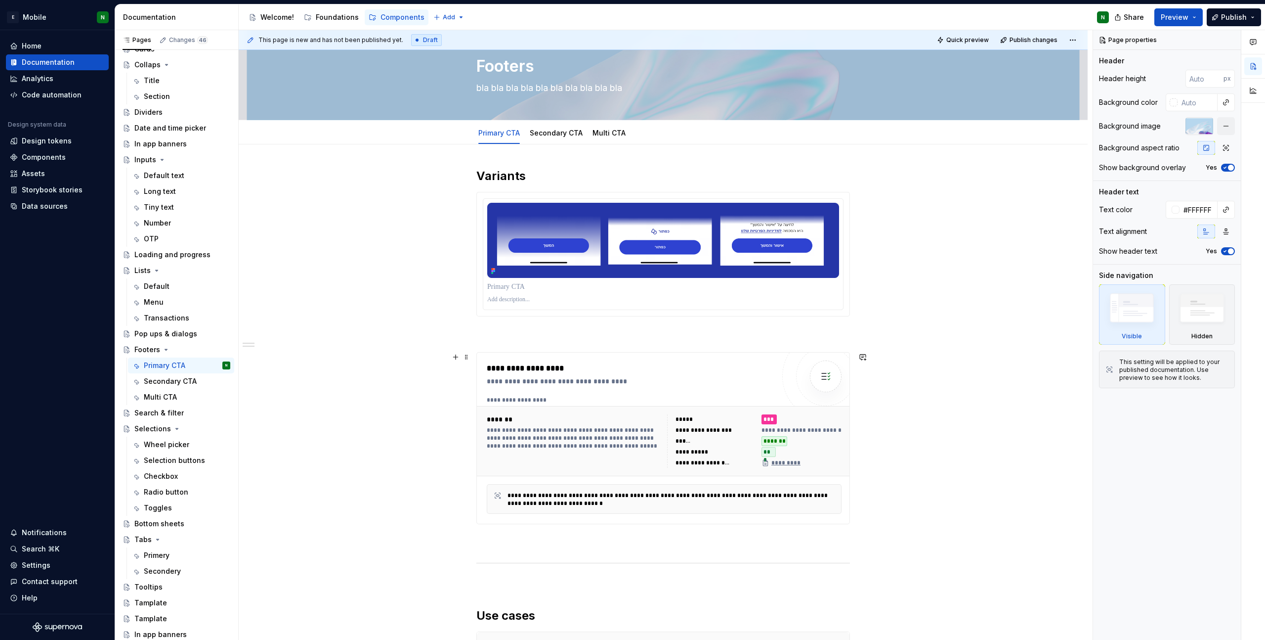
click at [614, 371] on div "**********" at bounding box center [631, 368] width 288 height 12
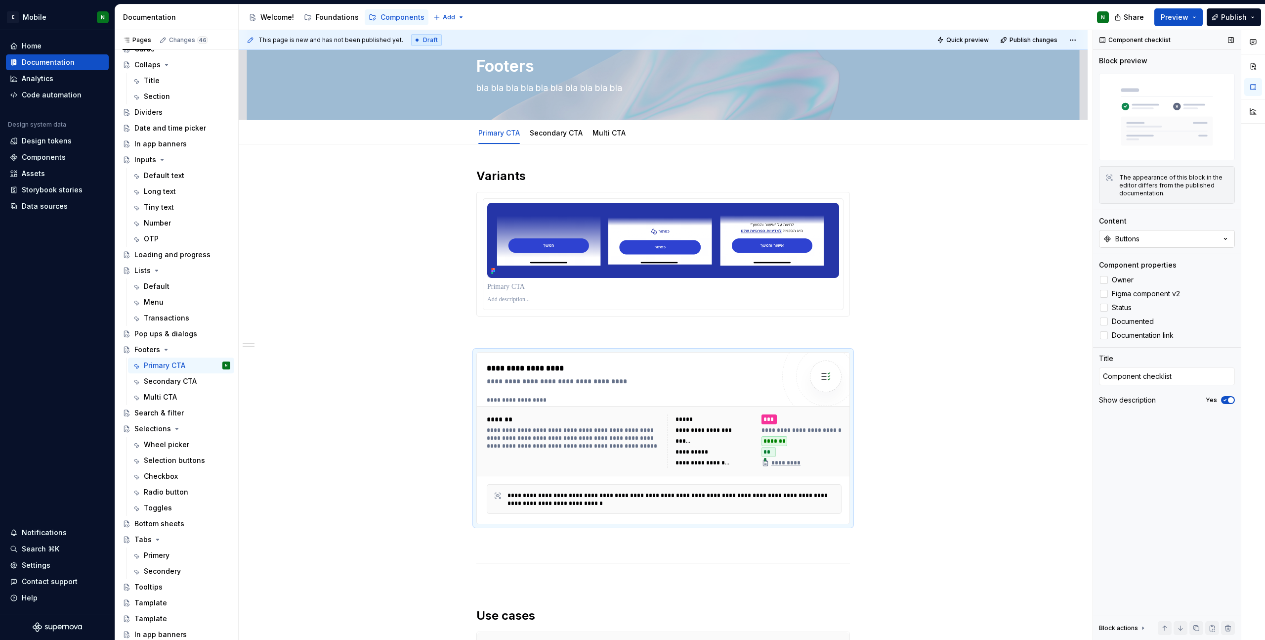
click at [854, 243] on button "Buttons" at bounding box center [1167, 239] width 136 height 18
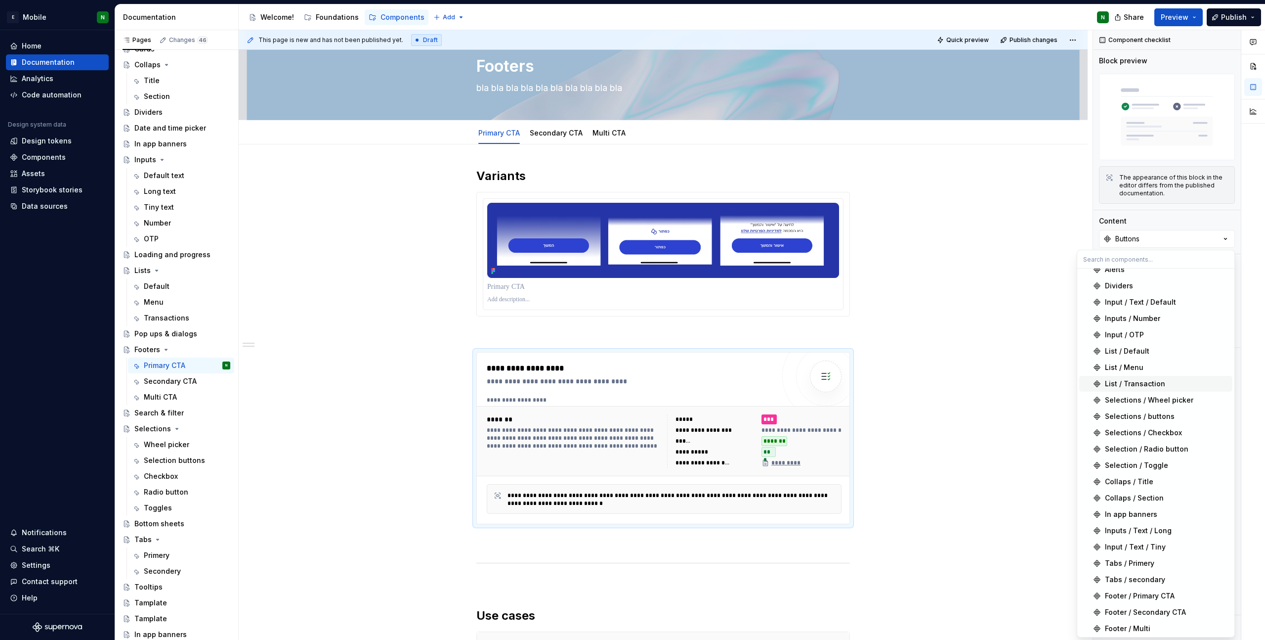
scroll to position [27, 0]
click at [854, 450] on div "Footer / Primary CTA" at bounding box center [1140, 594] width 70 height 10
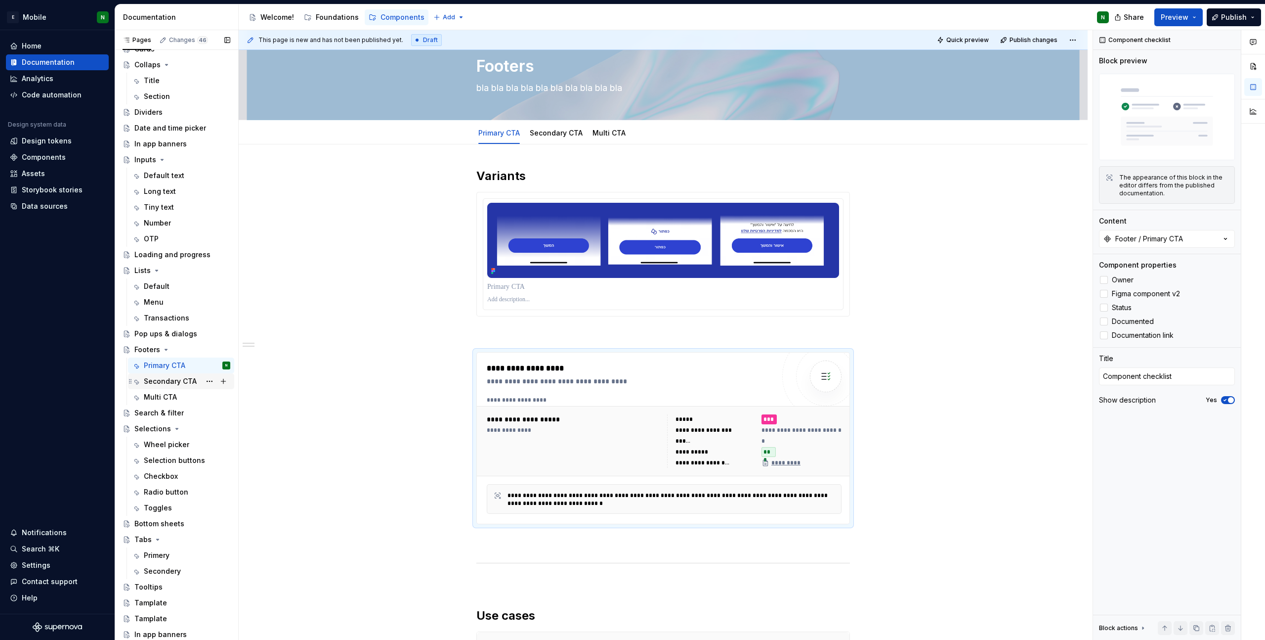
click at [164, 381] on div "Secondary CTA" at bounding box center [170, 381] width 53 height 10
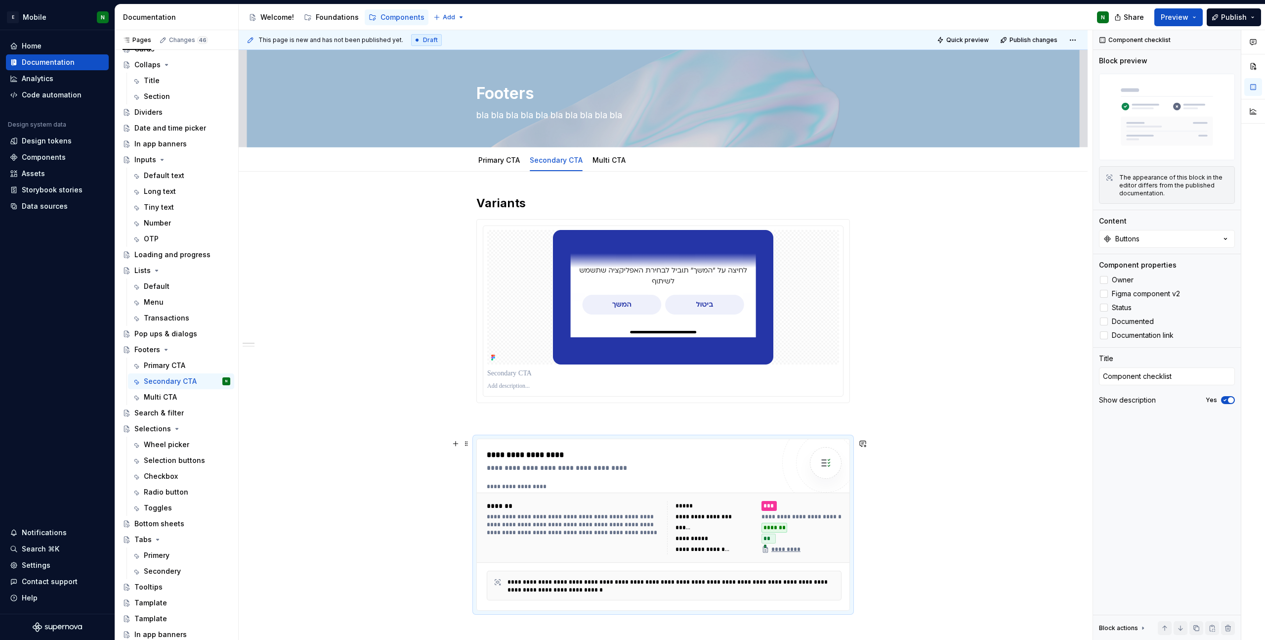
click at [653, 450] on div "**********" at bounding box center [631, 468] width 288 height 10
click at [854, 236] on button "Buttons" at bounding box center [1167, 239] width 136 height 18
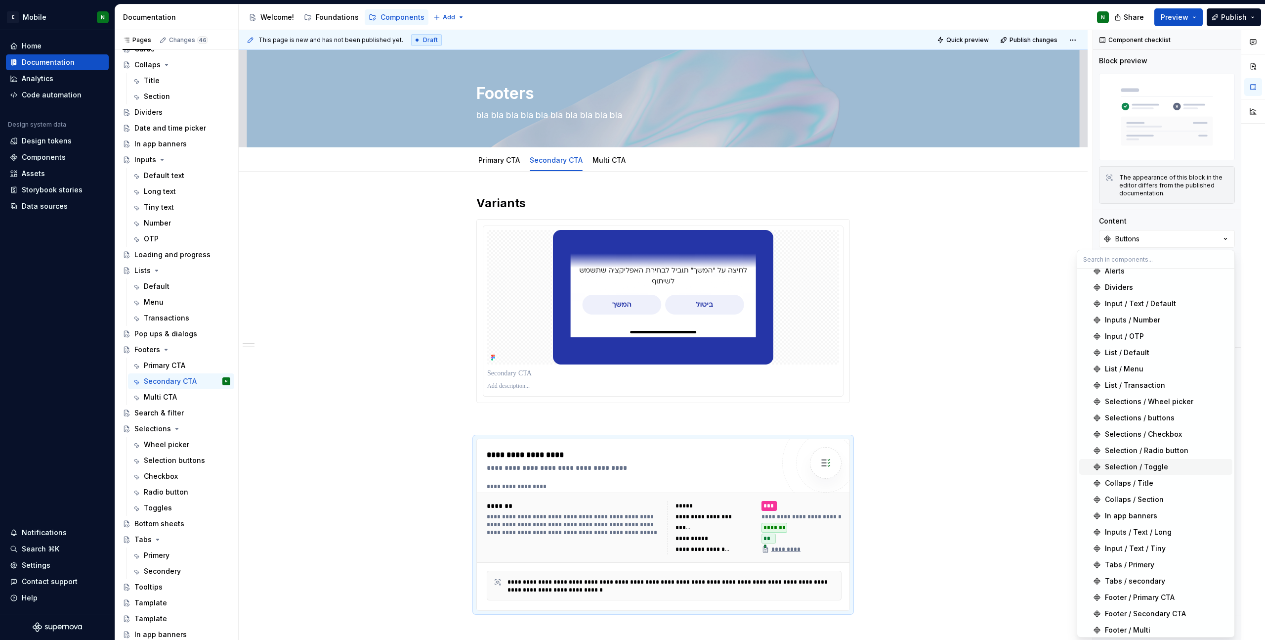
scroll to position [27, 0]
click at [854, 450] on div "Footer / Secondary CTA" at bounding box center [1145, 611] width 81 height 10
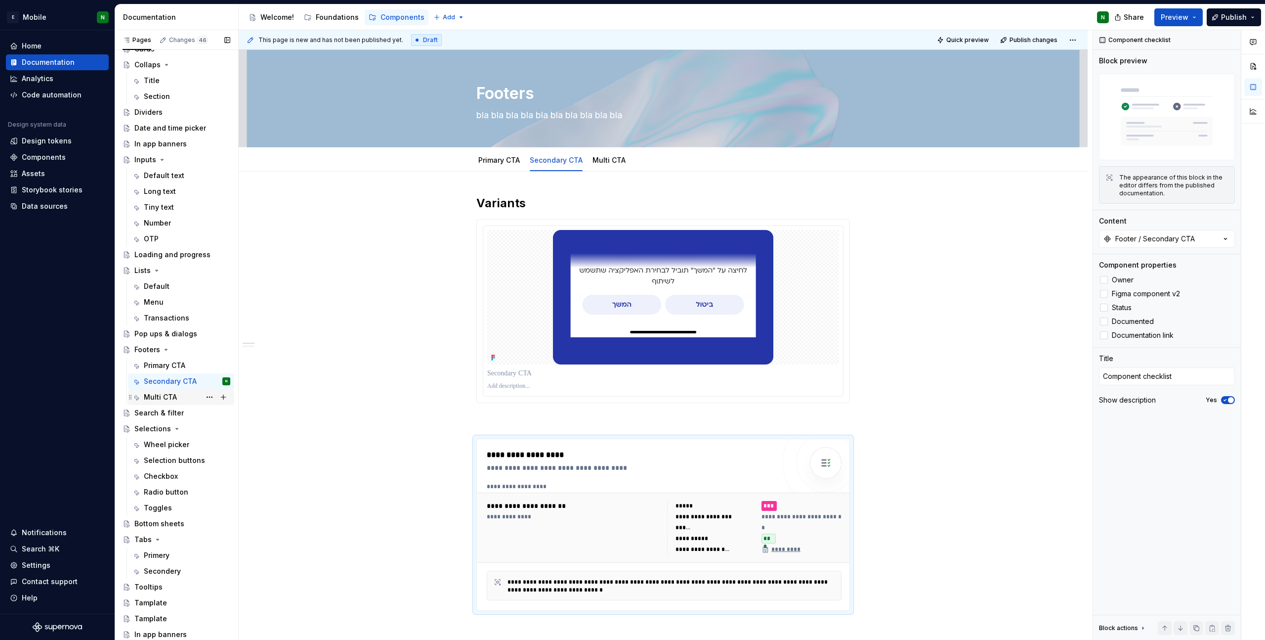
click at [164, 398] on div "Multi CTA" at bounding box center [160, 397] width 33 height 10
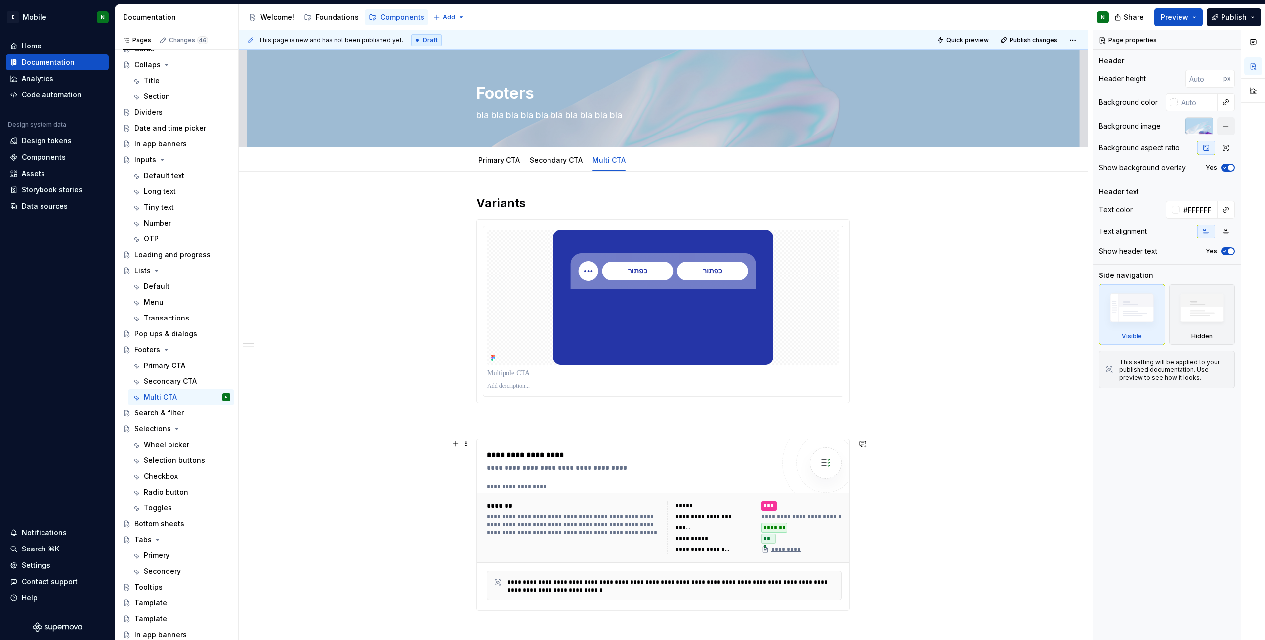
click at [645, 450] on div "**********" at bounding box center [631, 468] width 288 height 10
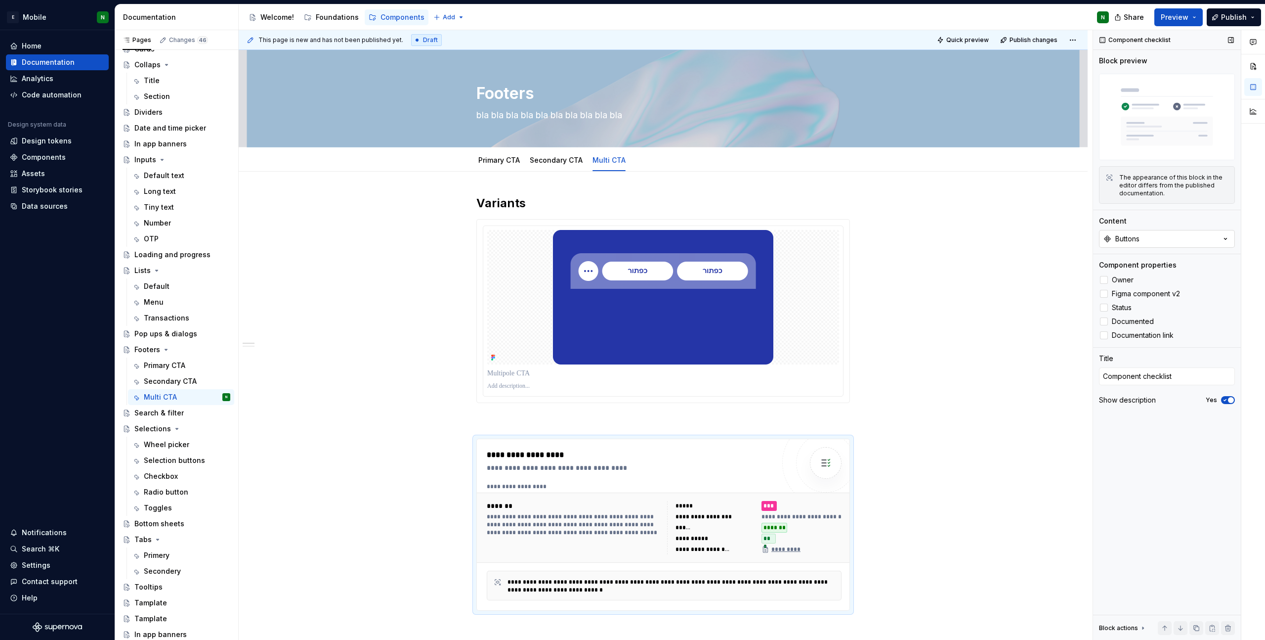
click at [854, 244] on button "Buttons" at bounding box center [1167, 239] width 136 height 18
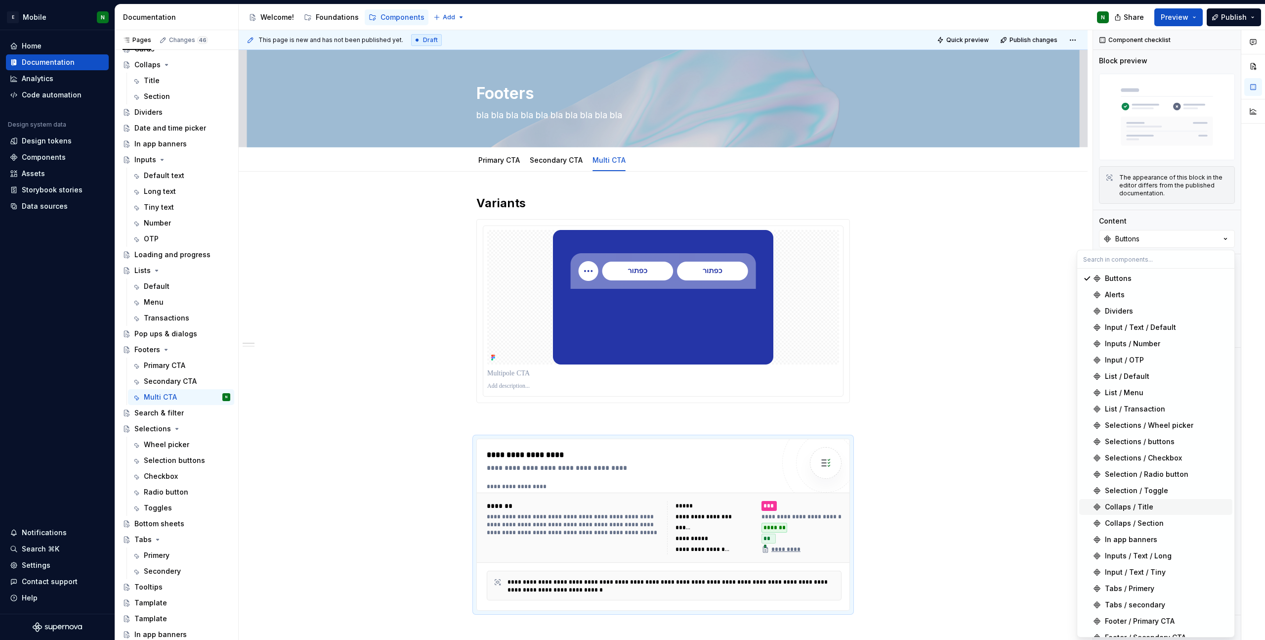
scroll to position [27, 0]
click at [854, 450] on div "Footer / Multi" at bounding box center [1127, 627] width 45 height 10
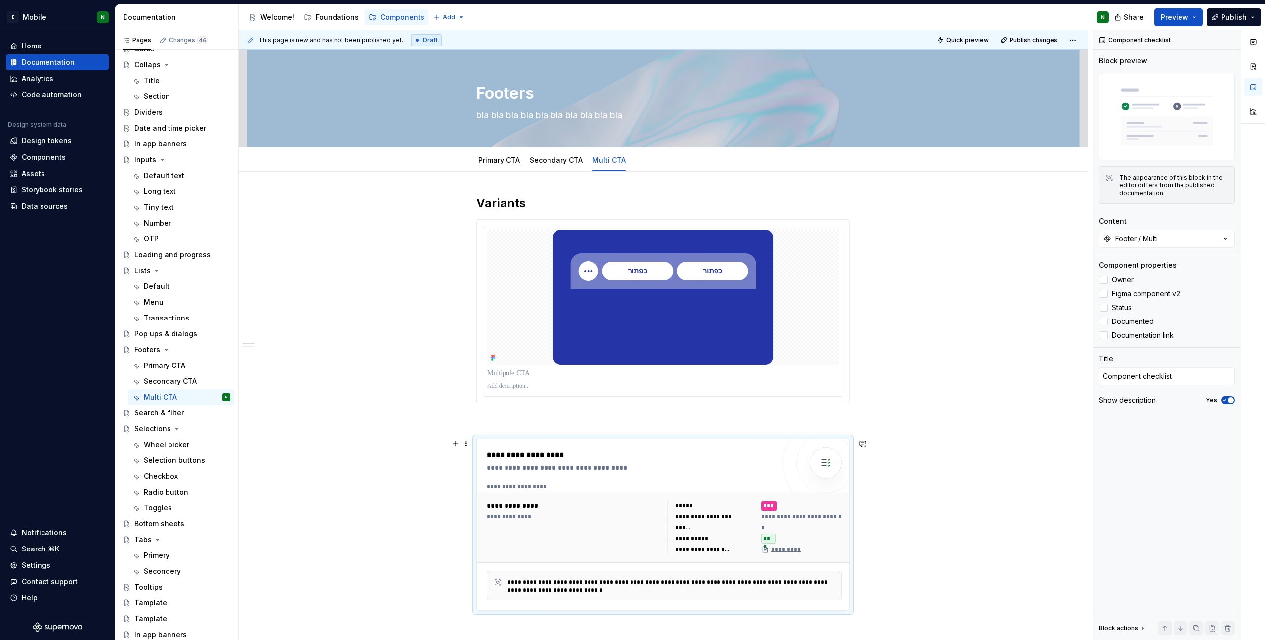
click at [854, 450] on div "**********" at bounding box center [663, 614] width 849 height 884
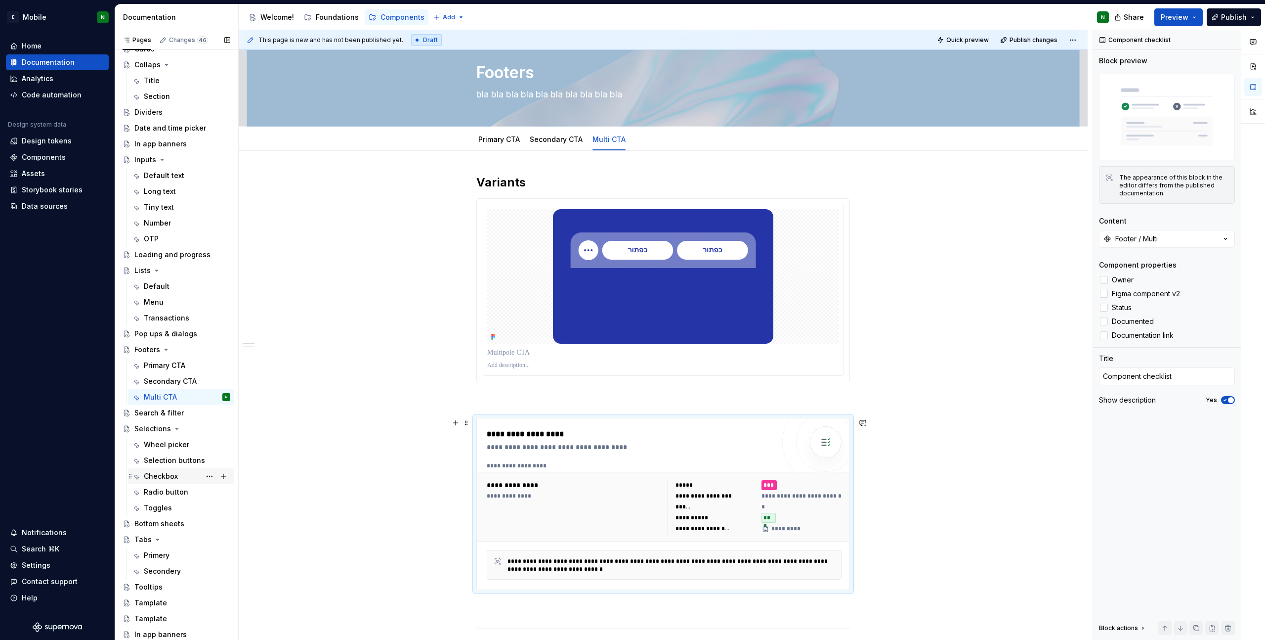
scroll to position [31, 0]
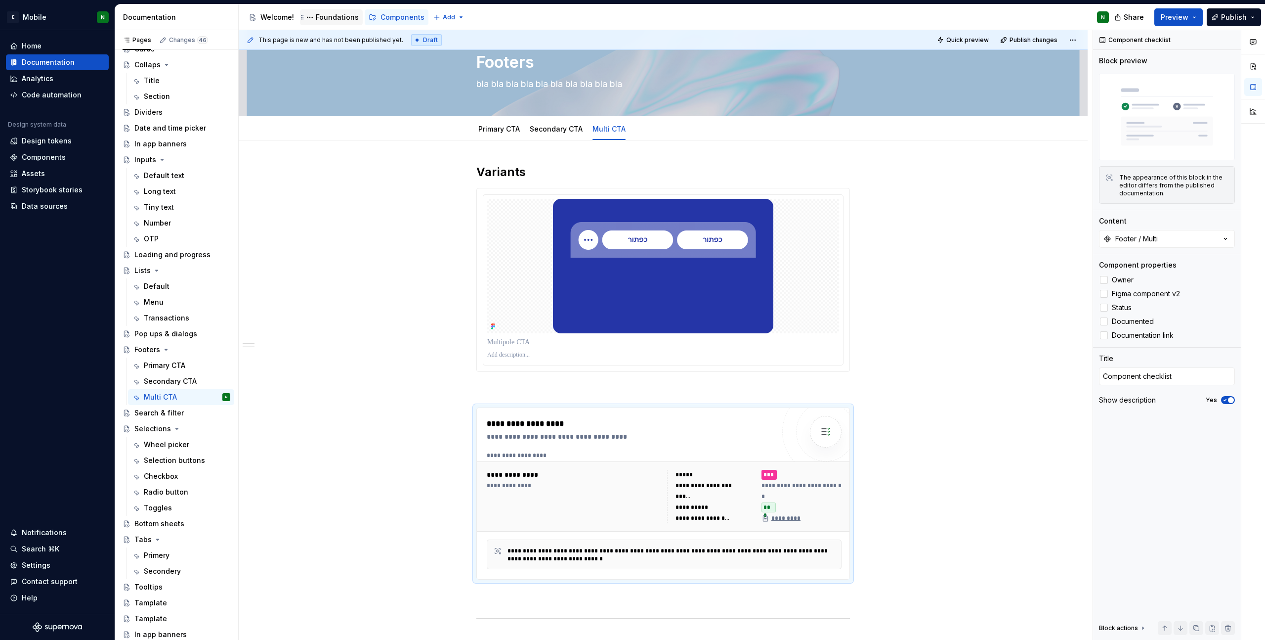
click at [330, 15] on div "Foundations" at bounding box center [337, 17] width 43 height 10
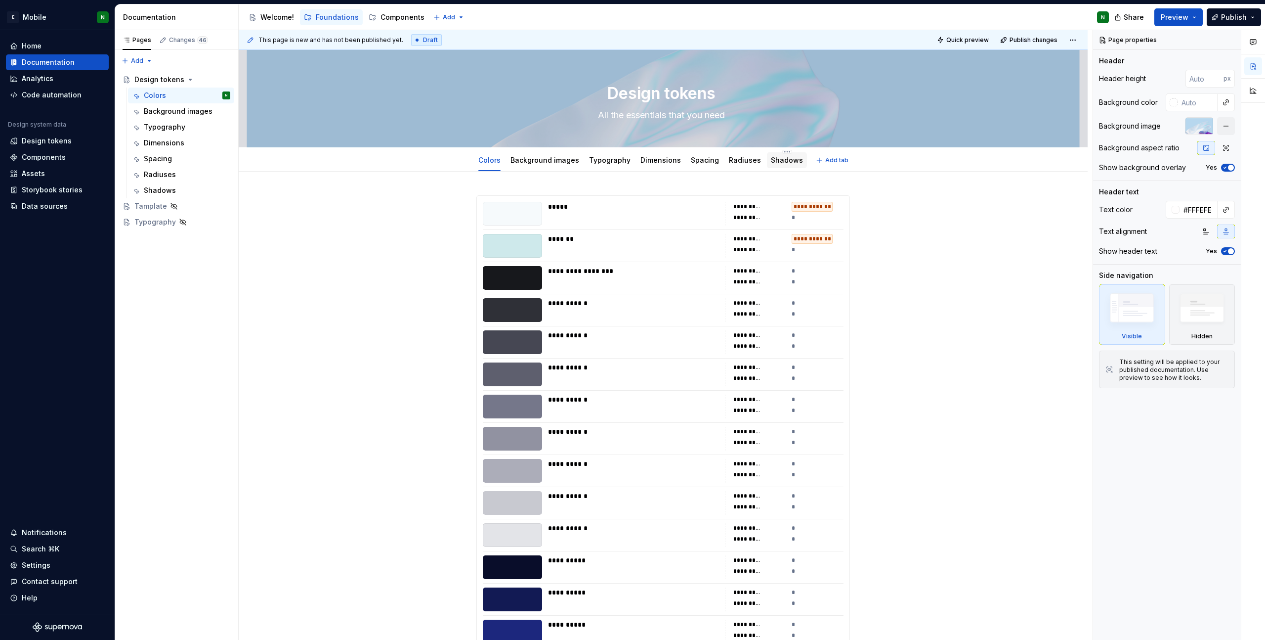
click at [767, 167] on div "Shadows" at bounding box center [787, 160] width 40 height 16
click at [770, 167] on div "Shadows" at bounding box center [787, 160] width 40 height 16
click at [771, 159] on link "Shadows" at bounding box center [787, 160] width 32 height 8
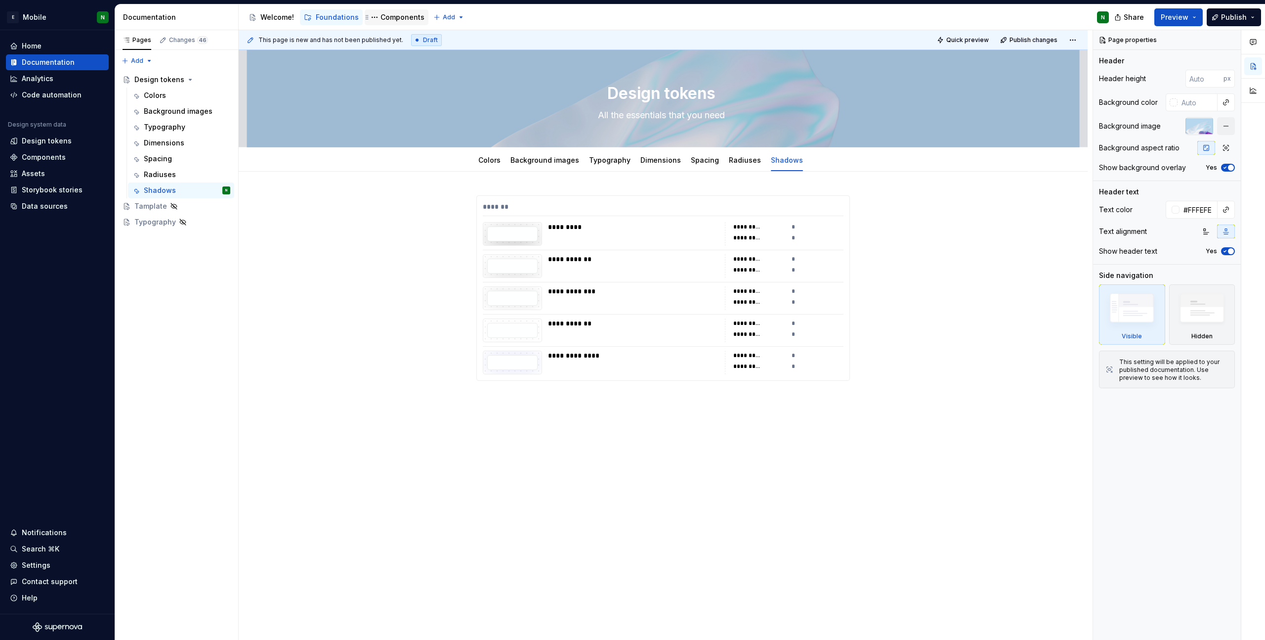
click at [392, 21] on div "Components" at bounding box center [403, 17] width 44 height 10
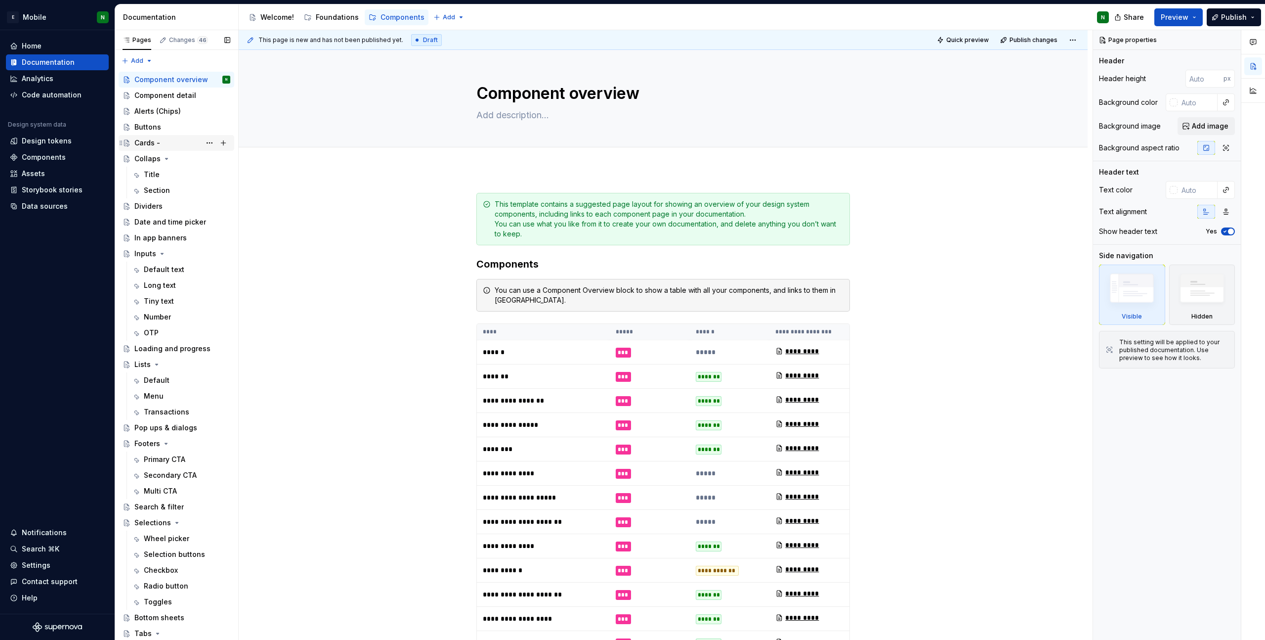
click at [144, 141] on div "Cards -" at bounding box center [147, 143] width 26 height 10
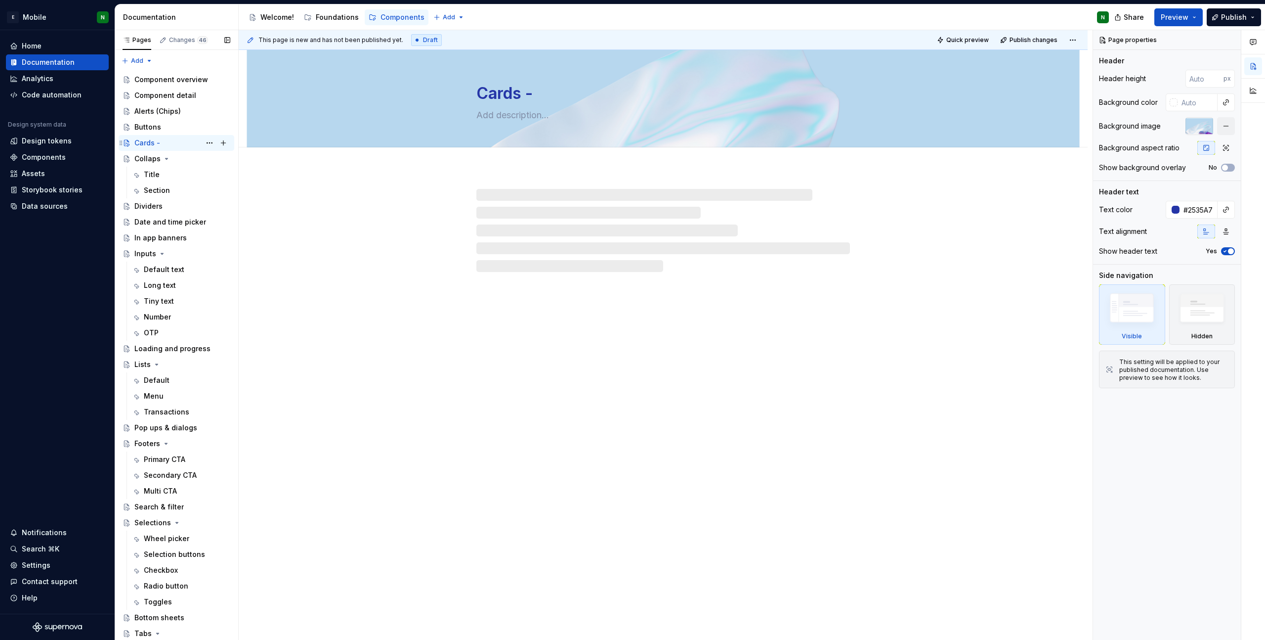
click at [142, 142] on div "Cards -" at bounding box center [147, 143] width 26 height 10
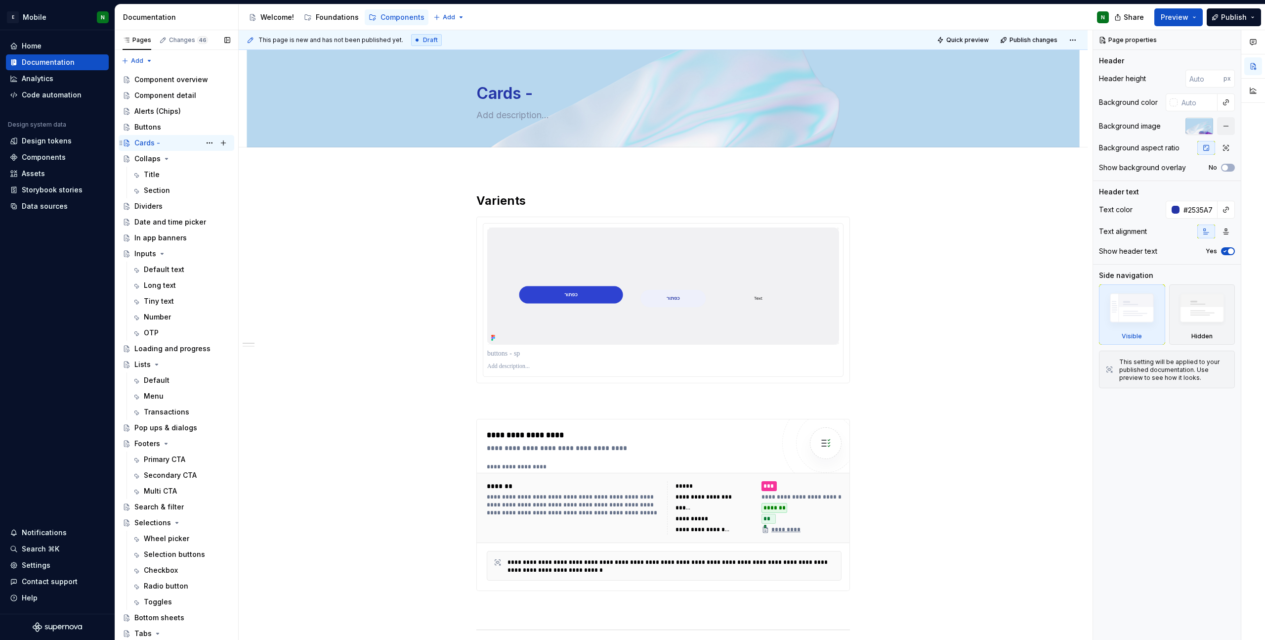
click at [142, 142] on div "Cards -" at bounding box center [147, 143] width 26 height 10
click at [525, 98] on textarea "Cards -" at bounding box center [662, 94] width 374 height 24
drag, startPoint x: 521, startPoint y: 96, endPoint x: 533, endPoint y: 95, distance: 12.9
click at [533, 95] on textarea "Cards -" at bounding box center [662, 94] width 374 height 24
click at [533, 95] on textarea "Cards" at bounding box center [662, 94] width 374 height 24
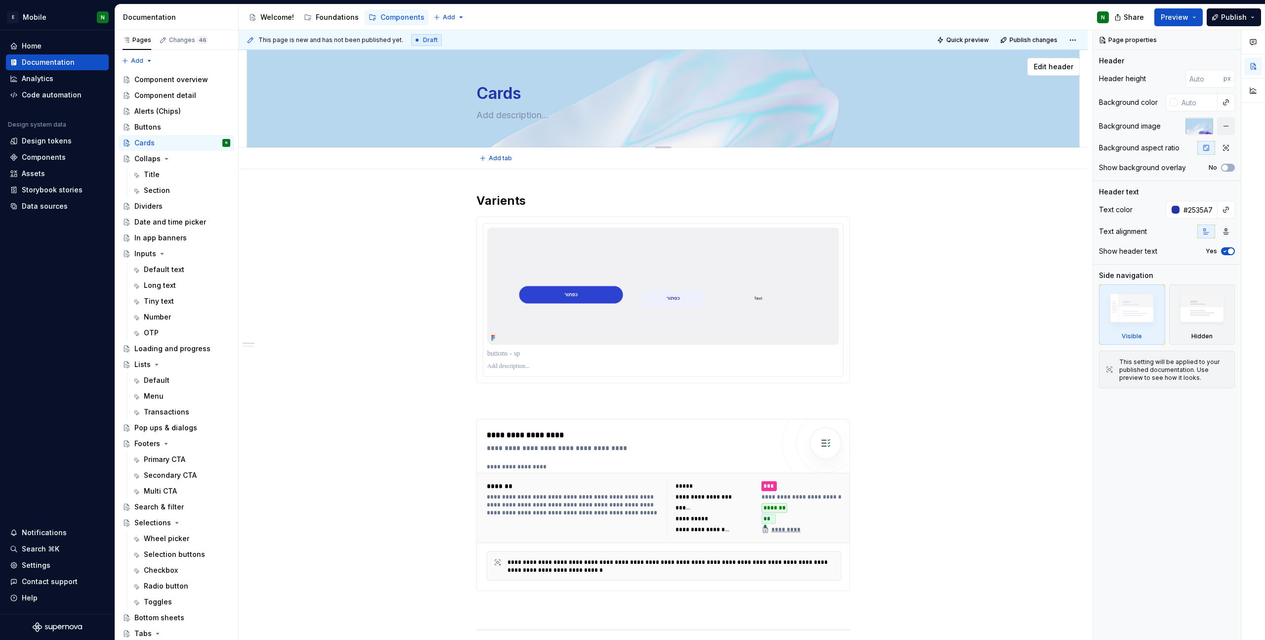
click at [533, 95] on textarea "Cards" at bounding box center [662, 94] width 374 height 24
click at [854, 212] on div at bounding box center [1176, 210] width 8 height 8
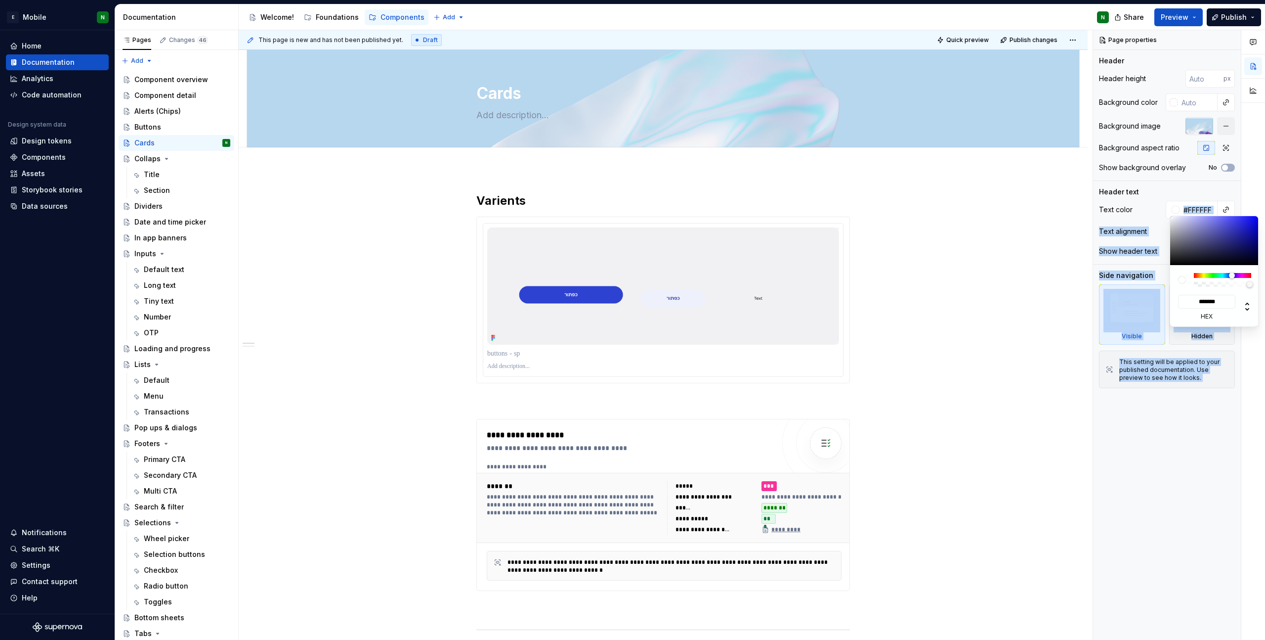
drag, startPoint x: 1198, startPoint y: 237, endPoint x: 1165, endPoint y: 209, distance: 43.5
click at [854, 209] on body "E Mobile N Home Documentation Analytics Code automation Design system data Desi…" at bounding box center [632, 320] width 1265 height 640
click at [854, 209] on div "Comments Open comments No comments yet Select ‘Comment’ from the block context …" at bounding box center [1179, 335] width 172 height 610
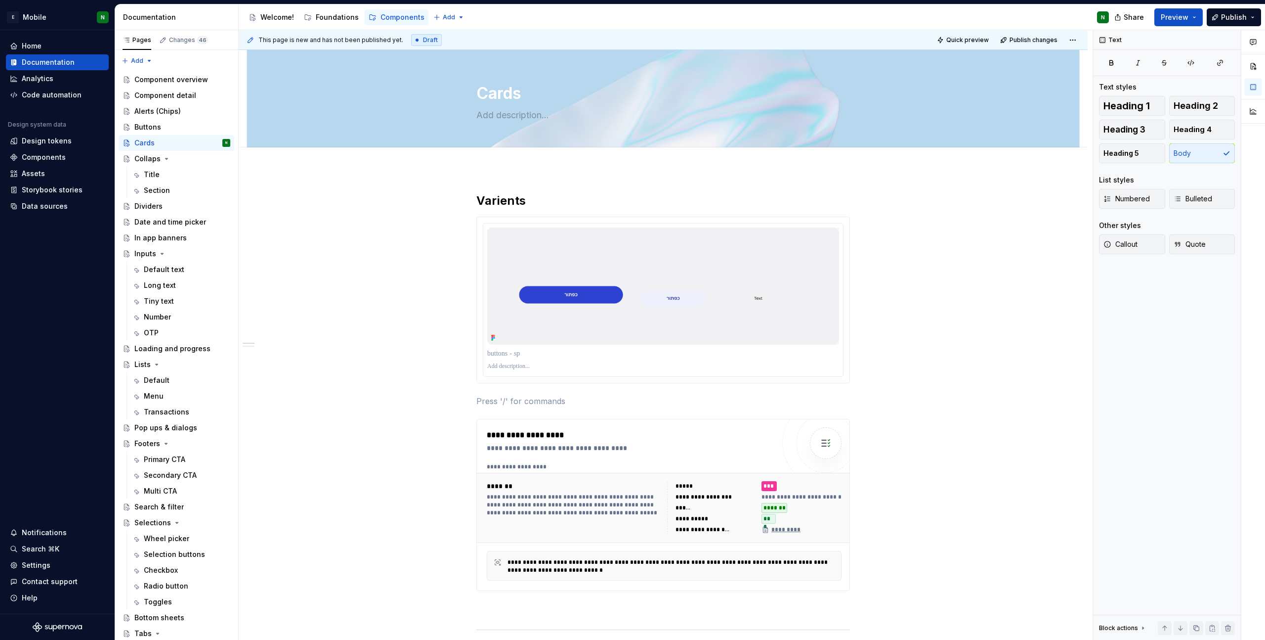
click at [854, 211] on html "E Mobile N Home Documentation Analytics Code automation Design system data Desi…" at bounding box center [632, 320] width 1265 height 640
click at [494, 160] on span "Add tab" at bounding box center [500, 158] width 23 height 8
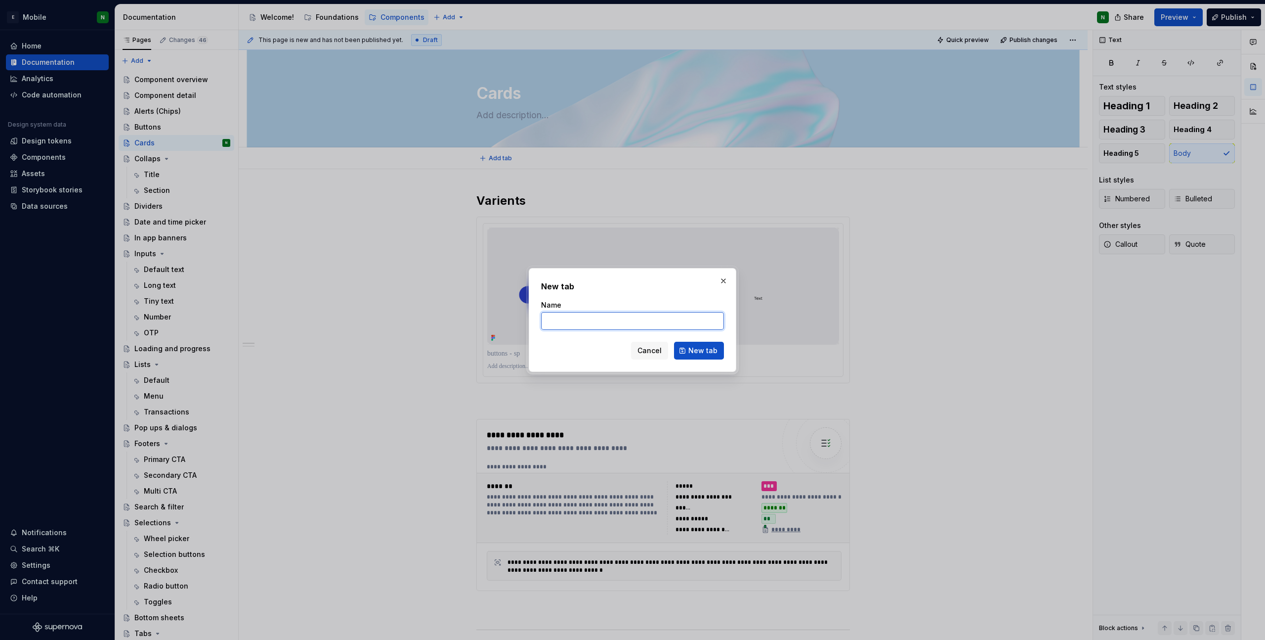
paste input "Lobby card"
click at [705, 350] on span "New tab" at bounding box center [703, 351] width 29 height 10
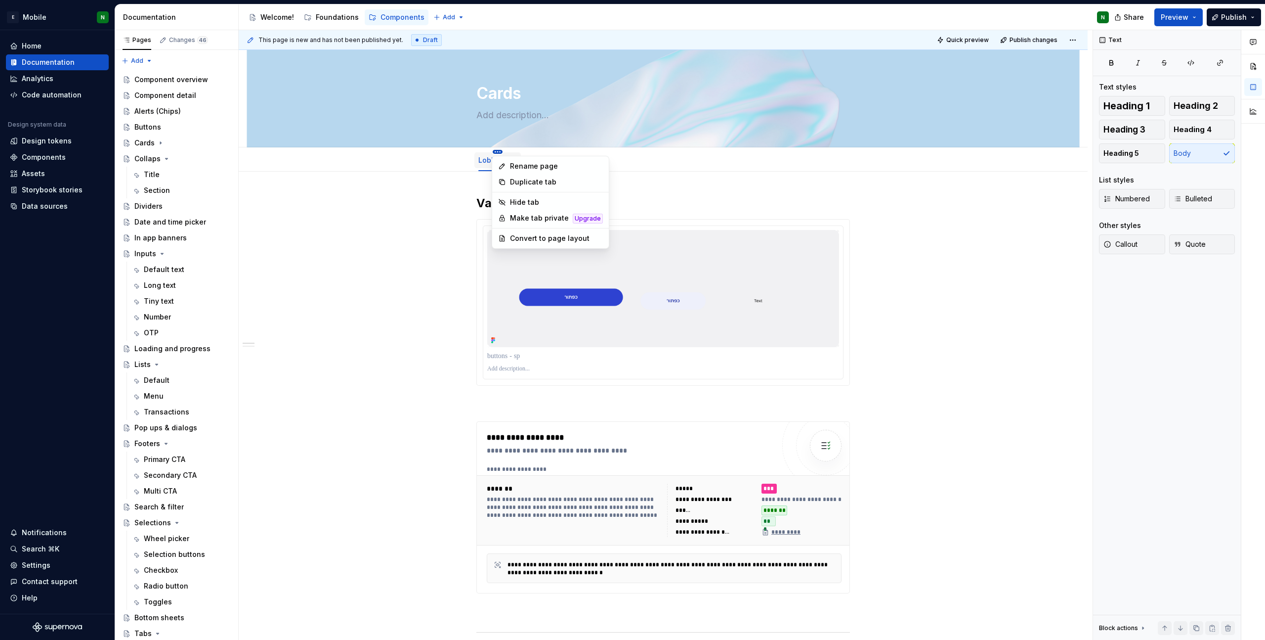
click at [499, 150] on html "E Mobile N Home Documentation Analytics Code automation Design system data Desi…" at bounding box center [632, 320] width 1265 height 640
click at [534, 181] on div "Duplicate tab" at bounding box center [556, 182] width 93 height 10
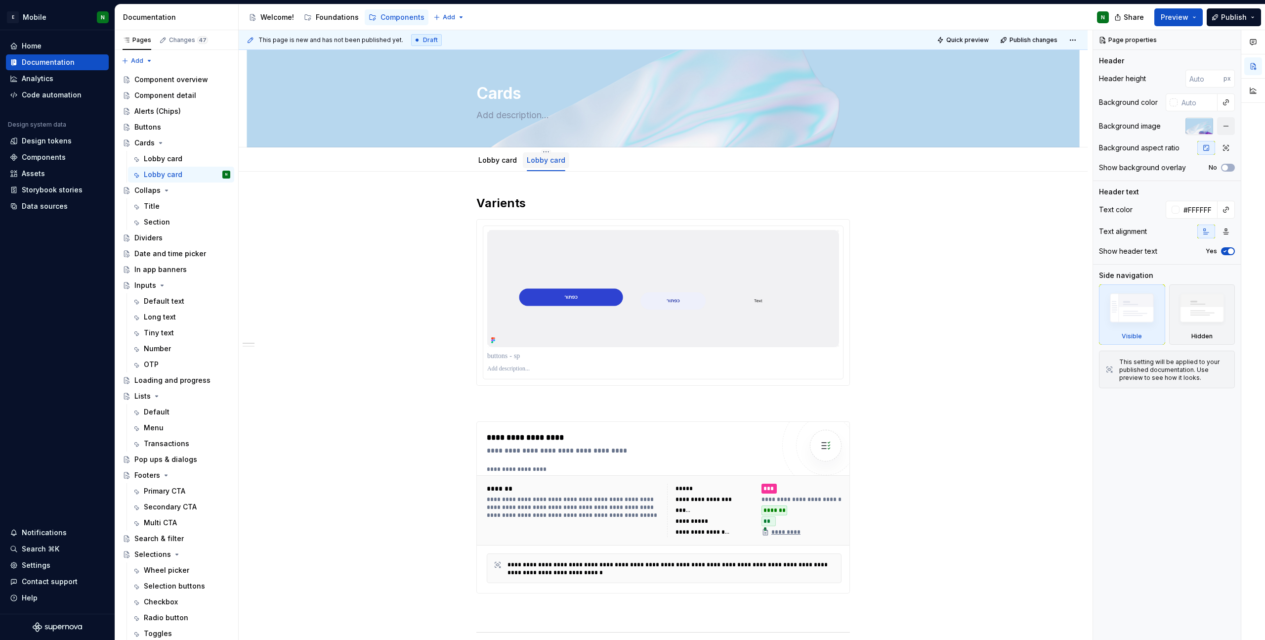
click at [538, 163] on link "Lobby card" at bounding box center [546, 160] width 39 height 8
click at [546, 151] on html "E Mobile N Home Documentation Analytics Code automation Design system data Desi…" at bounding box center [632, 320] width 1265 height 640
click at [585, 183] on div "Duplicate tab" at bounding box center [603, 182] width 93 height 10
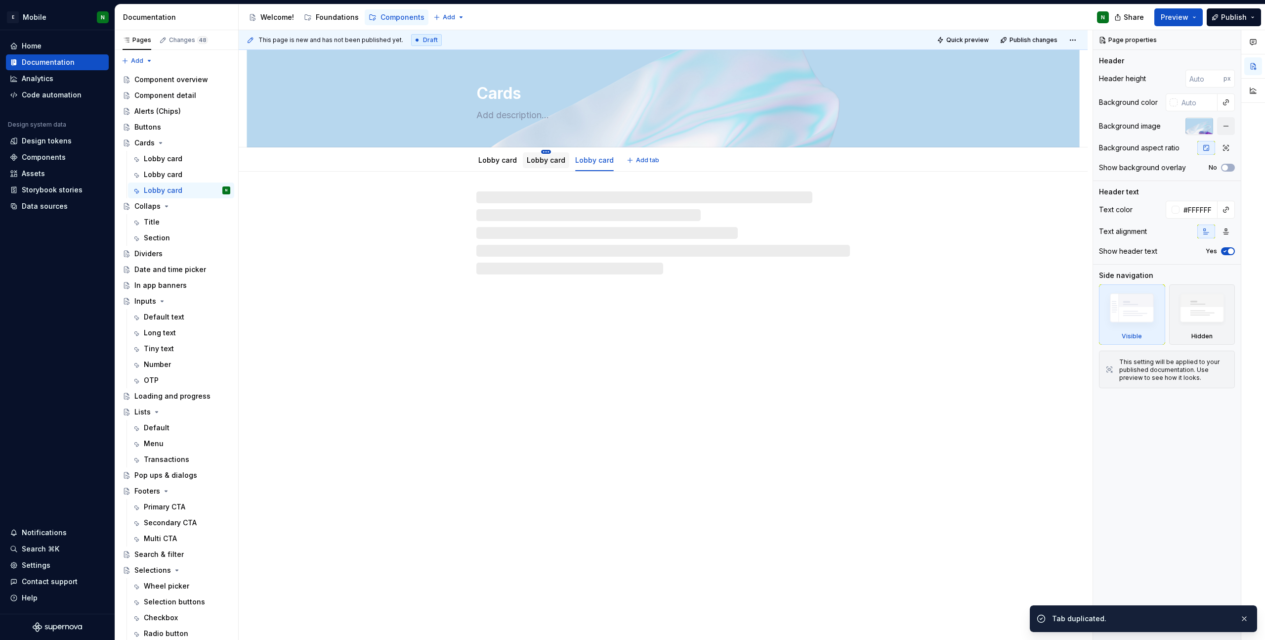
click at [541, 151] on html "E Mobile N Home Documentation Analytics Code automation Design system data Desi…" at bounding box center [632, 320] width 1265 height 640
click at [572, 166] on div "Rename tab" at bounding box center [603, 166] width 93 height 10
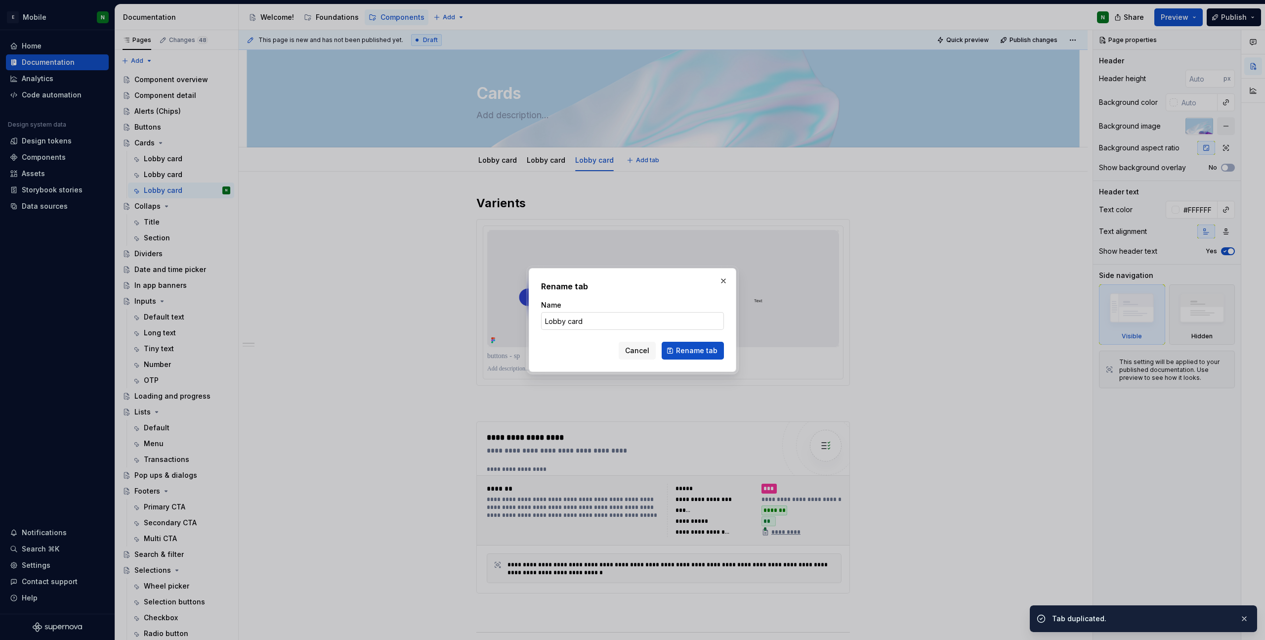
click at [611, 326] on input "Lobby card" at bounding box center [632, 321] width 183 height 18
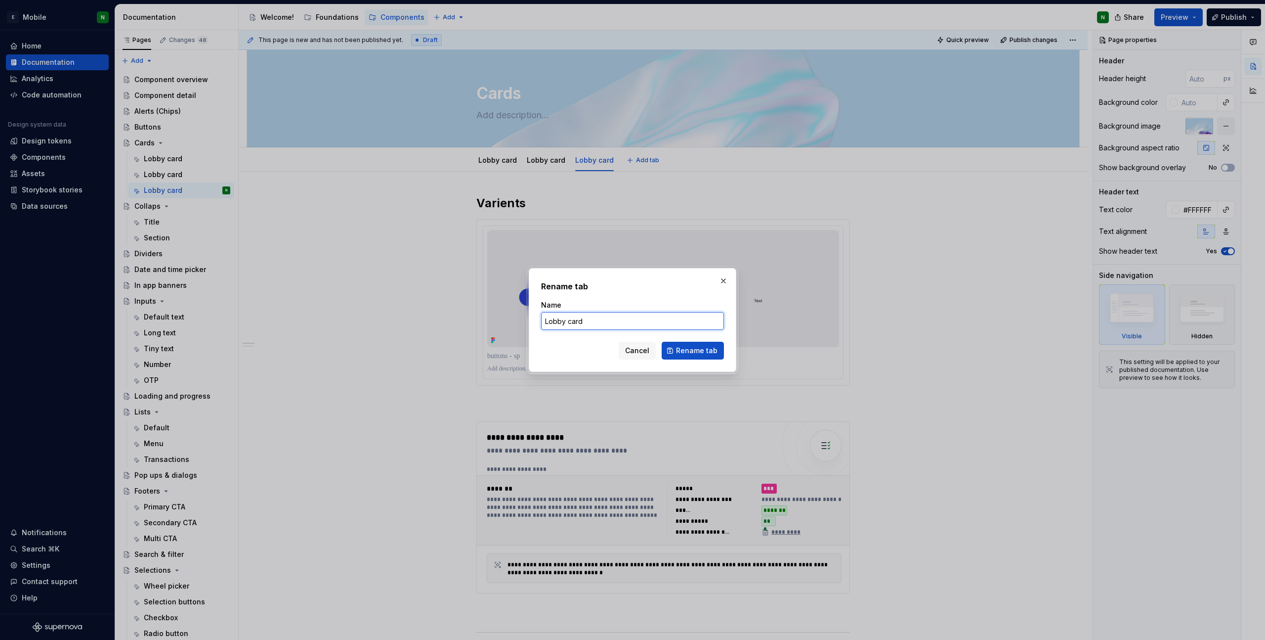
click at [611, 326] on input "Lobby card" at bounding box center [632, 321] width 183 height 18
paste input "Info"
click at [709, 354] on span "Rename tab" at bounding box center [697, 351] width 42 height 10
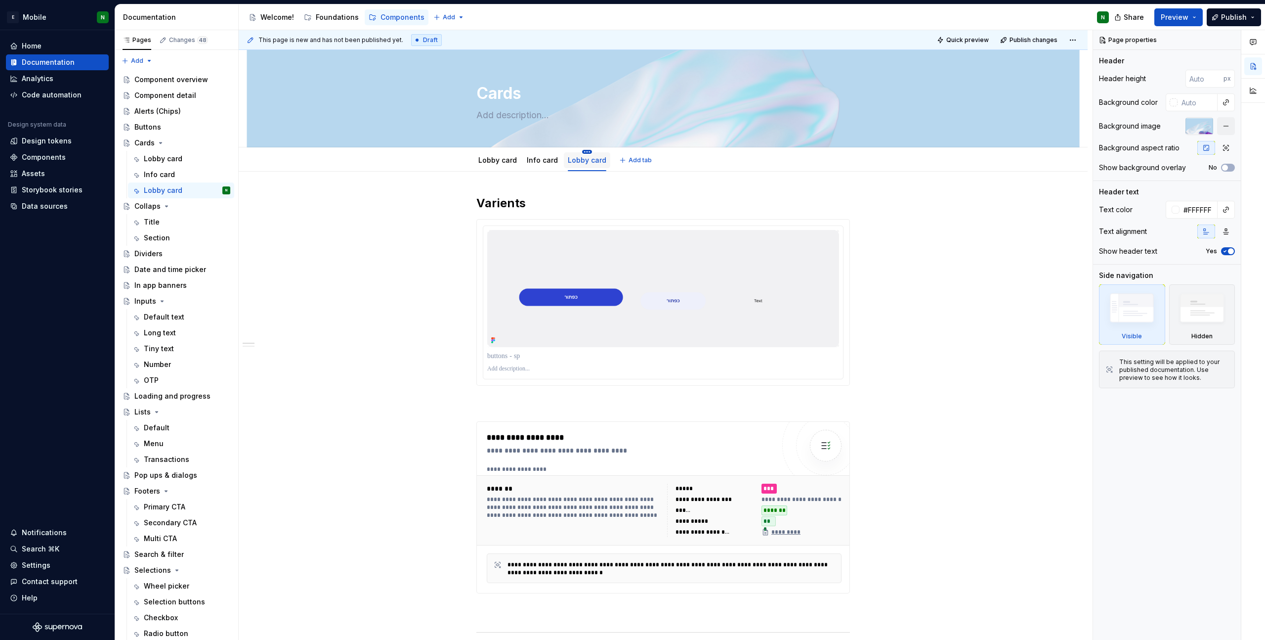
click at [581, 151] on html "E Mobile N Home Documentation Analytics Code automation Design system data Desi…" at bounding box center [632, 320] width 1265 height 640
click at [607, 165] on div "Rename tab" at bounding box center [643, 166] width 93 height 10
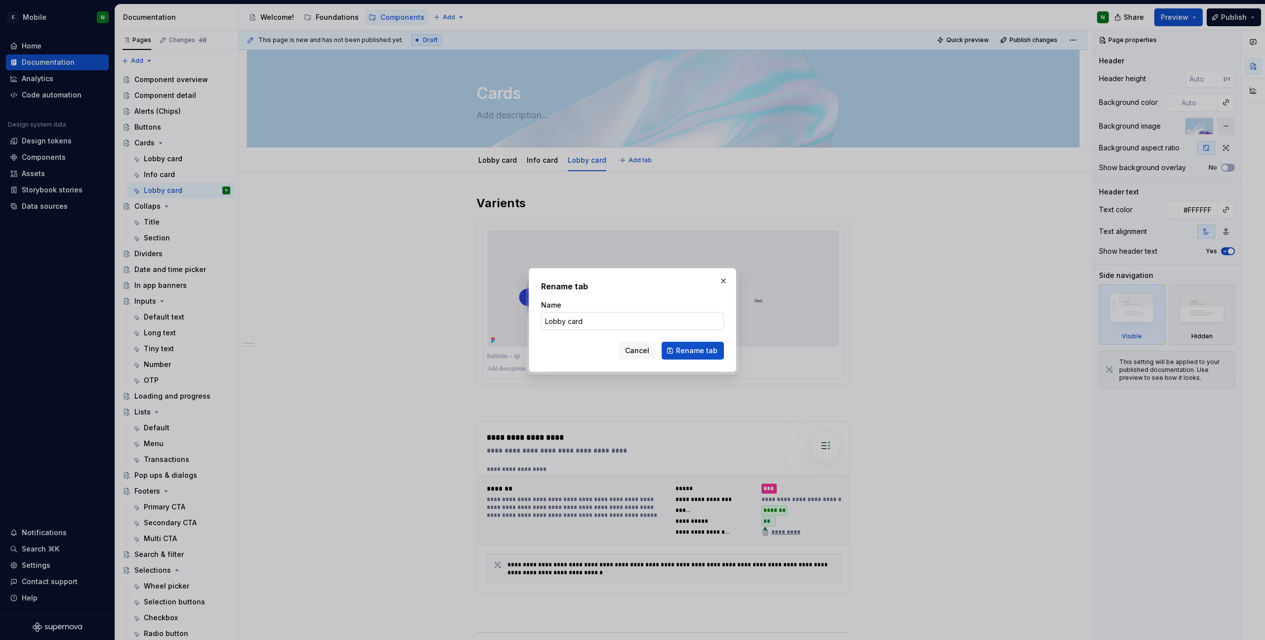
click at [629, 319] on input "Lobby card" at bounding box center [632, 321] width 183 height 18
paste input "offer/interactive"
click at [677, 349] on button "Rename tab" at bounding box center [693, 351] width 62 height 18
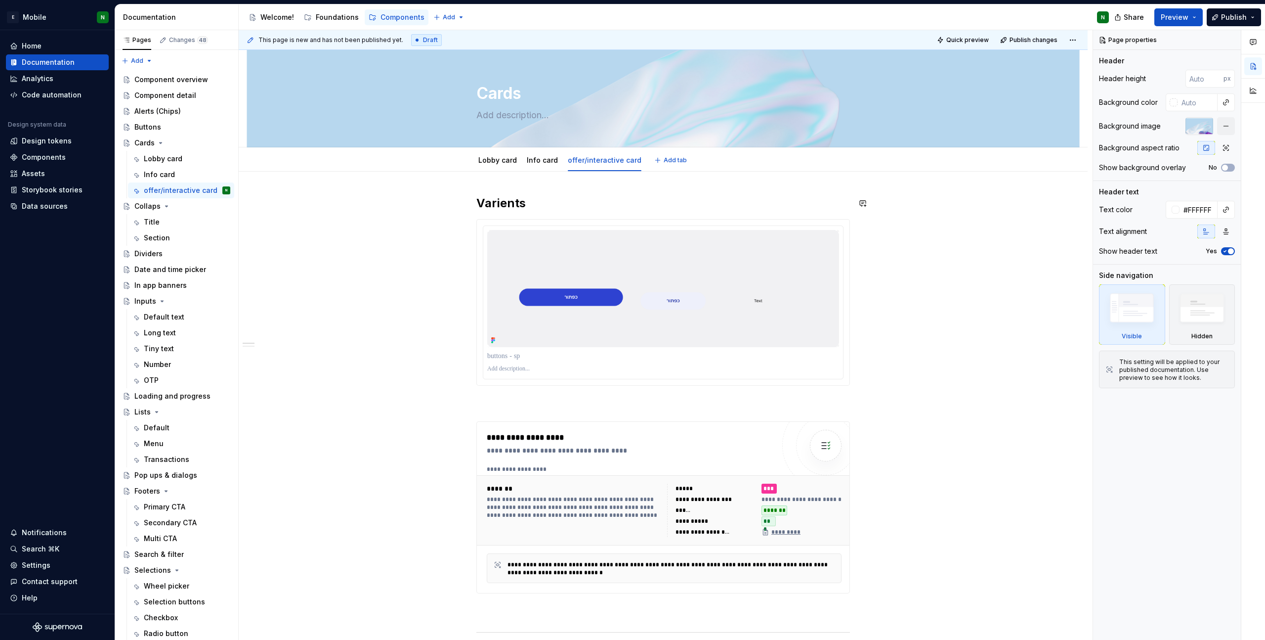
click at [711, 183] on div "**********" at bounding box center [663, 605] width 849 height 867
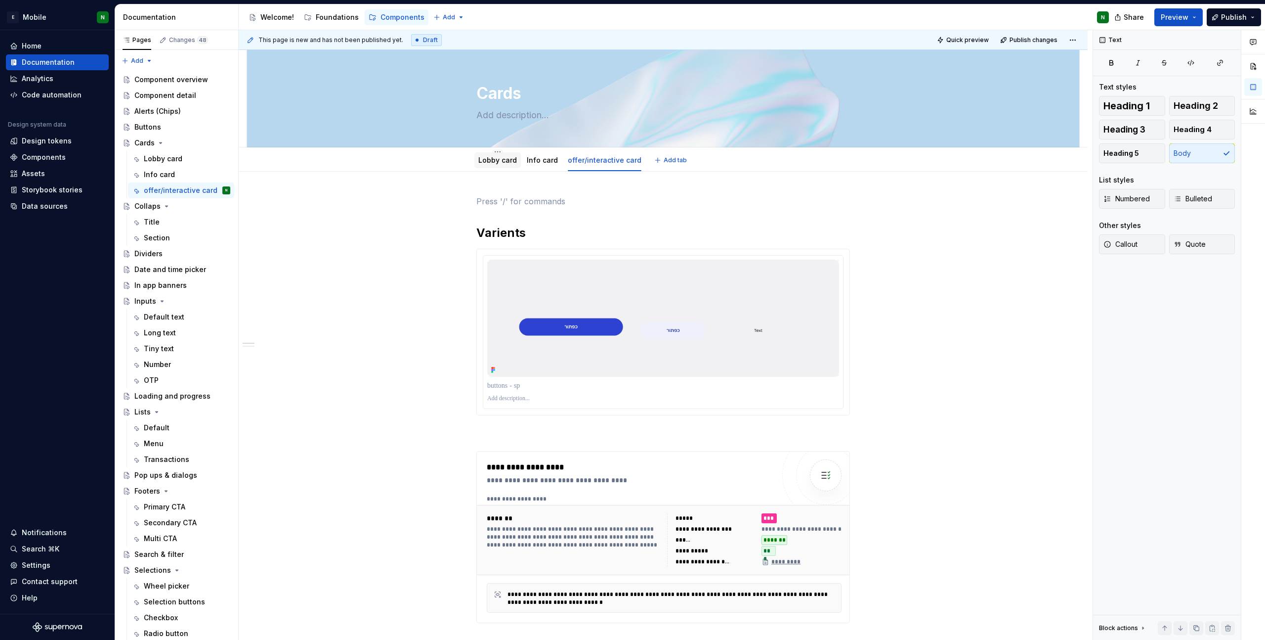
click at [496, 166] on div "Lobby card" at bounding box center [498, 160] width 46 height 16
click at [489, 166] on div "Lobby card" at bounding box center [497, 160] width 39 height 12
click at [484, 160] on link "Lobby card" at bounding box center [497, 160] width 39 height 8
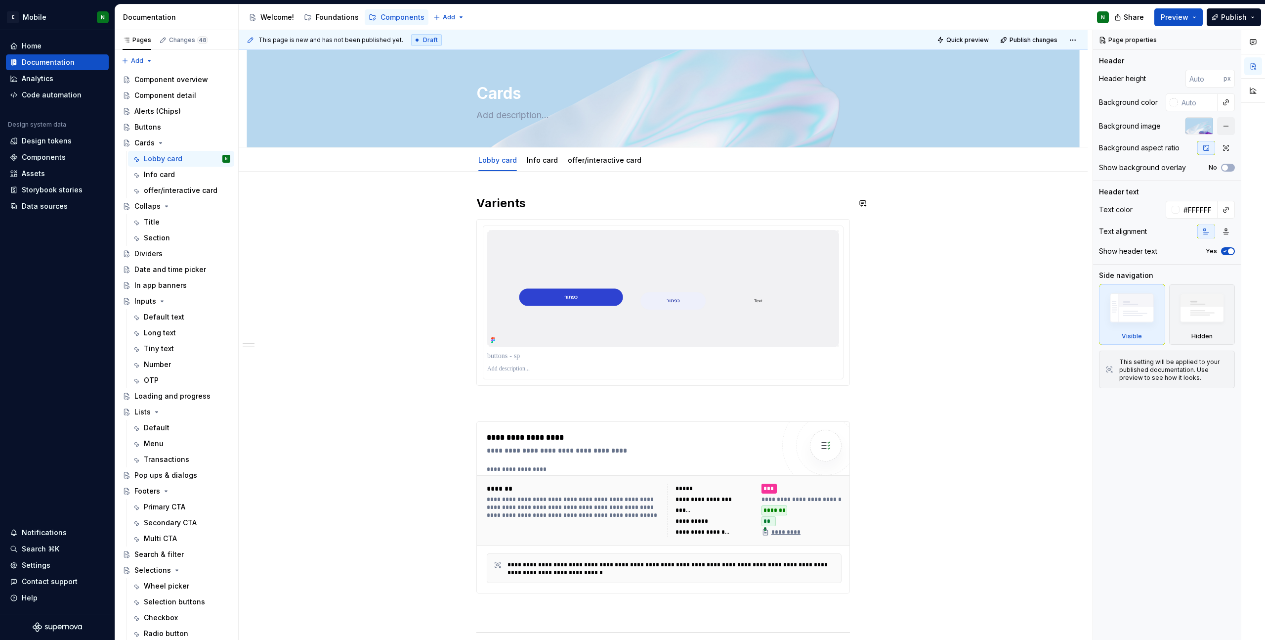
click at [522, 178] on div "**********" at bounding box center [663, 605] width 849 height 867
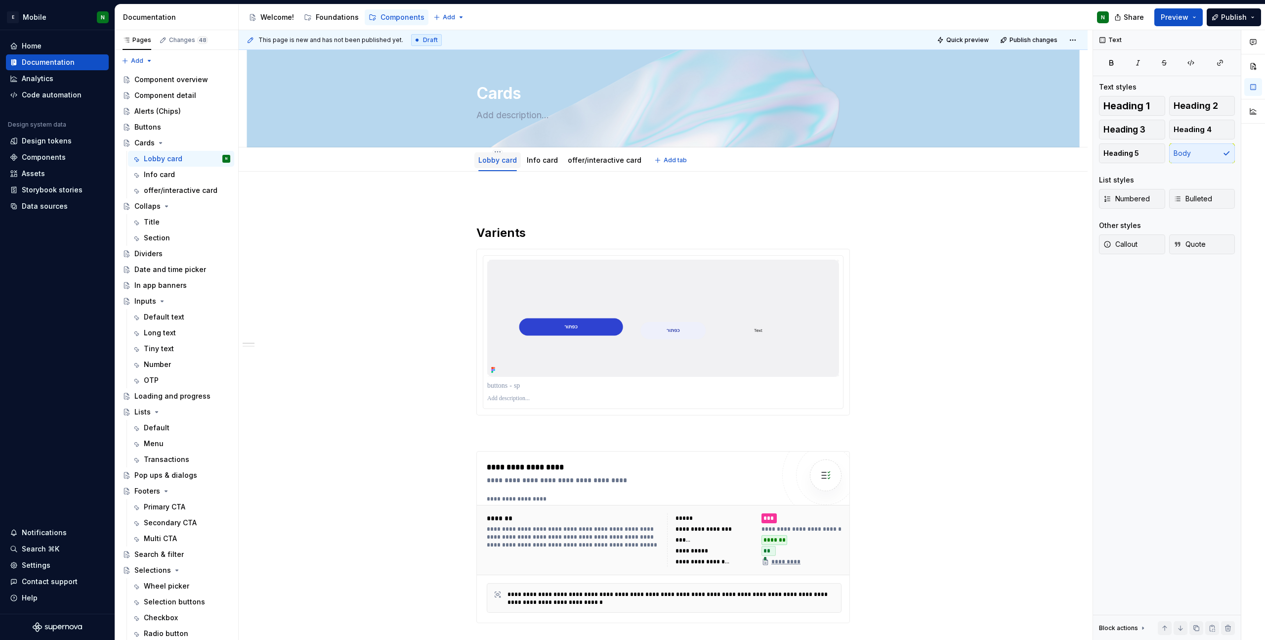
click at [483, 159] on link "Lobby card" at bounding box center [497, 160] width 39 height 8
click at [683, 311] on img at bounding box center [663, 318] width 352 height 117
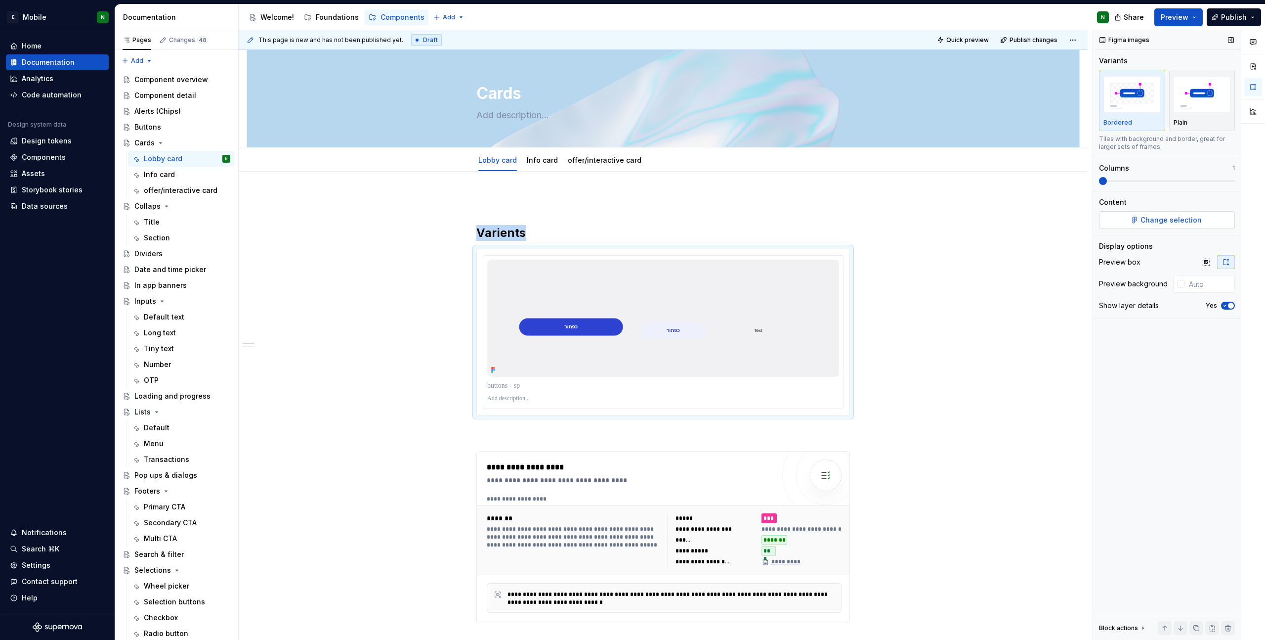
click at [854, 217] on span "Change selection" at bounding box center [1171, 220] width 61 height 10
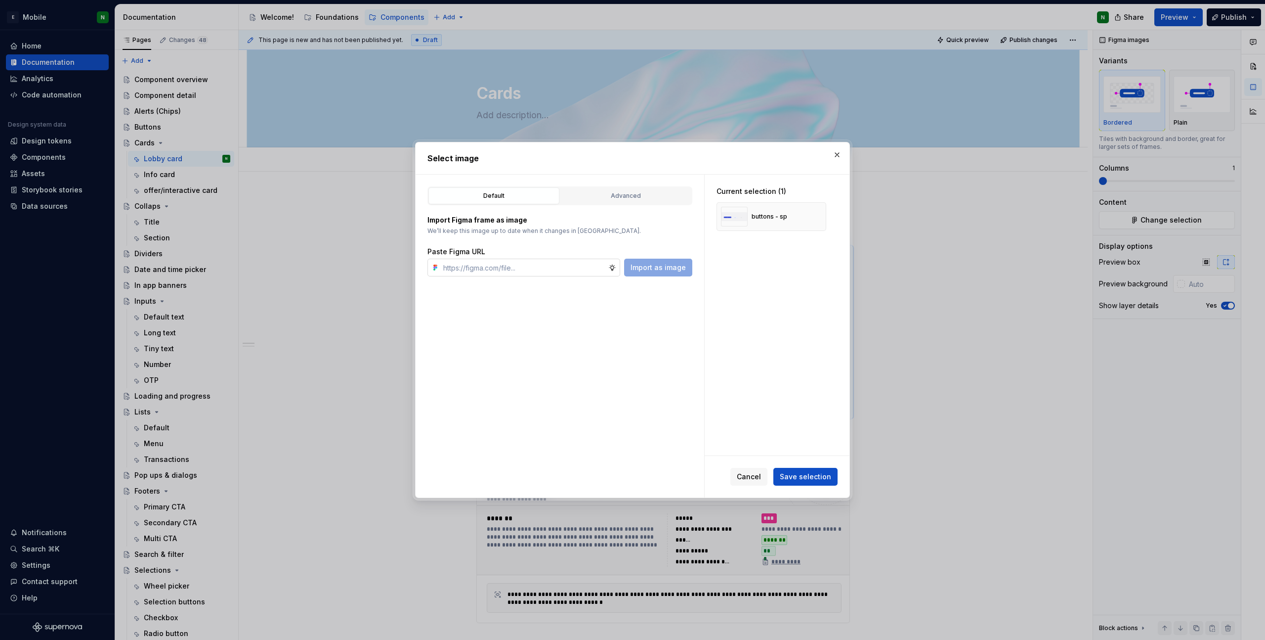
click at [567, 274] on input "text" at bounding box center [523, 268] width 169 height 18
click at [639, 272] on span "Import as image" at bounding box center [658, 267] width 55 height 10
click at [813, 213] on button "button" at bounding box center [815, 217] width 14 height 14
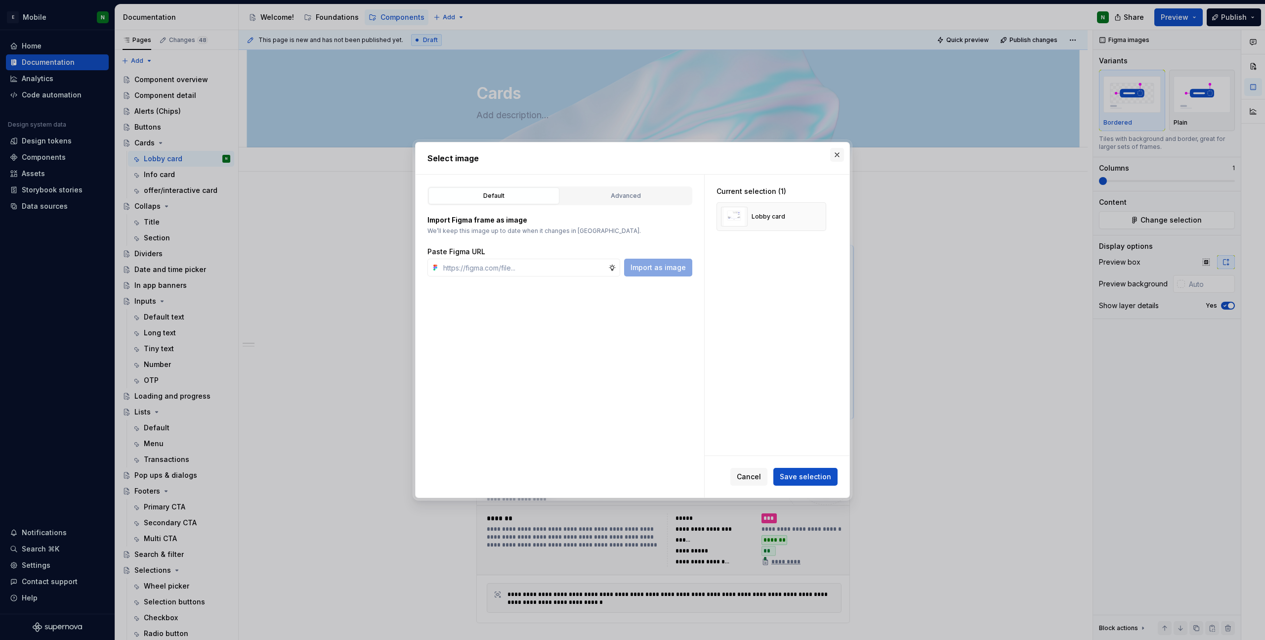
click at [836, 155] on button "button" at bounding box center [837, 155] width 14 height 14
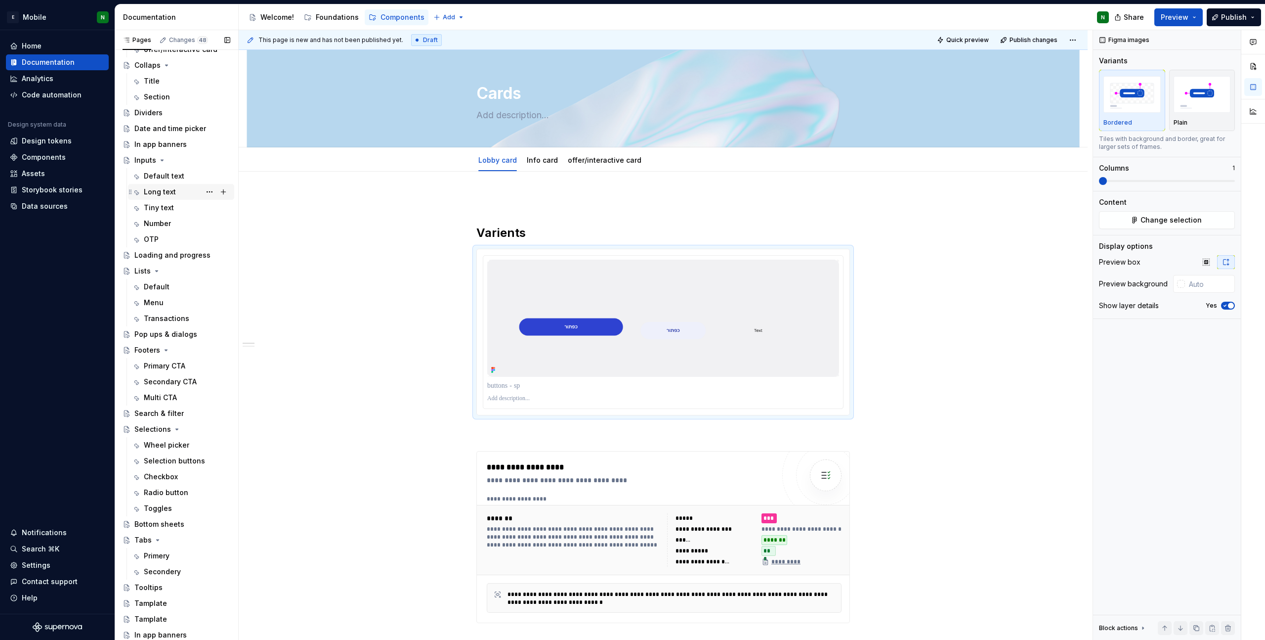
scroll to position [141, 0]
click at [155, 450] on div "Primery" at bounding box center [157, 555] width 26 height 10
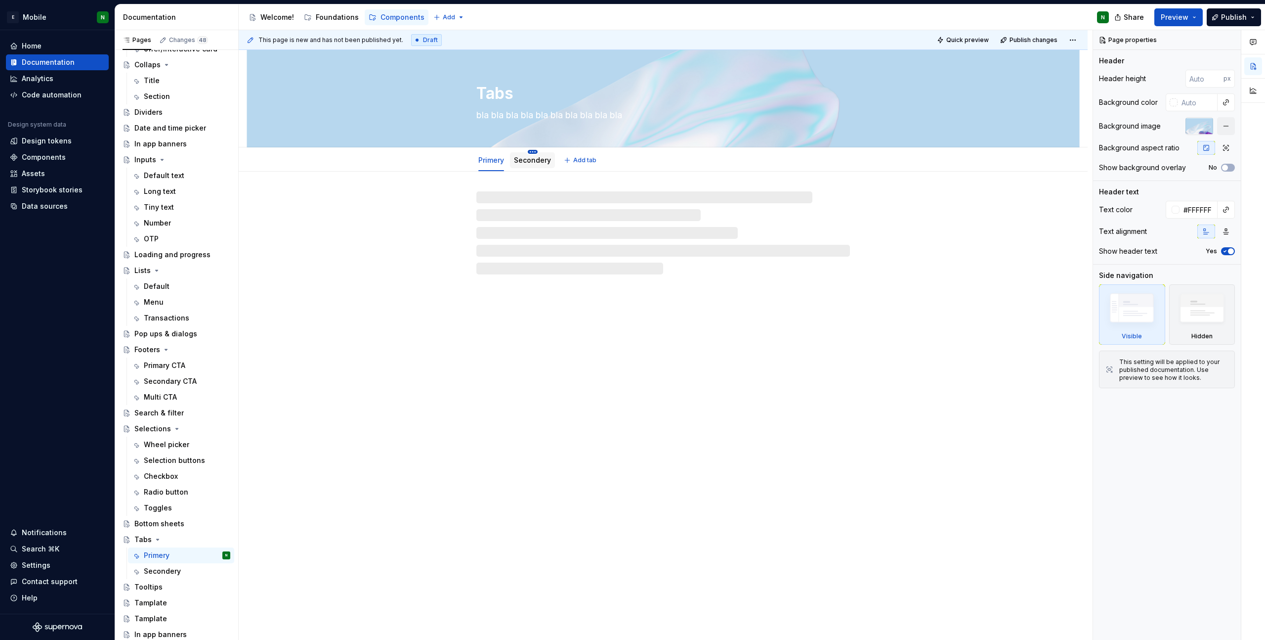
click at [532, 151] on html "E Mobile N Home Documentation Analytics Code automation Design system data Desi…" at bounding box center [632, 320] width 1265 height 640
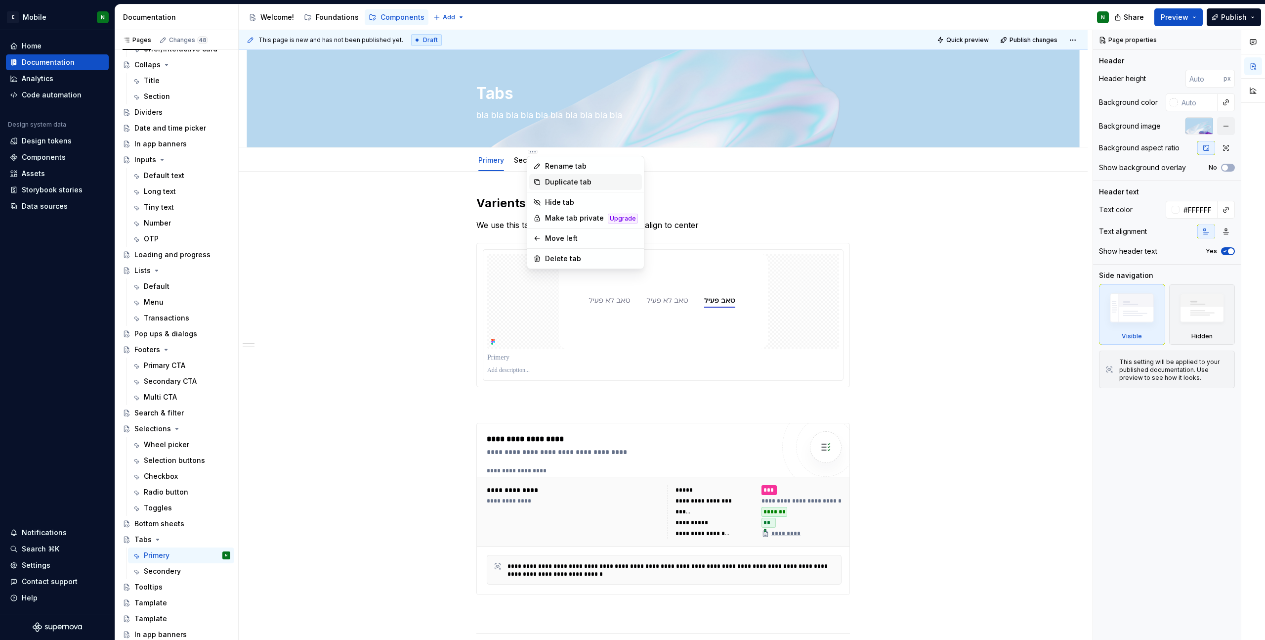
click at [572, 188] on div "Duplicate tab" at bounding box center [585, 182] width 113 height 16
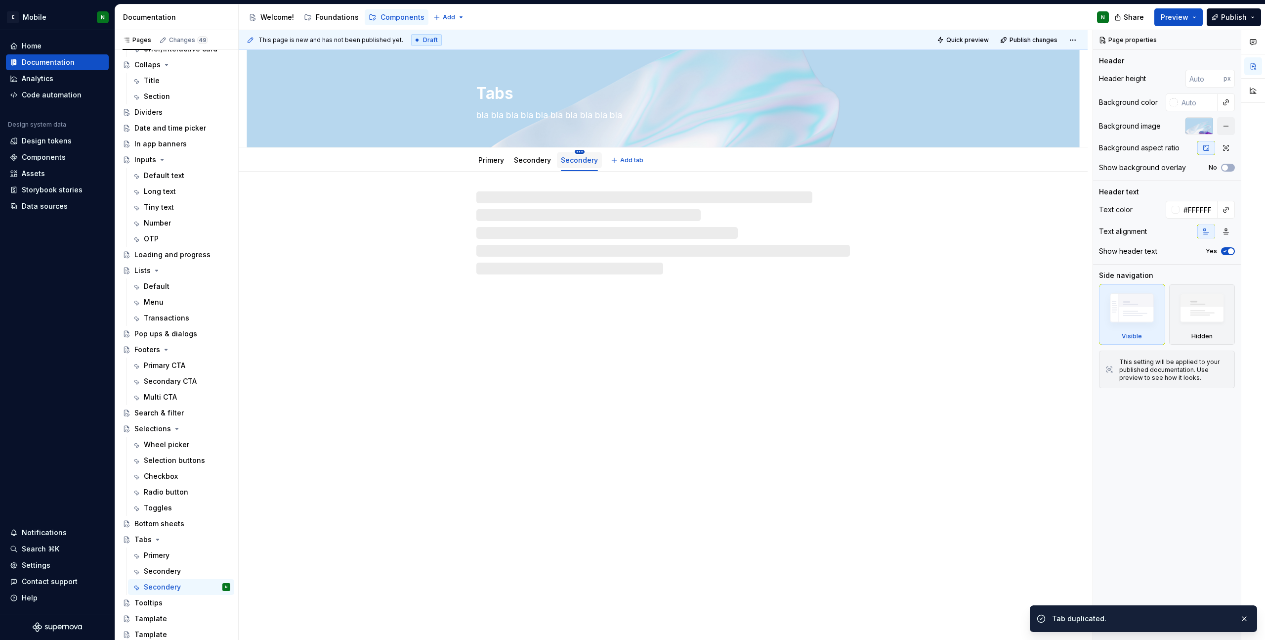
click at [578, 150] on html "E Mobile N Home Documentation Analytics Code automation Design system data Desi…" at bounding box center [632, 320] width 1265 height 640
click at [597, 162] on div "Rename tab" at bounding box center [637, 166] width 93 height 10
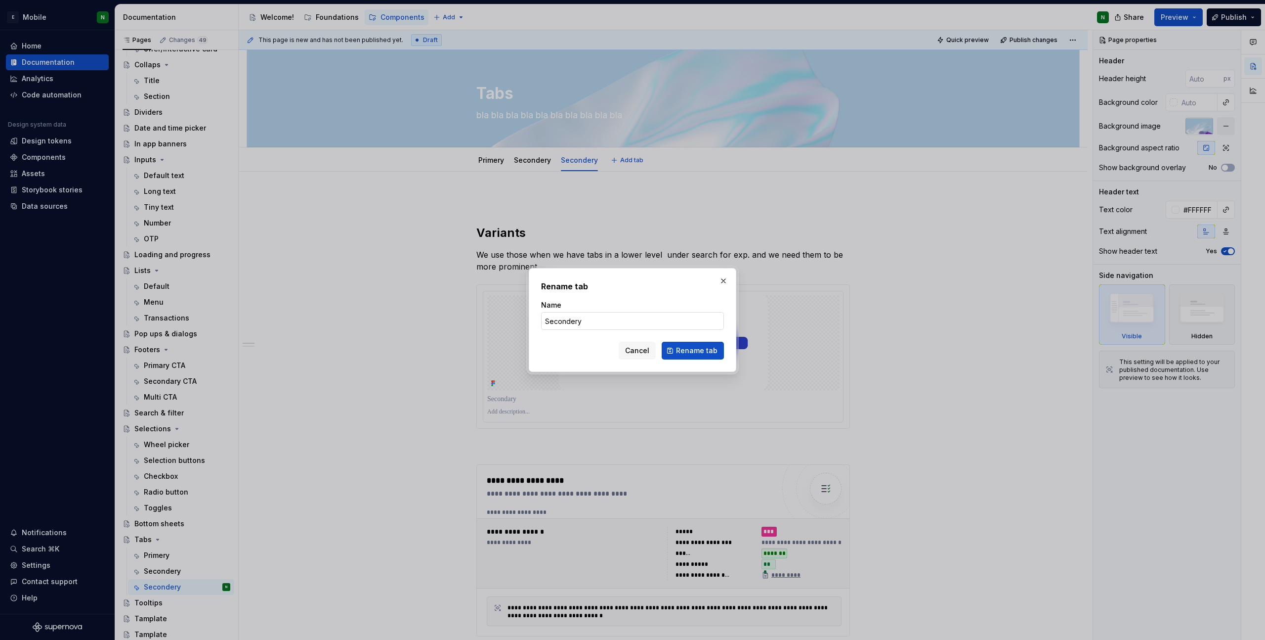
drag, startPoint x: 609, startPoint y: 336, endPoint x: 608, endPoint y: 324, distance: 11.5
click at [609, 336] on form "Name Secondery Cancel Rename tab" at bounding box center [632, 329] width 183 height 59
click at [608, 324] on input "Secondery" at bounding box center [632, 321] width 183 height 18
click at [692, 351] on span "Rename tab" at bounding box center [697, 351] width 42 height 10
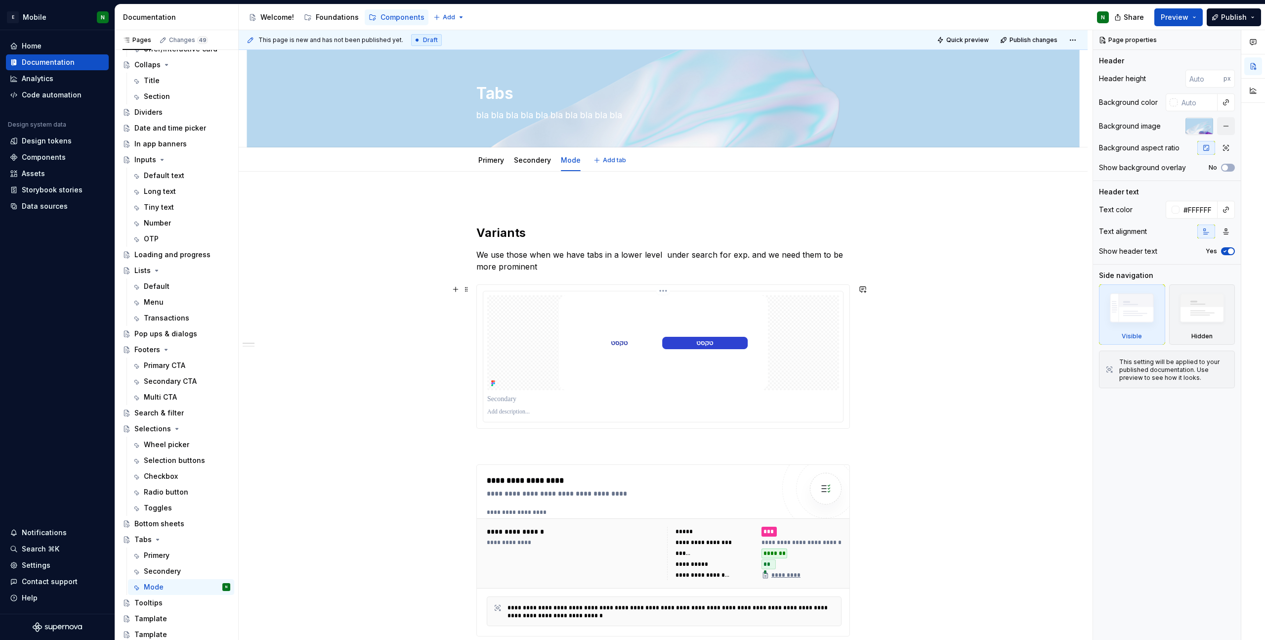
click at [803, 355] on div at bounding box center [663, 342] width 352 height 95
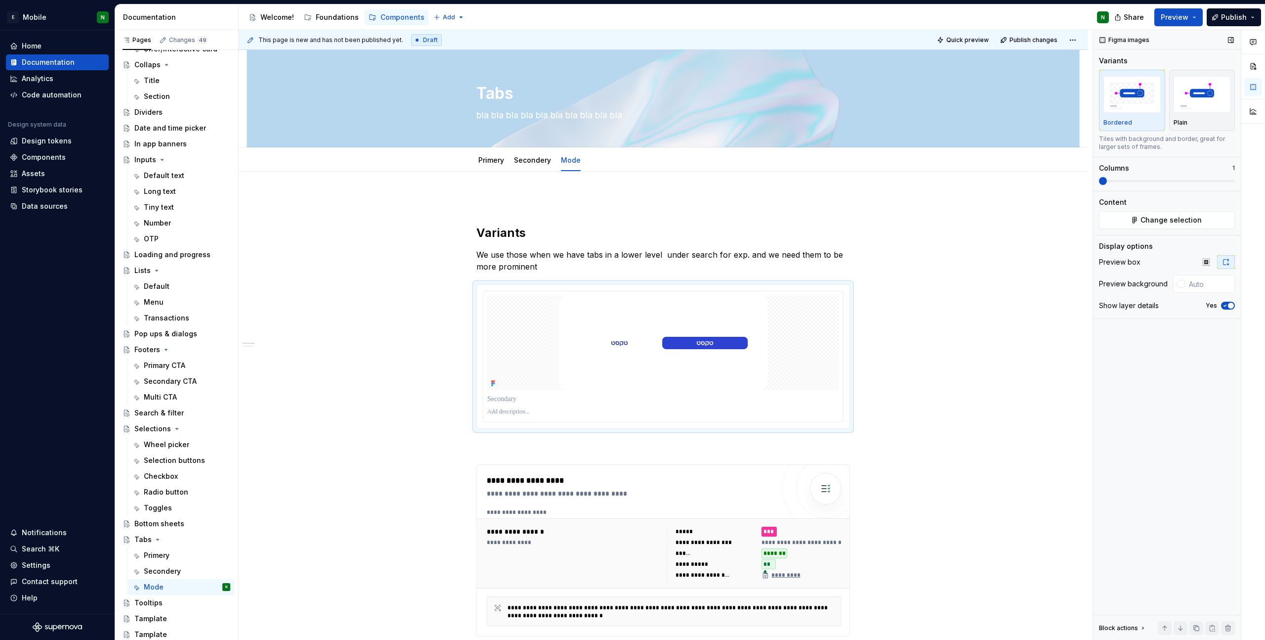
click at [854, 209] on div "Content Change selection" at bounding box center [1167, 213] width 136 height 32
click at [854, 222] on span "Change selection" at bounding box center [1171, 220] width 61 height 10
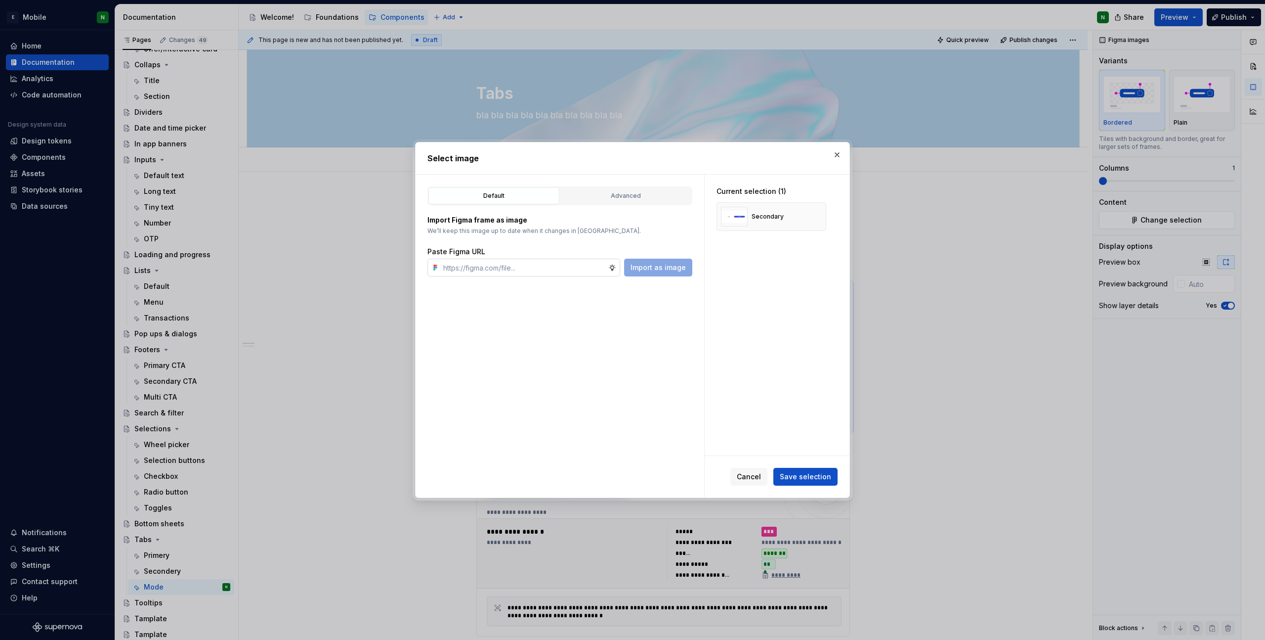
click at [533, 266] on input "text" at bounding box center [523, 268] width 169 height 18
click at [653, 270] on span "Import as image" at bounding box center [658, 267] width 55 height 10
click at [819, 215] on button "button" at bounding box center [815, 217] width 14 height 14
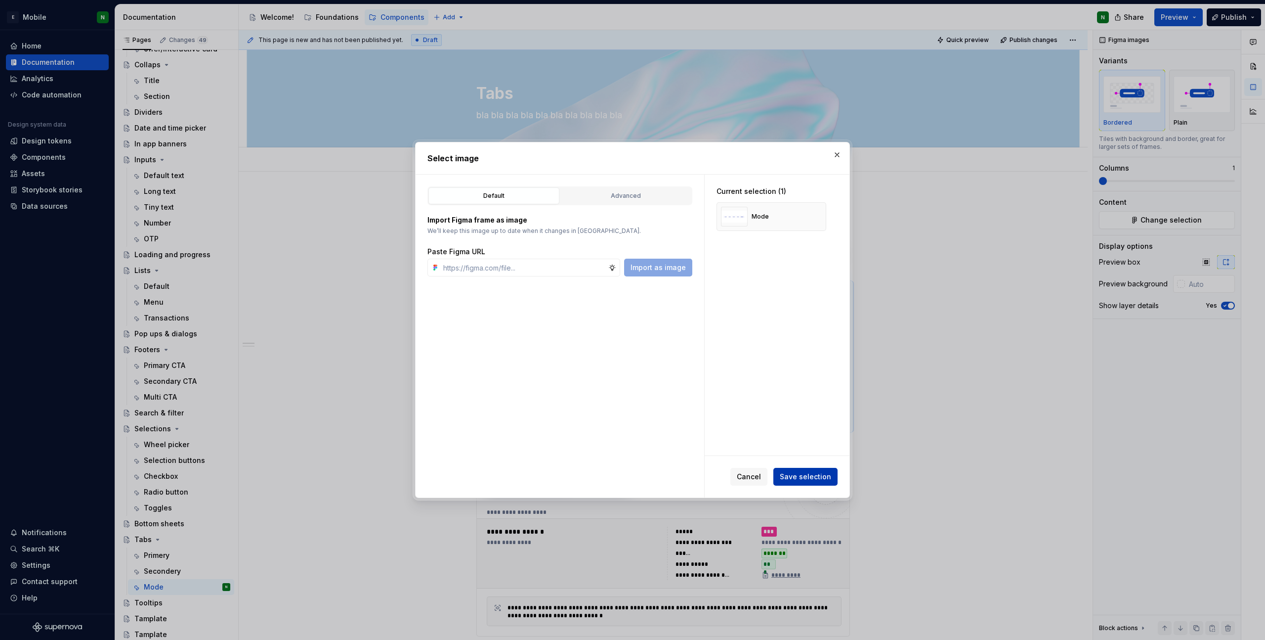
click at [814, 450] on span "Save selection" at bounding box center [805, 477] width 51 height 10
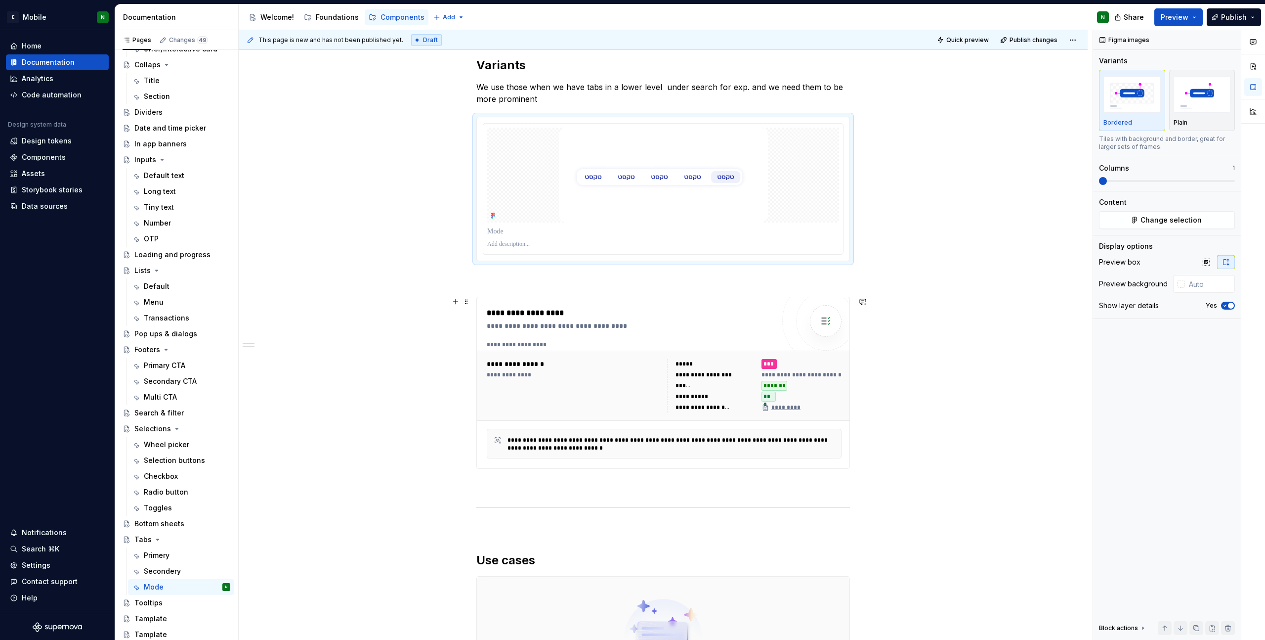
scroll to position [178, 0]
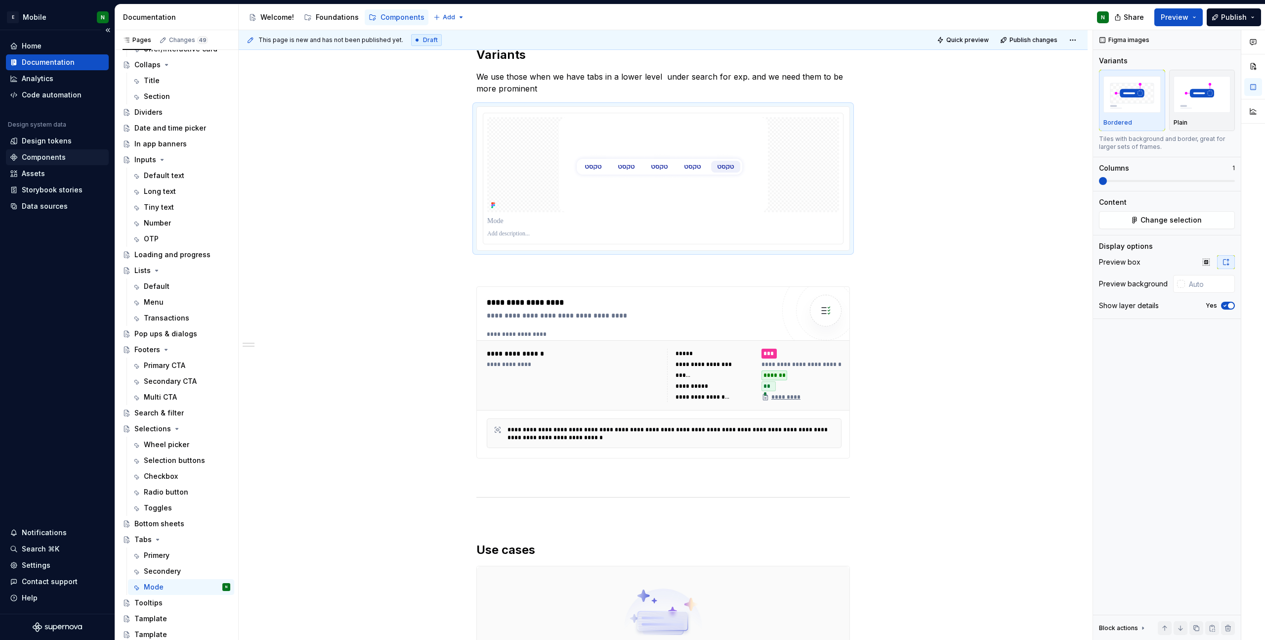
click at [57, 154] on div "Components" at bounding box center [44, 157] width 44 height 10
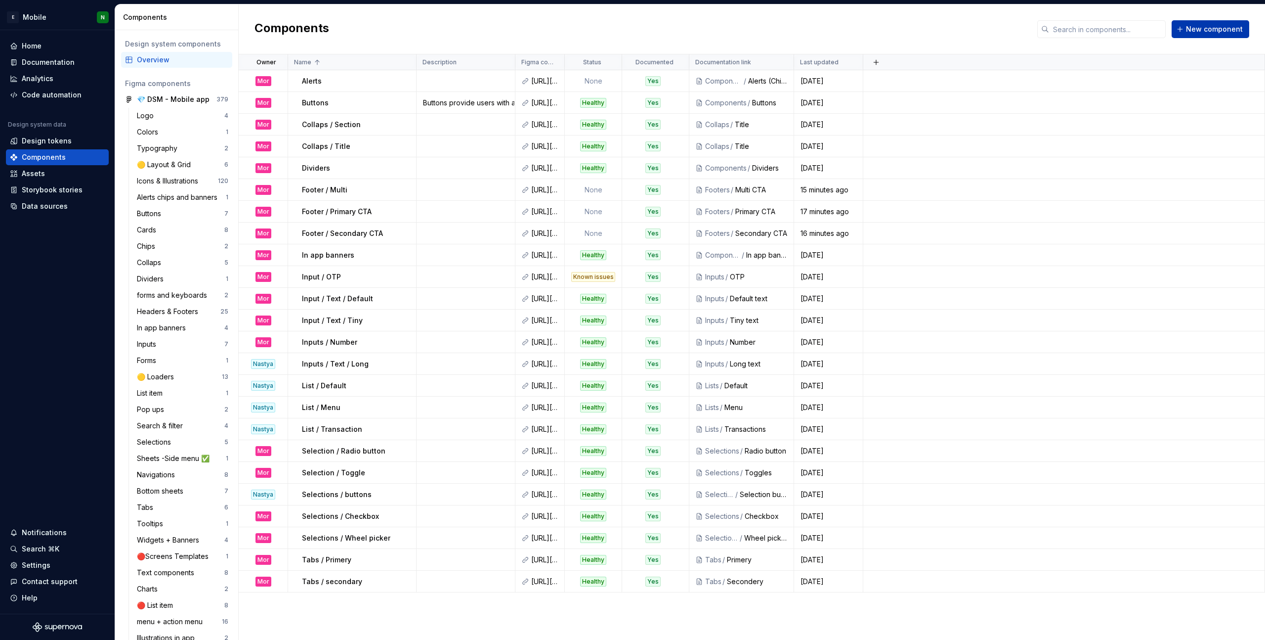
click at [854, 37] on button "New component" at bounding box center [1211, 29] width 78 height 18
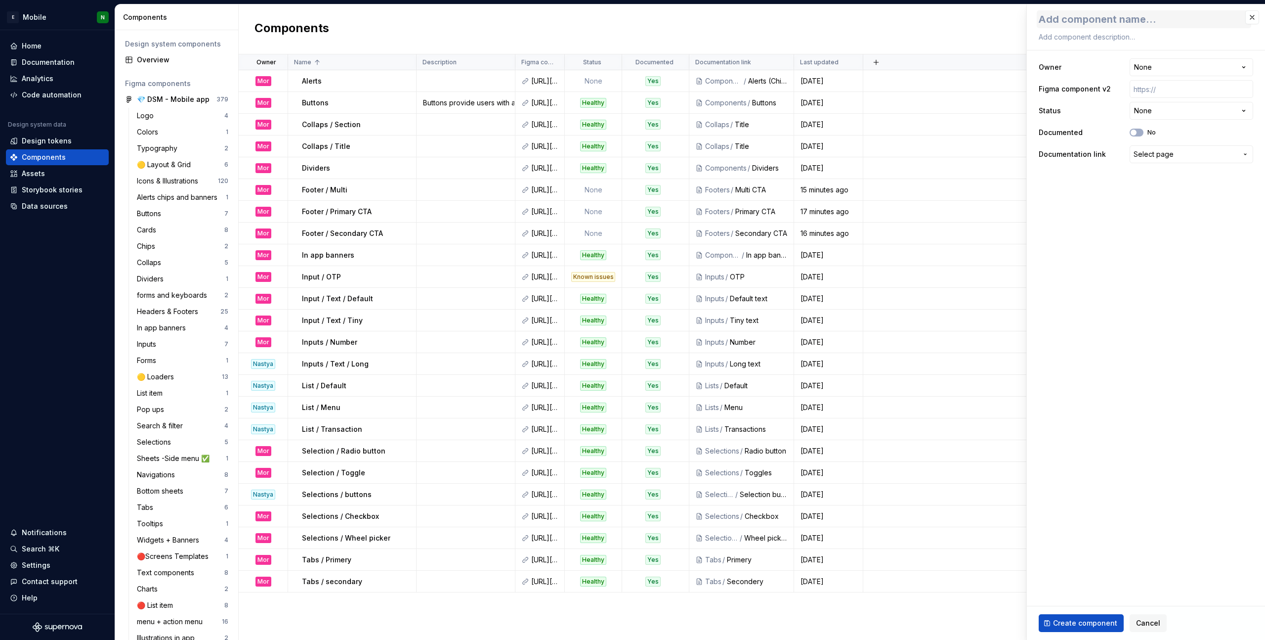
click at [854, 22] on textarea at bounding box center [1144, 19] width 215 height 18
click at [854, 88] on input "text" at bounding box center [1192, 89] width 124 height 18
paste input "[URL][DOMAIN_NAME]"
click at [854, 114] on html "E Mobile N Home Documentation Analytics Code automation Design system data Desi…" at bounding box center [632, 320] width 1265 height 640
click at [854, 131] on button "No" at bounding box center [1137, 133] width 14 height 8
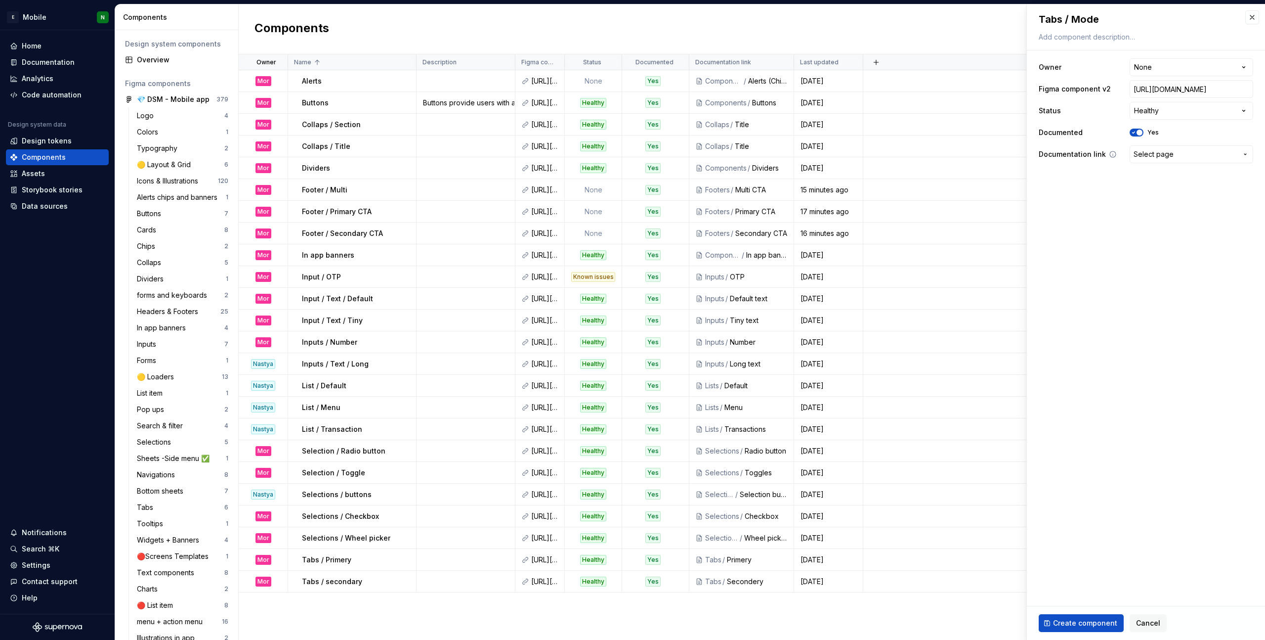
click at [854, 153] on span "Select page" at bounding box center [1154, 154] width 40 height 10
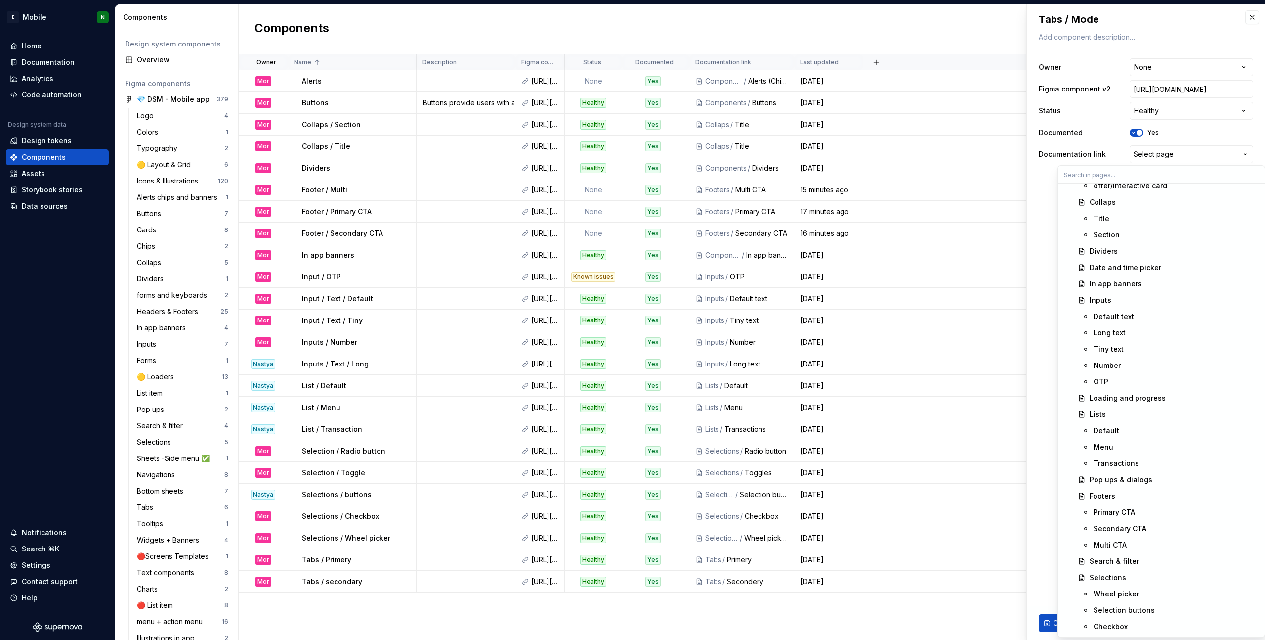
scroll to position [529, 0]
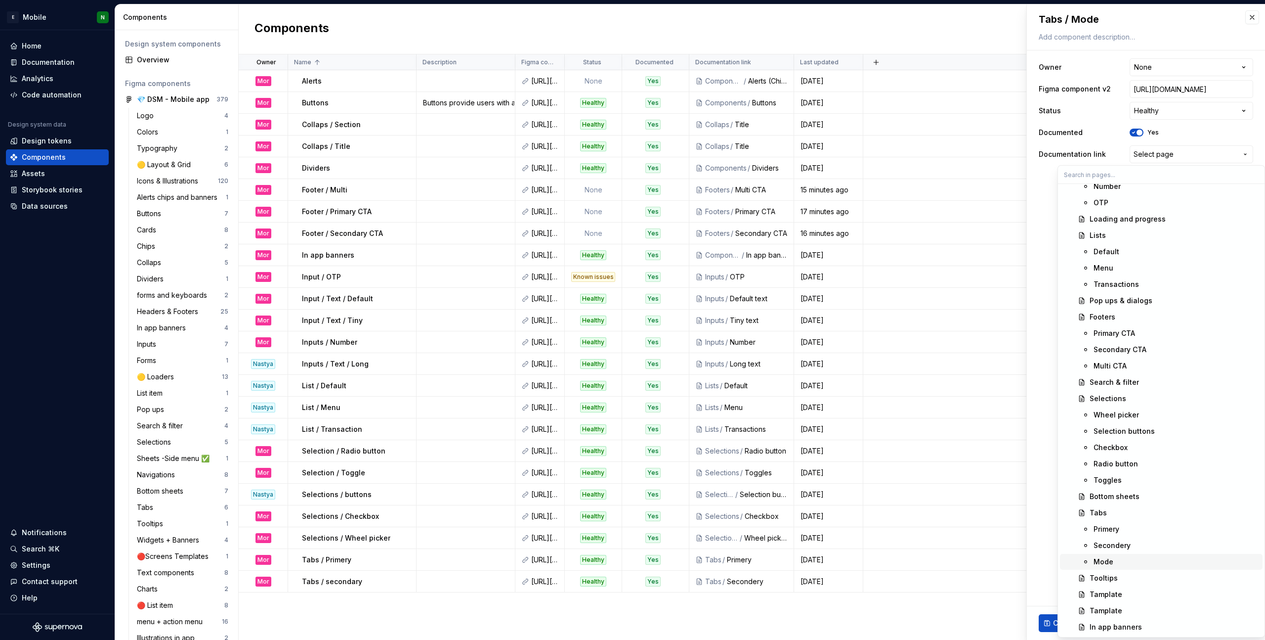
click at [854, 450] on div "Mode" at bounding box center [1176, 562] width 165 height 10
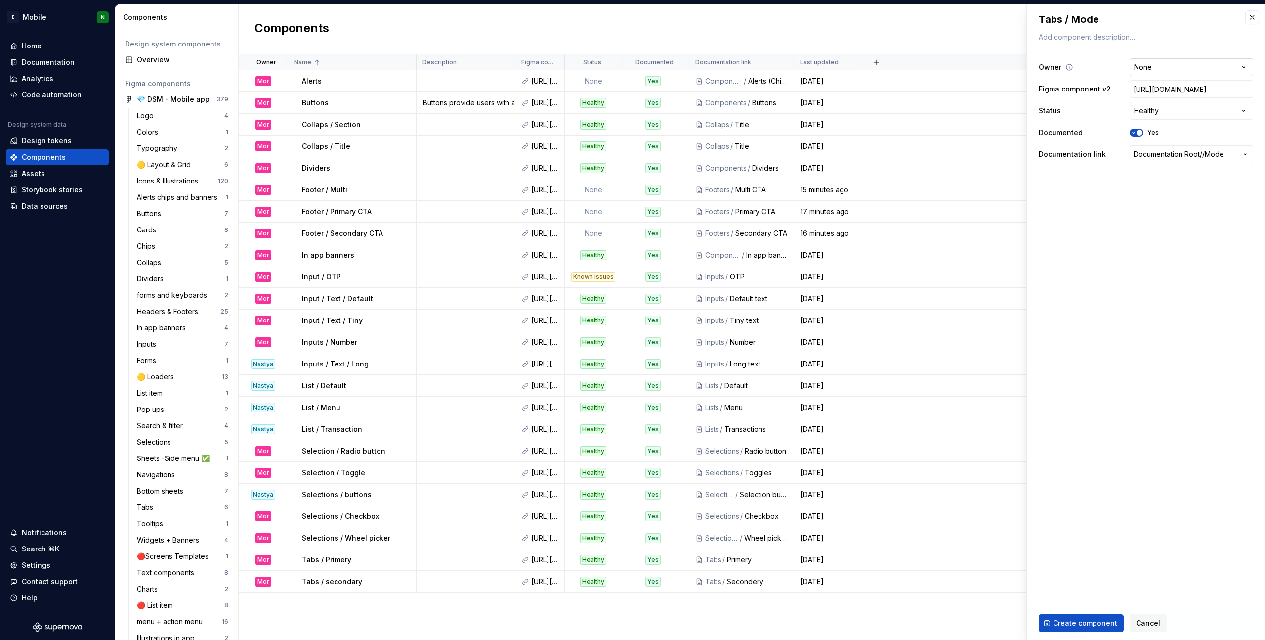
click at [854, 73] on html "E Mobile N Home Documentation Analytics Code automation Design system data Desi…" at bounding box center [632, 320] width 1265 height 640
click at [854, 450] on span "Create component" at bounding box center [1085, 623] width 64 height 10
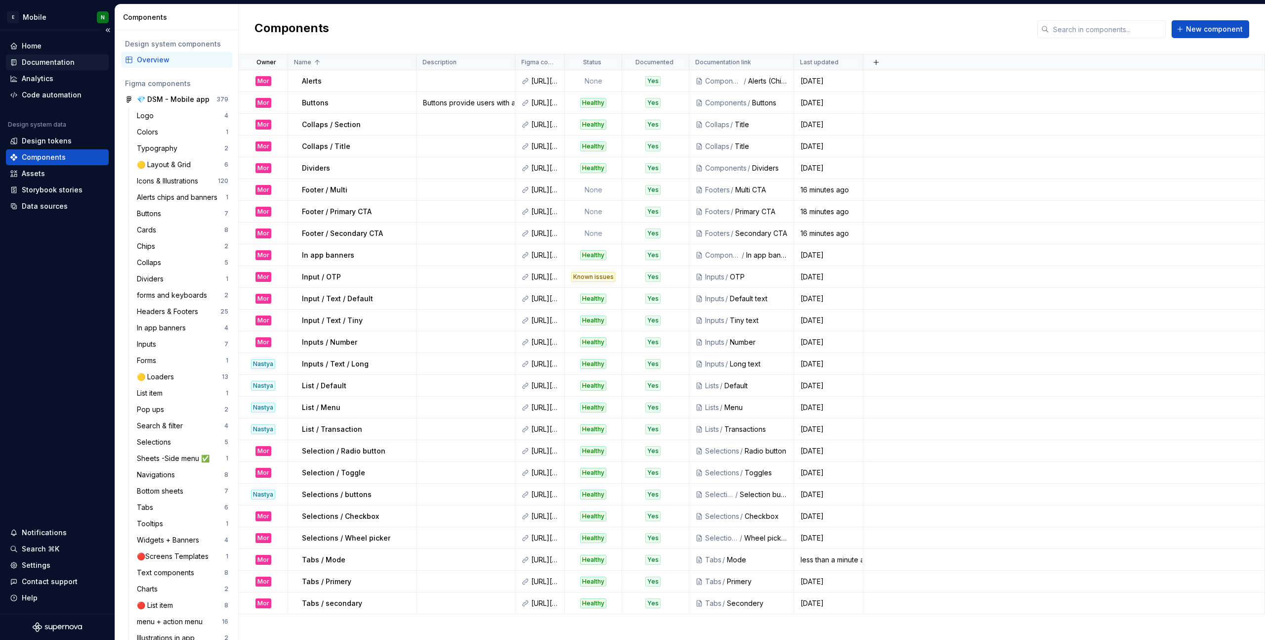
click at [43, 57] on div "Documentation" at bounding box center [48, 62] width 53 height 10
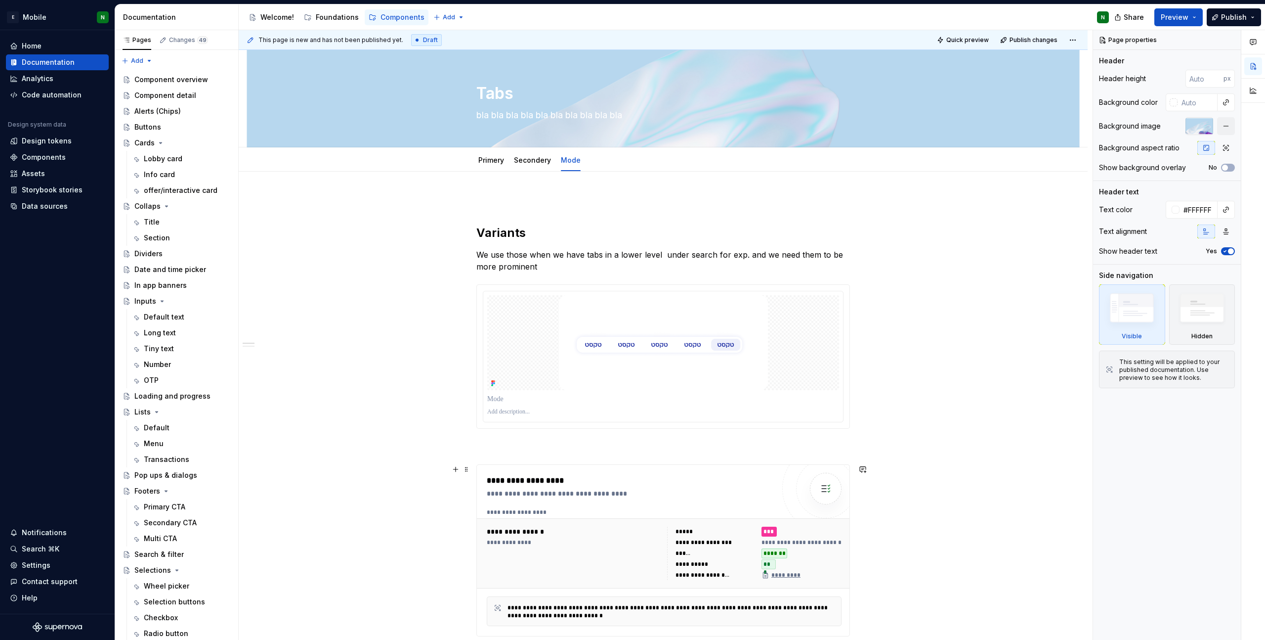
click at [650, 450] on div "**********" at bounding box center [631, 487] width 288 height 24
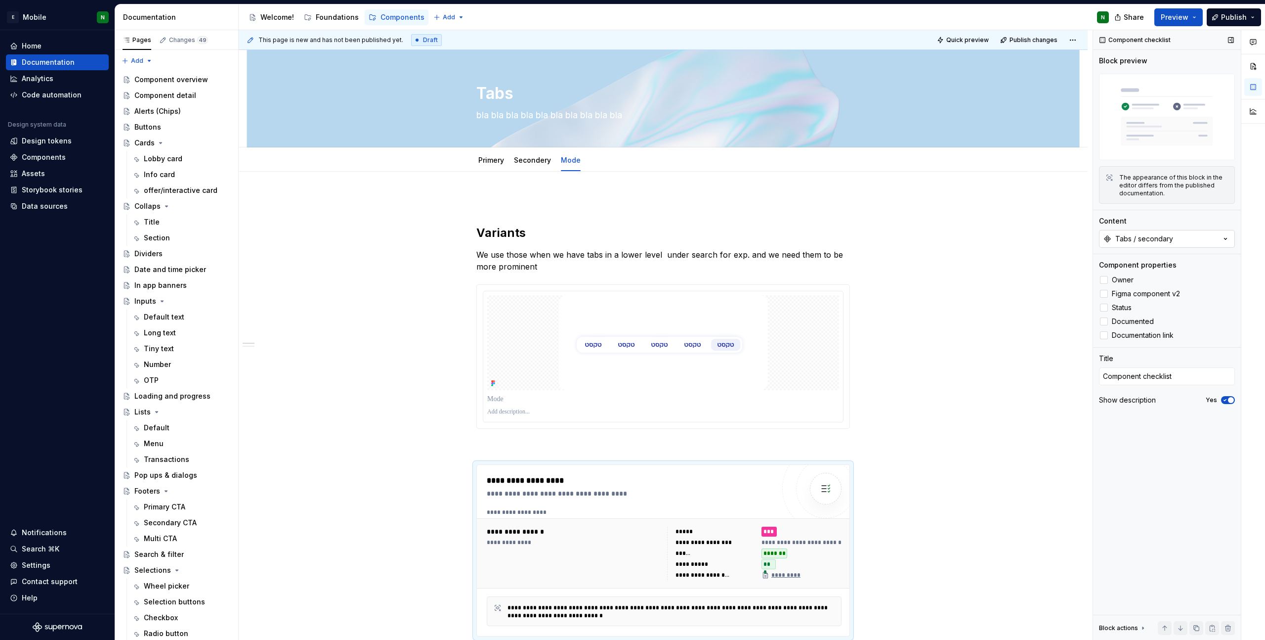
click at [854, 239] on div "Tabs / secondary" at bounding box center [1145, 239] width 58 height 10
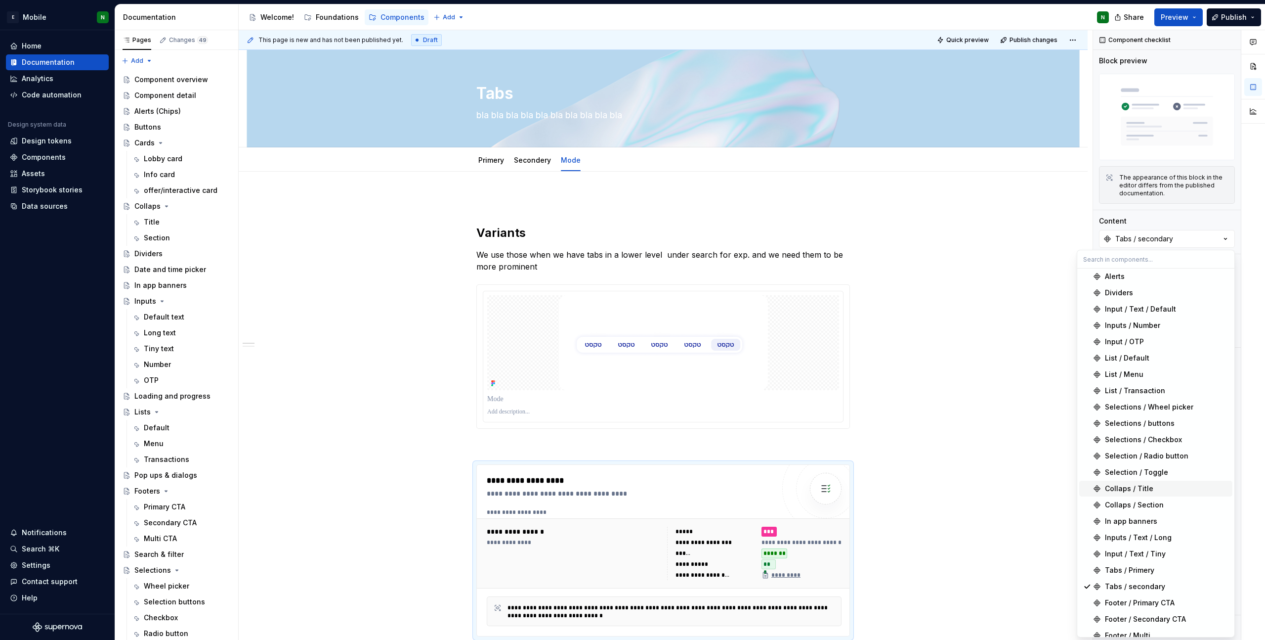
scroll to position [43, 0]
click at [854, 450] on div "Tabs / Mode" at bounding box center [1126, 627] width 43 height 10
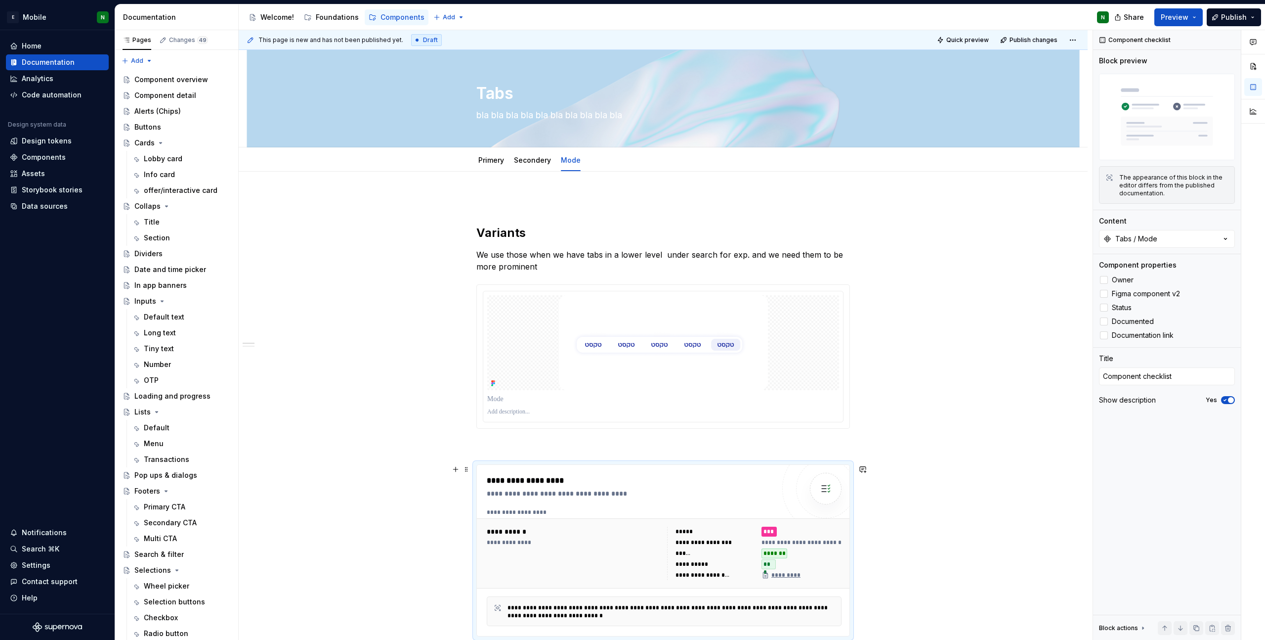
click at [854, 450] on div "**********" at bounding box center [663, 627] width 849 height 910
click at [158, 157] on div "Lobby card" at bounding box center [163, 159] width 39 height 10
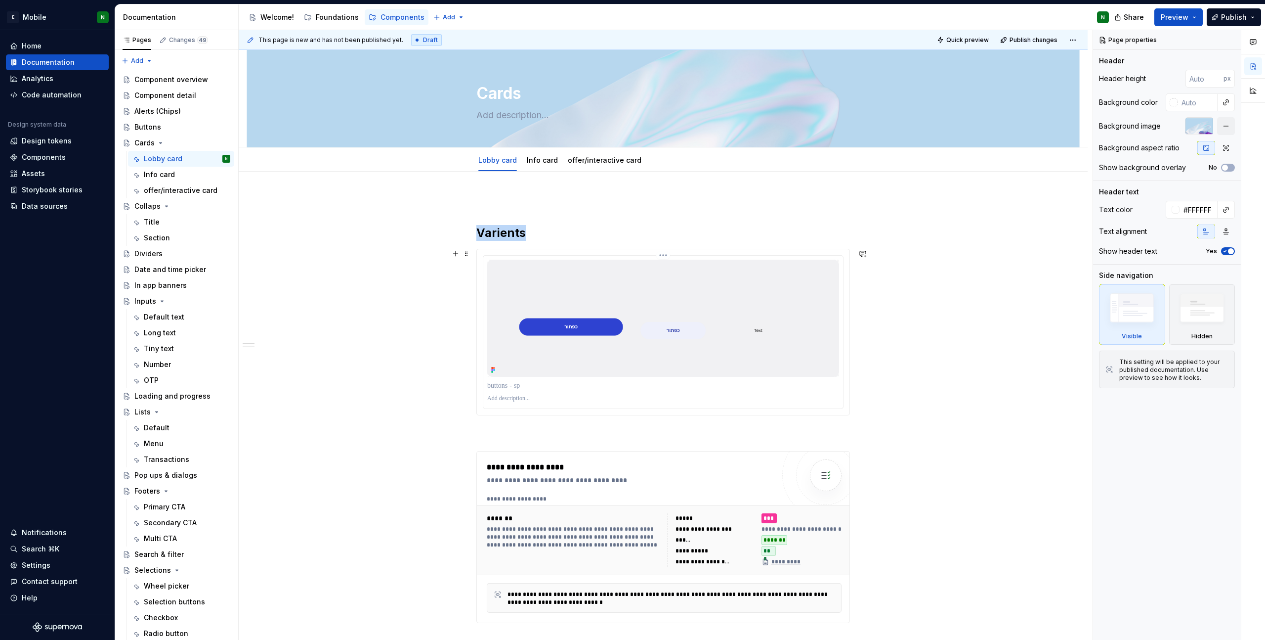
click at [686, 291] on img at bounding box center [663, 318] width 352 height 117
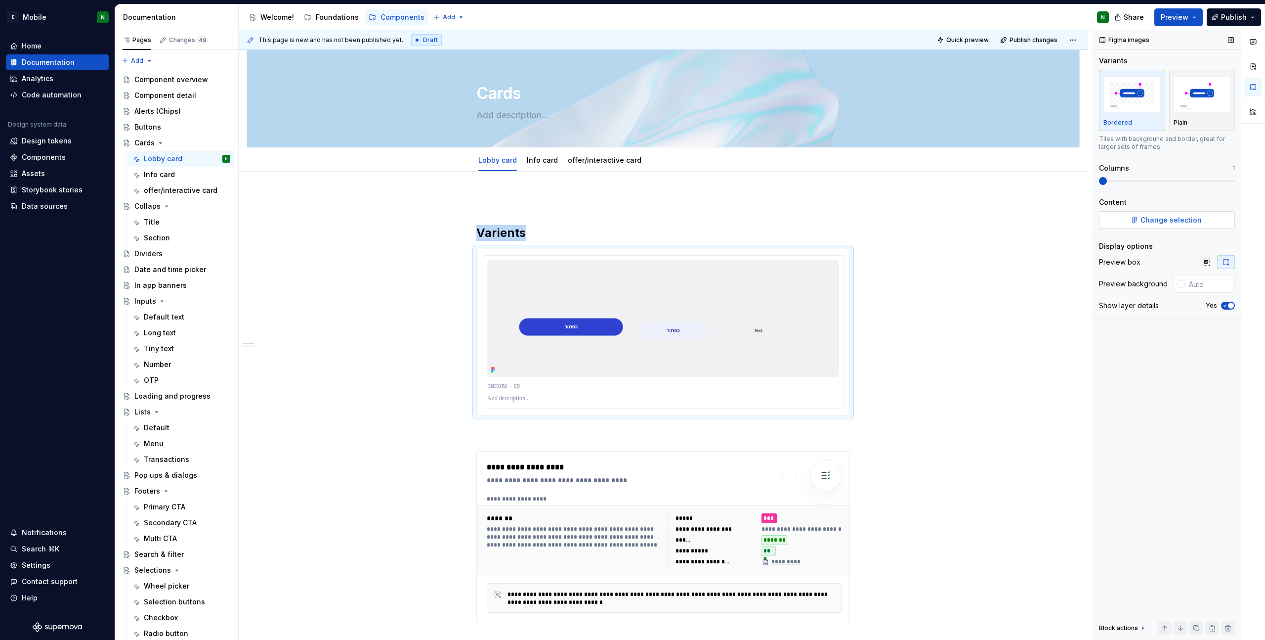
click at [854, 222] on span "Change selection" at bounding box center [1171, 220] width 61 height 10
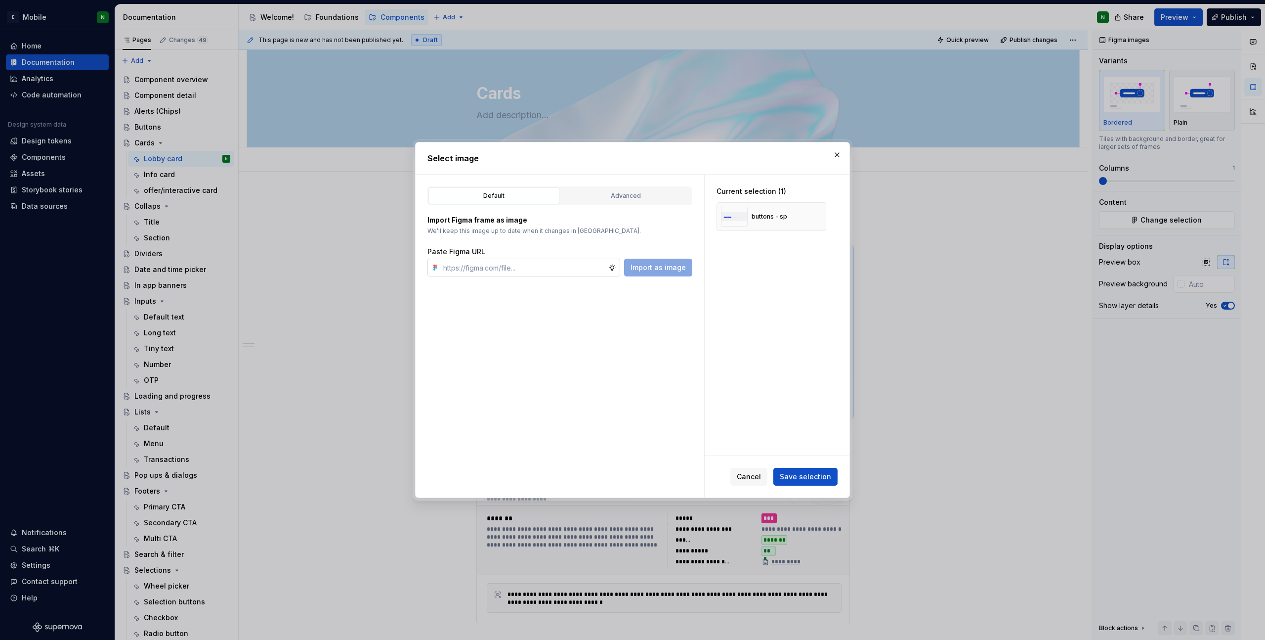
click at [544, 264] on input "text" at bounding box center [523, 268] width 169 height 18
click at [653, 272] on button "Import as image" at bounding box center [658, 268] width 68 height 18
click at [819, 215] on button "button" at bounding box center [815, 217] width 14 height 14
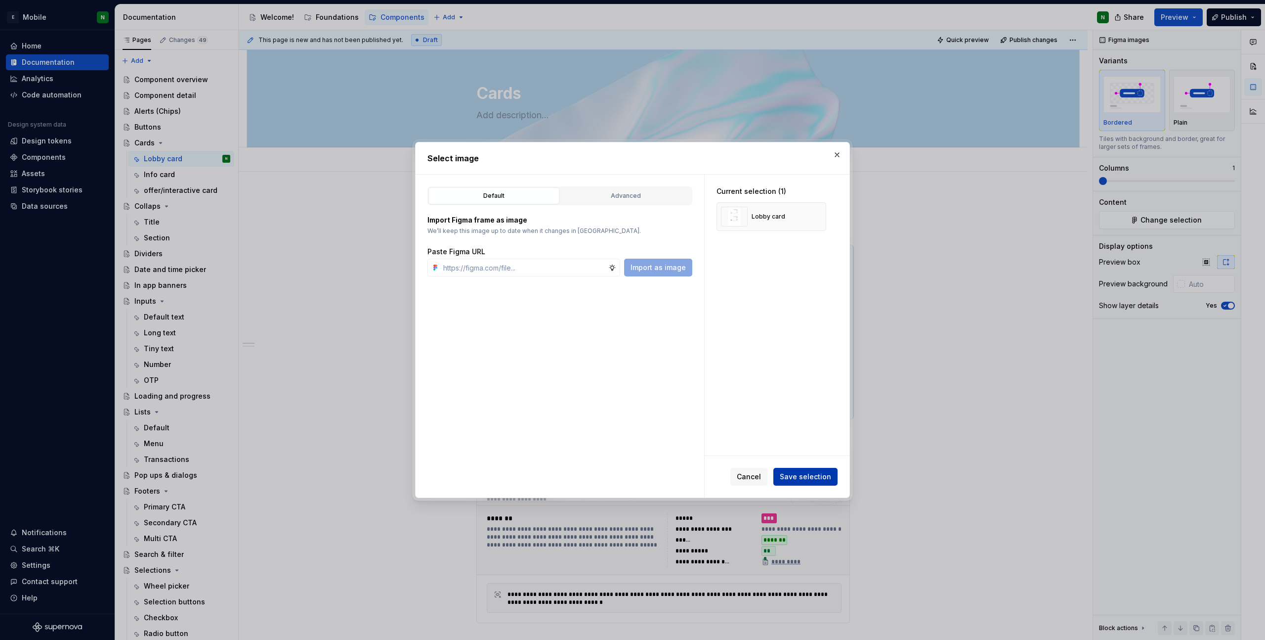
click at [814, 450] on span "Save selection" at bounding box center [805, 477] width 51 height 10
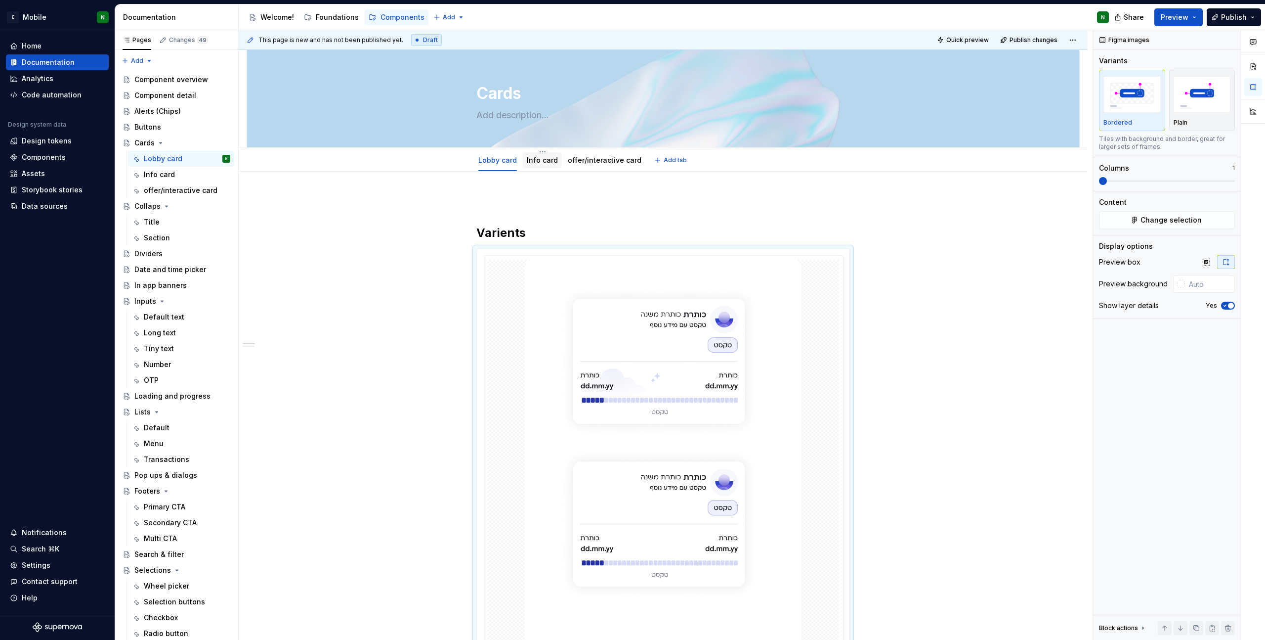
click at [541, 167] on div "Info card" at bounding box center [542, 160] width 39 height 16
click at [540, 162] on link "Info card" at bounding box center [542, 160] width 31 height 8
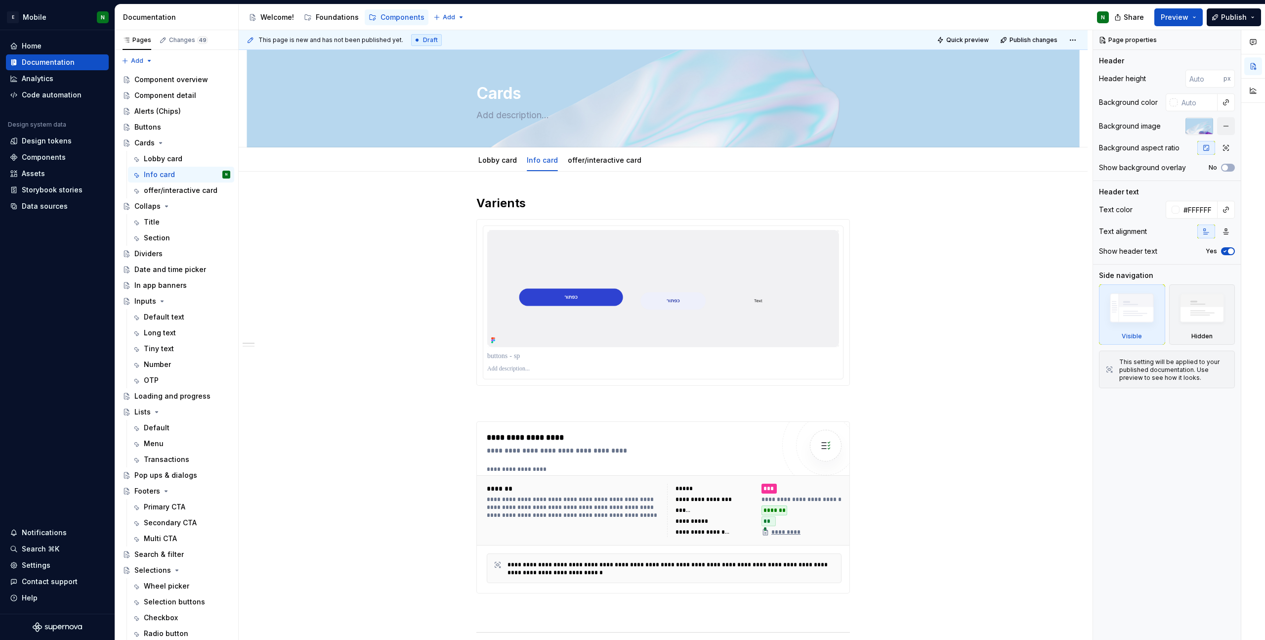
click at [773, 282] on img at bounding box center [663, 288] width 352 height 117
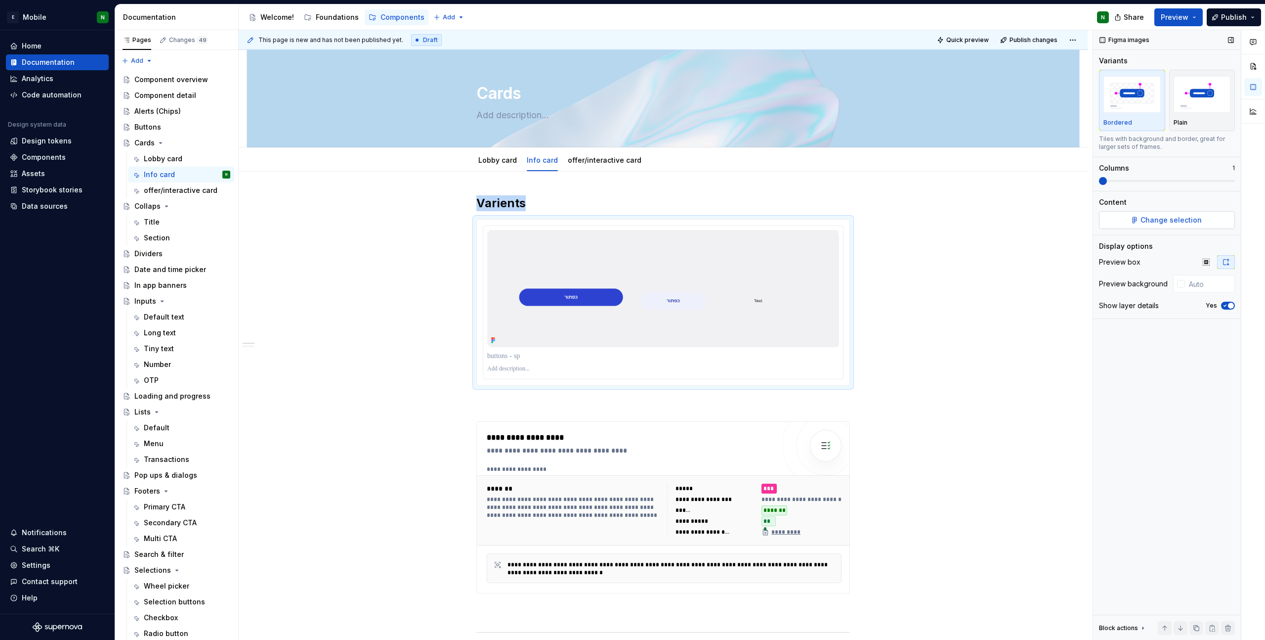
click at [854, 211] on button "Change selection" at bounding box center [1167, 220] width 136 height 18
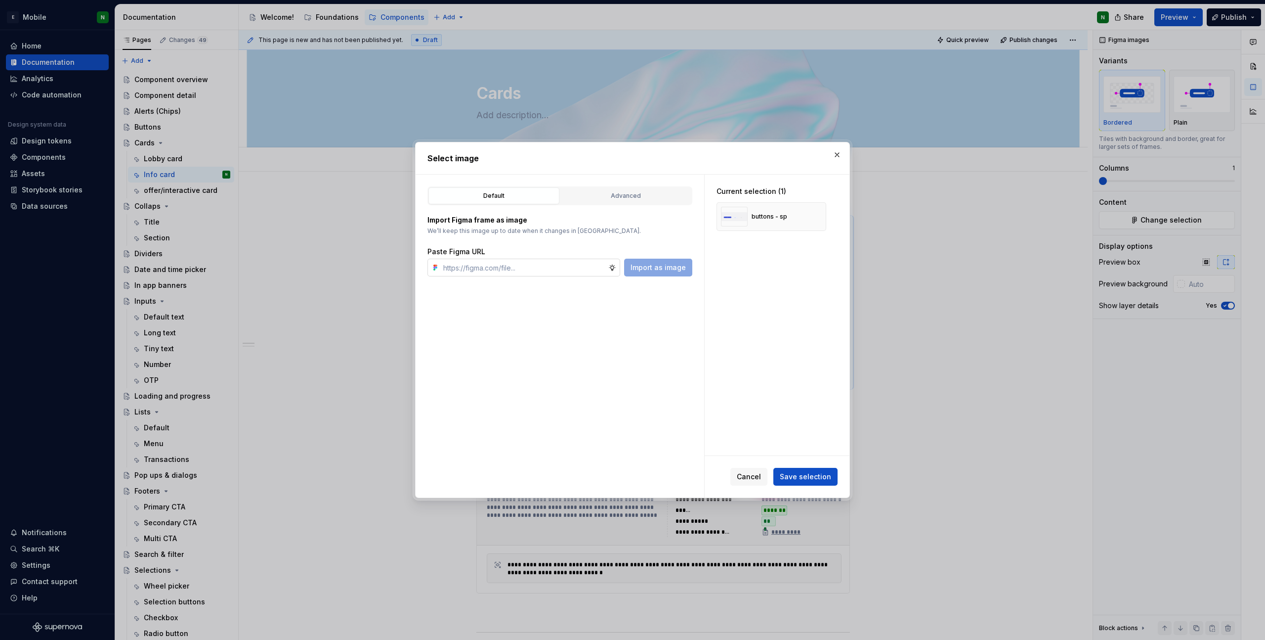
click at [534, 262] on input "text" at bounding box center [523, 268] width 169 height 18
click at [637, 271] on span "Import as image" at bounding box center [658, 267] width 55 height 10
click at [810, 217] on button "button" at bounding box center [815, 217] width 14 height 14
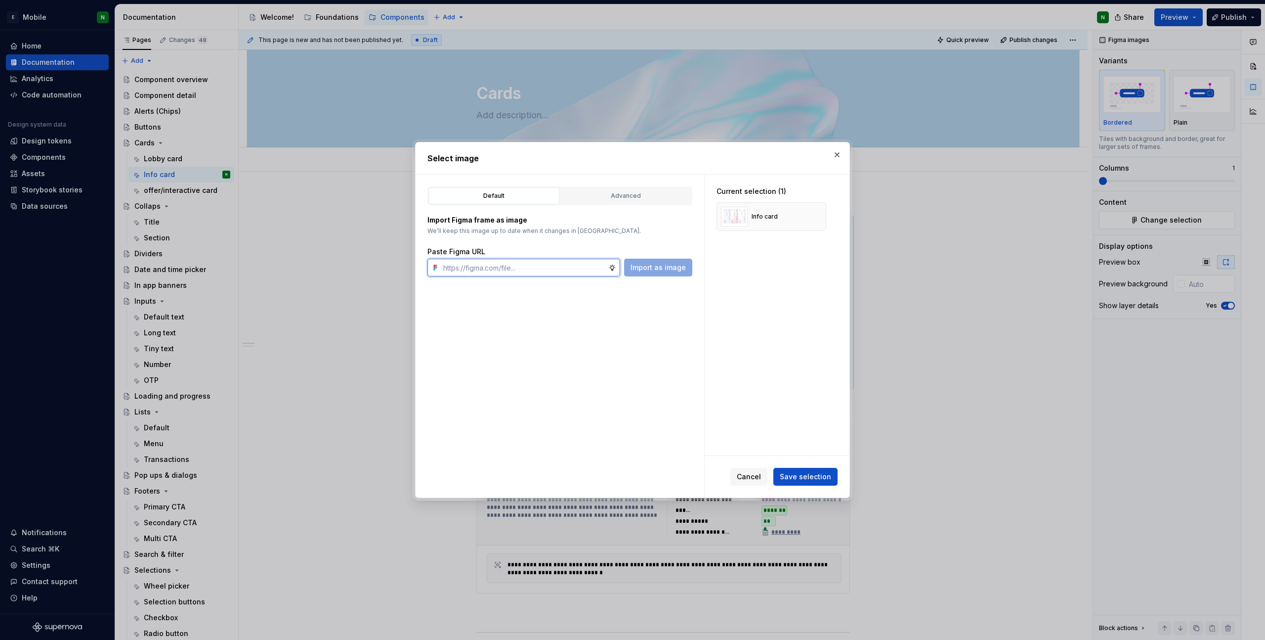
click at [539, 267] on input "text" at bounding box center [523, 268] width 169 height 18
paste input "[URL][DOMAIN_NAME]"
click at [649, 270] on span "Import as image" at bounding box center [658, 267] width 55 height 10
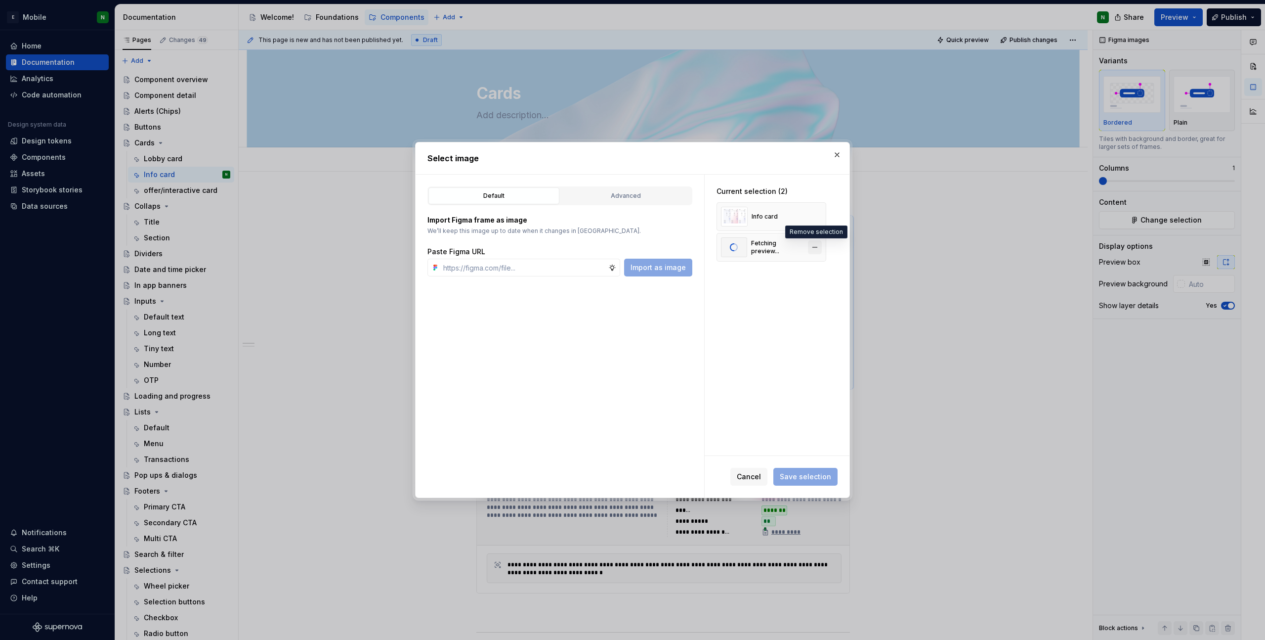
click at [812, 246] on button "button" at bounding box center [815, 247] width 14 height 14
click at [790, 450] on button "Save selection" at bounding box center [806, 477] width 64 height 18
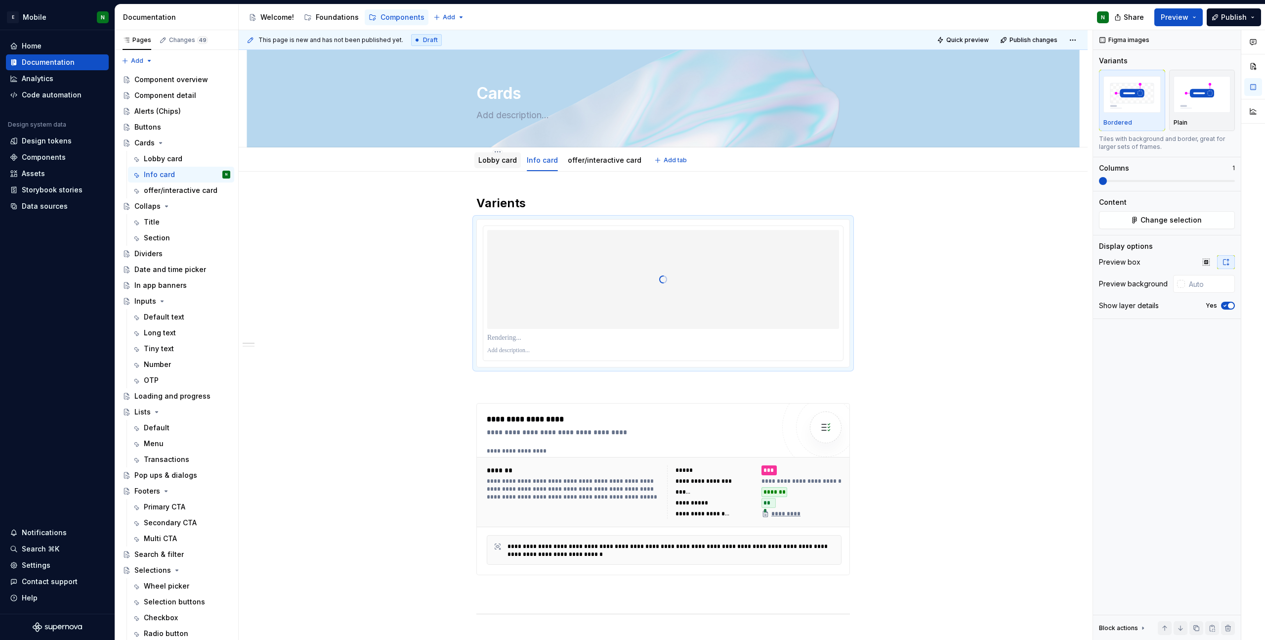
click at [502, 162] on link "Lobby card" at bounding box center [497, 160] width 39 height 8
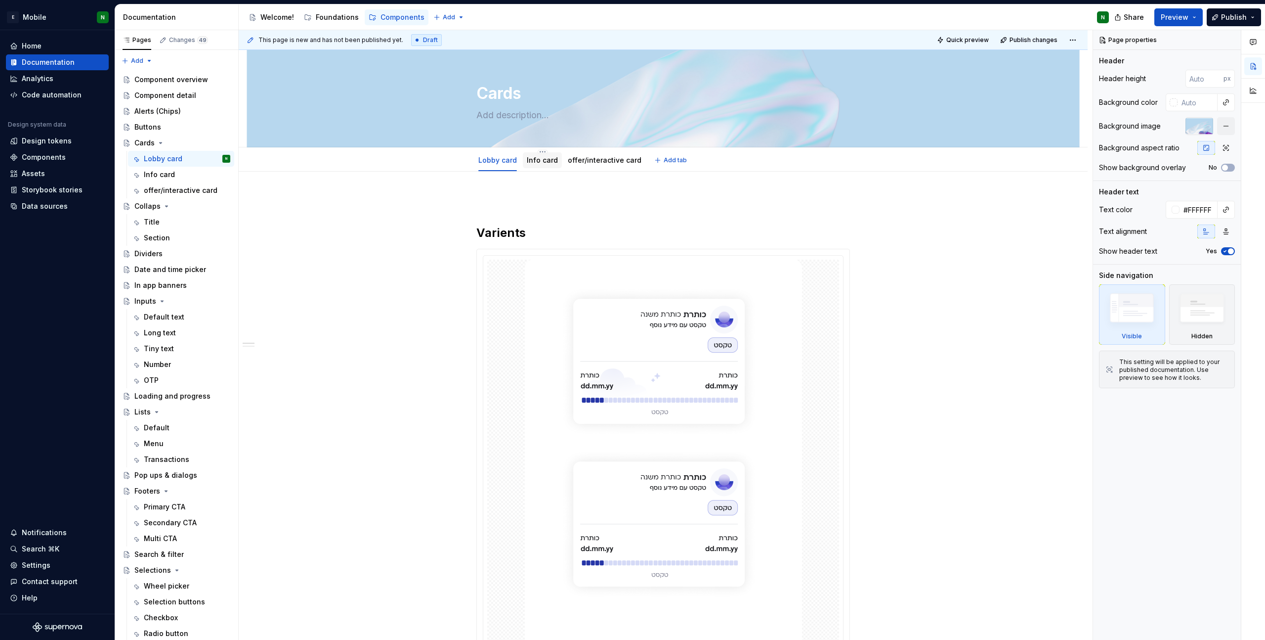
click at [542, 163] on link "Info card" at bounding box center [542, 160] width 31 height 8
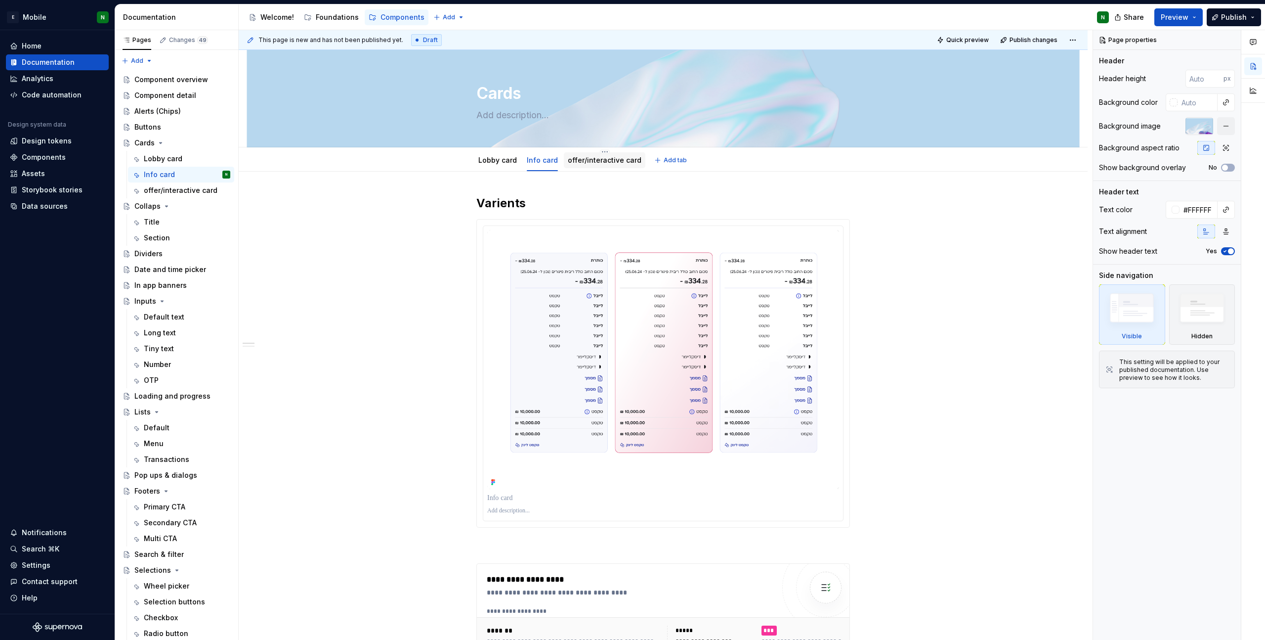
click at [587, 162] on link "offer/interactive card" at bounding box center [605, 160] width 74 height 8
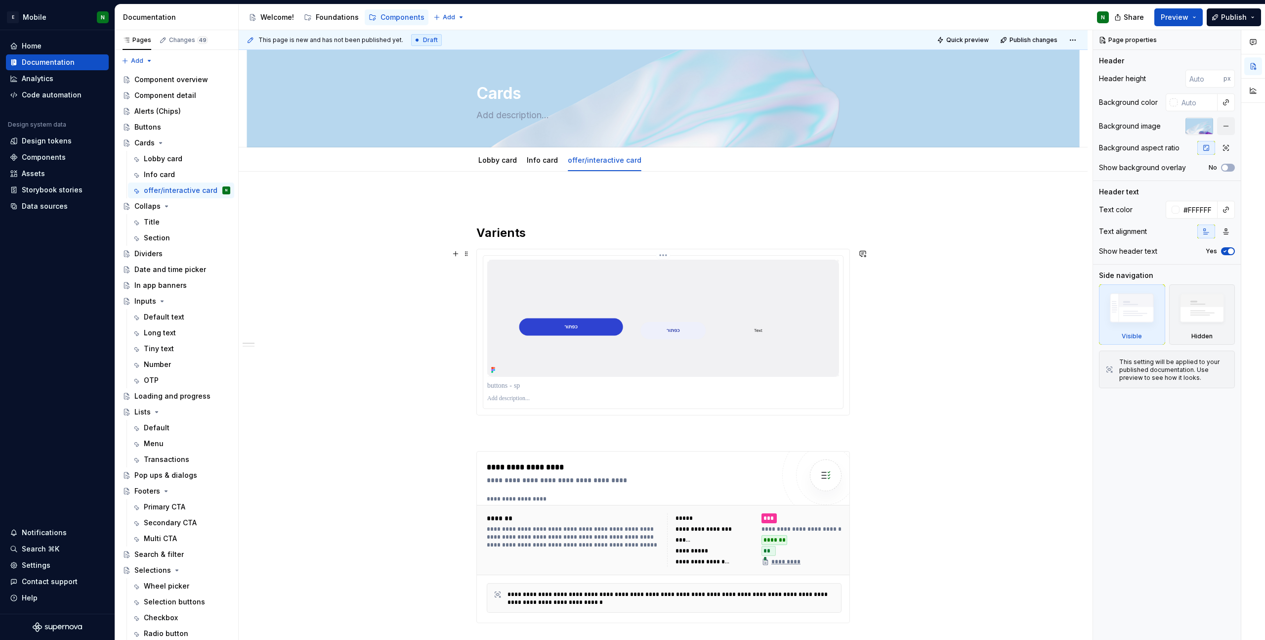
click at [764, 291] on img at bounding box center [663, 318] width 352 height 117
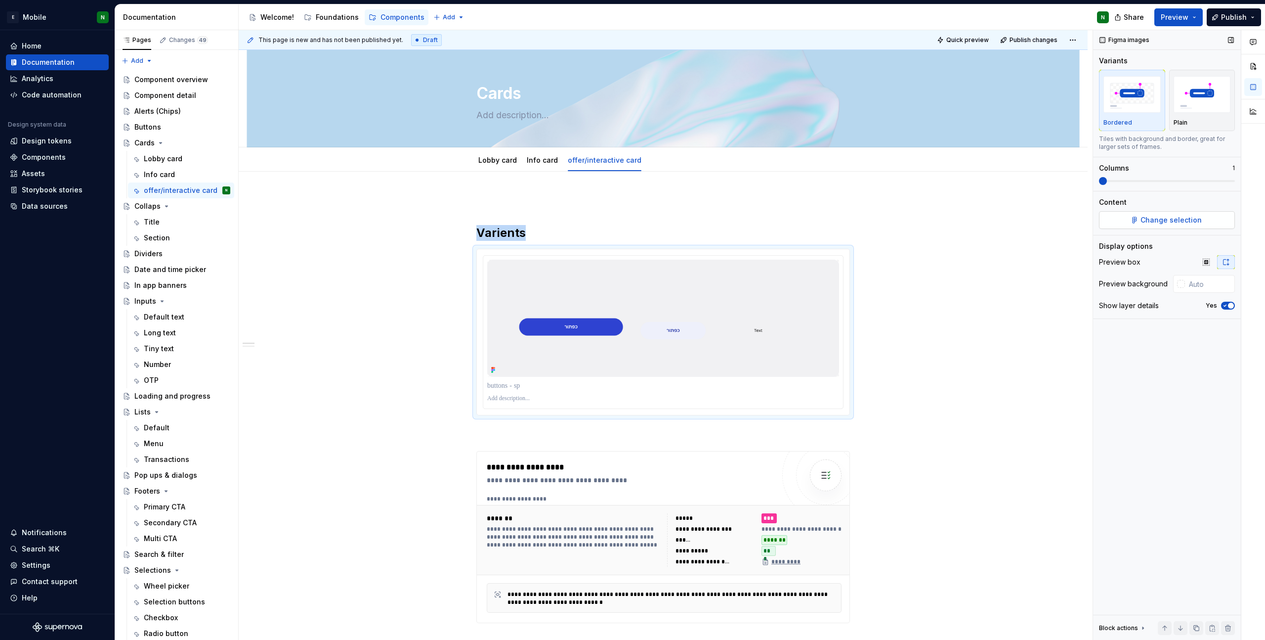
click at [854, 219] on span "Change selection" at bounding box center [1171, 220] width 61 height 10
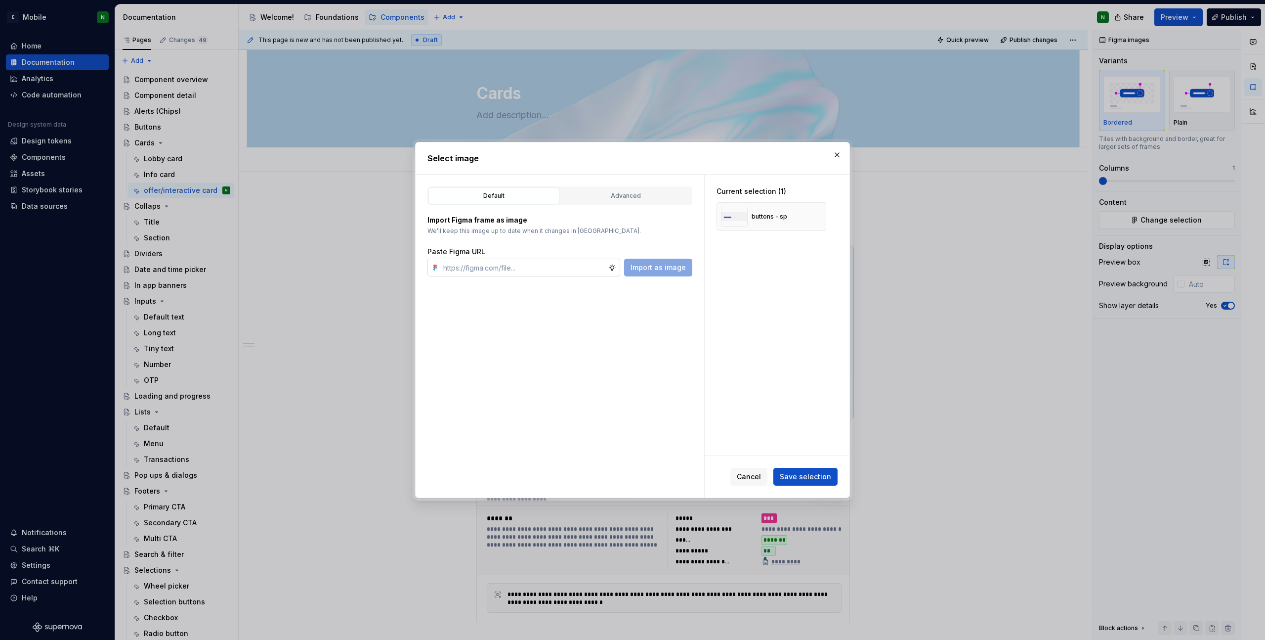
click at [563, 269] on input "text" at bounding box center [523, 268] width 169 height 18
click at [652, 267] on span "Import as image" at bounding box center [658, 267] width 55 height 10
click at [818, 217] on button "button" at bounding box center [815, 217] width 14 height 14
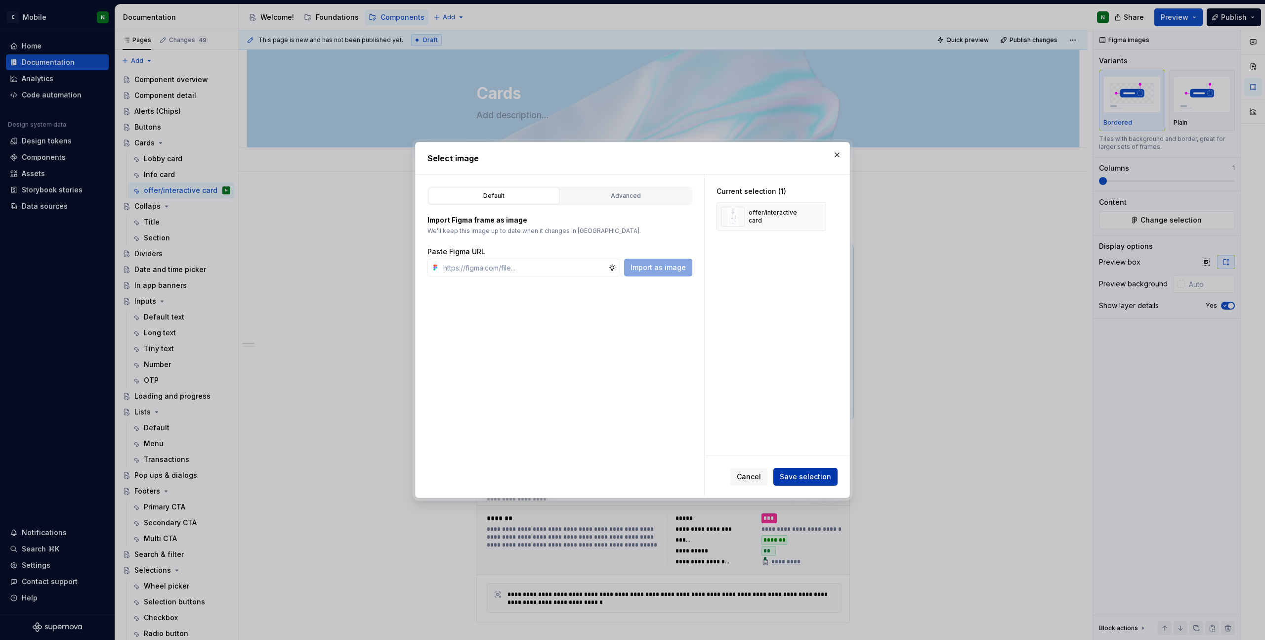
click at [804, 450] on span "Save selection" at bounding box center [805, 477] width 51 height 10
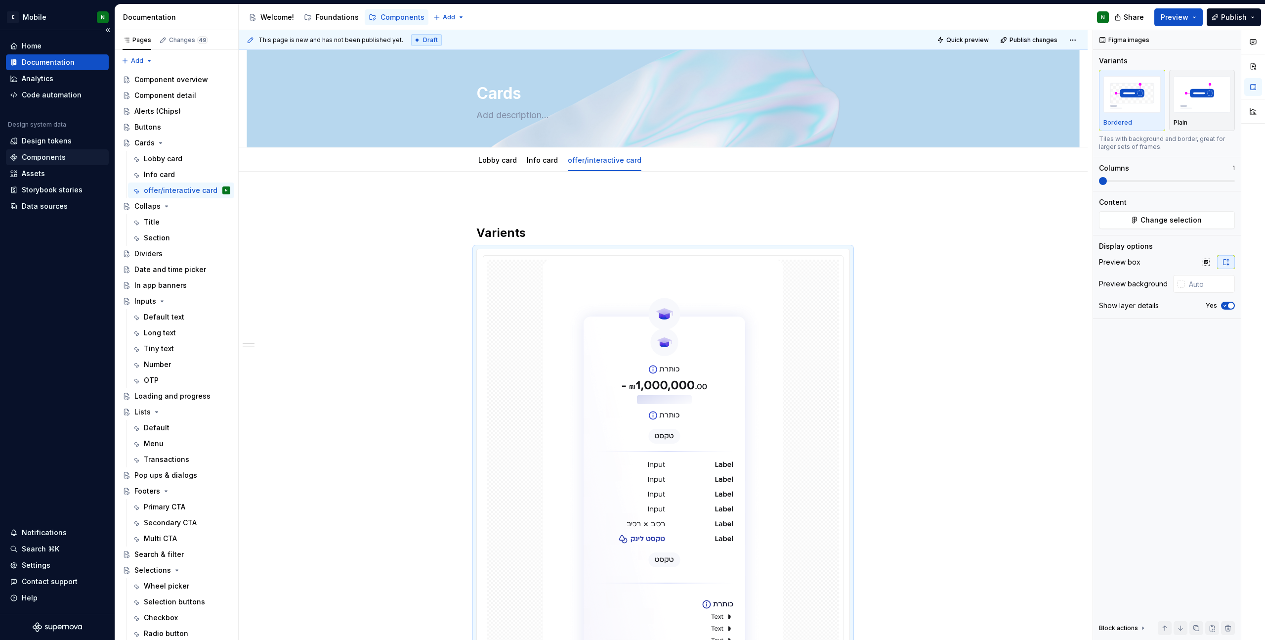
click at [55, 152] on div "Components" at bounding box center [44, 157] width 44 height 10
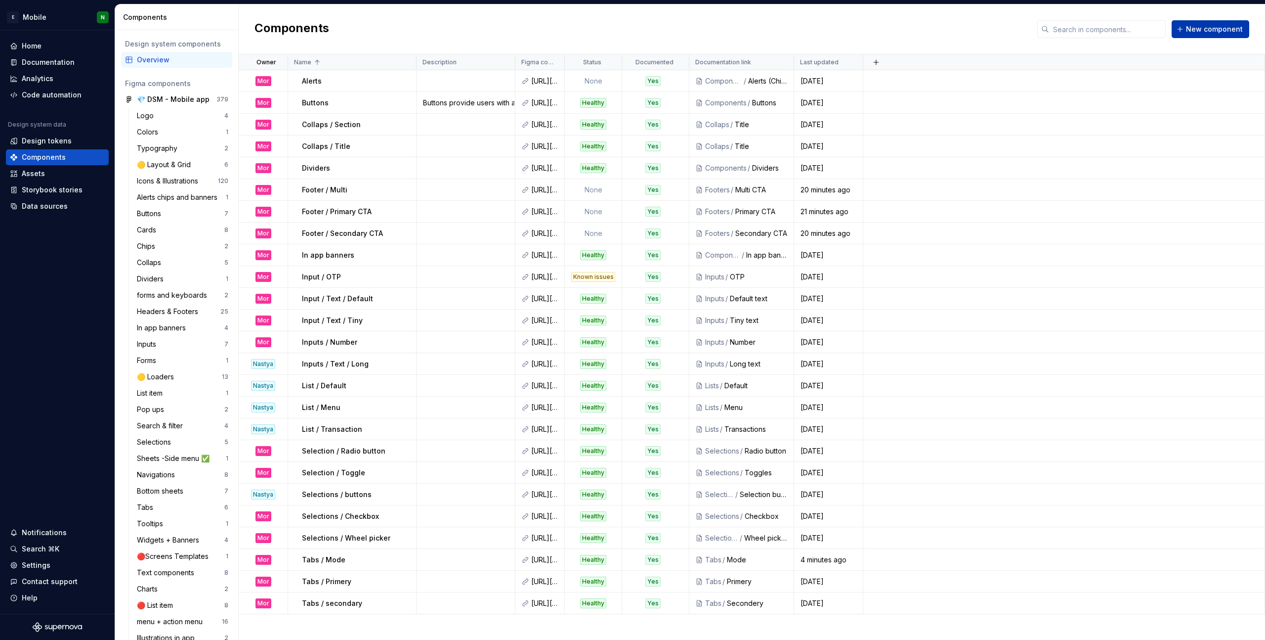
click at [854, 29] on span "New component" at bounding box center [1214, 29] width 57 height 10
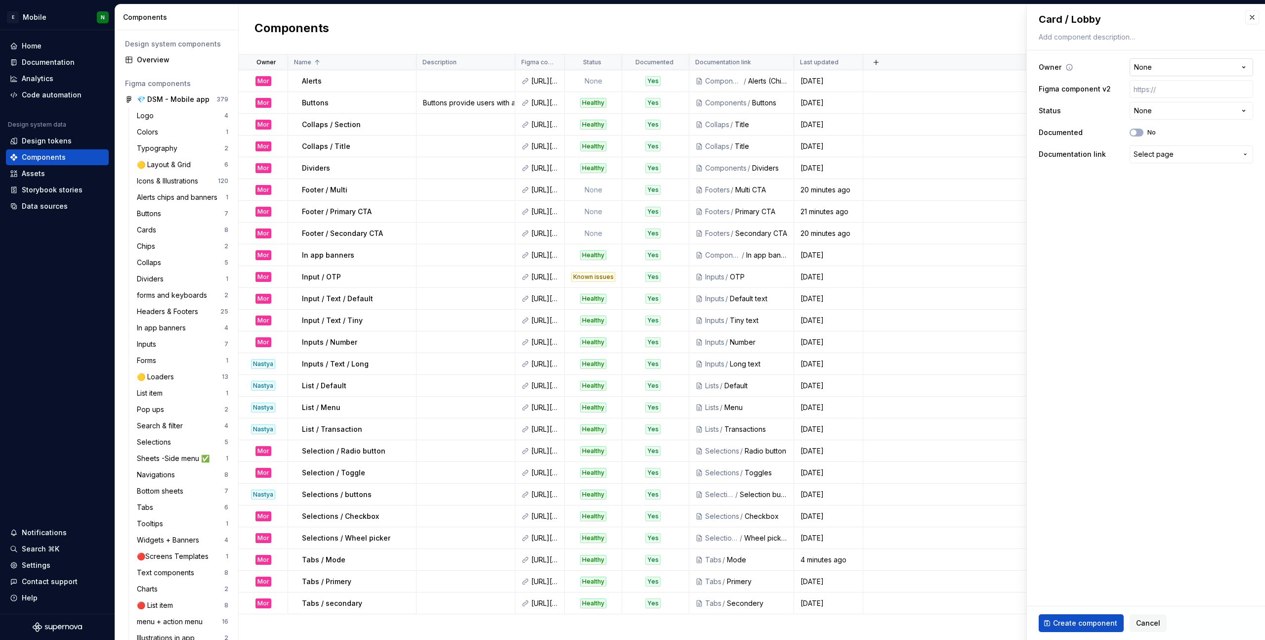
click at [854, 66] on html "E Mobile N Home Documentation Analytics Code automation Design system data Desi…" at bounding box center [632, 320] width 1265 height 640
click at [854, 110] on html "E Mobile N Home Documentation Analytics Code automation Design system data Desi…" at bounding box center [632, 320] width 1265 height 640
click at [854, 133] on div "No" at bounding box center [1143, 133] width 26 height 8
click at [854, 132] on button "No" at bounding box center [1137, 133] width 14 height 8
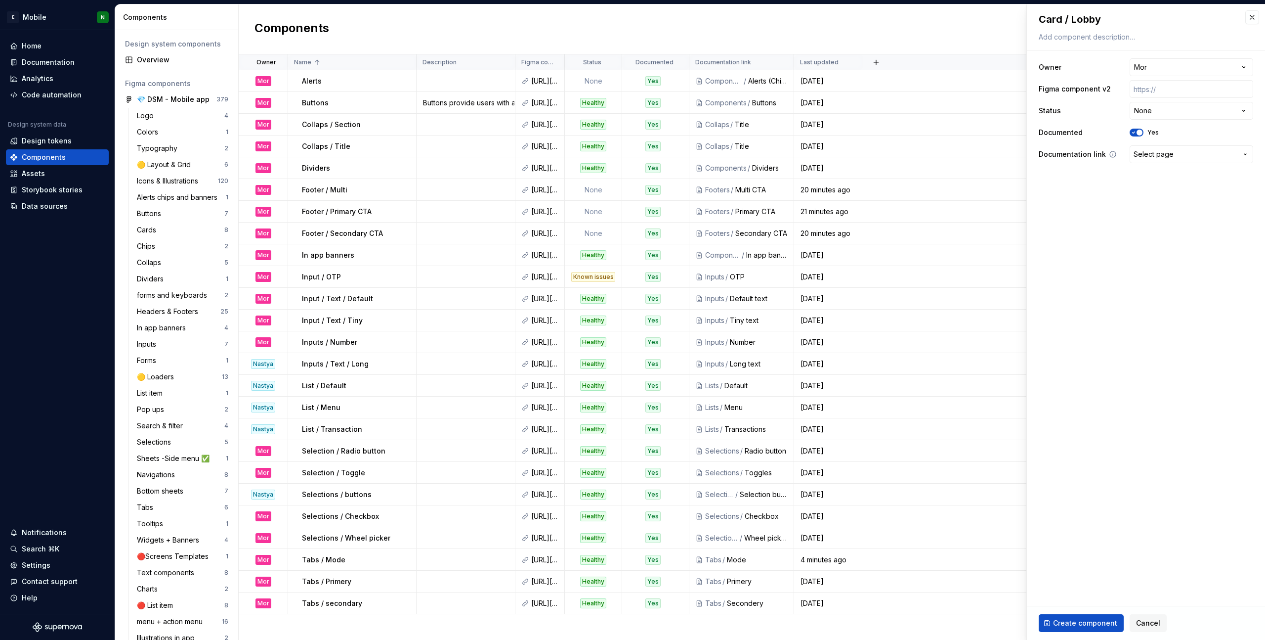
click at [854, 156] on span "Select page" at bounding box center [1154, 154] width 40 height 10
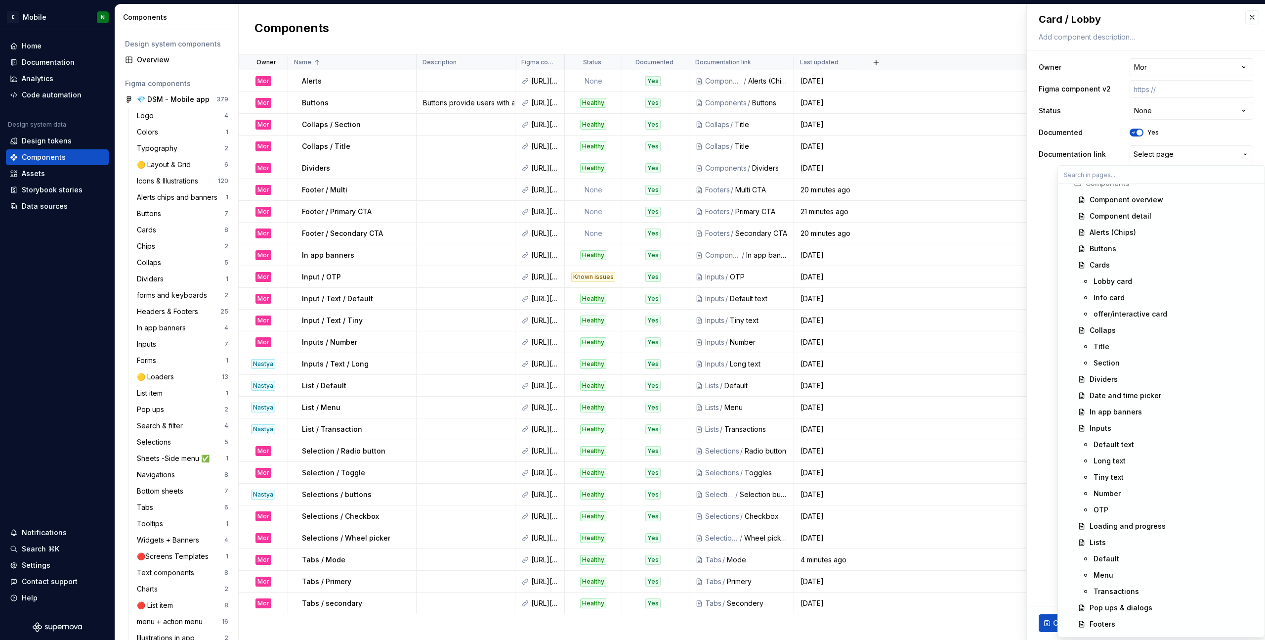
scroll to position [188, 0]
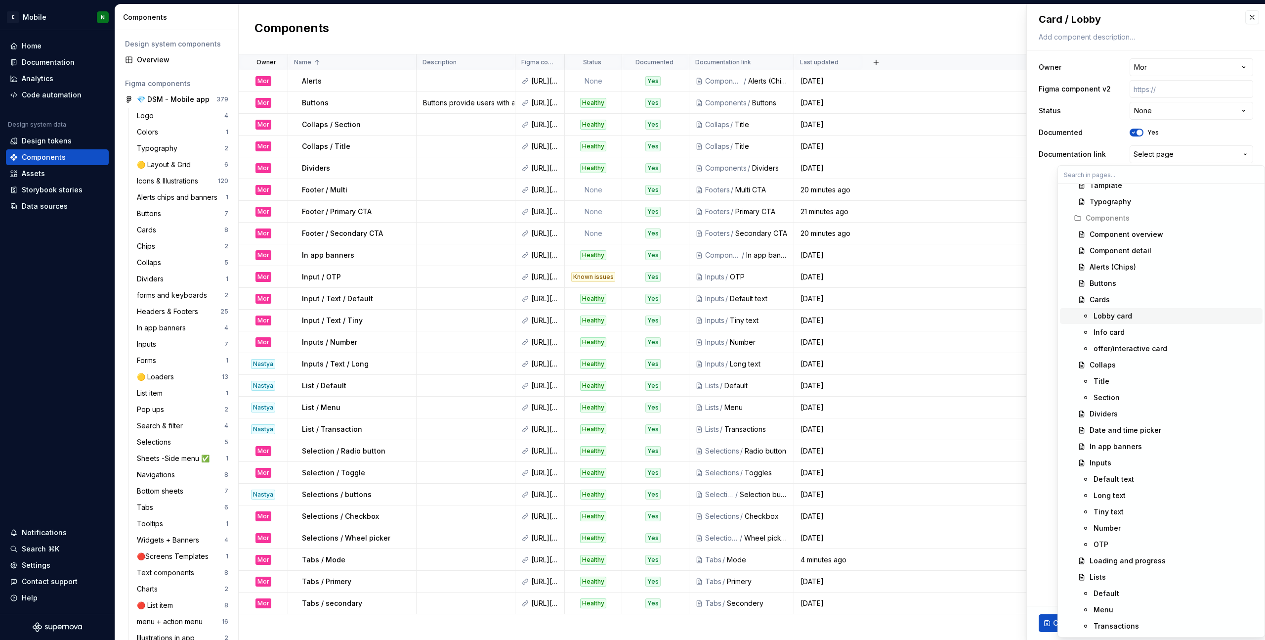
click at [854, 316] on div "Lobby card" at bounding box center [1176, 316] width 165 height 10
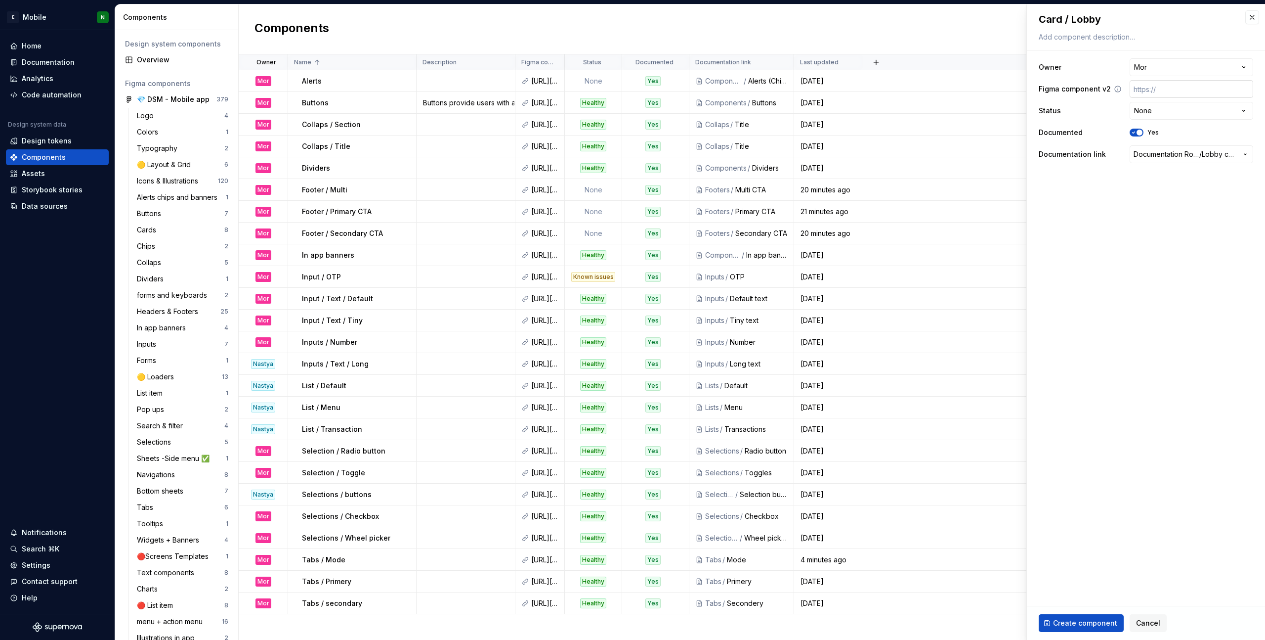
click at [854, 87] on input "text" at bounding box center [1192, 89] width 124 height 18
paste input "[URL][DOMAIN_NAME]"
click at [854, 450] on span "Create component" at bounding box center [1085, 623] width 64 height 10
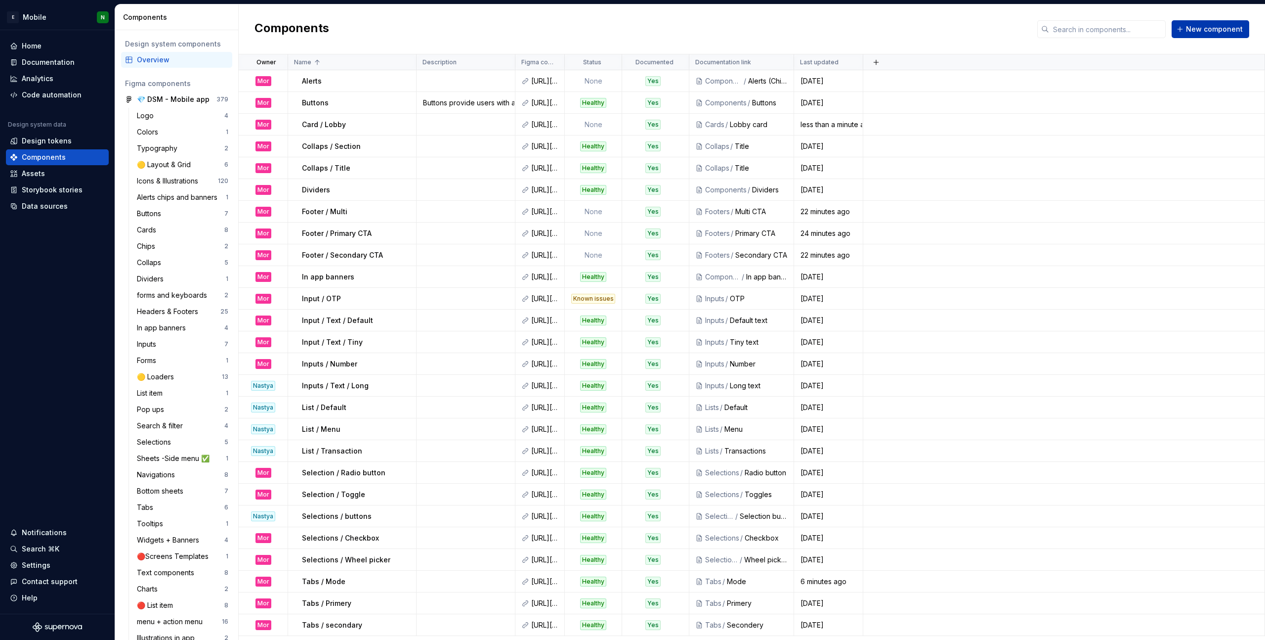
click at [854, 36] on button "New component" at bounding box center [1211, 29] width 78 height 18
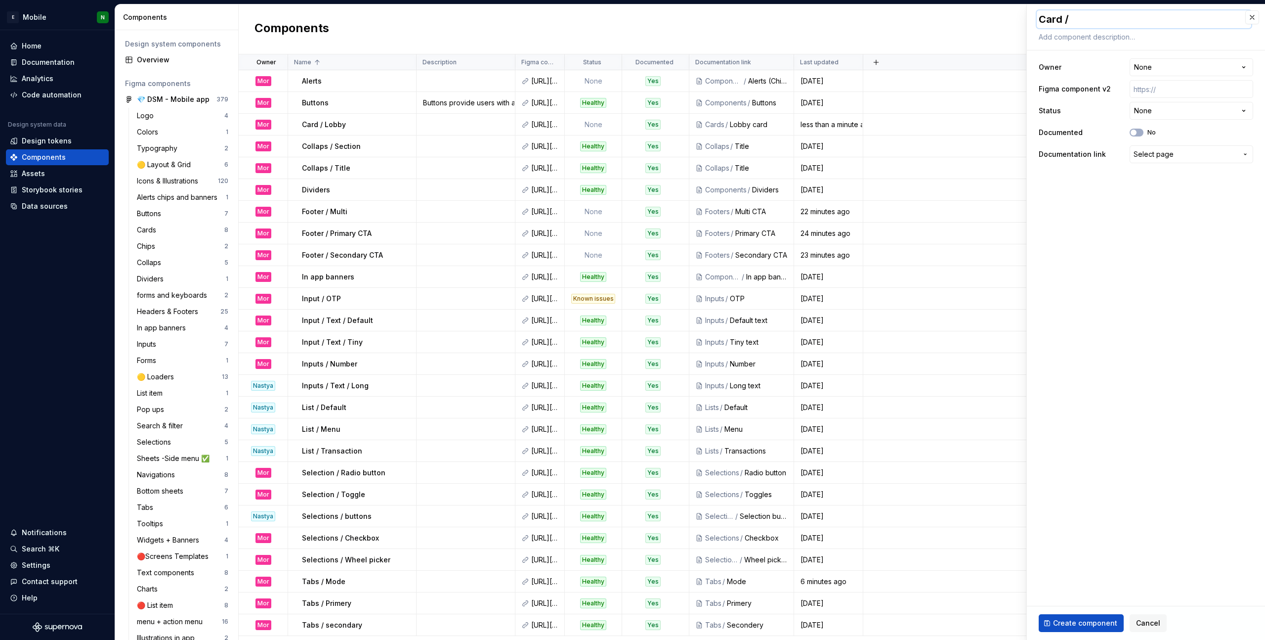
click at [854, 18] on textarea "Card /" at bounding box center [1144, 19] width 215 height 18
click at [854, 20] on textarea "Card /" at bounding box center [1144, 19] width 215 height 18
paste textarea "Info"
click at [854, 69] on html "E Mobile N Home Documentation Analytics Code automation Design system data Desi…" at bounding box center [632, 320] width 1265 height 640
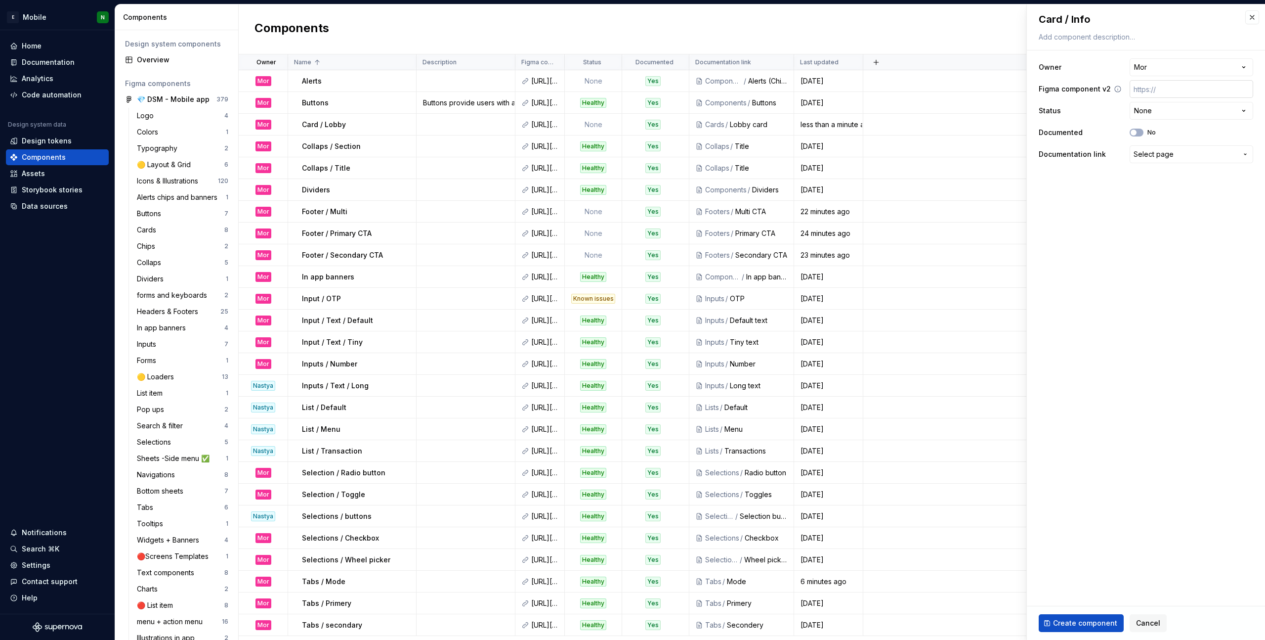
click at [854, 87] on input "text" at bounding box center [1192, 89] width 124 height 18
paste input "[URL][DOMAIN_NAME]"
click at [854, 114] on html "E Mobile N Home Documentation Analytics Code automation Design system data Desi…" at bounding box center [632, 320] width 1265 height 640
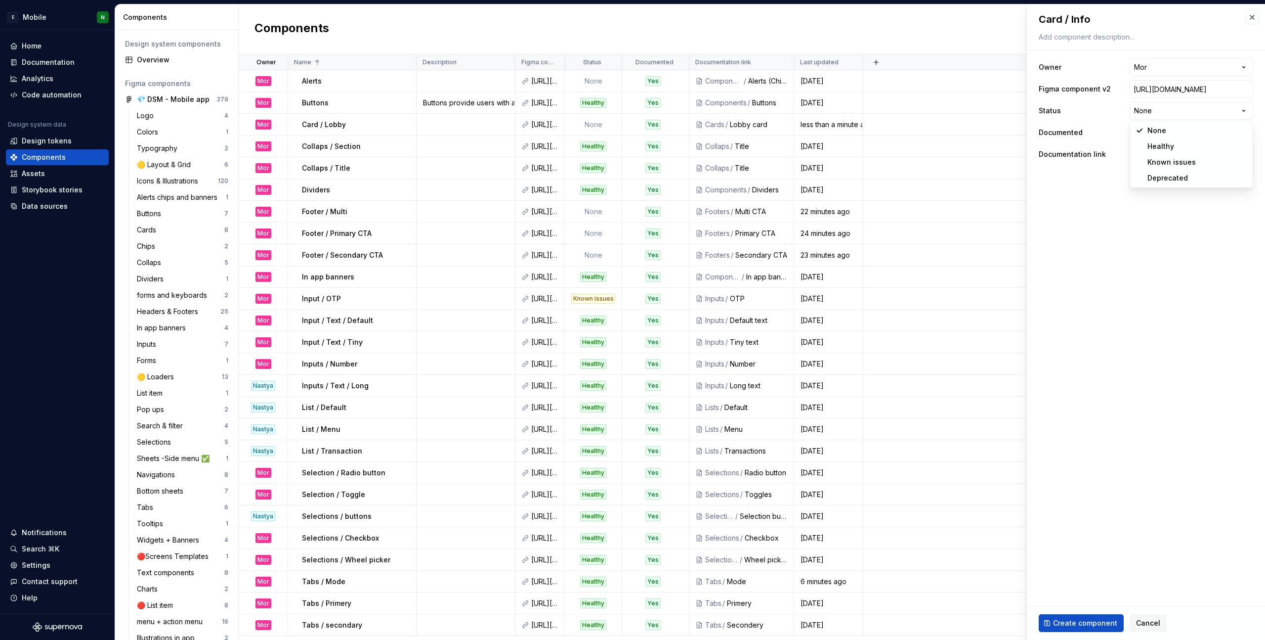
click at [854, 257] on html "E Mobile N Home Documentation Analytics Code automation Design system data Desi…" at bounding box center [632, 320] width 1265 height 640
click at [854, 133] on button "No" at bounding box center [1137, 133] width 14 height 8
click at [854, 155] on span "Select page" at bounding box center [1186, 154] width 104 height 10
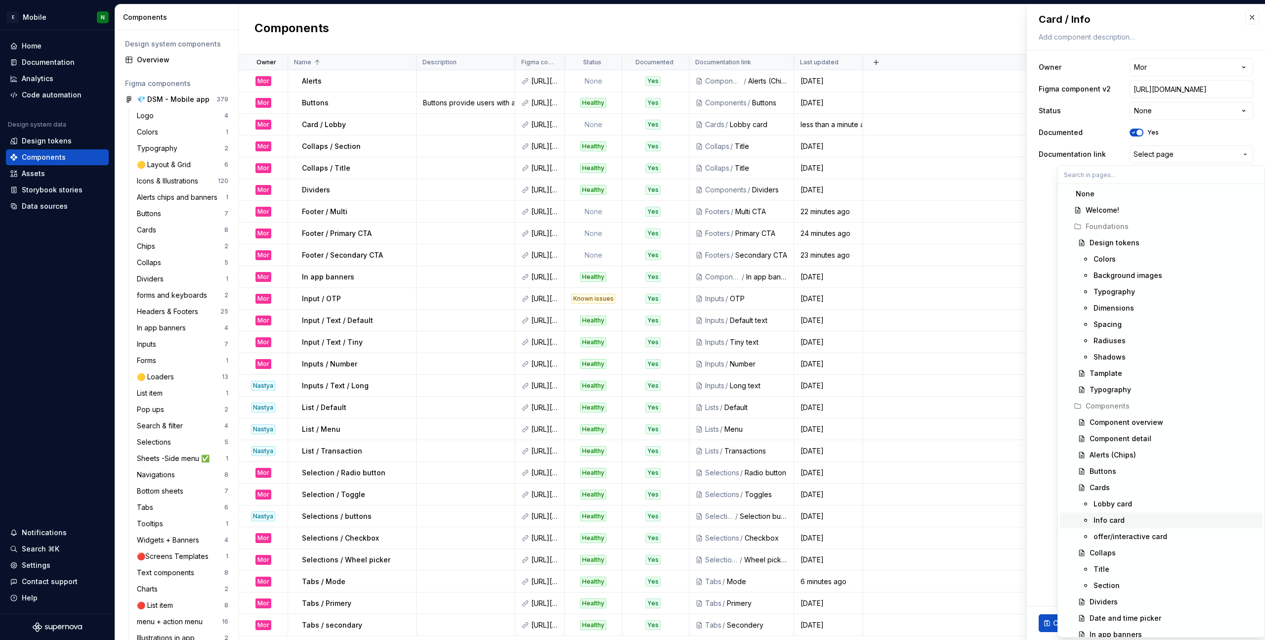
click at [854, 450] on div "Info card" at bounding box center [1176, 520] width 165 height 10
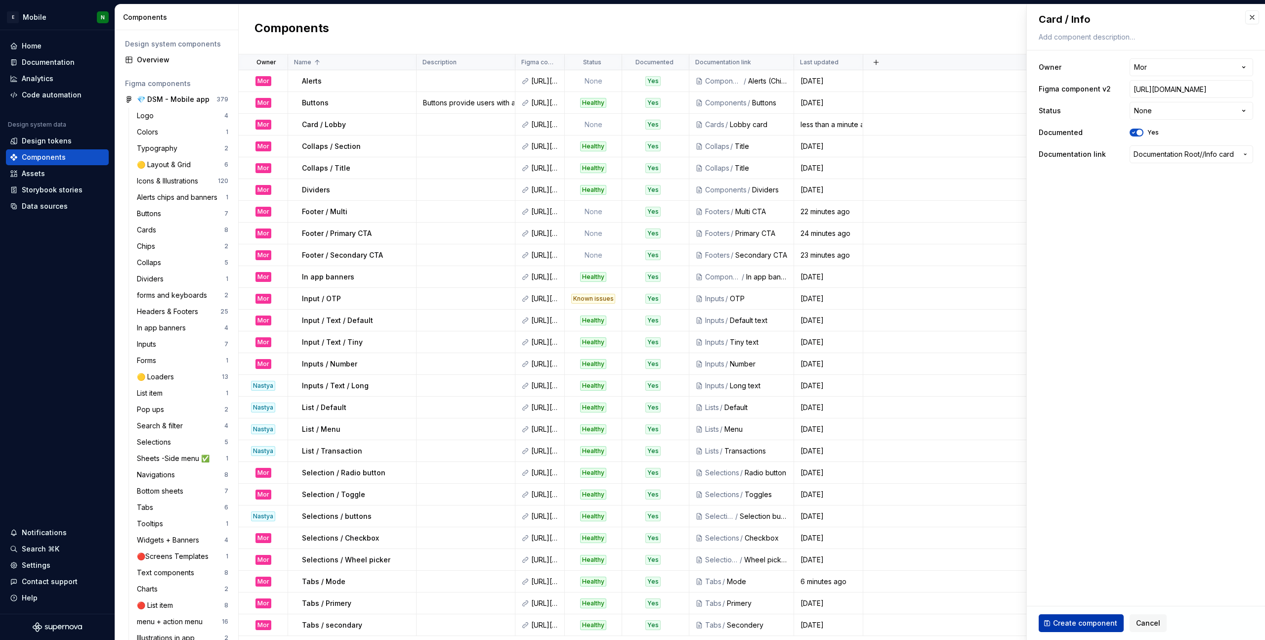
click at [854, 450] on button "Create component" at bounding box center [1081, 623] width 85 height 18
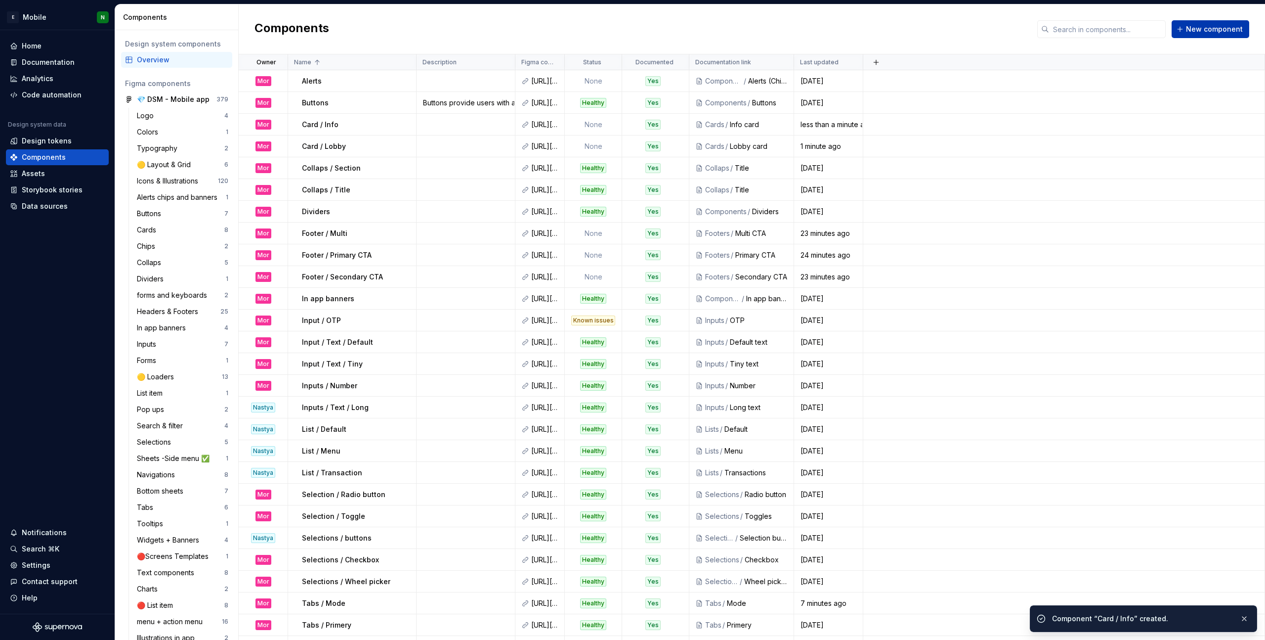
click at [854, 35] on button "New component" at bounding box center [1211, 29] width 78 height 18
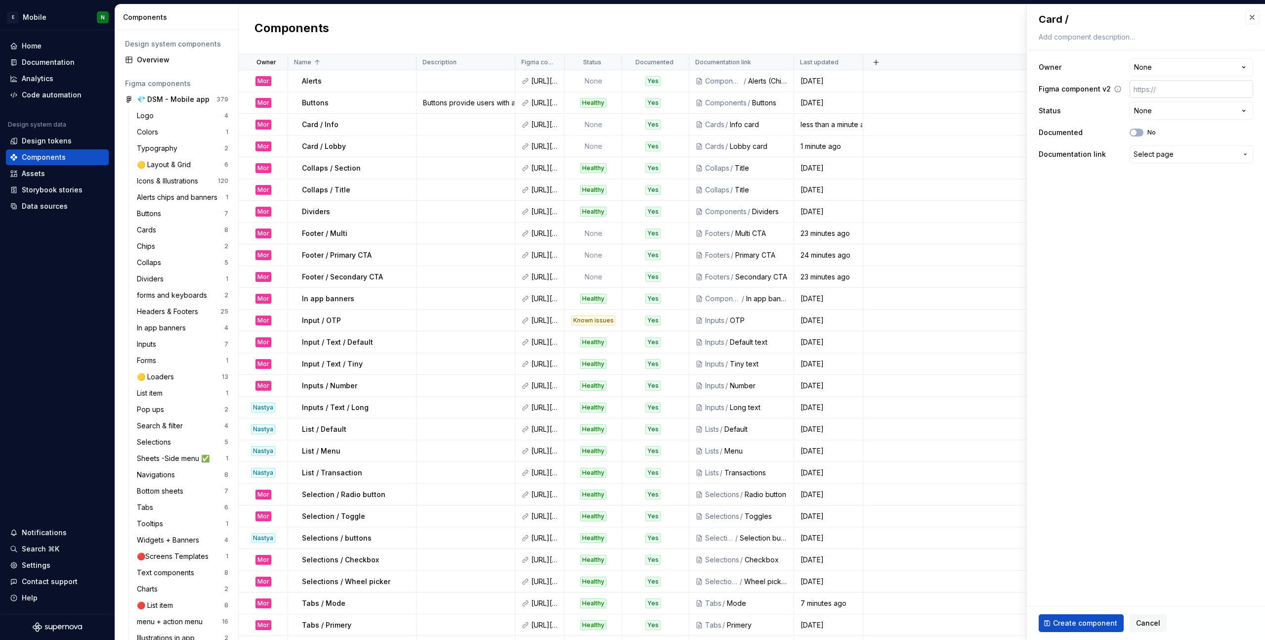
click at [854, 91] on input "text" at bounding box center [1192, 89] width 124 height 18
paste input "[URL][DOMAIN_NAME]"
click at [854, 66] on html "E Mobile N Home Documentation Analytics Code automation Design system data Desi…" at bounding box center [632, 320] width 1265 height 640
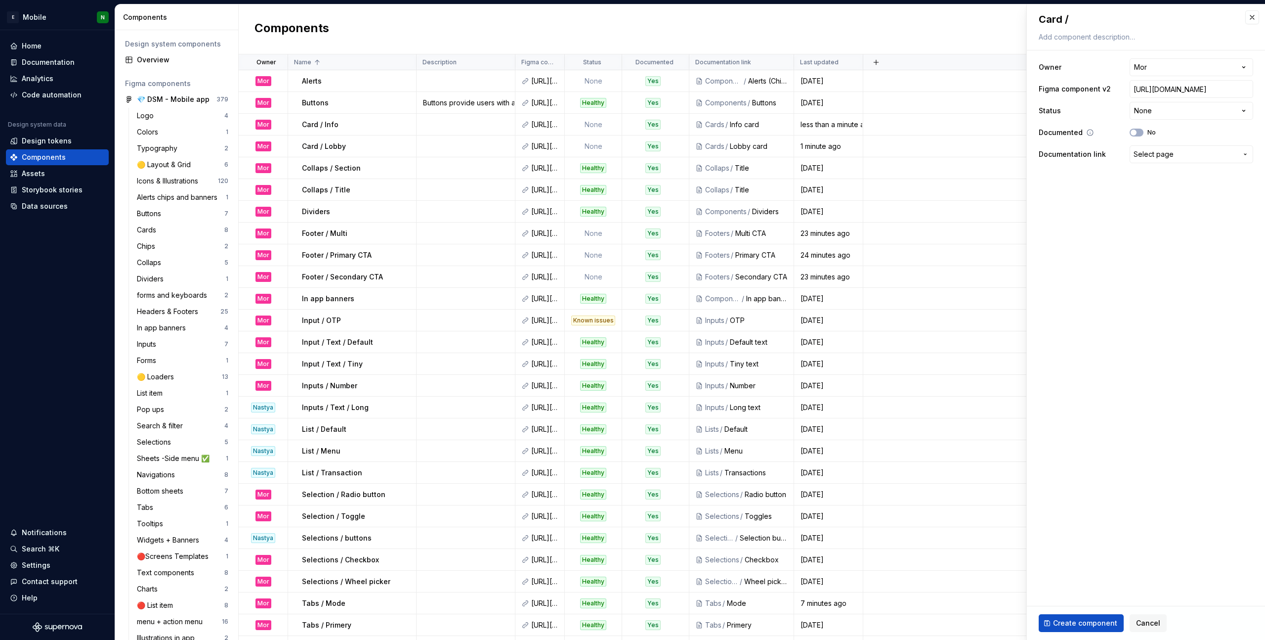
click at [854, 128] on div "Documented No" at bounding box center [1146, 133] width 215 height 18
click at [854, 132] on button "No" at bounding box center [1137, 133] width 14 height 8
click at [854, 157] on span "Select page" at bounding box center [1154, 154] width 40 height 10
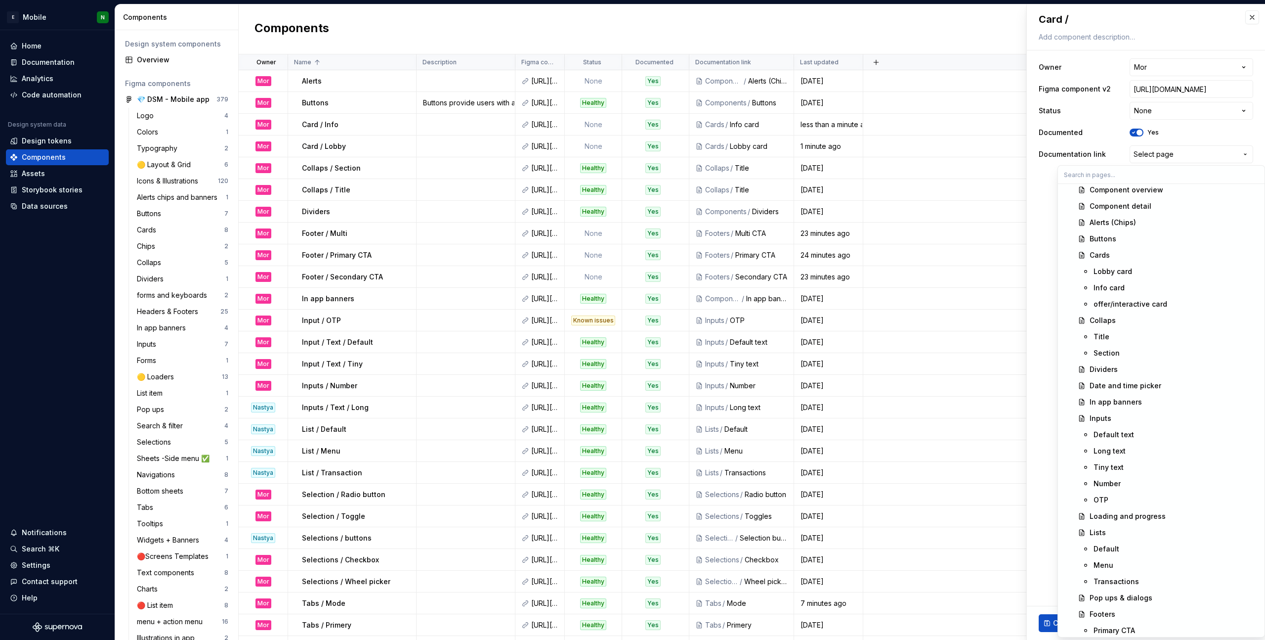
scroll to position [214, 0]
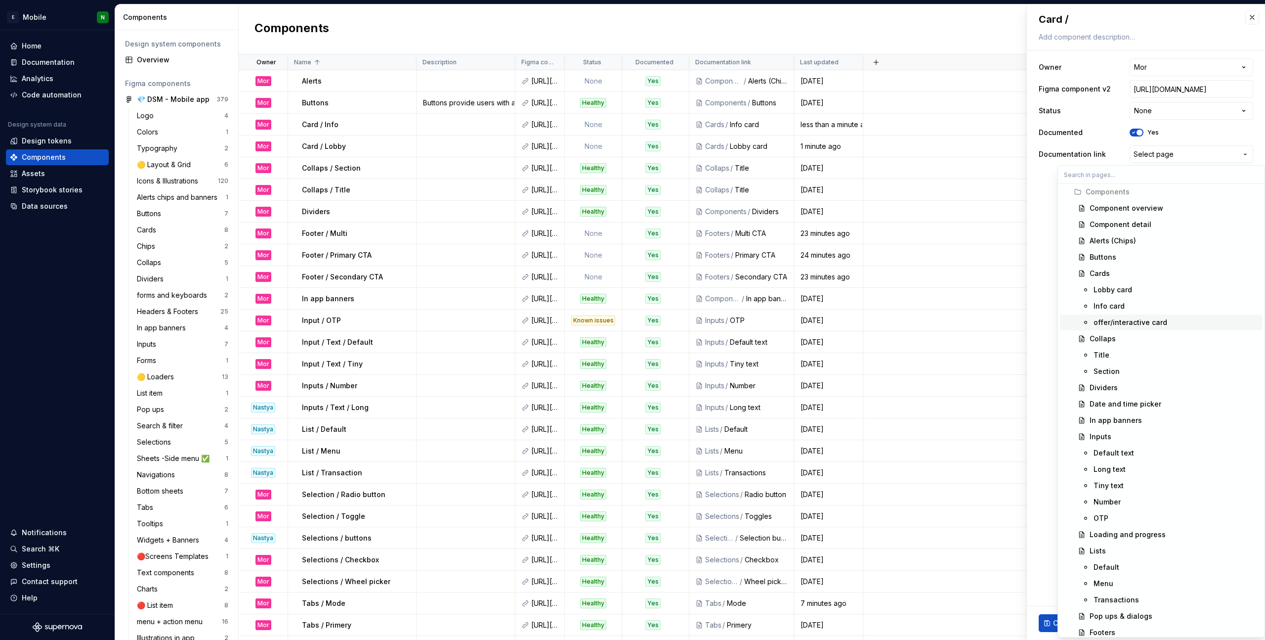
click at [854, 322] on div "offer/interactive card" at bounding box center [1131, 322] width 74 height 10
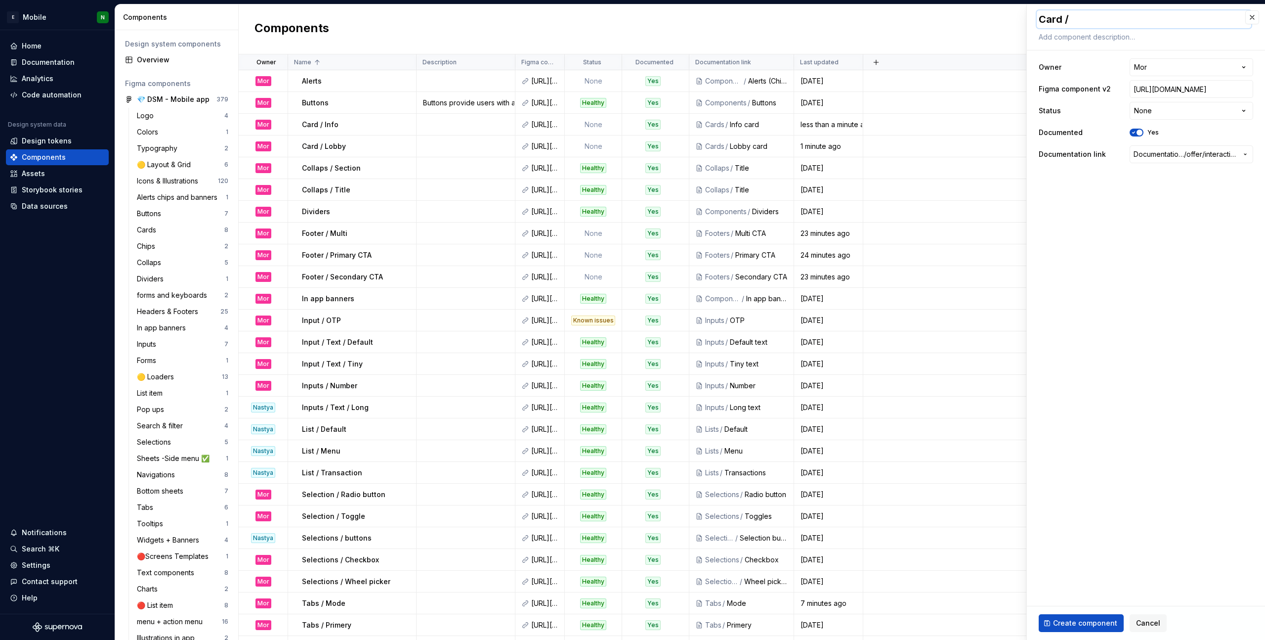
click at [854, 24] on textarea "Card /" at bounding box center [1144, 19] width 215 height 18
paste textarea "offer/interactive"
click at [854, 450] on span "Create component" at bounding box center [1085, 623] width 64 height 10
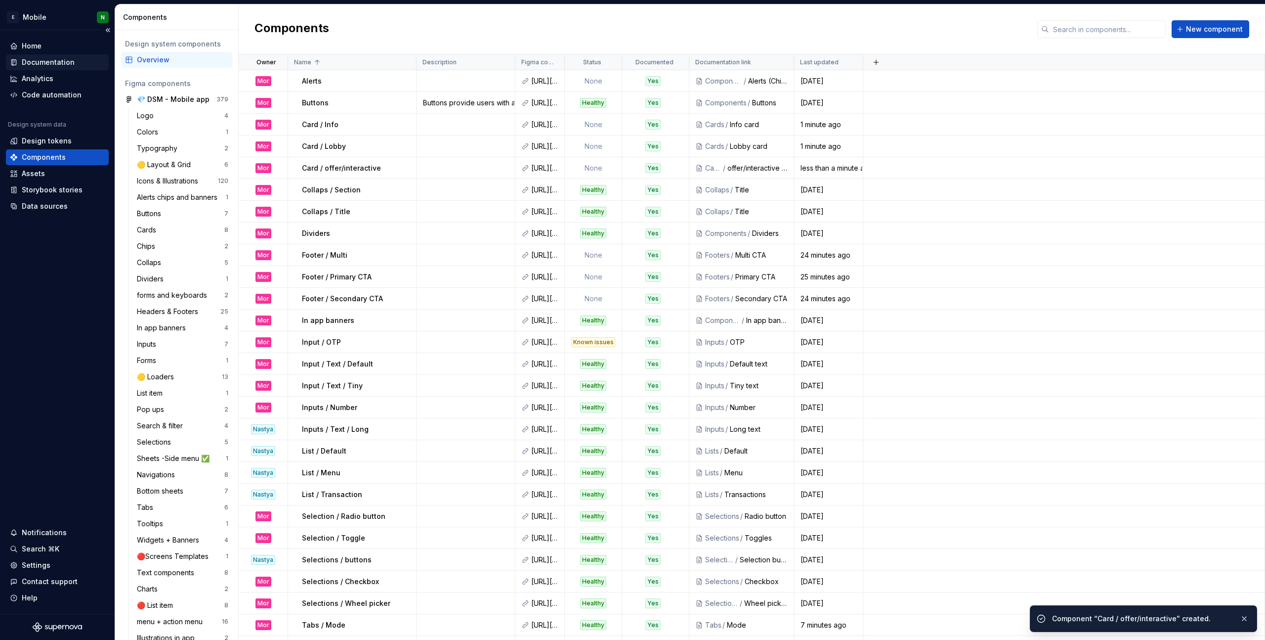
click at [47, 60] on div "Documentation" at bounding box center [48, 62] width 53 height 10
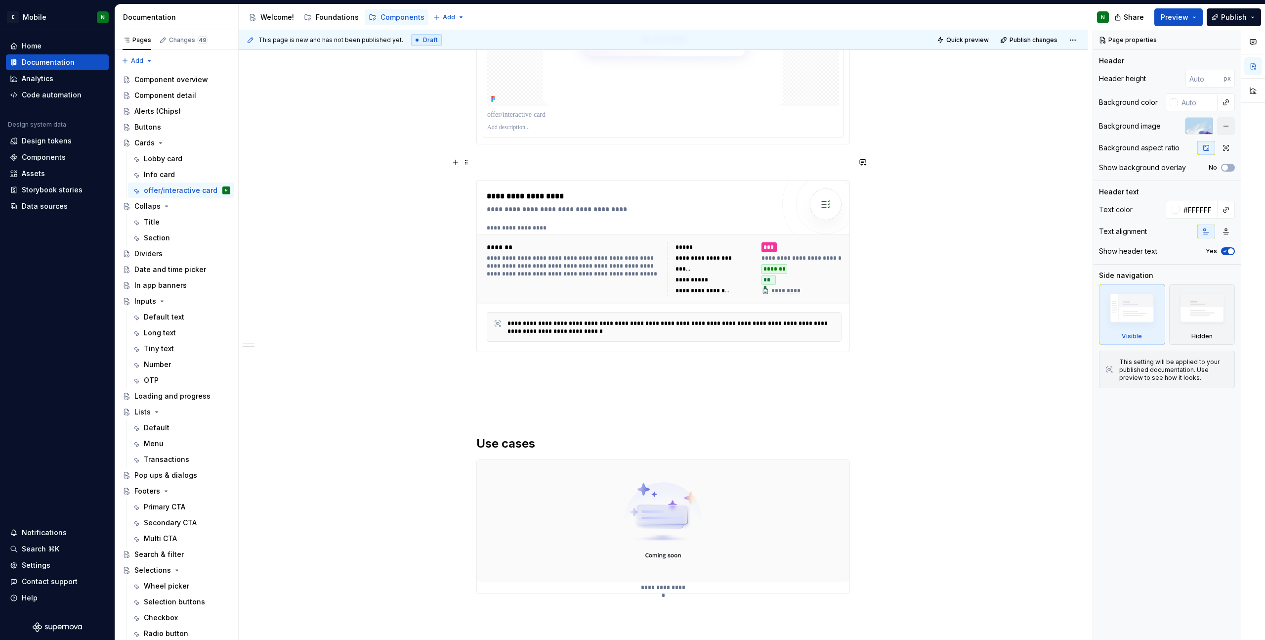
scroll to position [636, 0]
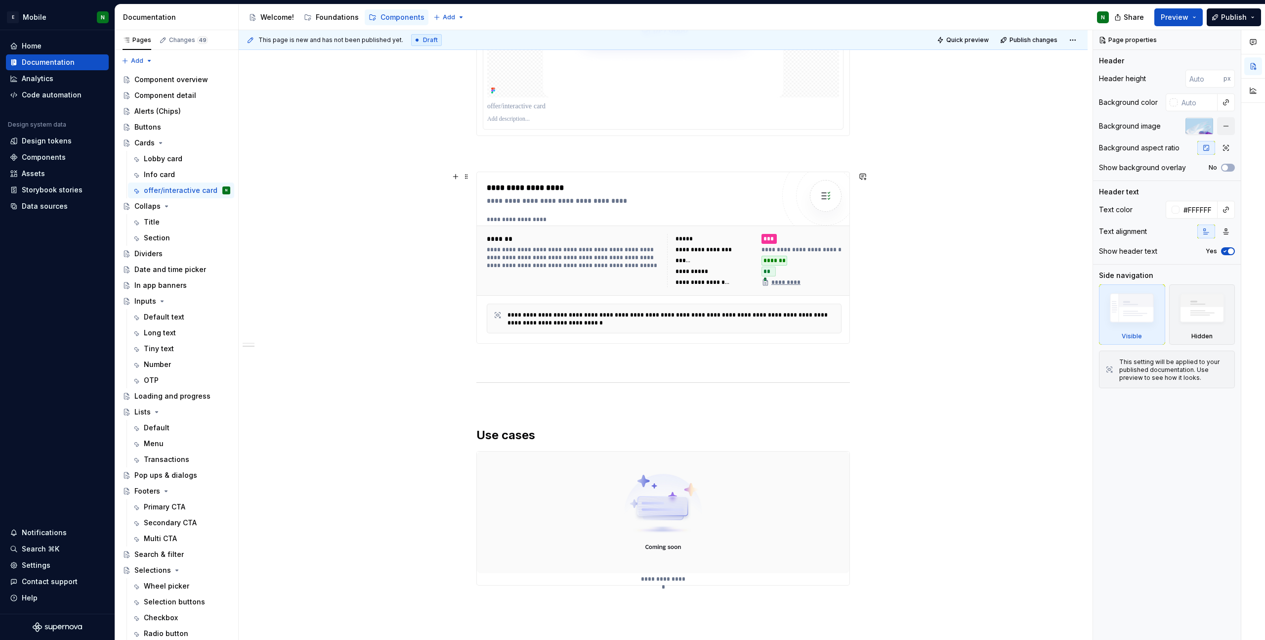
click at [670, 195] on div "**********" at bounding box center [631, 194] width 288 height 24
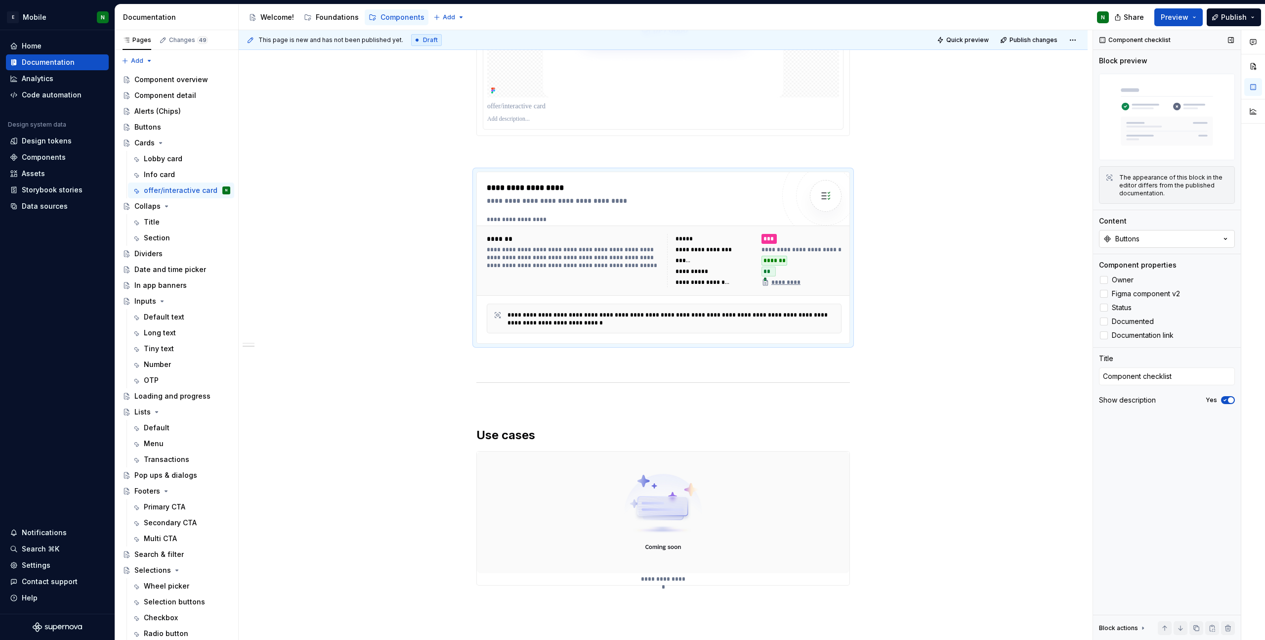
click at [854, 242] on div "Buttons" at bounding box center [1128, 239] width 24 height 10
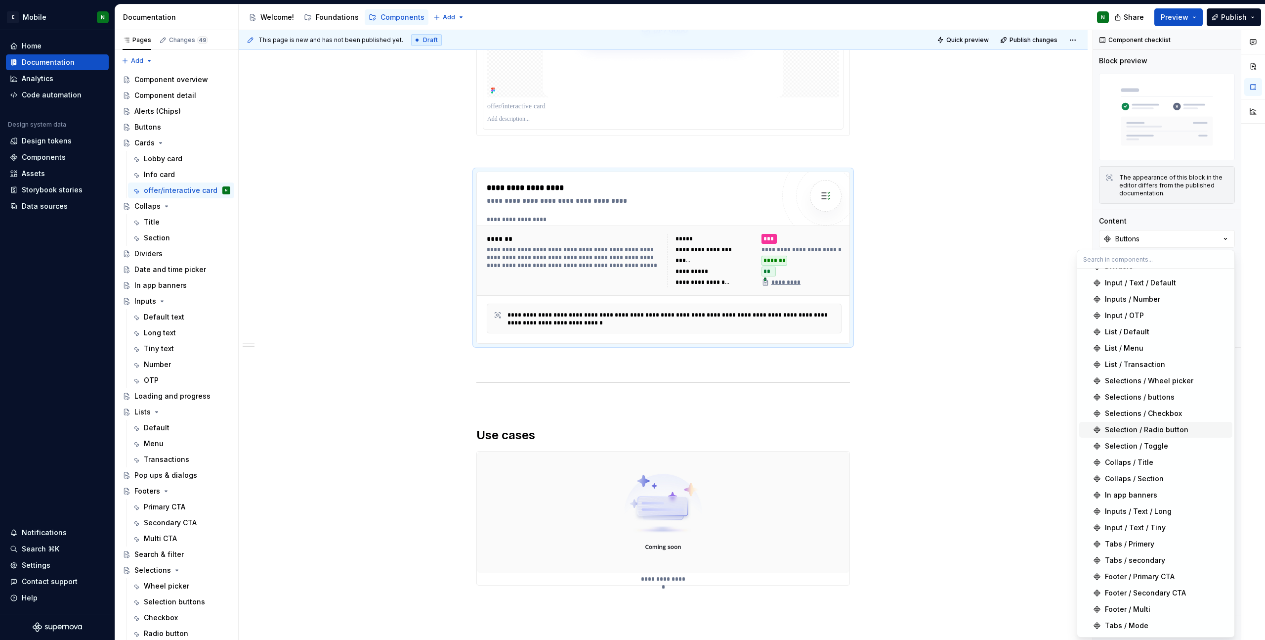
scroll to position [92, 0]
click at [854, 450] on div "Card / offer/interactive" at bounding box center [1144, 627] width 79 height 10
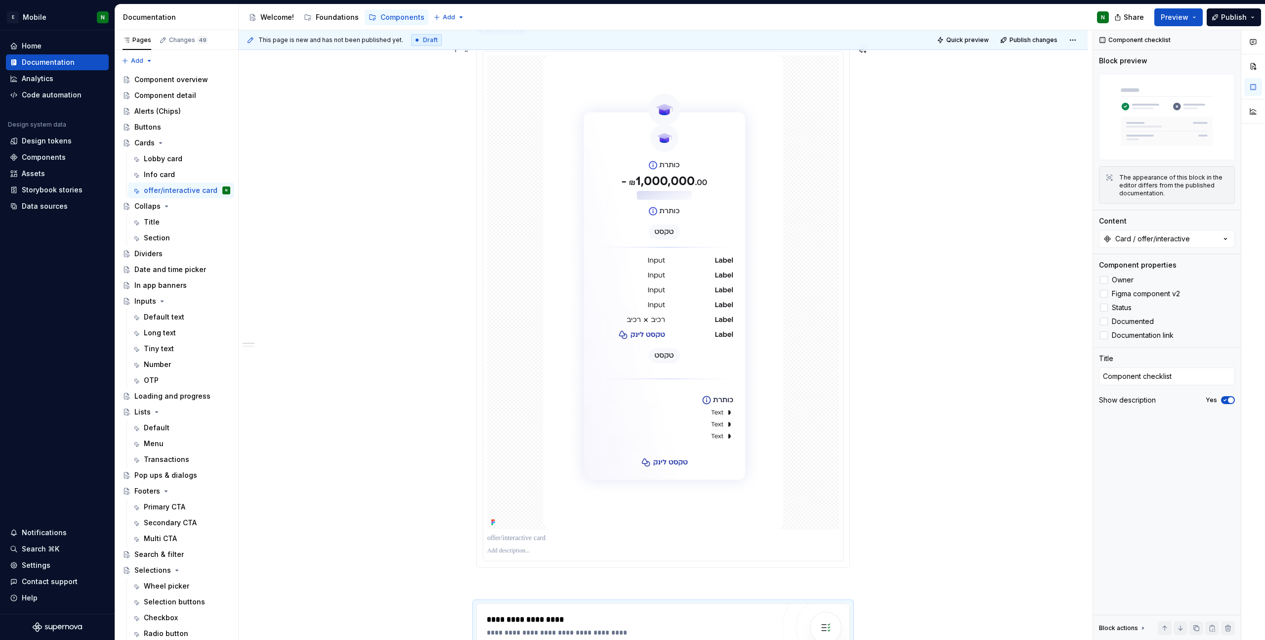
scroll to position [17, 0]
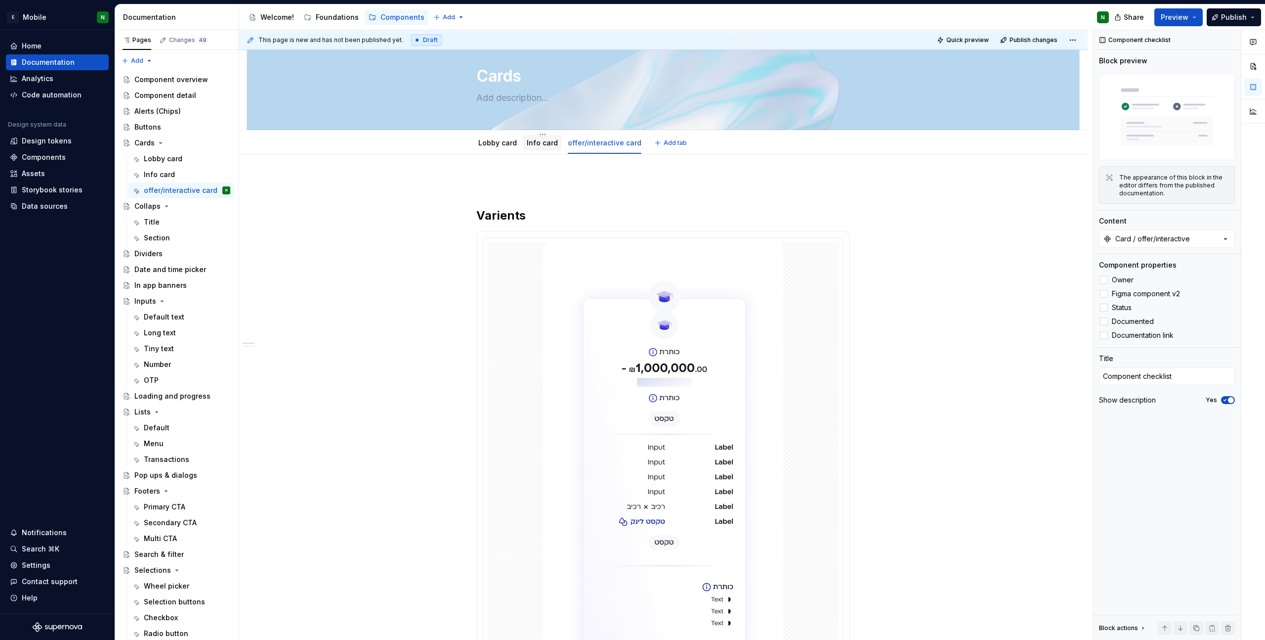
click at [536, 142] on link "Info card" at bounding box center [542, 142] width 31 height 8
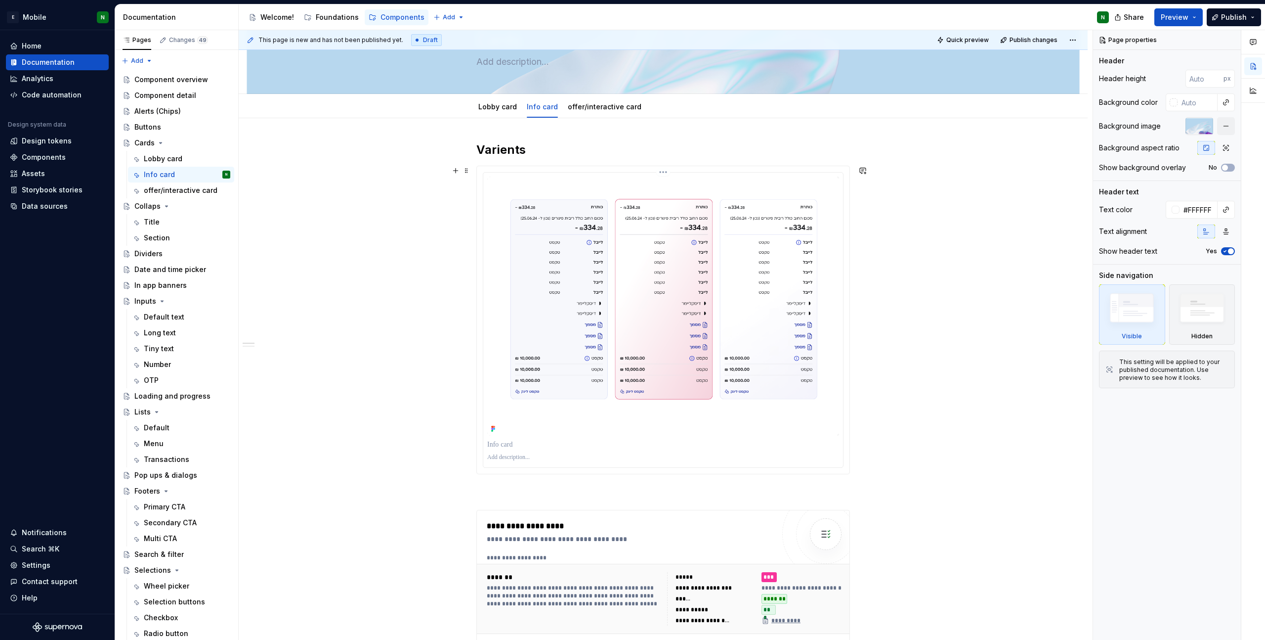
scroll to position [177, 0]
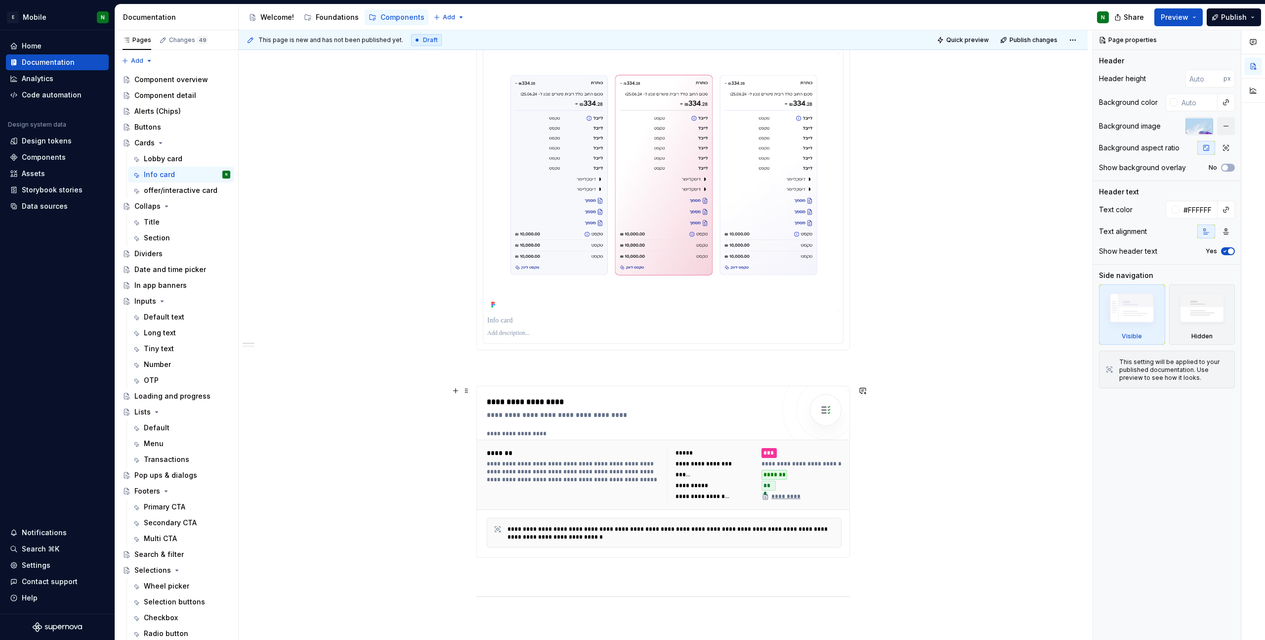
click at [634, 401] on div "**********" at bounding box center [631, 402] width 288 height 12
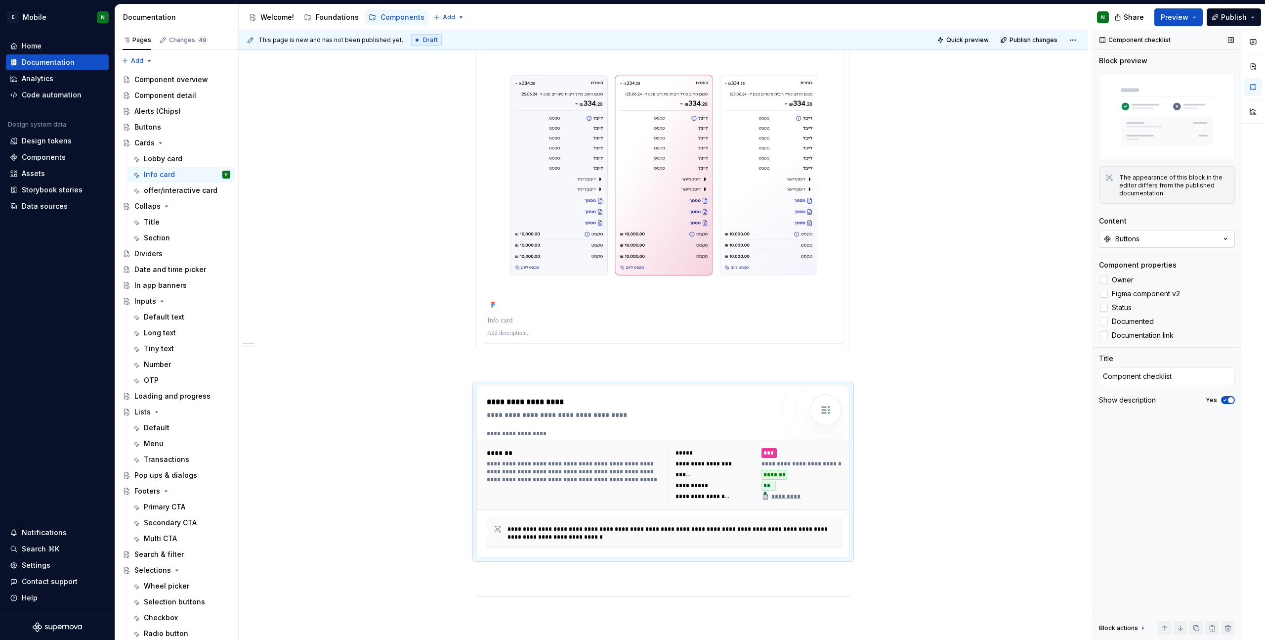
click at [854, 233] on button "Buttons" at bounding box center [1167, 239] width 136 height 18
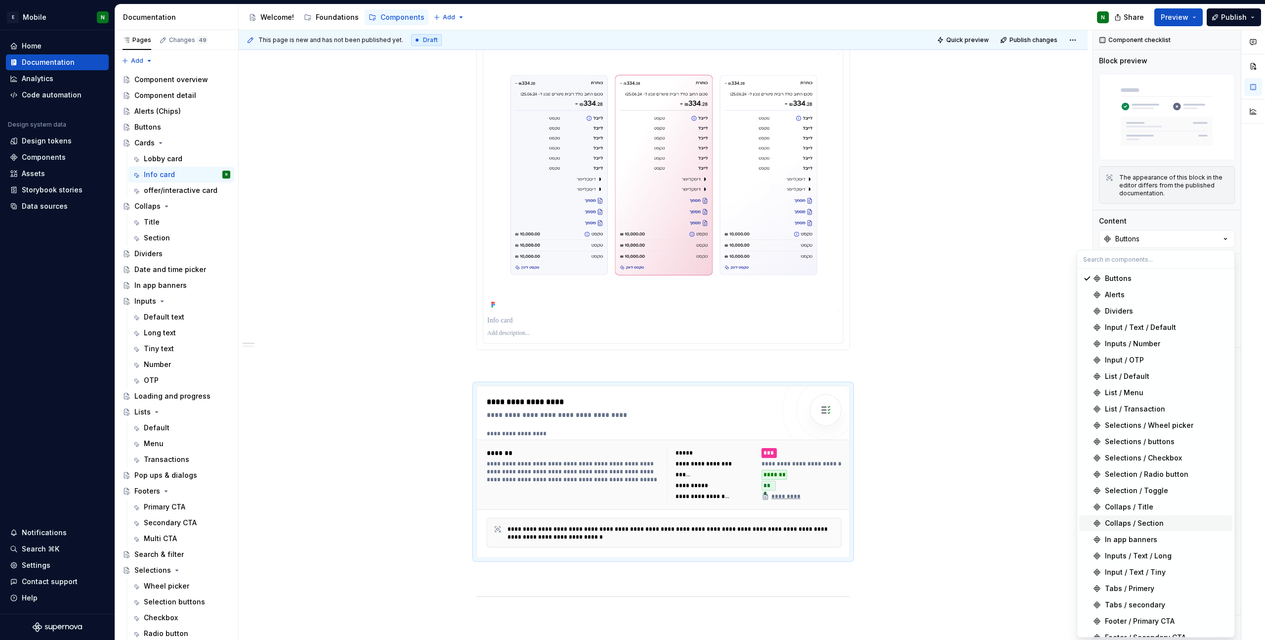
scroll to position [92, 0]
click at [854, 450] on div "Card / Info" at bounding box center [1123, 611] width 37 height 10
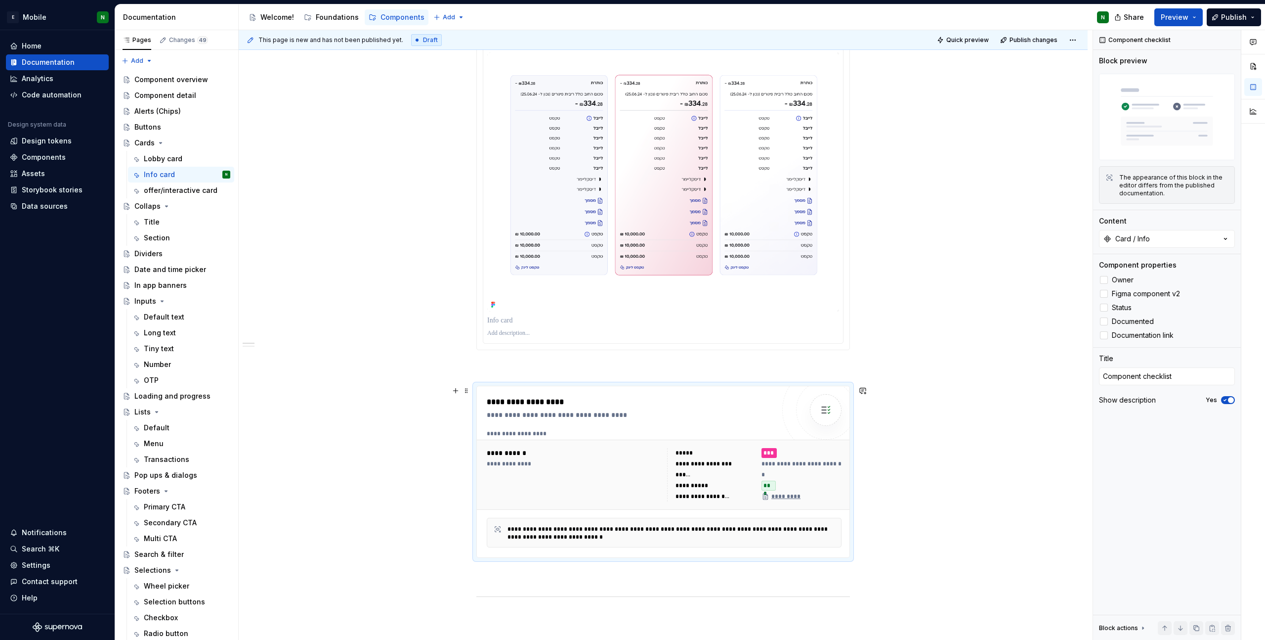
scroll to position [0, 0]
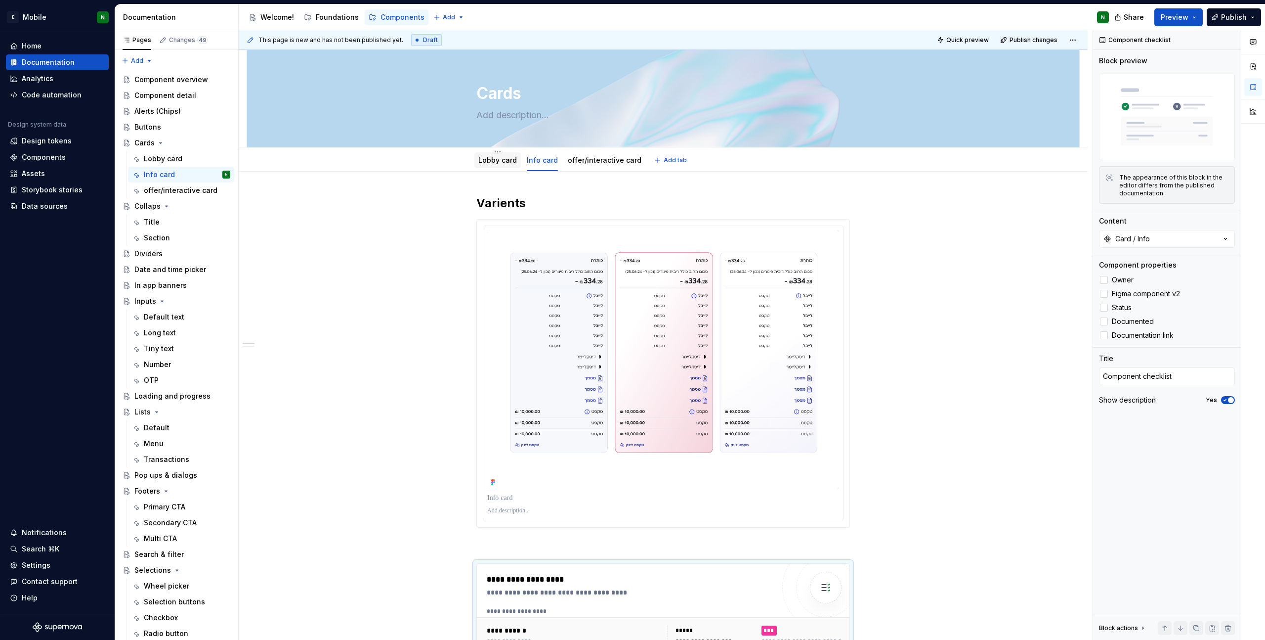
click at [503, 164] on div "Lobby card" at bounding box center [497, 160] width 39 height 10
click at [484, 167] on div "Lobby card" at bounding box center [498, 160] width 46 height 16
click at [488, 158] on link "Lobby card" at bounding box center [497, 160] width 39 height 8
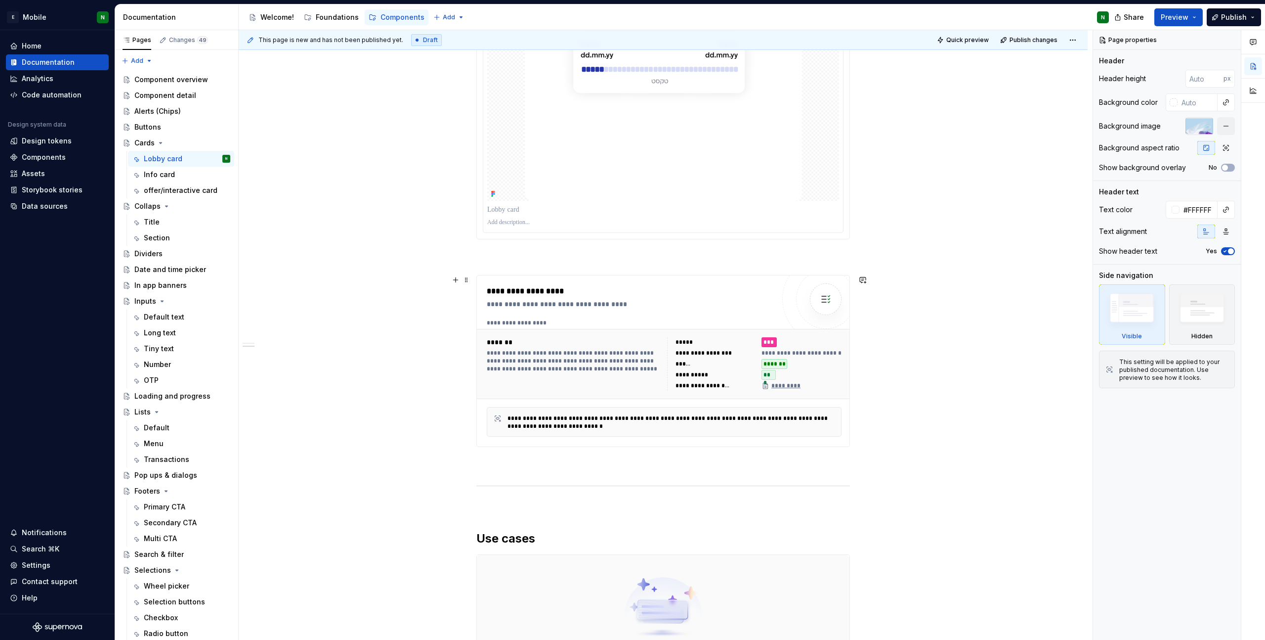
scroll to position [509, 0]
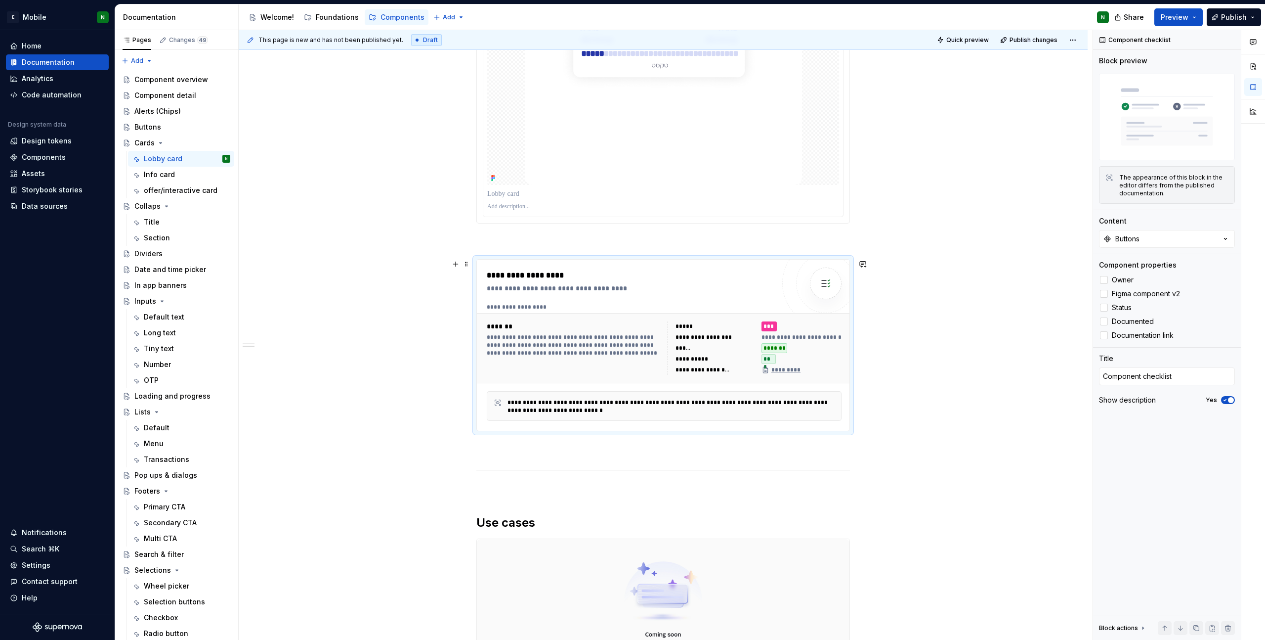
click at [645, 294] on div "**********" at bounding box center [631, 344] width 288 height 151
click at [854, 241] on div "Buttons" at bounding box center [1128, 239] width 24 height 10
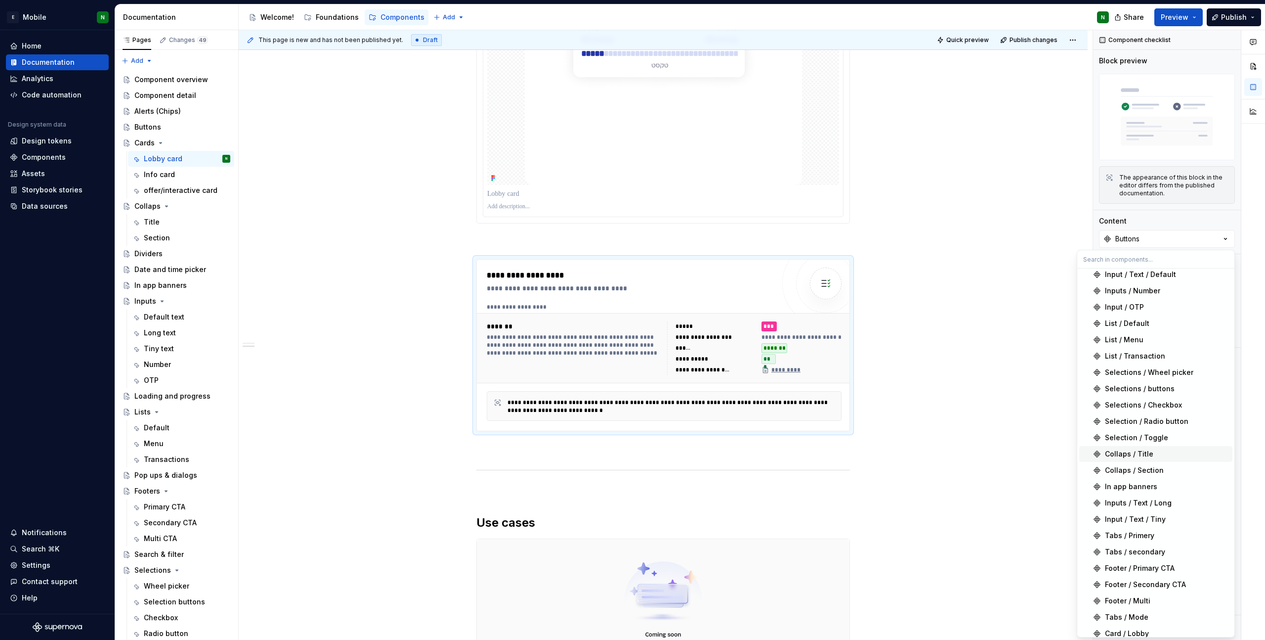
scroll to position [92, 0]
click at [854, 450] on div "Card / Lobby" at bounding box center [1127, 594] width 44 height 10
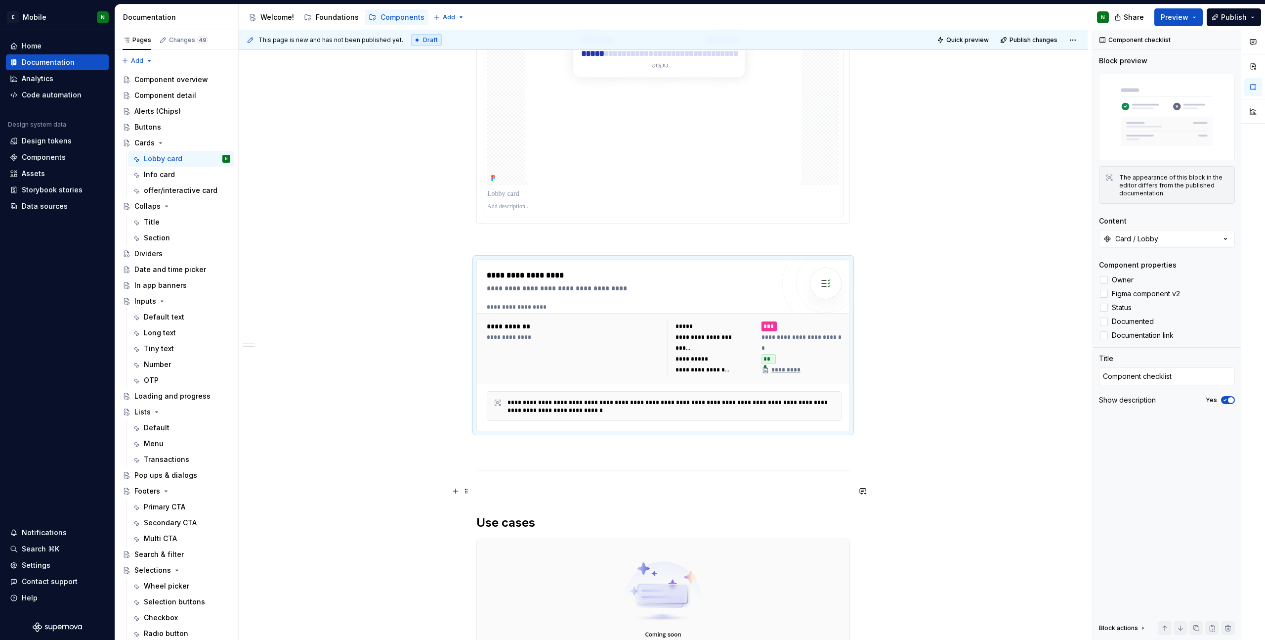
click at [854, 450] on div "**********" at bounding box center [663, 269] width 849 height 1214
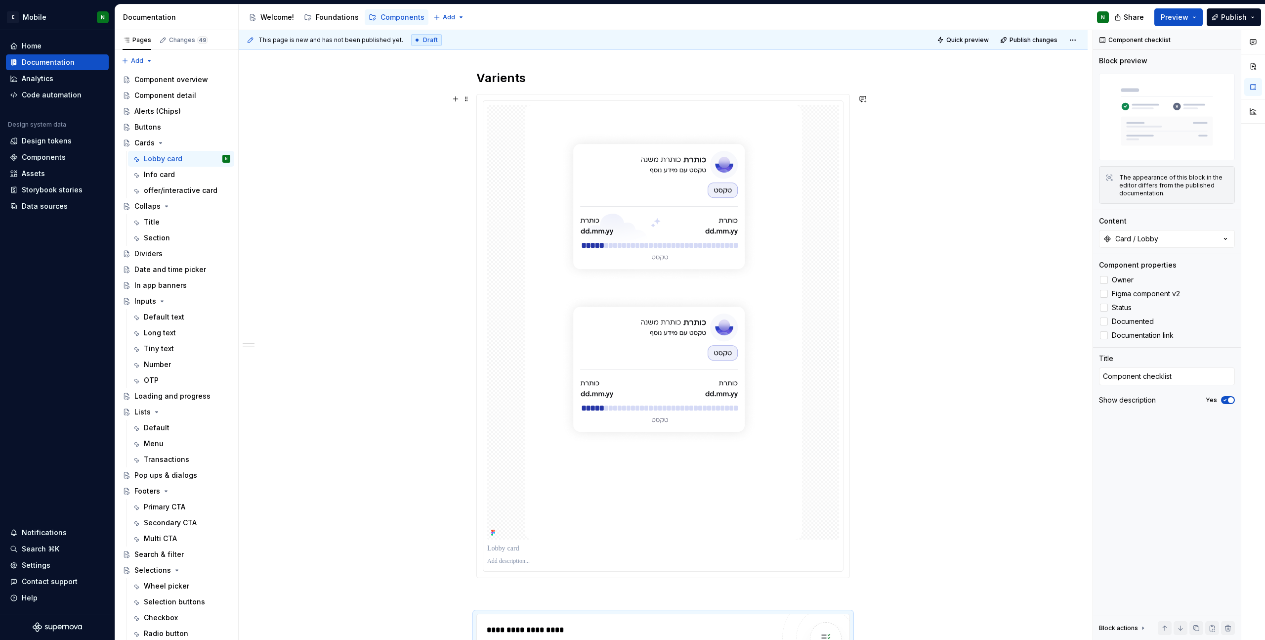
scroll to position [0, 0]
